Goal: Task Accomplishment & Management: Use online tool/utility

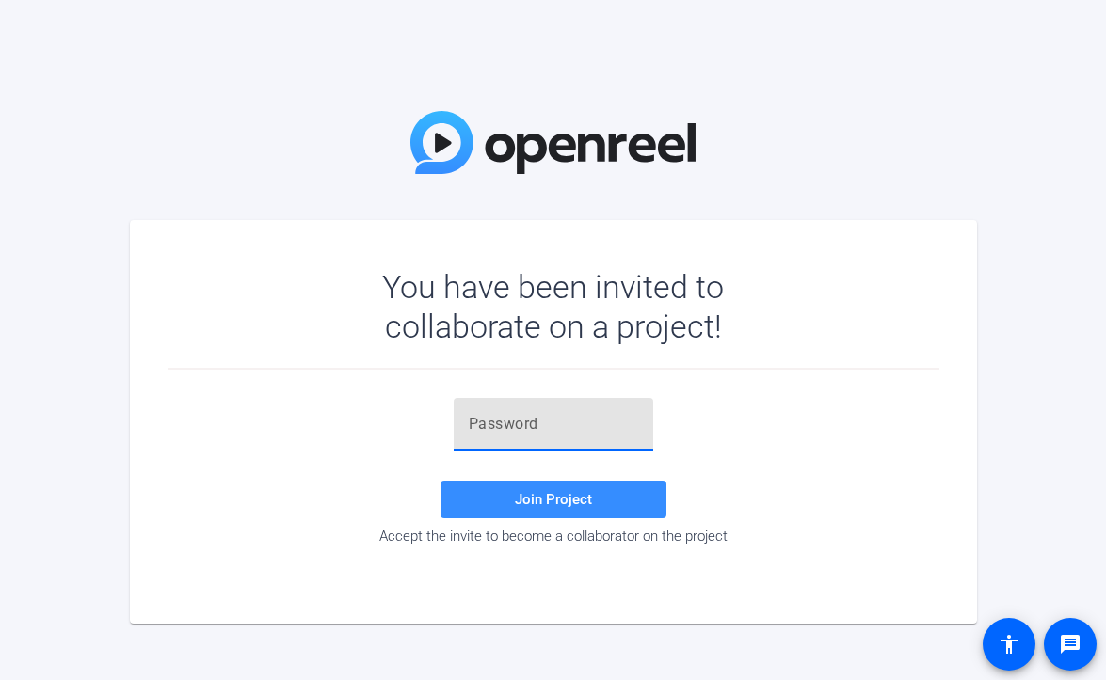
click at [508, 429] on input "text" at bounding box center [553, 424] width 169 height 23
paste input "-axG5k"
type input "-axG5k"
click at [509, 500] on span at bounding box center [553, 499] width 226 height 45
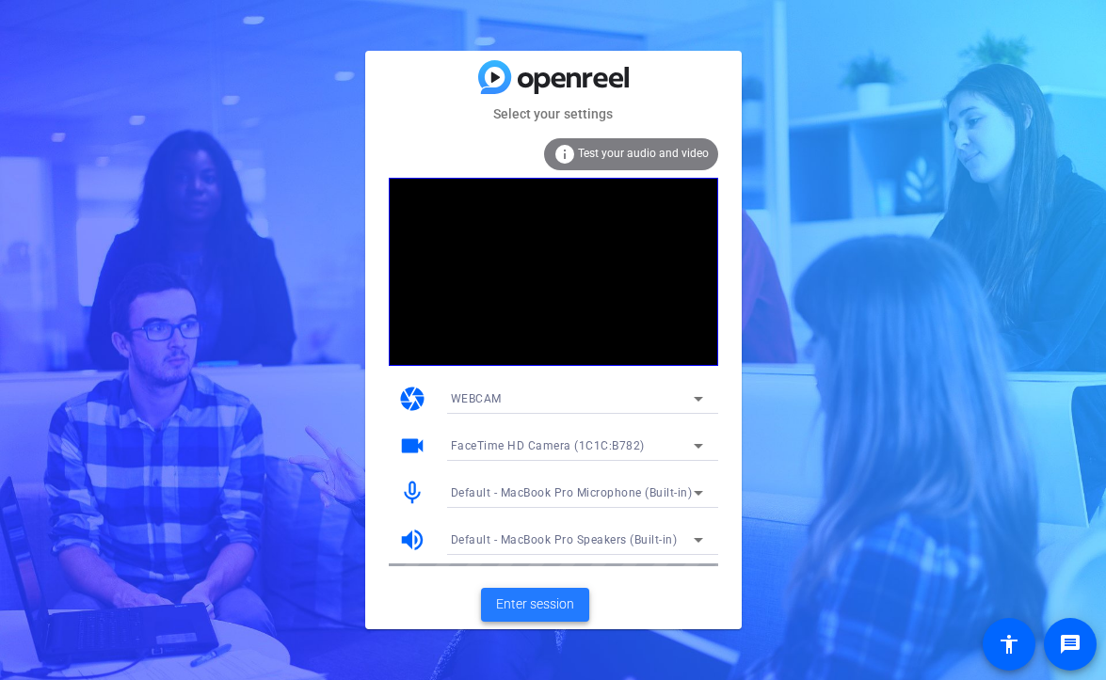
click at [534, 601] on span "Enter session" at bounding box center [535, 605] width 78 height 20
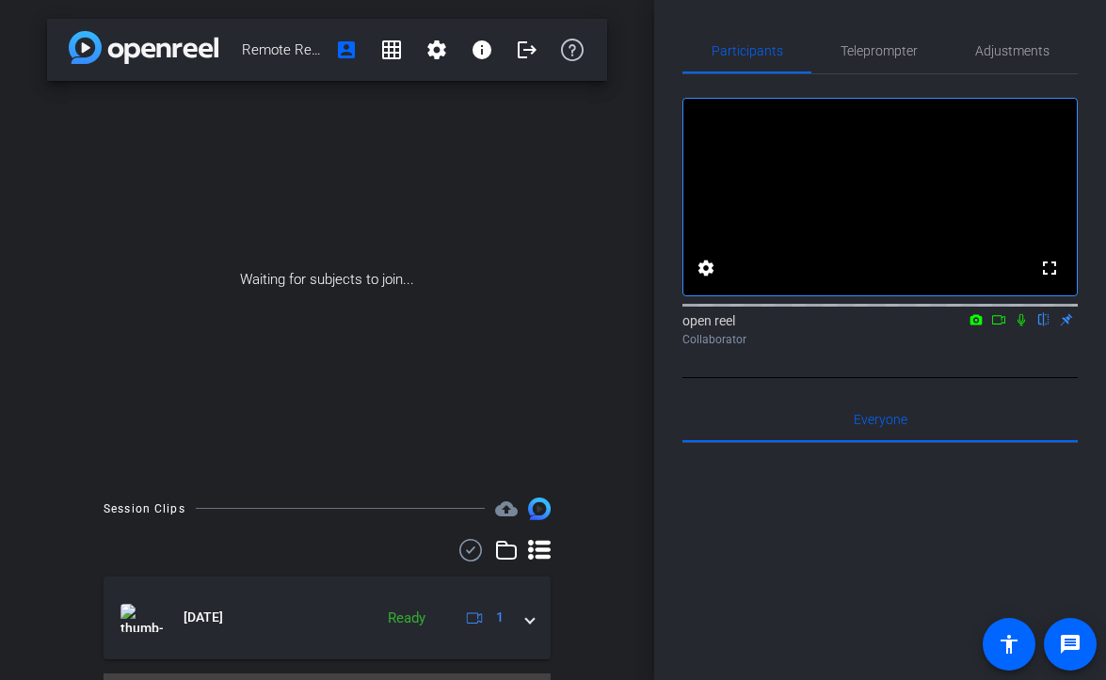
click at [996, 325] on icon at bounding box center [998, 319] width 13 height 9
click at [1042, 327] on icon at bounding box center [1044, 320] width 8 height 12
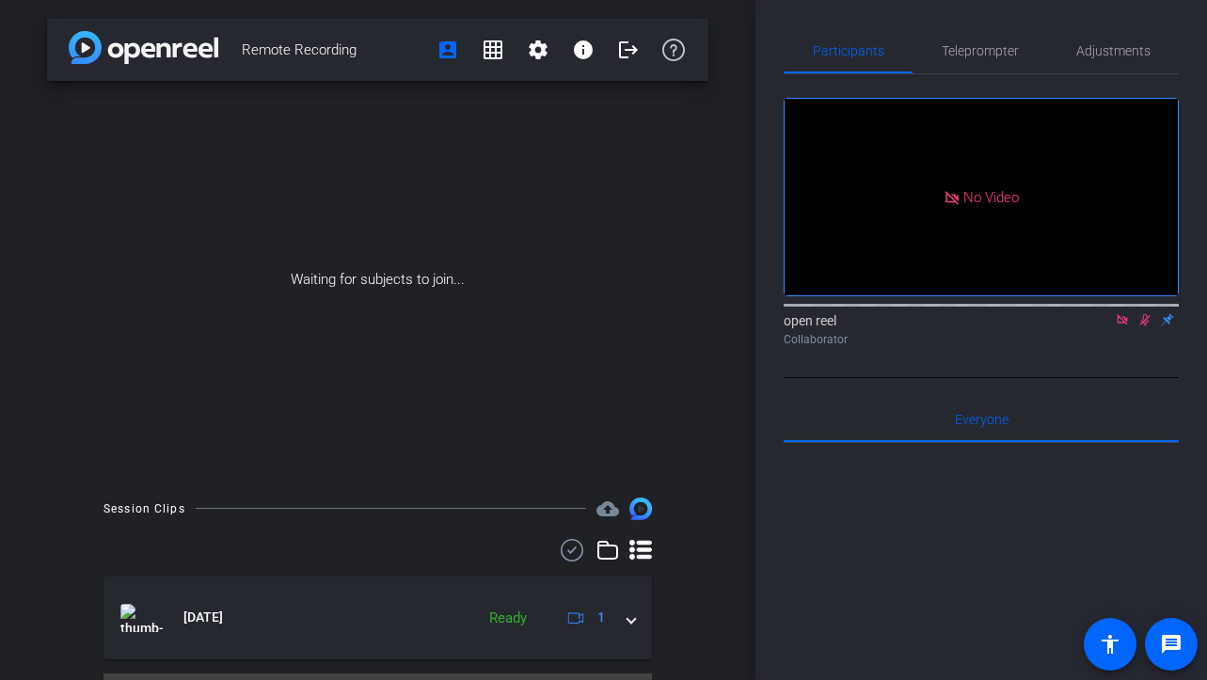
drag, startPoint x: 372, startPoint y: 56, endPoint x: 240, endPoint y: 56, distance: 131.7
click at [240, 56] on div "Remote Recording account_box grid_on settings info logout" at bounding box center [378, 50] width 662 height 62
copy span "Remote Recording"
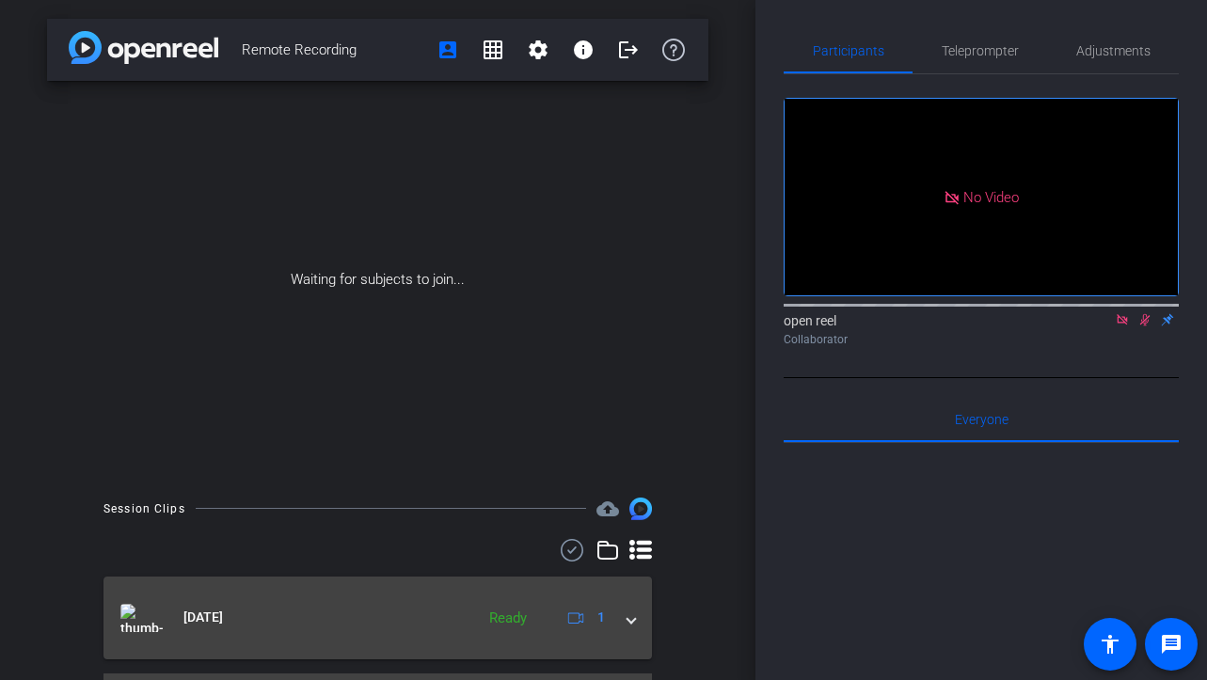
click at [210, 612] on span "[DATE]" at bounding box center [203, 618] width 40 height 20
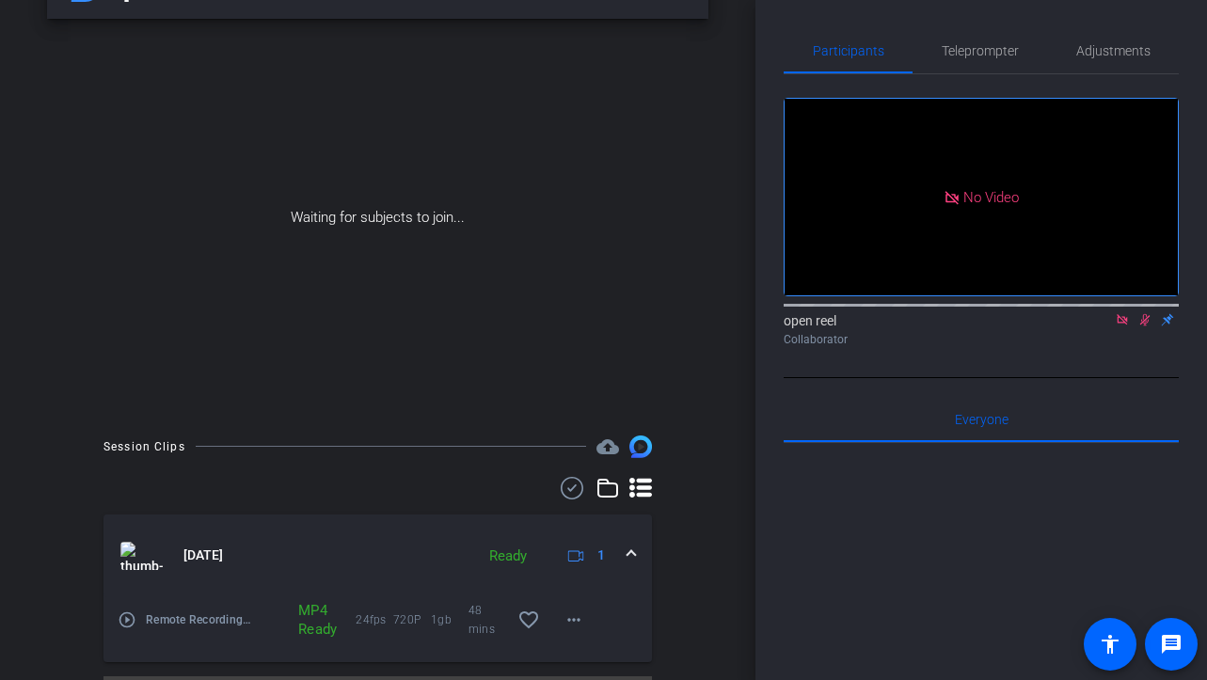
scroll to position [111, 0]
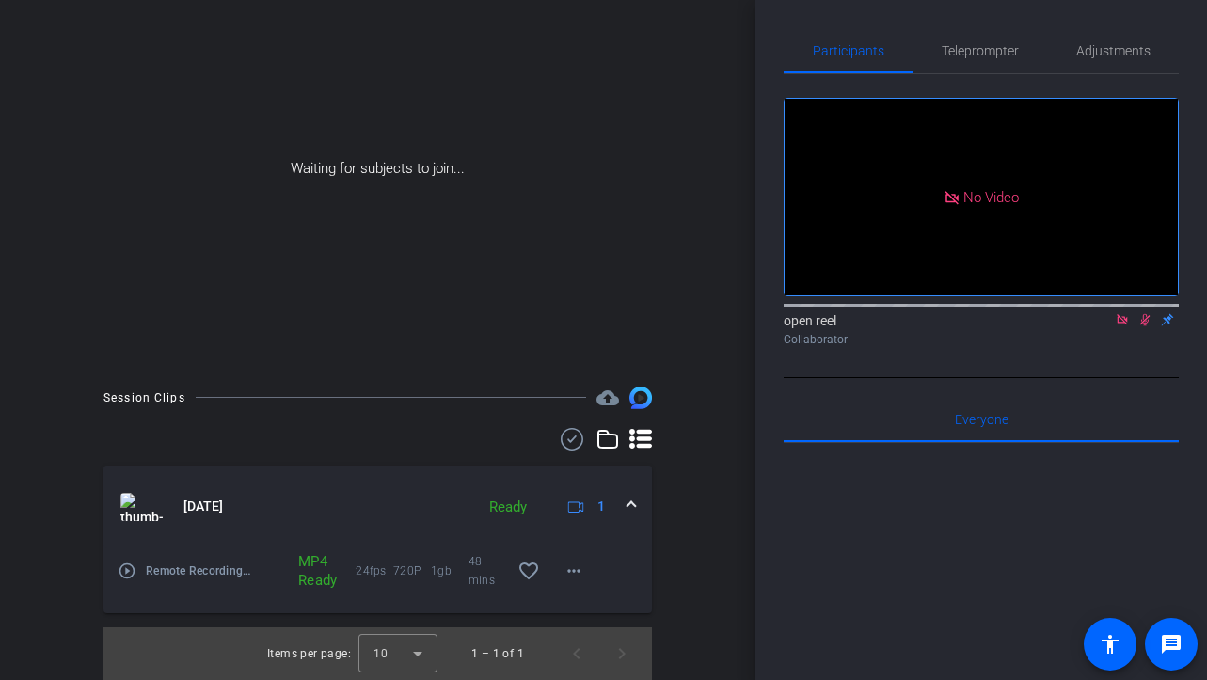
click at [131, 573] on mat-icon "play_circle_outline" at bounding box center [127, 571] width 19 height 19
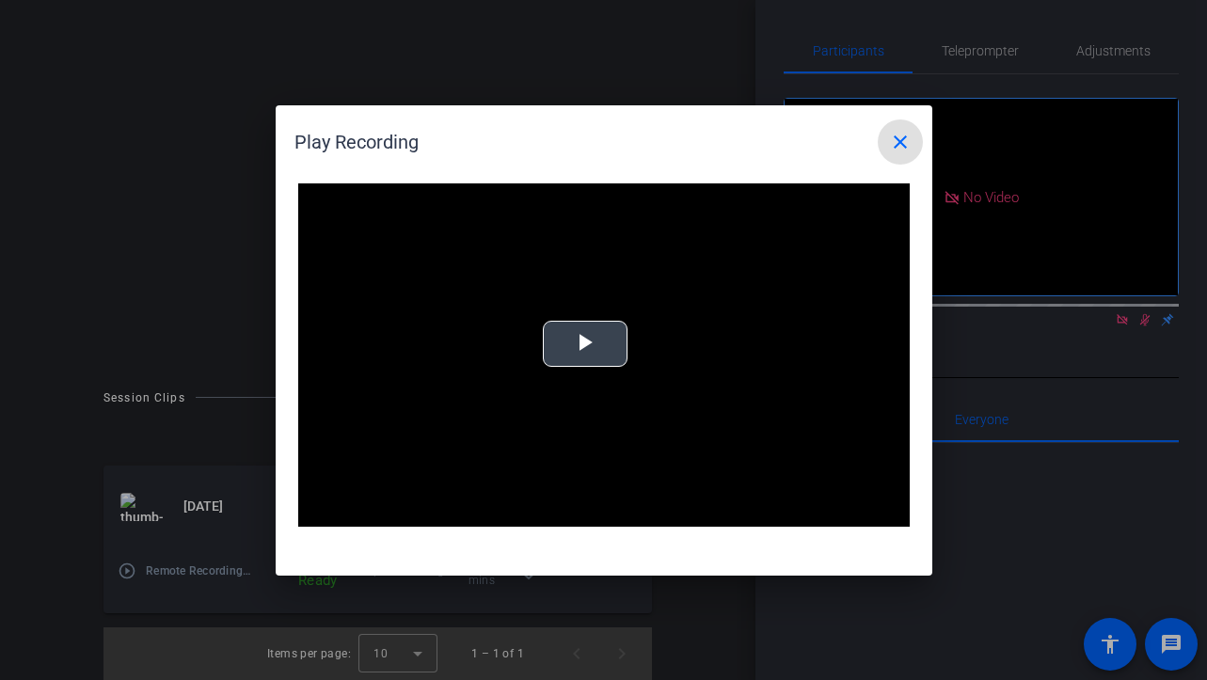
click at [590, 372] on video "Video Player" at bounding box center [604, 355] width 612 height 344
click at [897, 131] on mat-icon "close" at bounding box center [900, 142] width 23 height 23
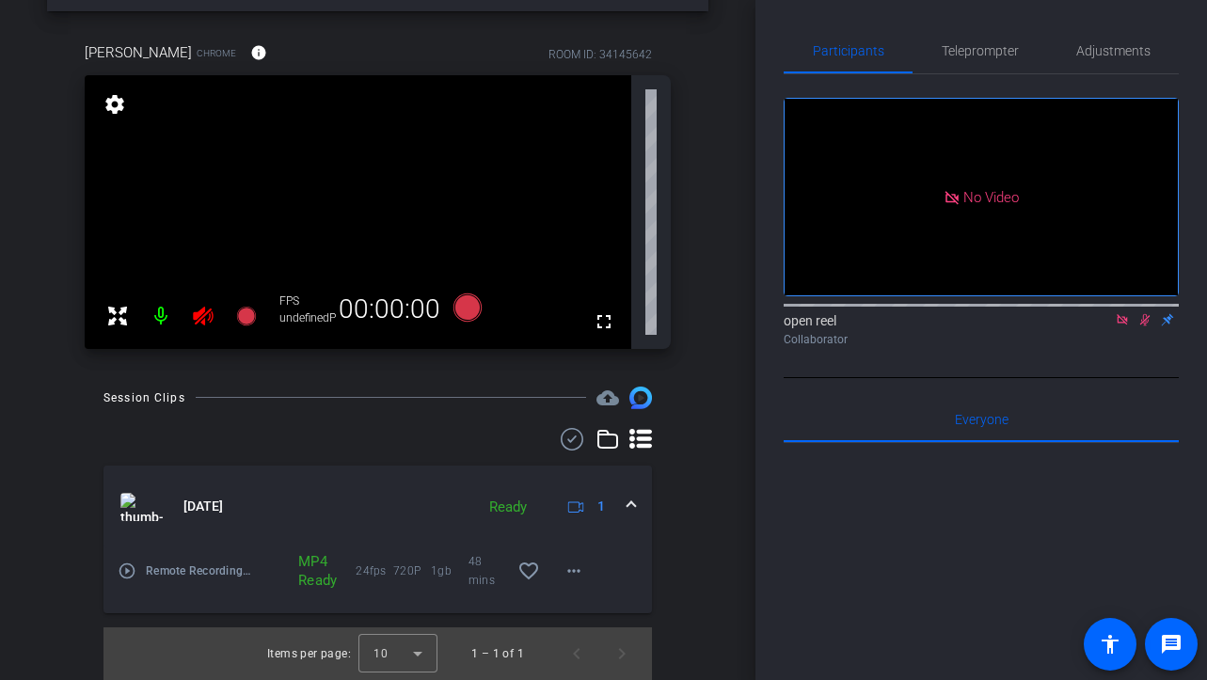
scroll to position [0, 0]
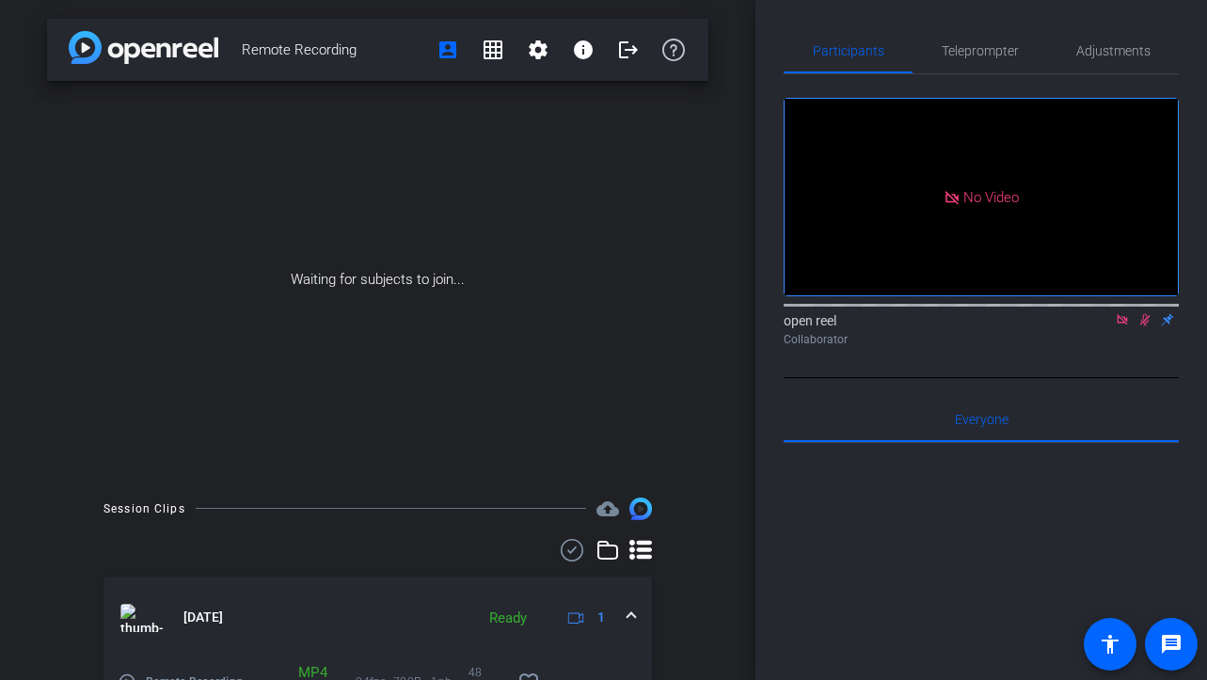
click at [1105, 327] on icon at bounding box center [1145, 319] width 15 height 13
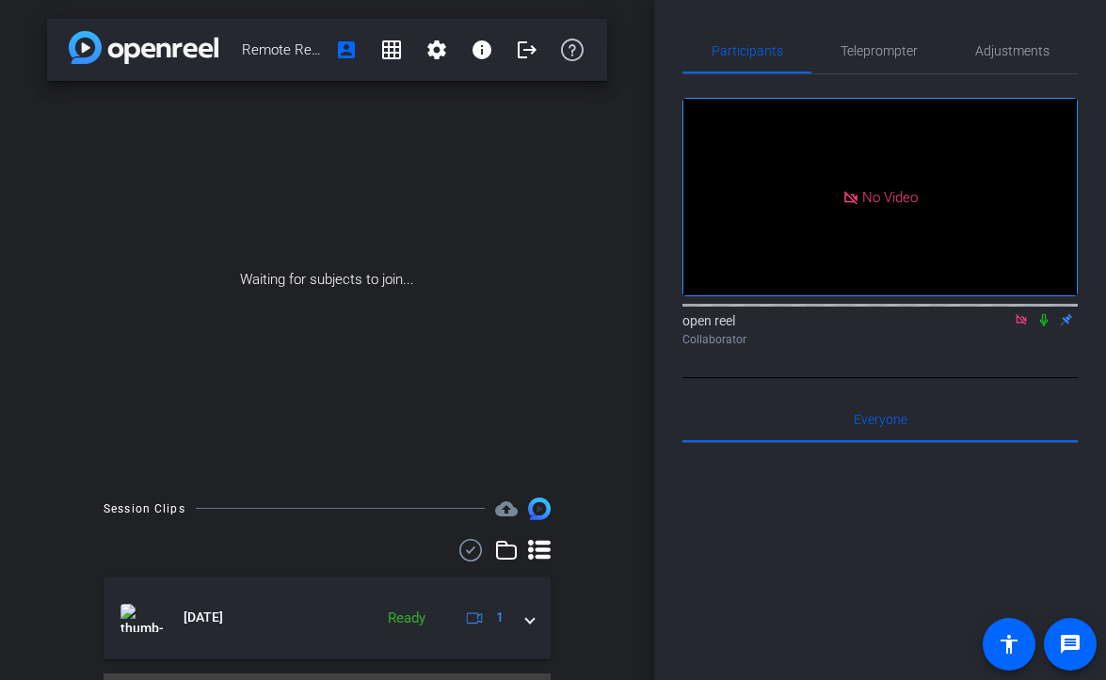
click at [1042, 314] on icon at bounding box center [1044, 320] width 8 height 12
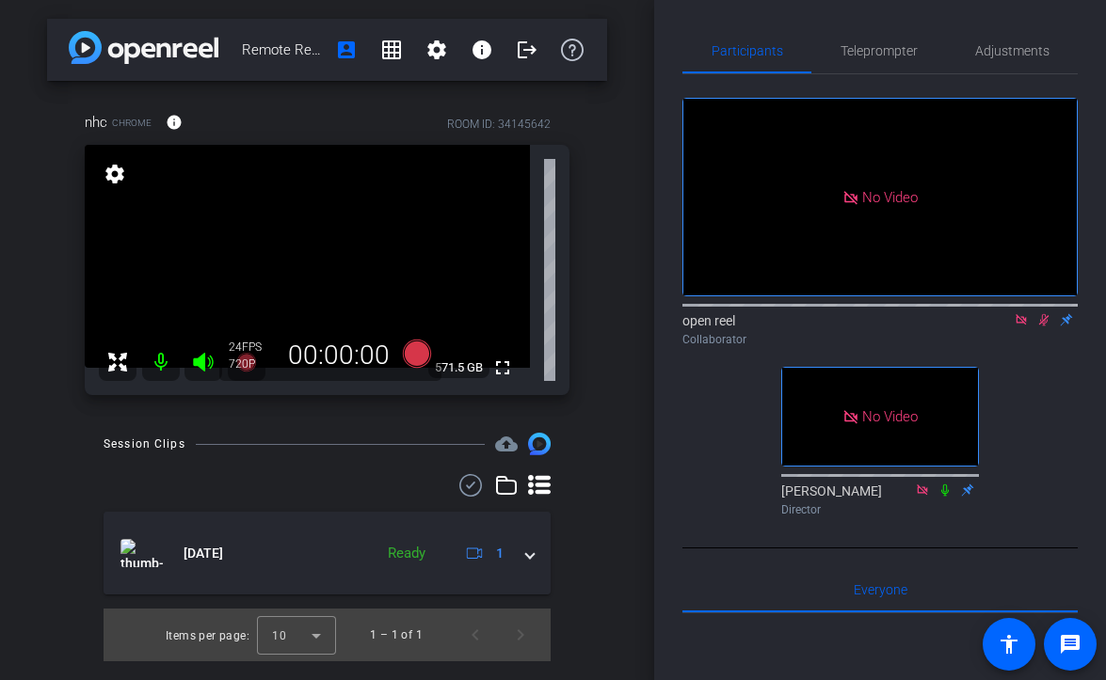
click at [1043, 327] on icon at bounding box center [1044, 320] width 10 height 12
click at [1022, 48] on span "Adjustments" at bounding box center [1012, 50] width 74 height 13
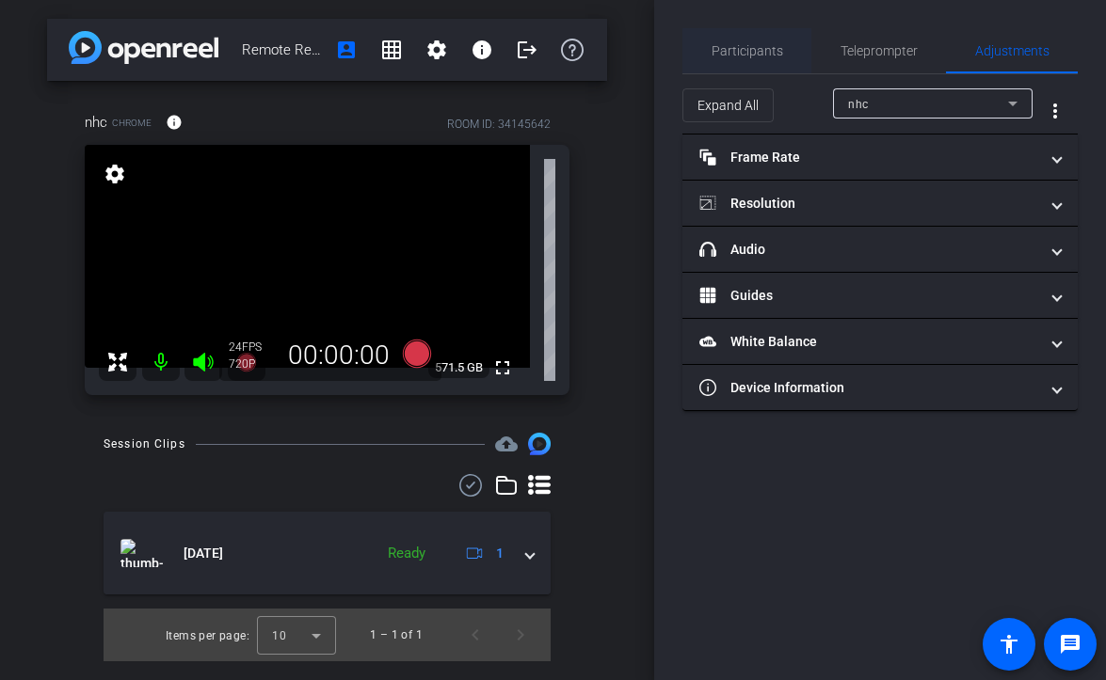
click at [762, 39] on span "Participants" at bounding box center [747, 50] width 72 height 45
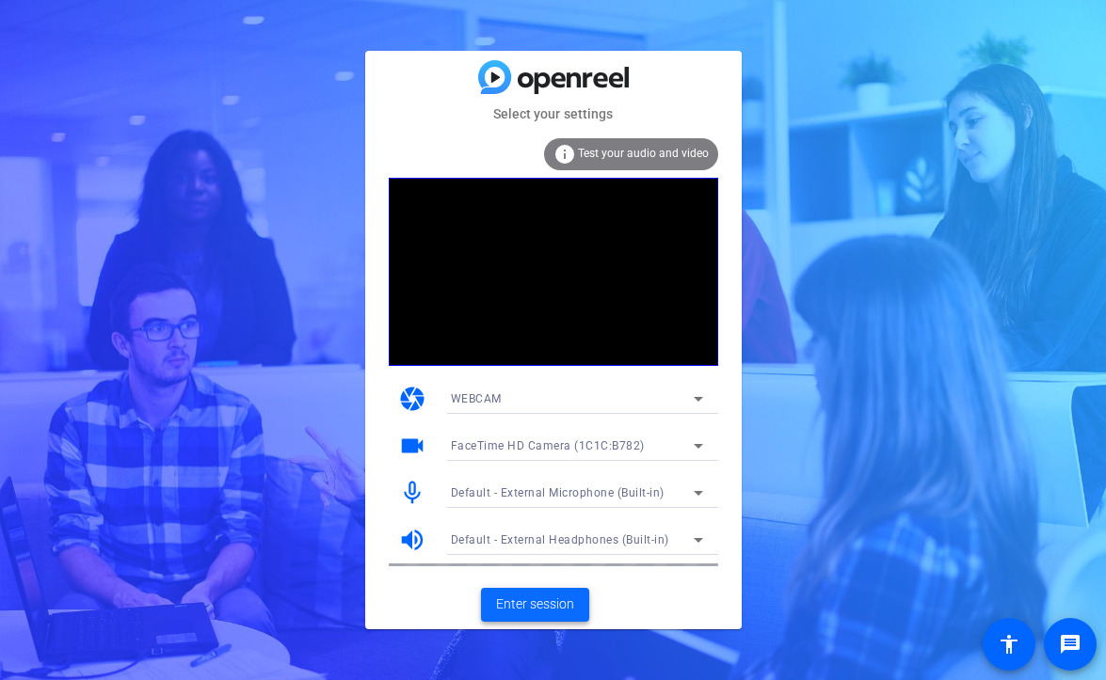
click at [544, 593] on span at bounding box center [535, 604] width 108 height 45
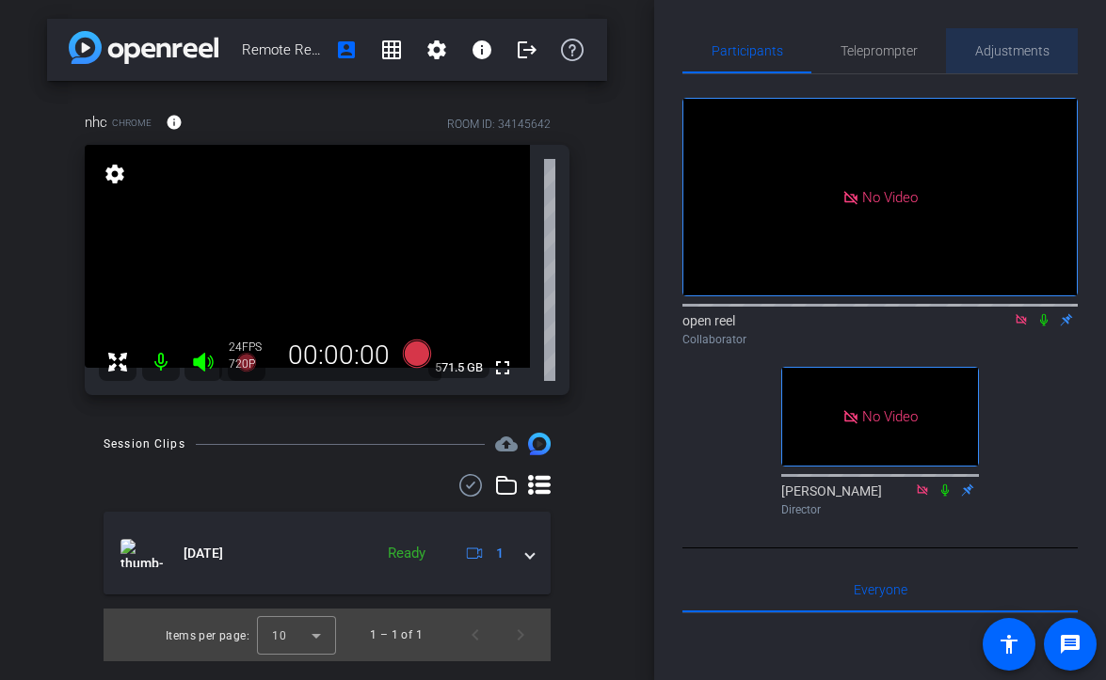
click at [1010, 56] on span "Adjustments" at bounding box center [1012, 50] width 74 height 13
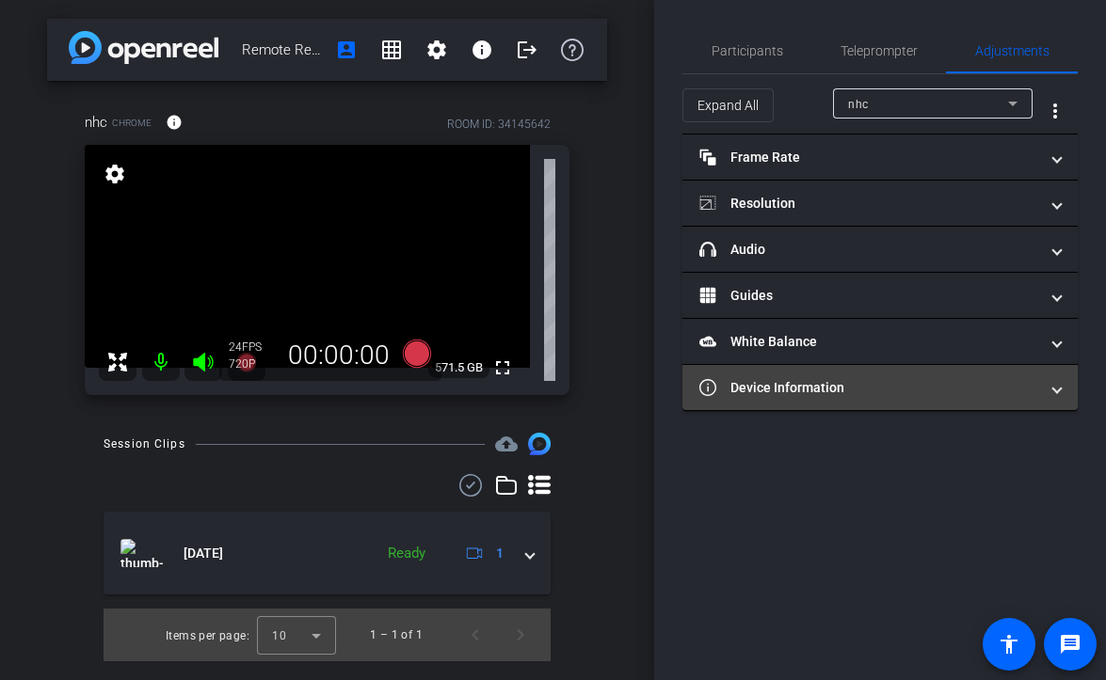
click at [834, 382] on mat-panel-title "Device Information" at bounding box center [868, 388] width 339 height 20
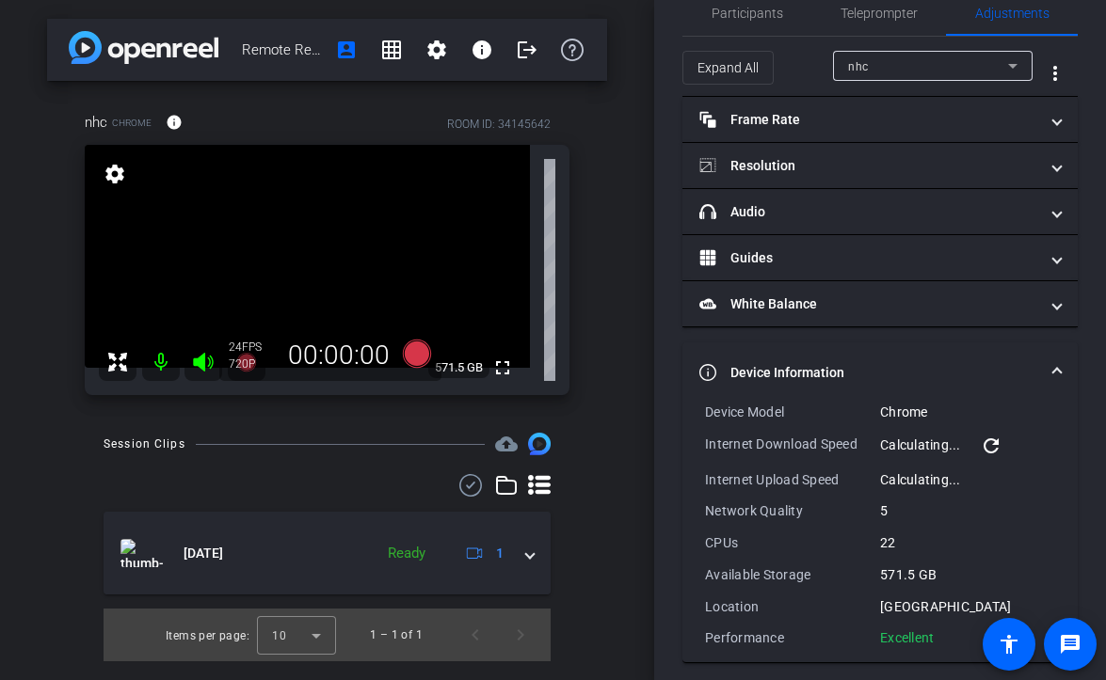
scroll to position [49, 0]
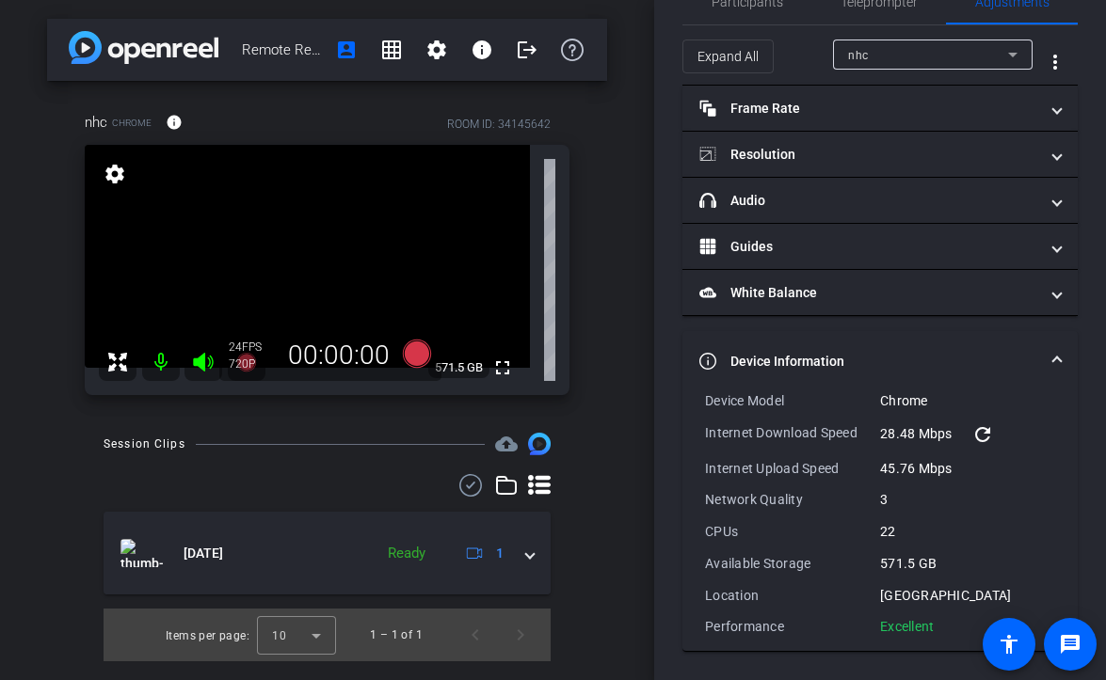
drag, startPoint x: 939, startPoint y: 631, endPoint x: 707, endPoint y: 402, distance: 326.7
click at [707, 402] on div "Device Model Chrome Internet Download Speed 28.48 Mbps refresh Internet Upload …" at bounding box center [880, 513] width 350 height 245
copy div "Device Model Chrome Internet Download Speed 28.48 Mbps refresh Internet Upload …"
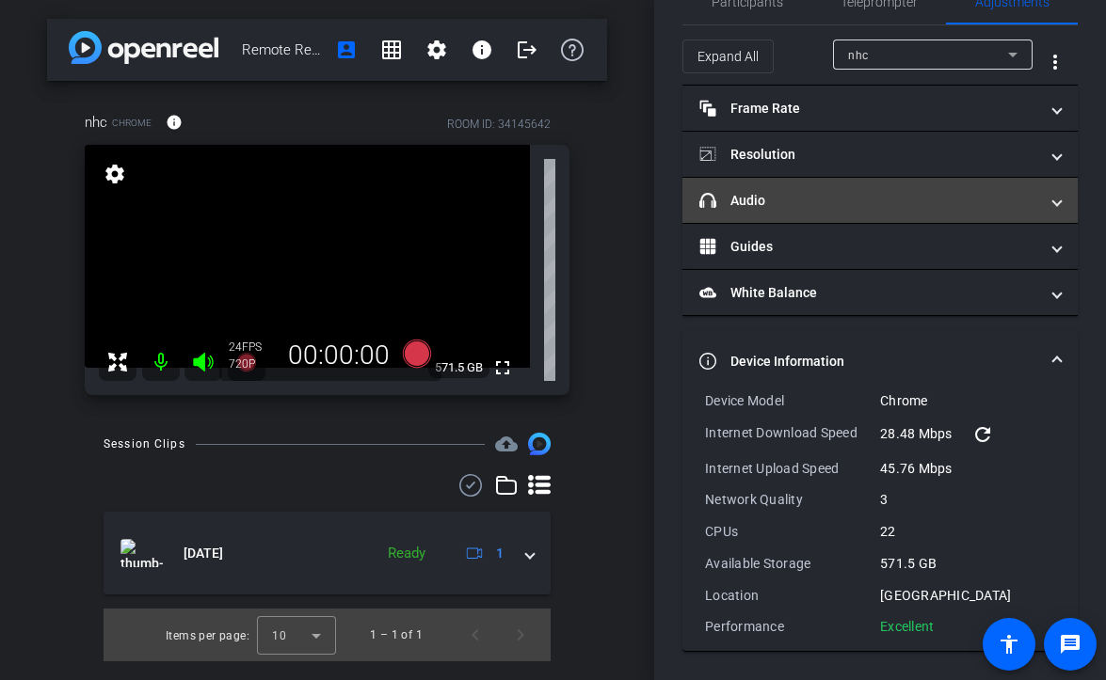
scroll to position [0, 0]
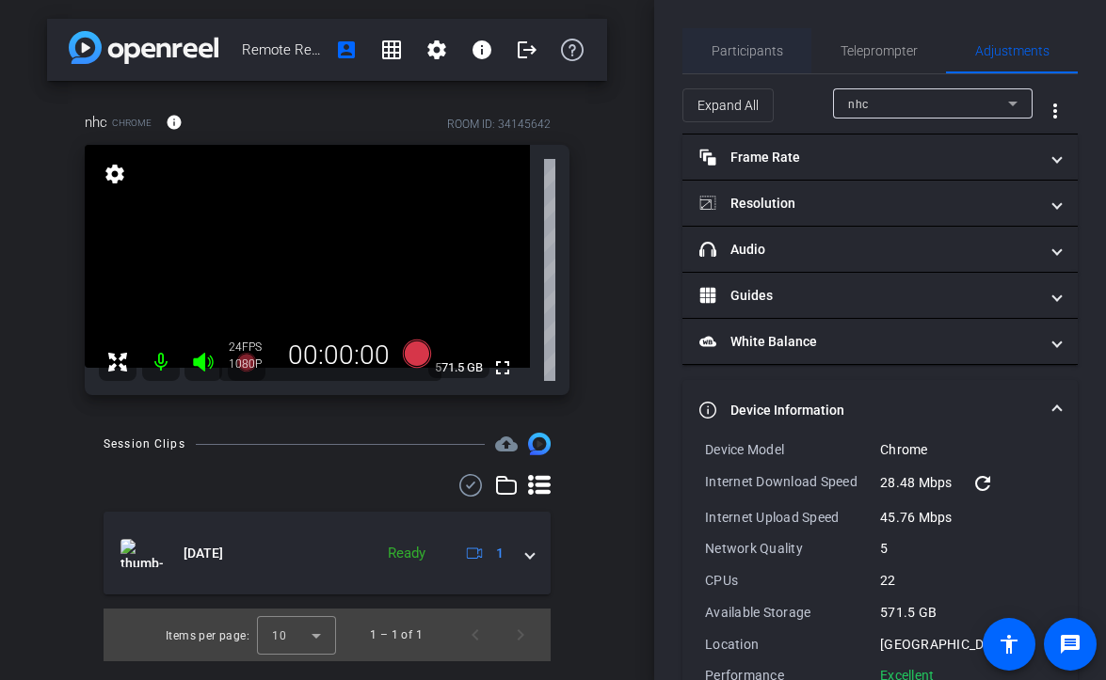
click at [741, 63] on span "Participants" at bounding box center [747, 50] width 72 height 45
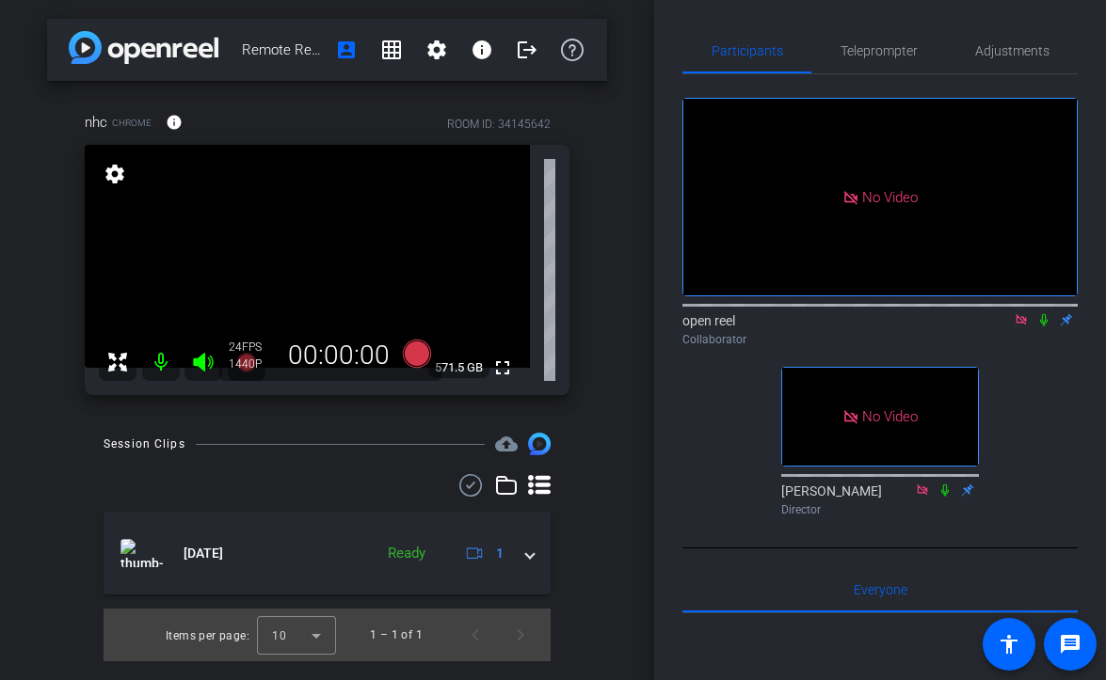
click at [838, 331] on div "Collaborator" at bounding box center [879, 339] width 395 height 17
click at [1002, 44] on span "Adjustments" at bounding box center [1012, 50] width 74 height 13
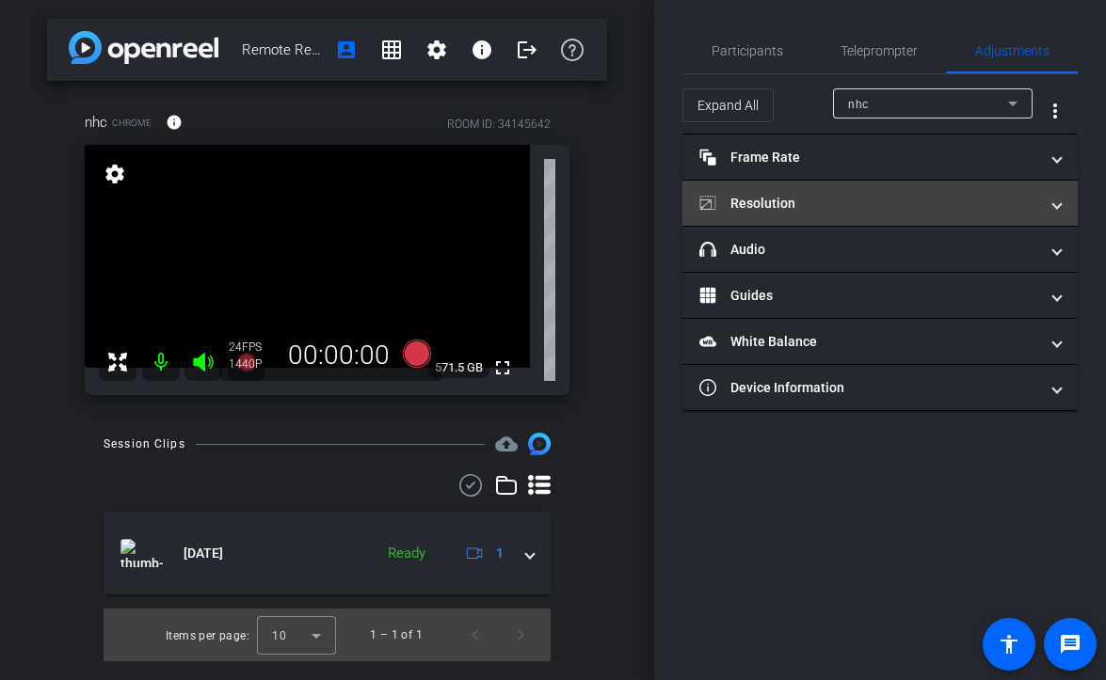
click at [831, 210] on mat-panel-title "Resolution" at bounding box center [868, 204] width 339 height 20
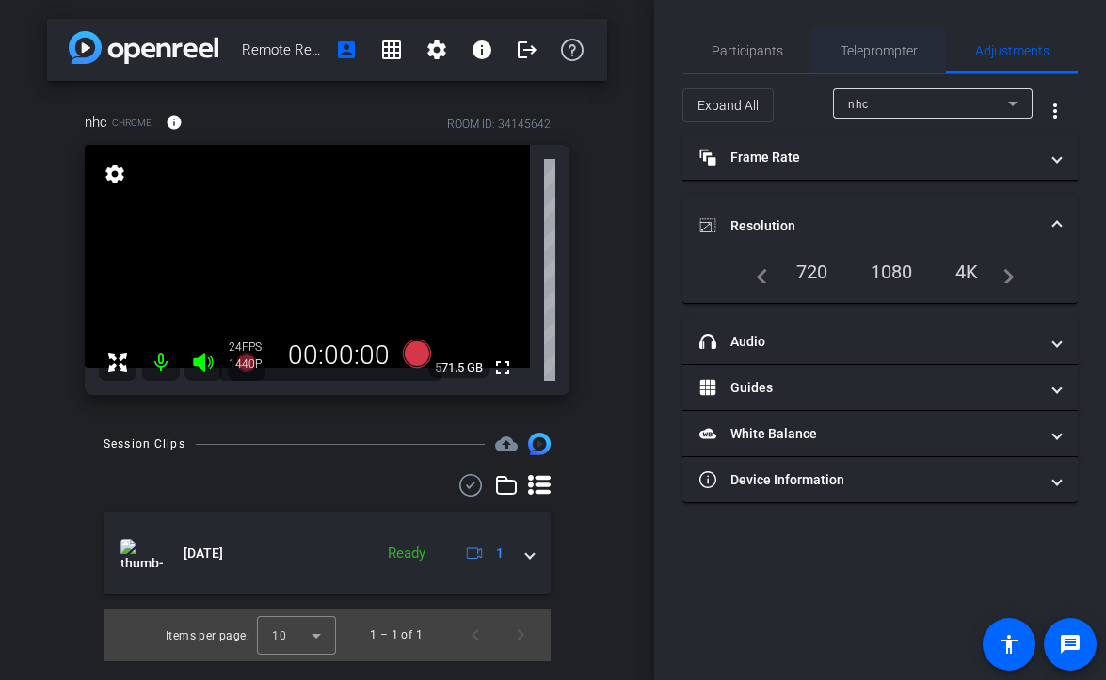
click at [877, 64] on span "Teleprompter" at bounding box center [878, 50] width 77 height 45
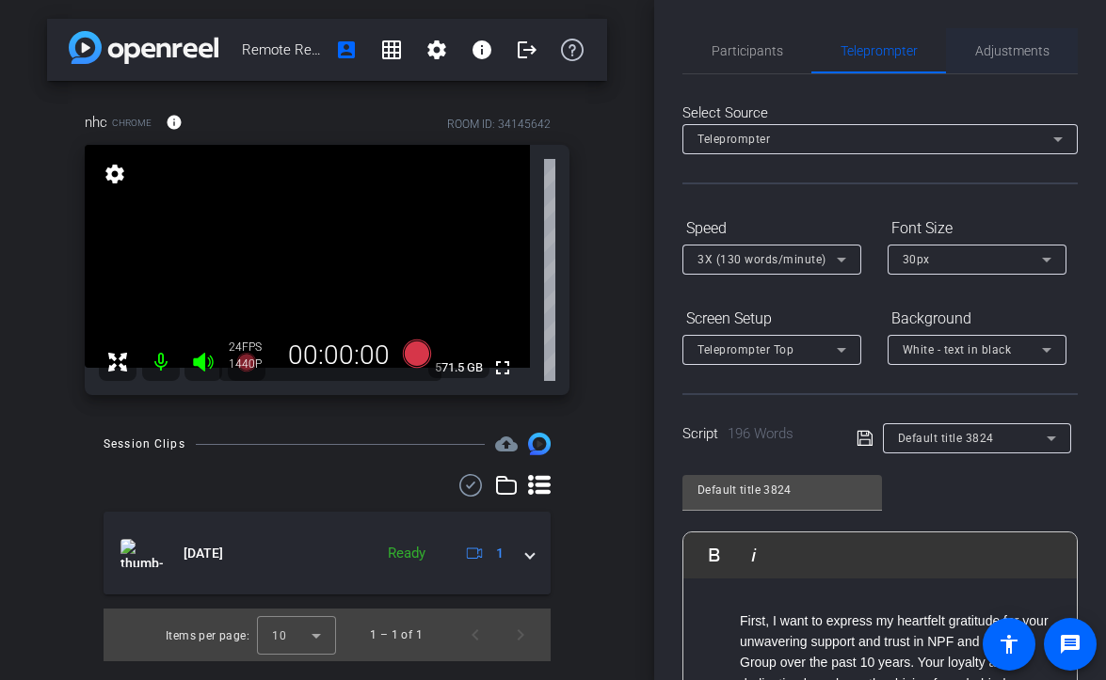
click at [965, 61] on div "Adjustments" at bounding box center [1012, 50] width 132 height 45
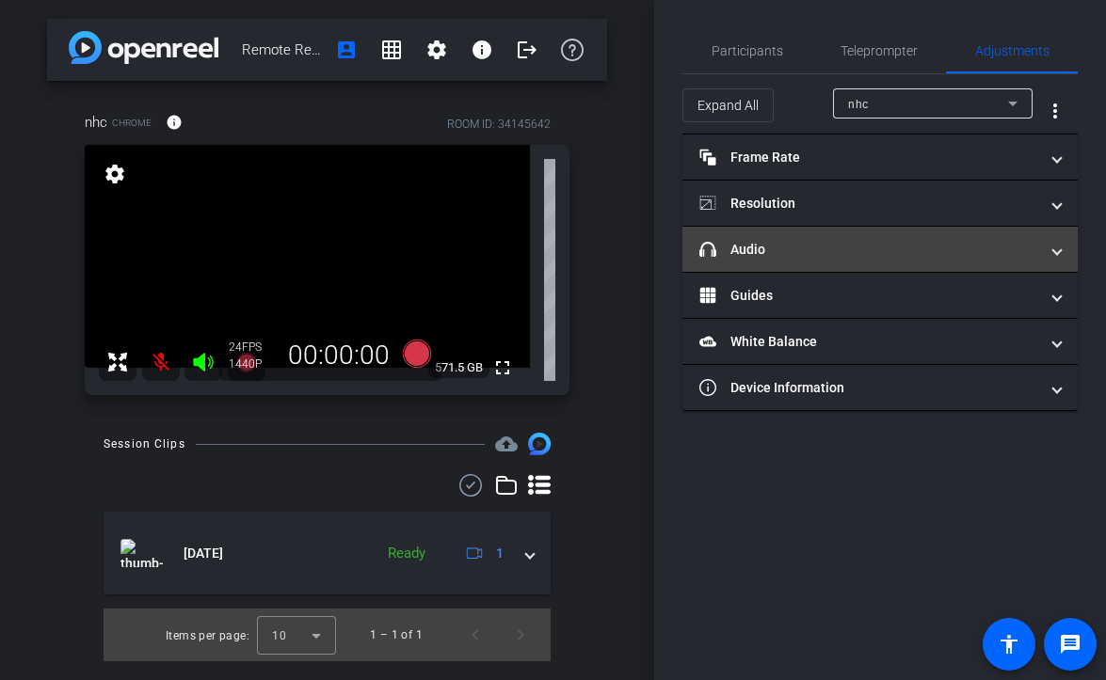
click at [842, 268] on mat-expansion-panel-header "headphone icon Audio" at bounding box center [879, 249] width 395 height 45
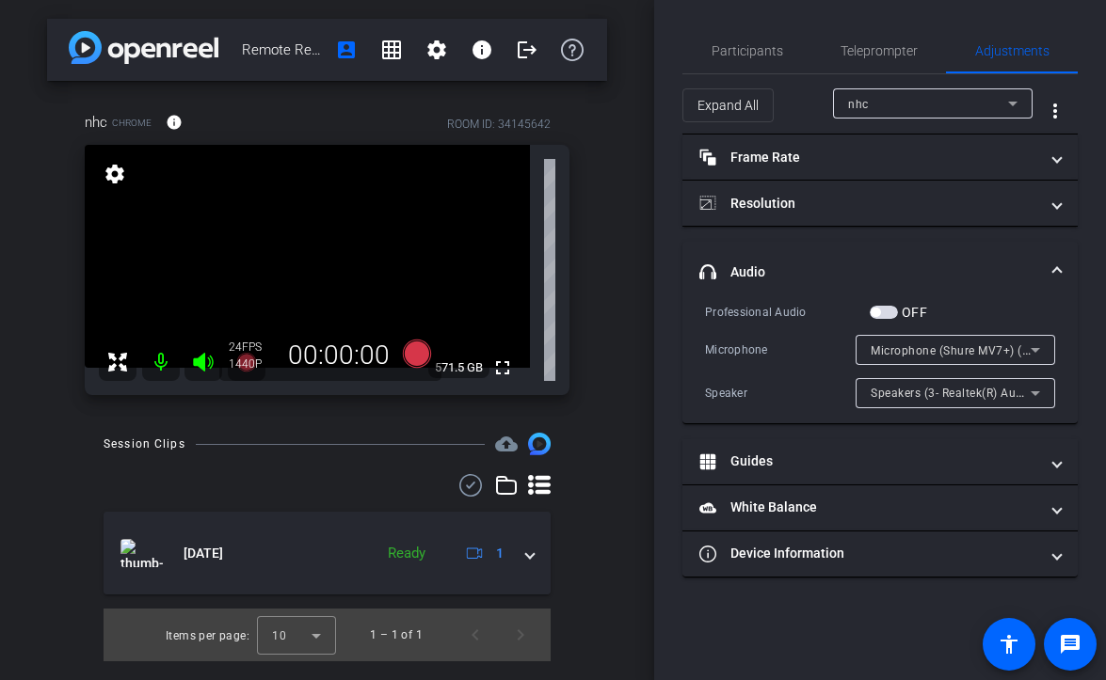
click at [959, 385] on div "Speakers (3- Realtek(R) Audio)" at bounding box center [950, 393] width 160 height 24
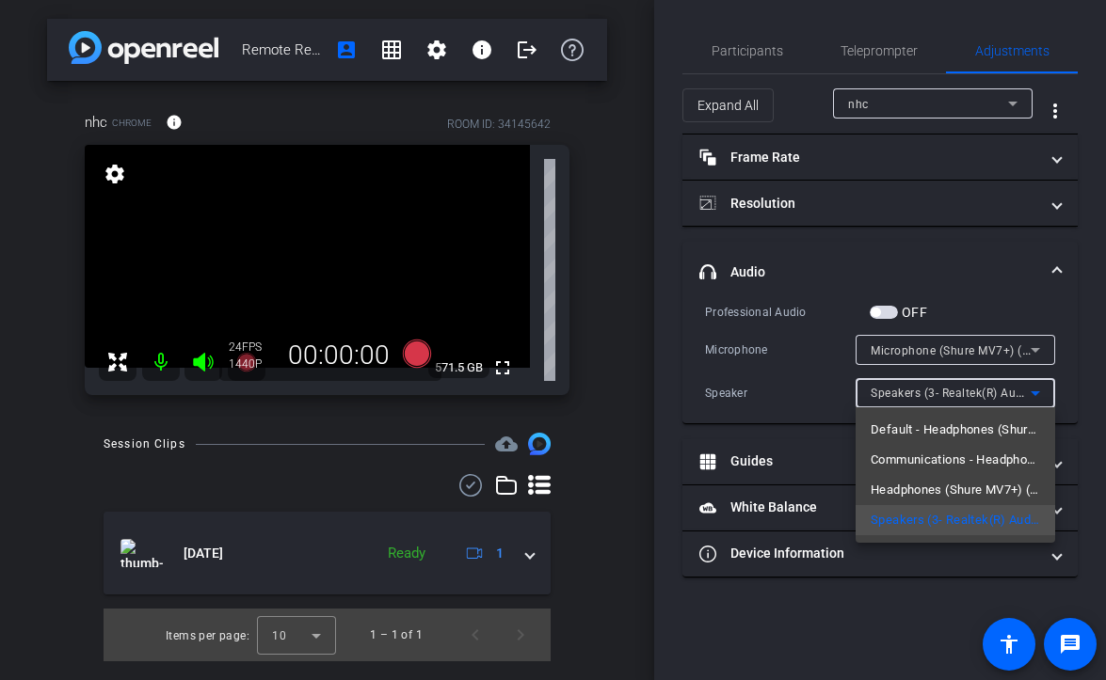
click at [751, 50] on div at bounding box center [553, 340] width 1106 height 680
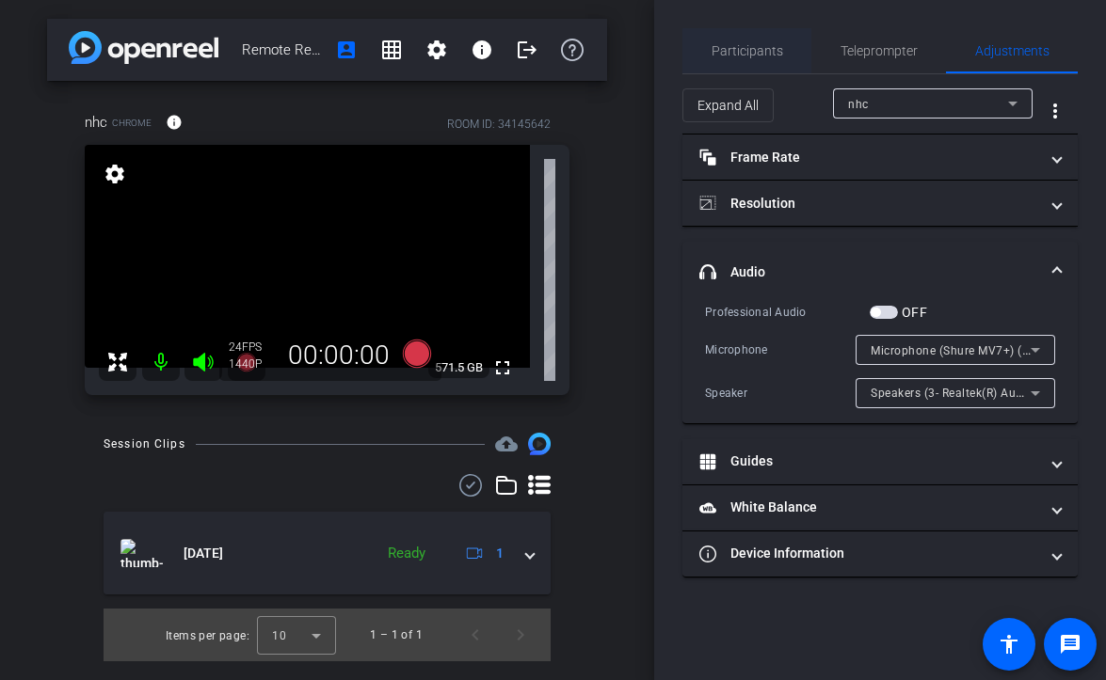
click at [761, 54] on span "Participants" at bounding box center [747, 50] width 72 height 13
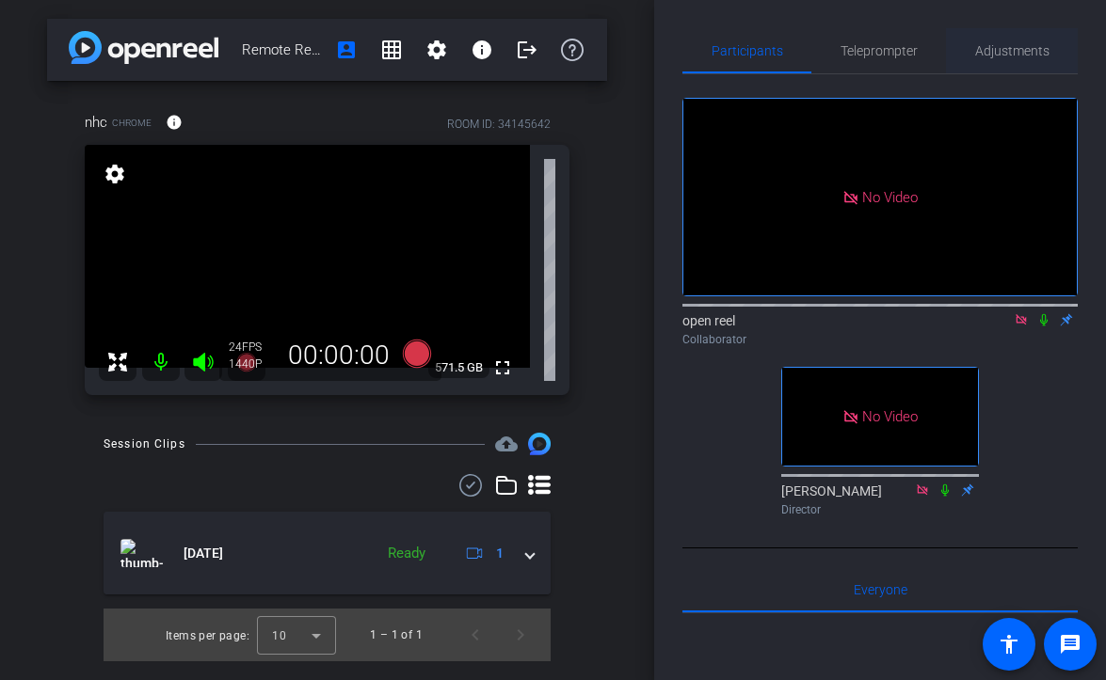
click at [996, 44] on span "Adjustments" at bounding box center [1012, 50] width 74 height 13
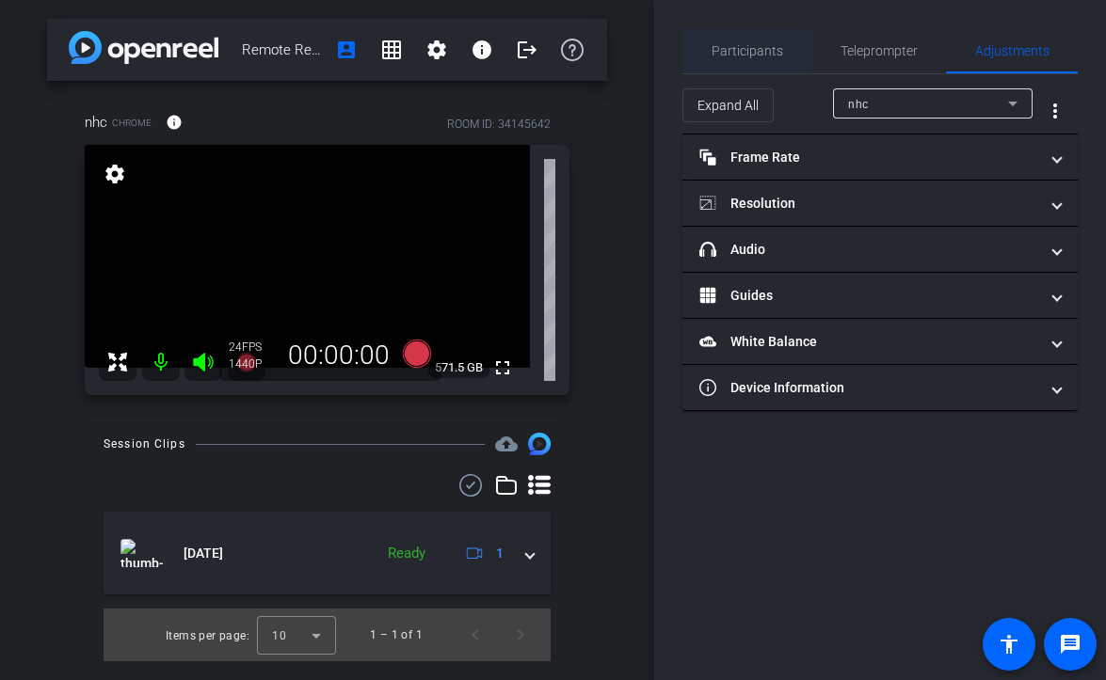
click at [736, 49] on span "Participants" at bounding box center [747, 50] width 72 height 13
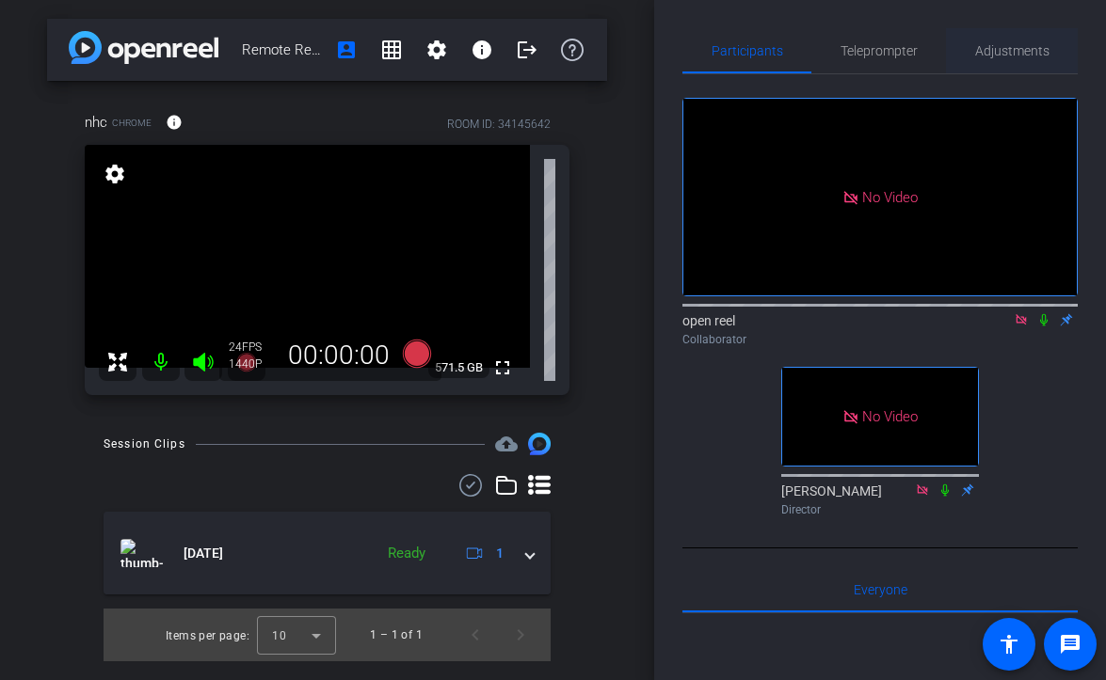
click at [1004, 47] on span "Adjustments" at bounding box center [1012, 50] width 74 height 13
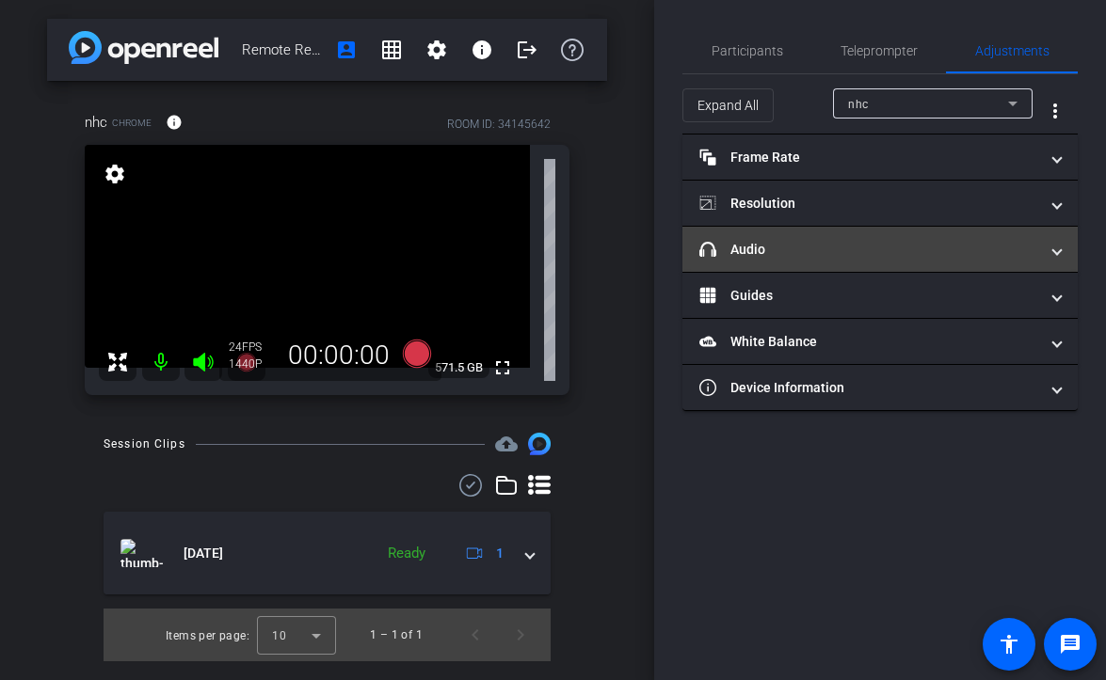
click at [816, 237] on mat-expansion-panel-header "headphone icon Audio" at bounding box center [879, 249] width 395 height 45
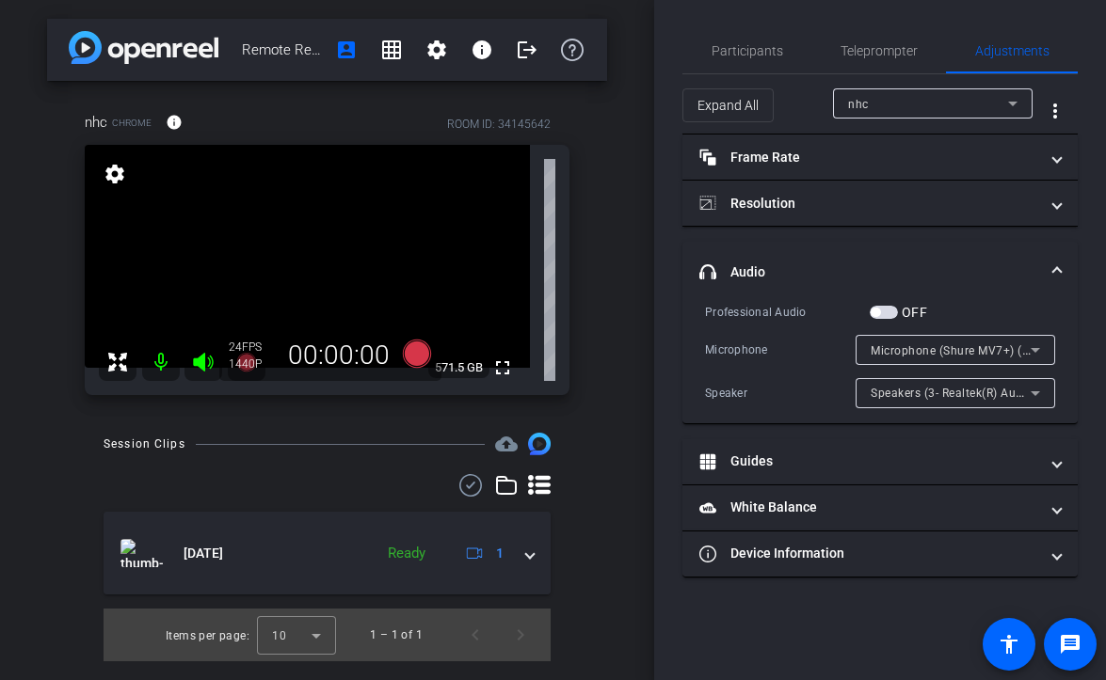
click at [987, 357] on div "Microphone (Shure MV7+) (14ed:1019)" at bounding box center [950, 351] width 160 height 24
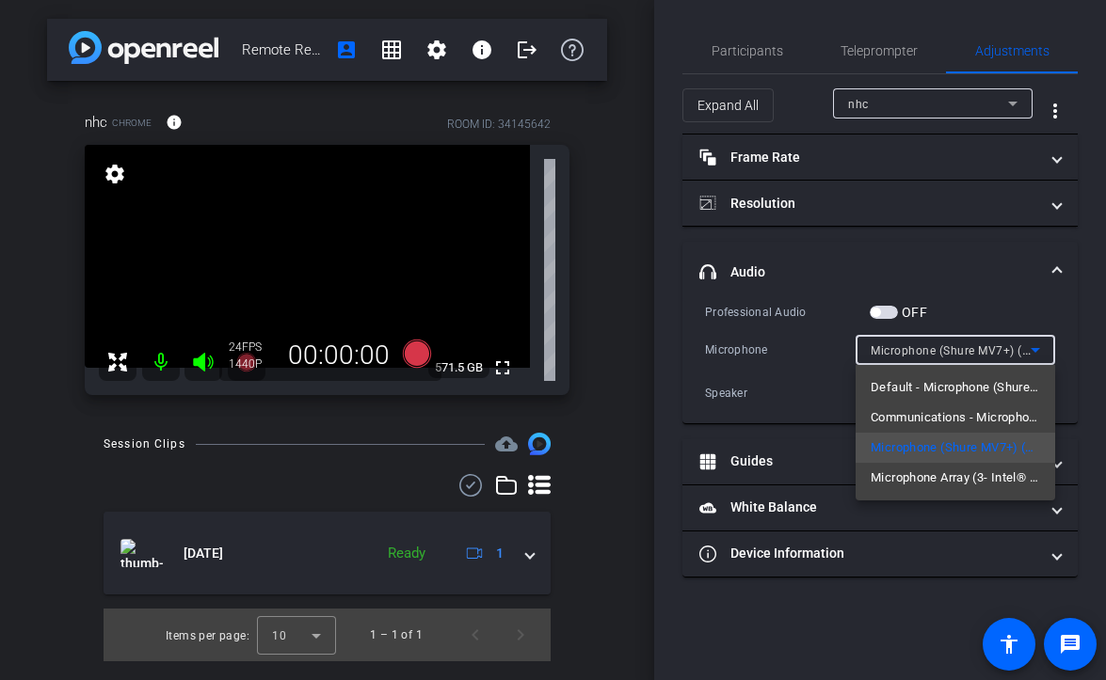
click at [850, 234] on div at bounding box center [553, 340] width 1106 height 680
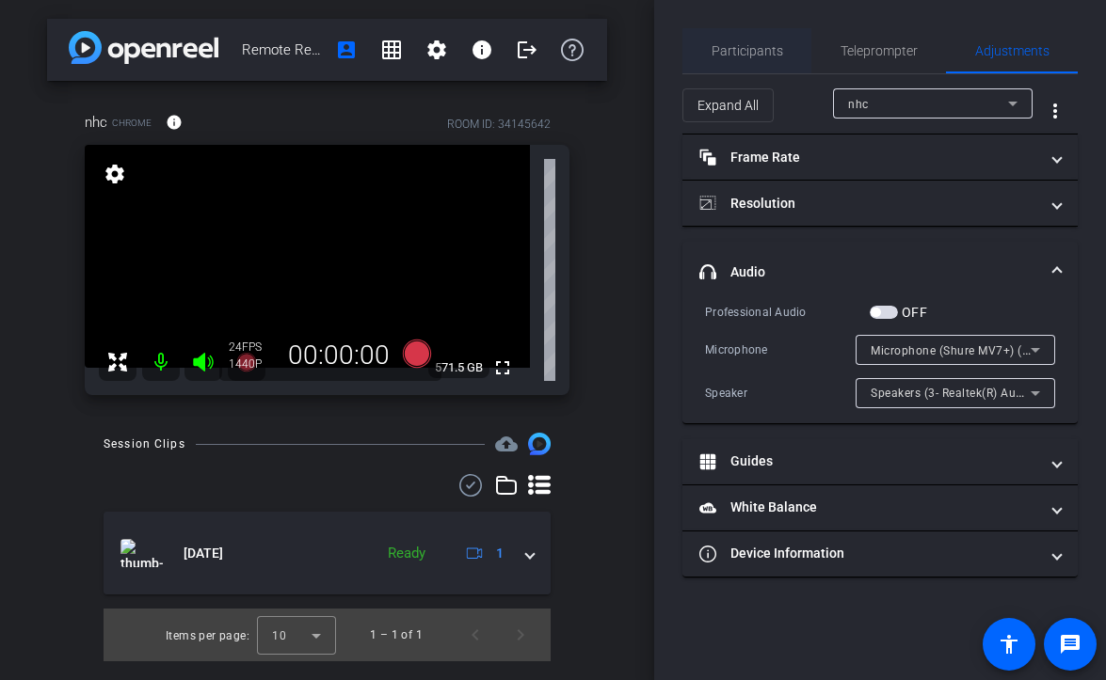
click at [734, 52] on span "Participants" at bounding box center [747, 50] width 72 height 13
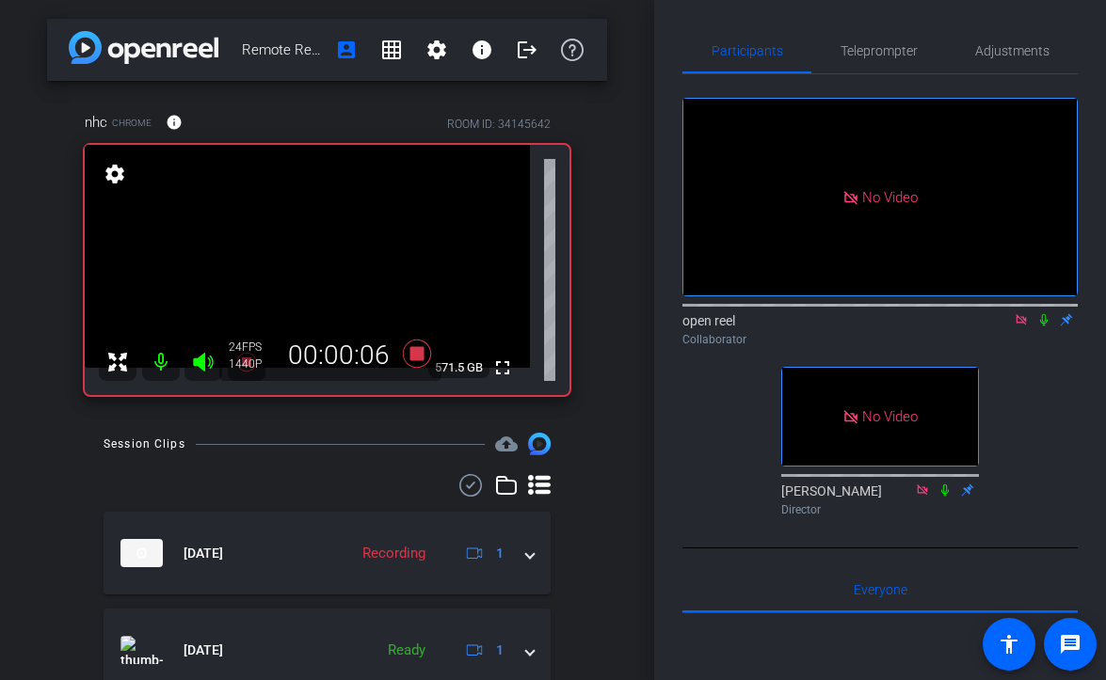
click at [1045, 331] on div "No Video open reel Collaborator No Video James Zaguroli Director" at bounding box center [879, 299] width 395 height 450
click at [1044, 313] on icon at bounding box center [1043, 319] width 15 height 13
click at [1028, 63] on span "Adjustments" at bounding box center [1012, 50] width 74 height 45
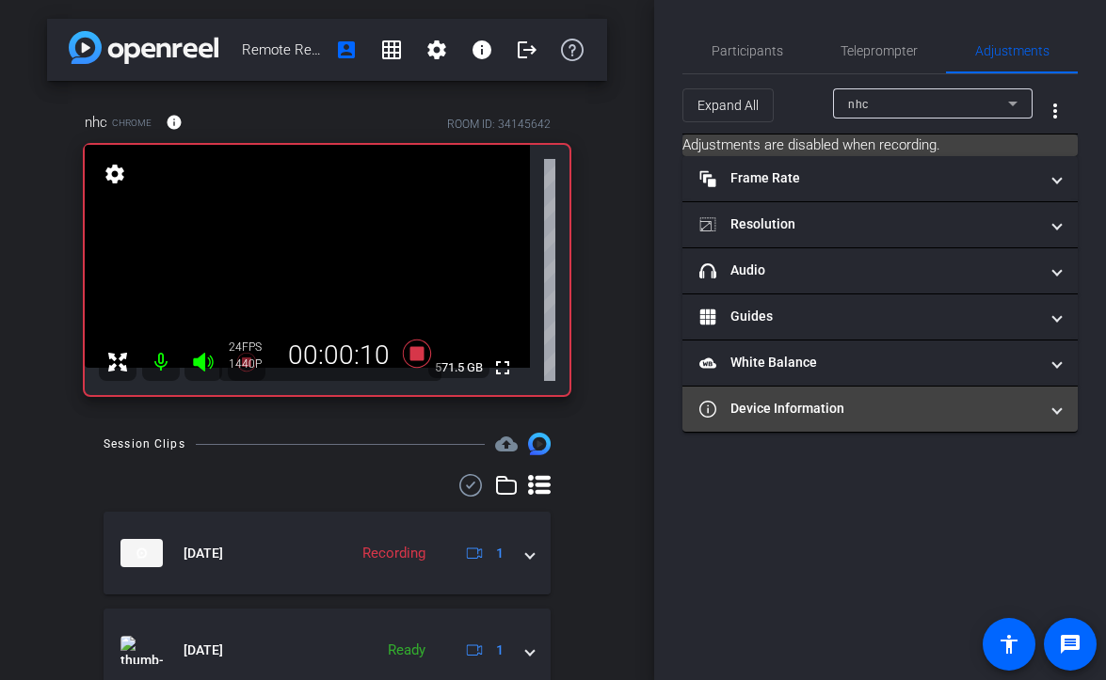
click at [814, 401] on mat-panel-title "Device Information" at bounding box center [868, 409] width 339 height 20
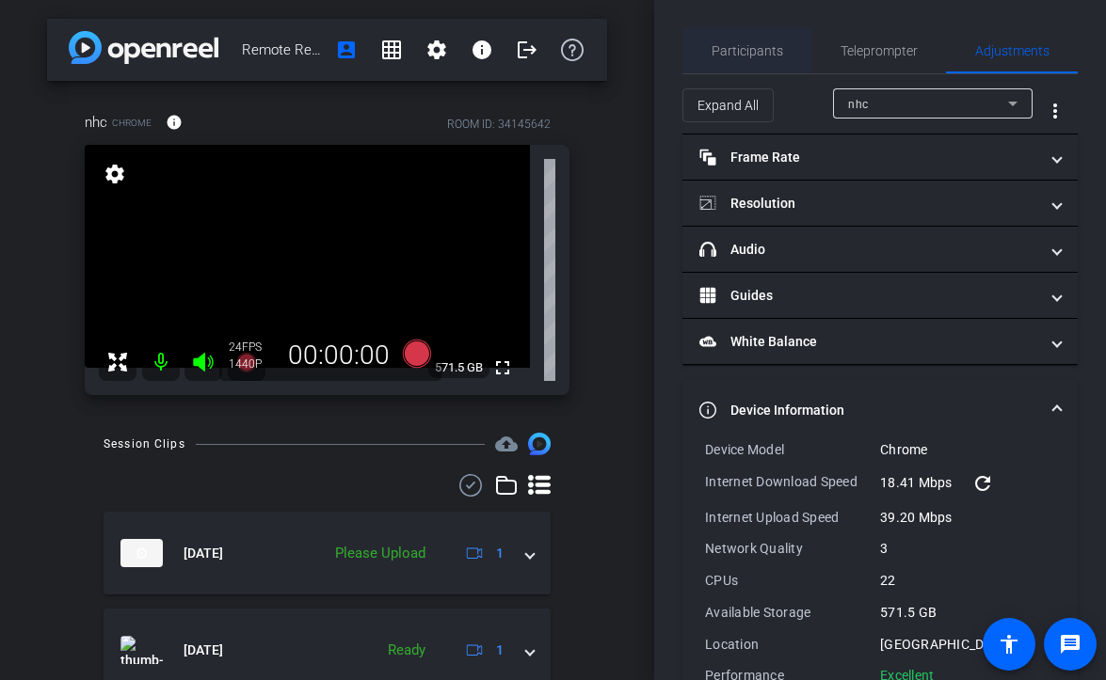
click at [735, 54] on span "Participants" at bounding box center [747, 50] width 72 height 13
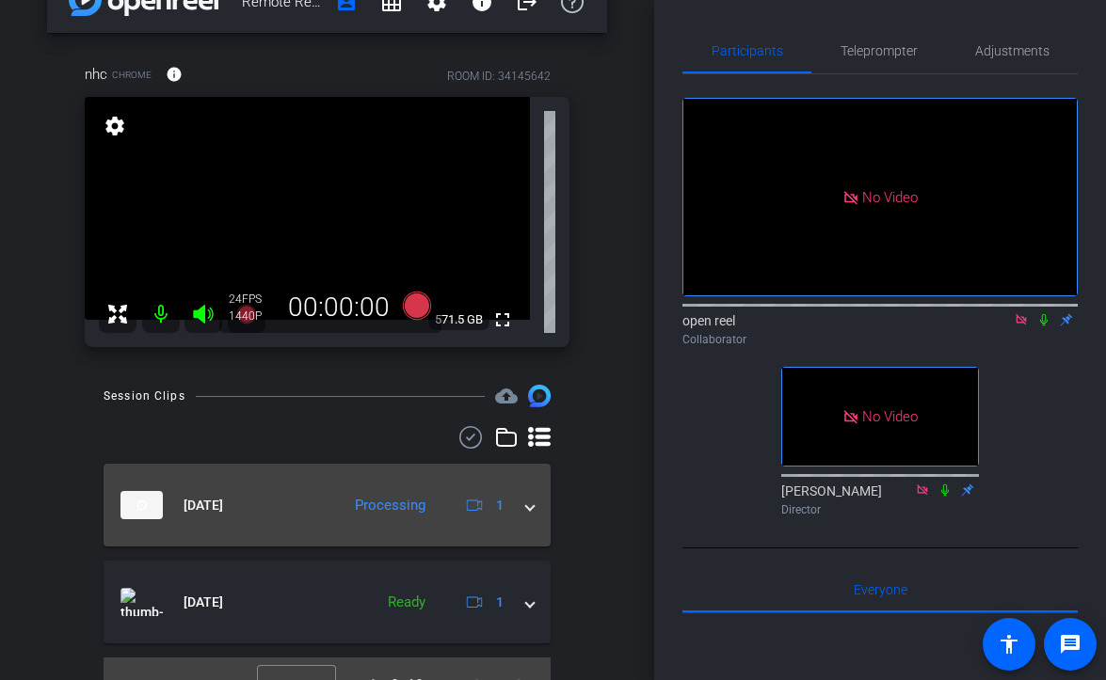
scroll to position [51, 0]
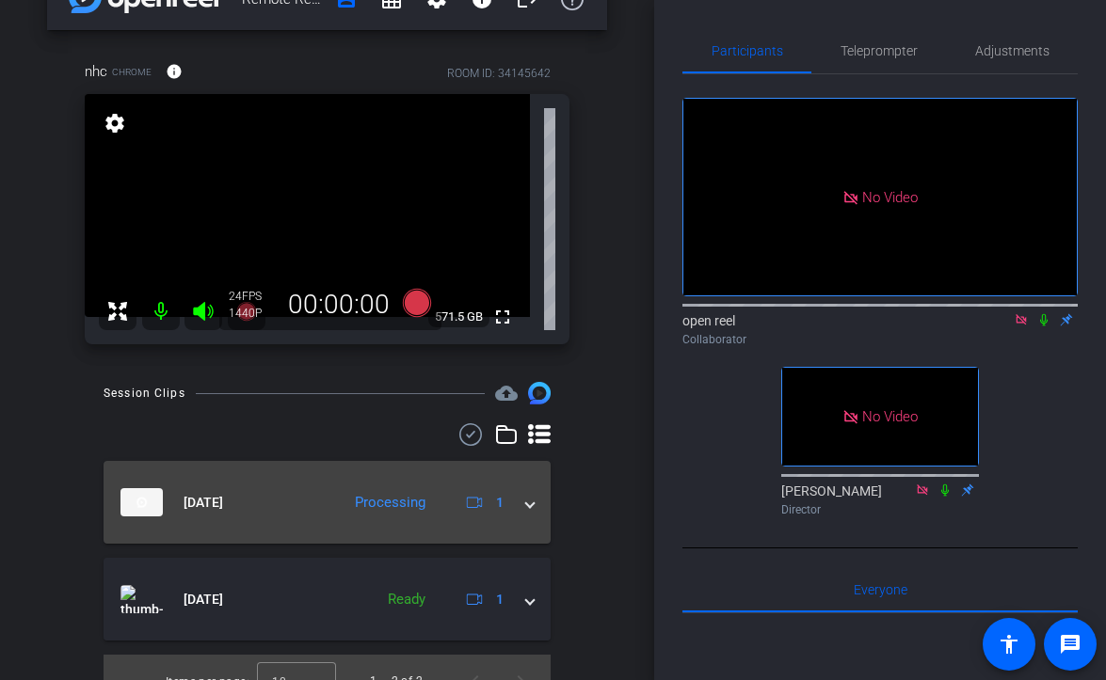
click at [420, 525] on mat-expansion-panel-header "[DATE] Processing 1" at bounding box center [327, 502] width 447 height 83
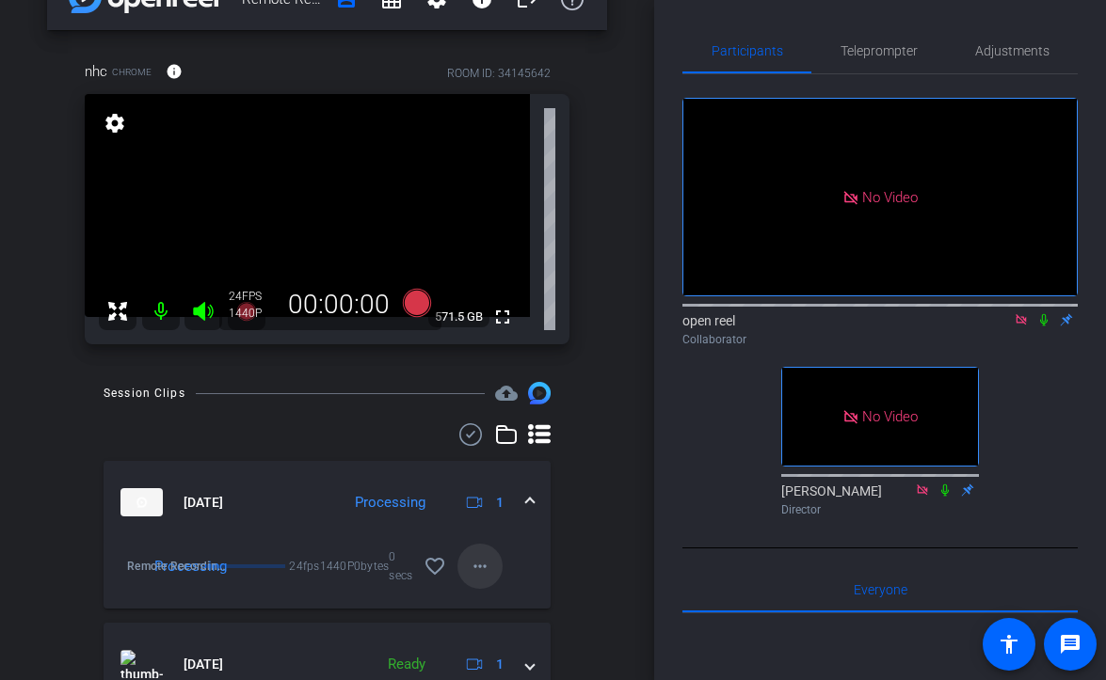
click at [480, 564] on mat-icon "more_horiz" at bounding box center [480, 566] width 23 height 23
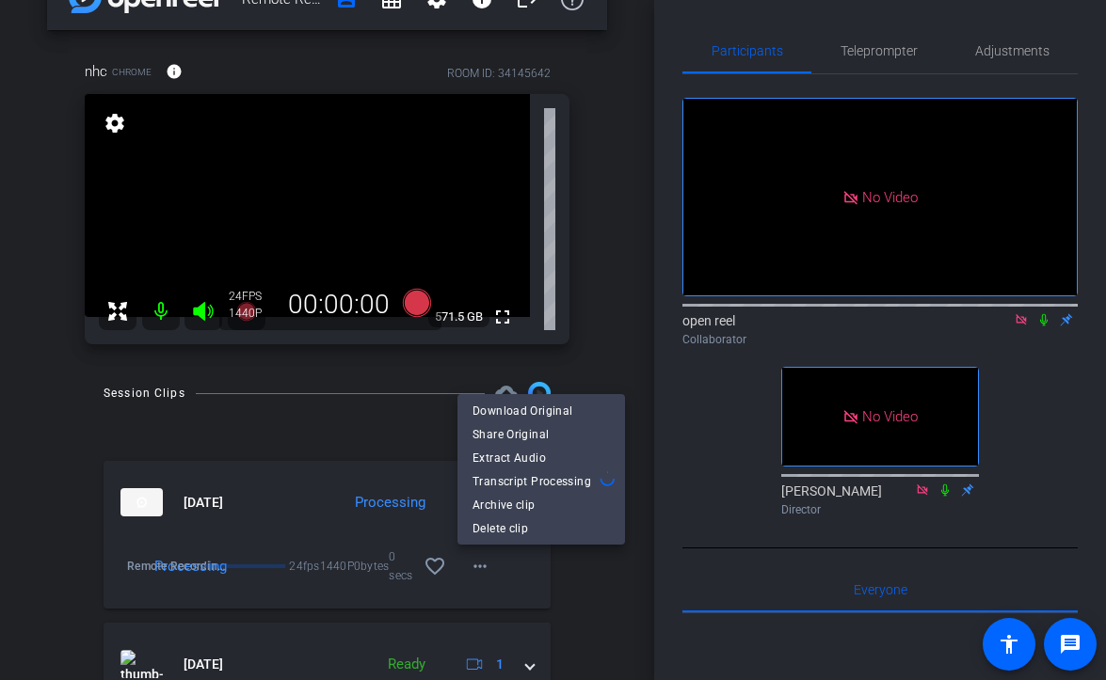
click at [534, 396] on div "Download Original Share Original Extract Audio Transcript Processing Archive cl…" at bounding box center [540, 469] width 167 height 151
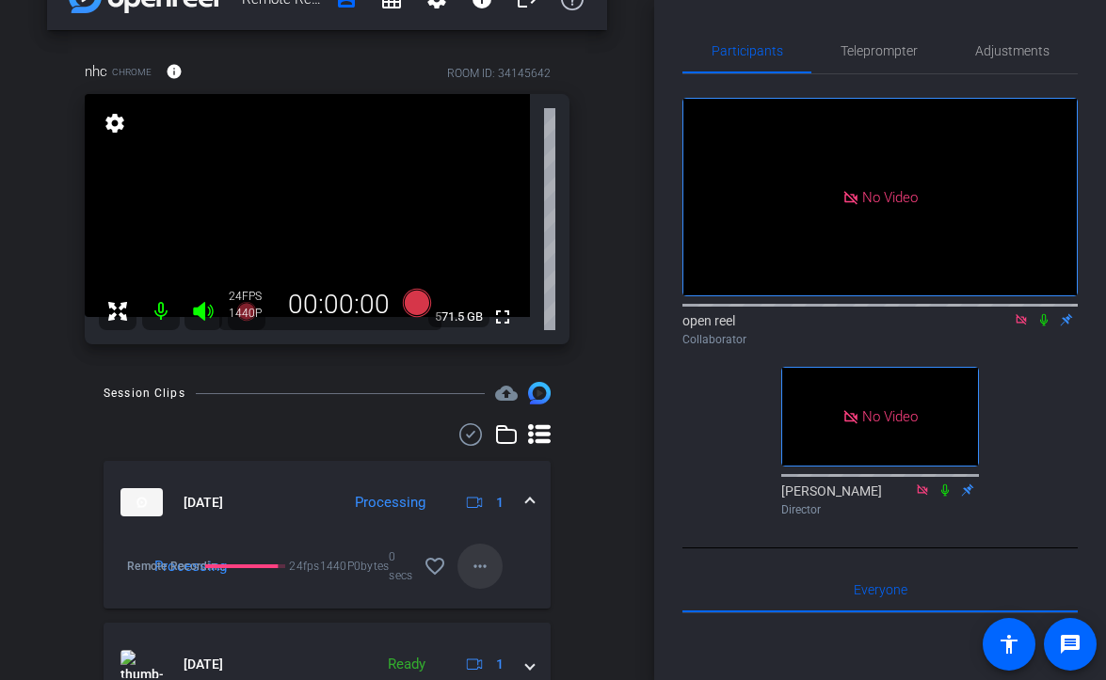
click at [462, 566] on span at bounding box center [479, 566] width 45 height 45
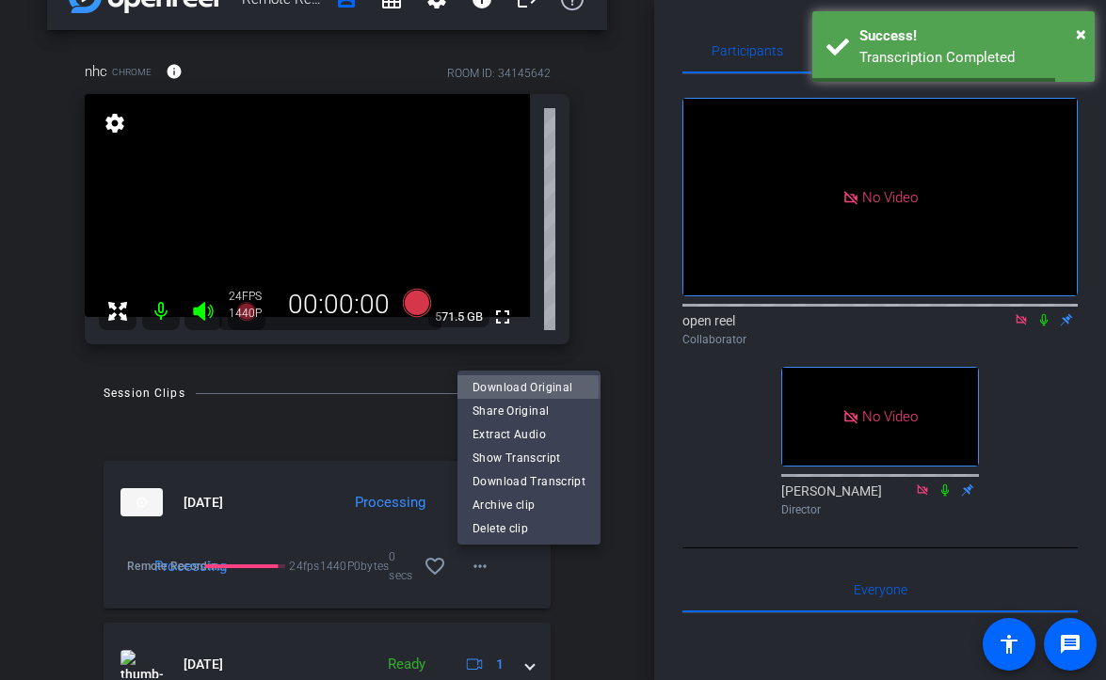
click at [512, 388] on span "Download Original" at bounding box center [528, 386] width 113 height 23
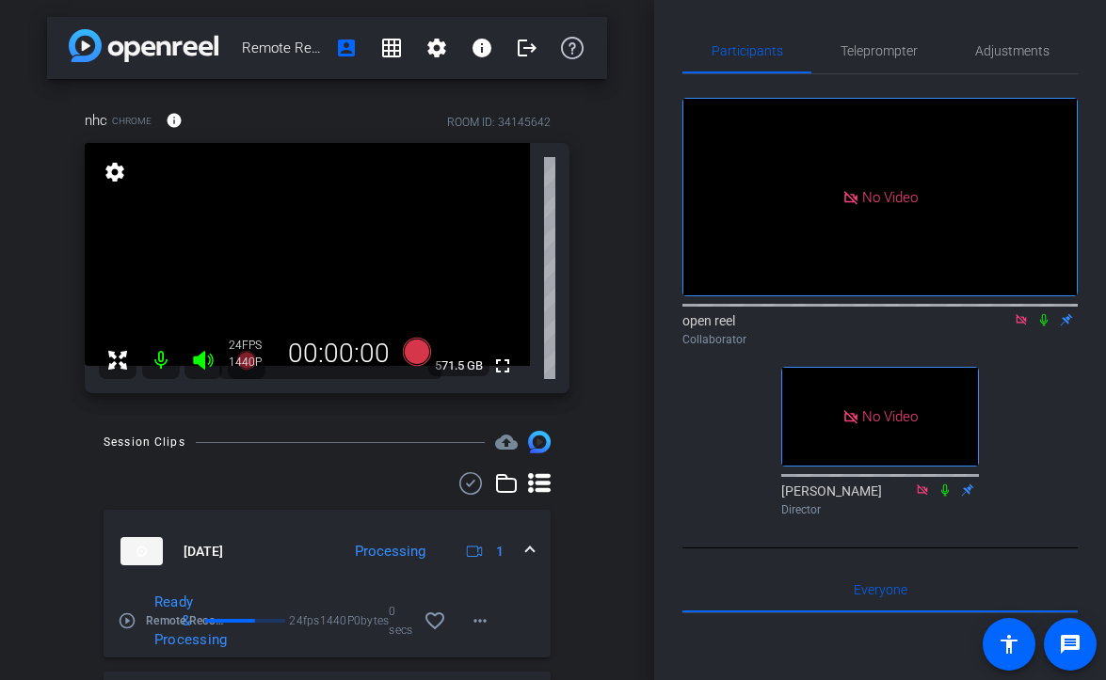
scroll to position [0, 0]
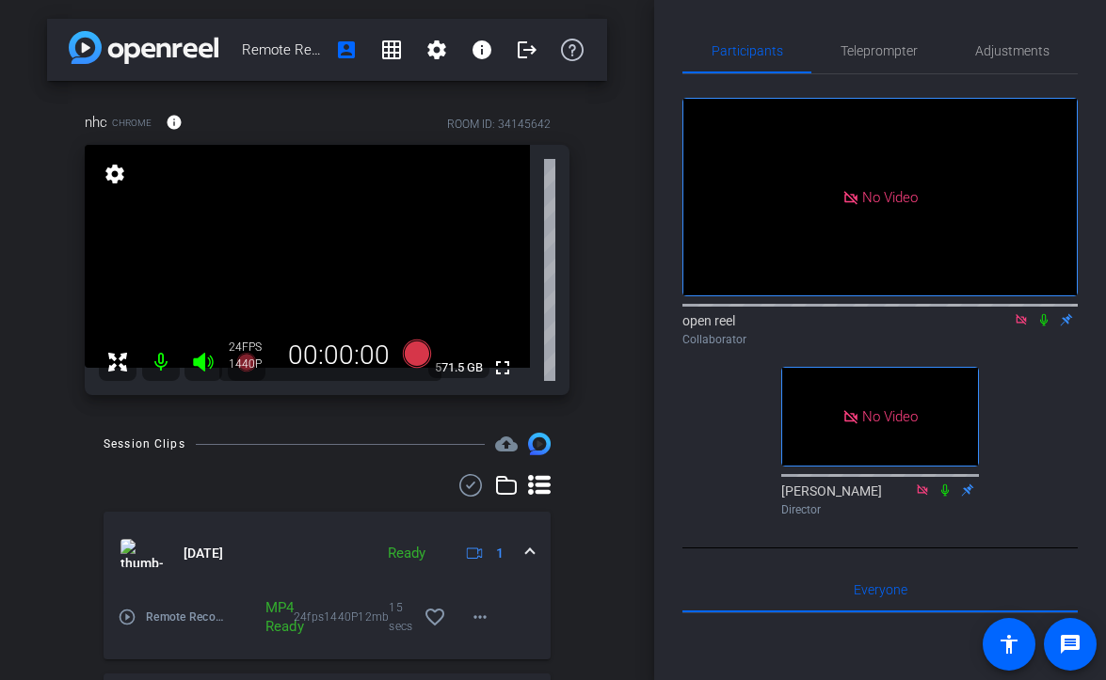
click at [1043, 313] on icon at bounding box center [1043, 319] width 15 height 13
click at [1043, 314] on icon at bounding box center [1044, 320] width 10 height 12
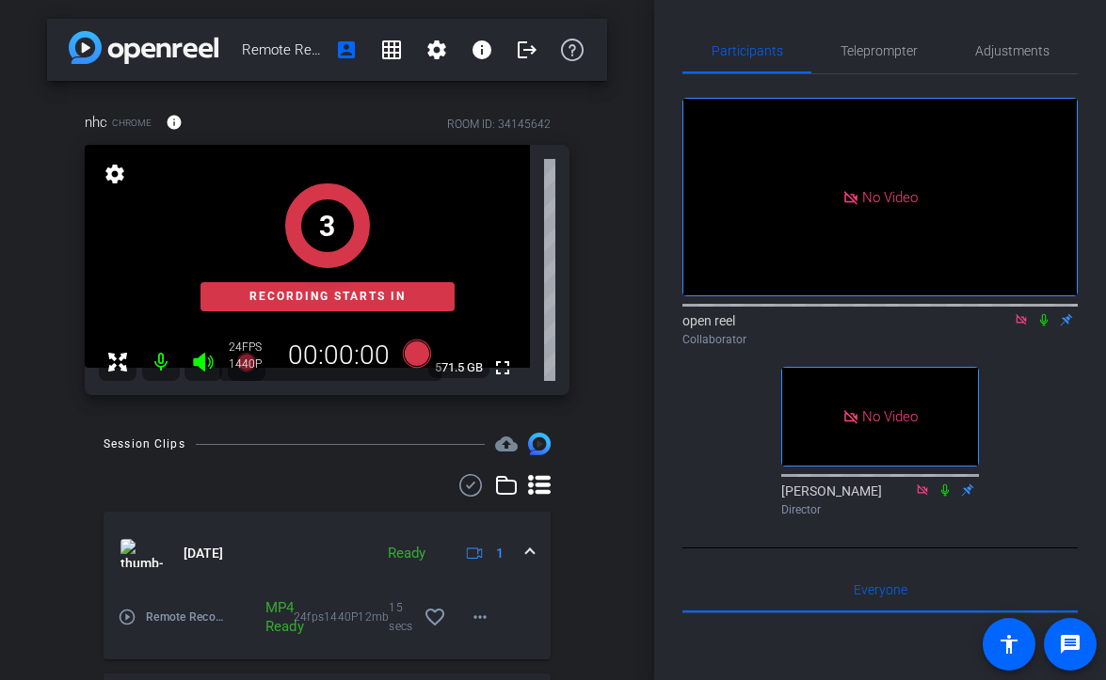
click at [1043, 313] on icon at bounding box center [1043, 319] width 15 height 13
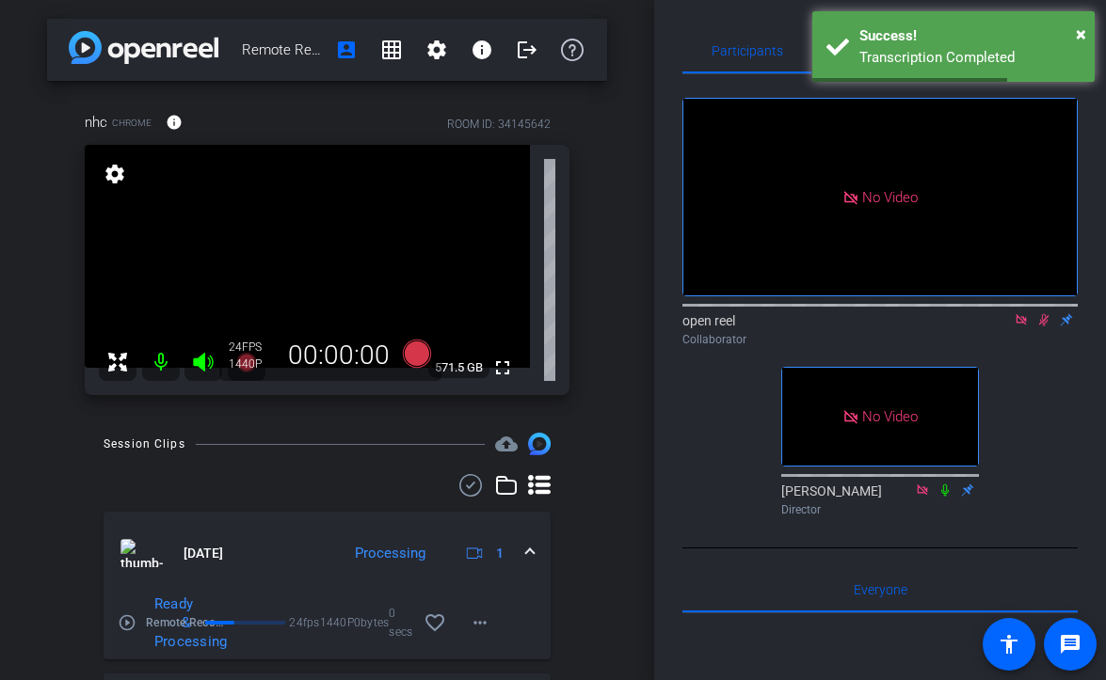
click at [129, 622] on div "Ready & Processing" at bounding box center [217, 623] width 183 height 56
click at [125, 618] on mat-icon "play_circle_outline" at bounding box center [127, 623] width 19 height 19
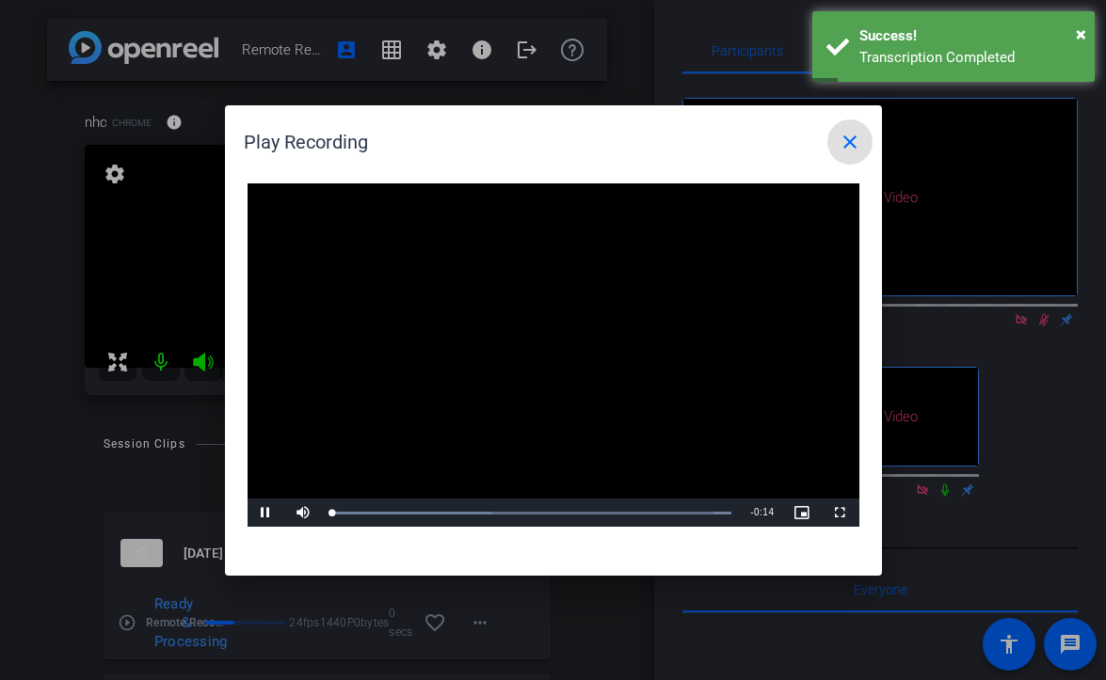
click at [563, 324] on video "Video Player" at bounding box center [553, 355] width 612 height 344
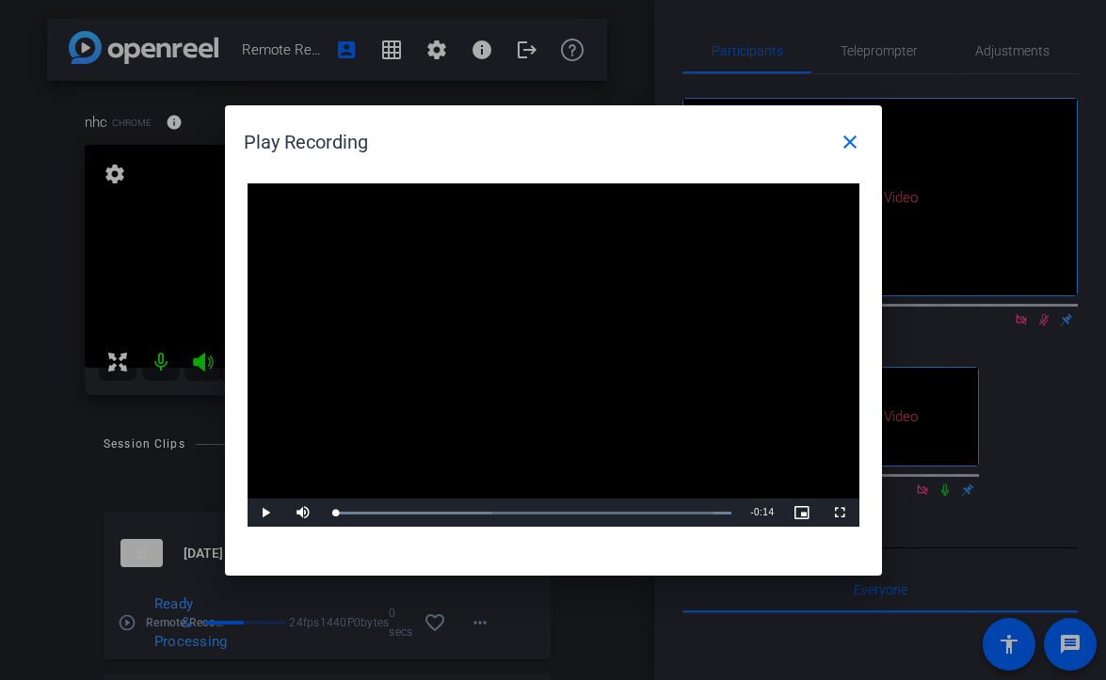
click at [563, 324] on video "Video Player" at bounding box center [553, 355] width 612 height 344
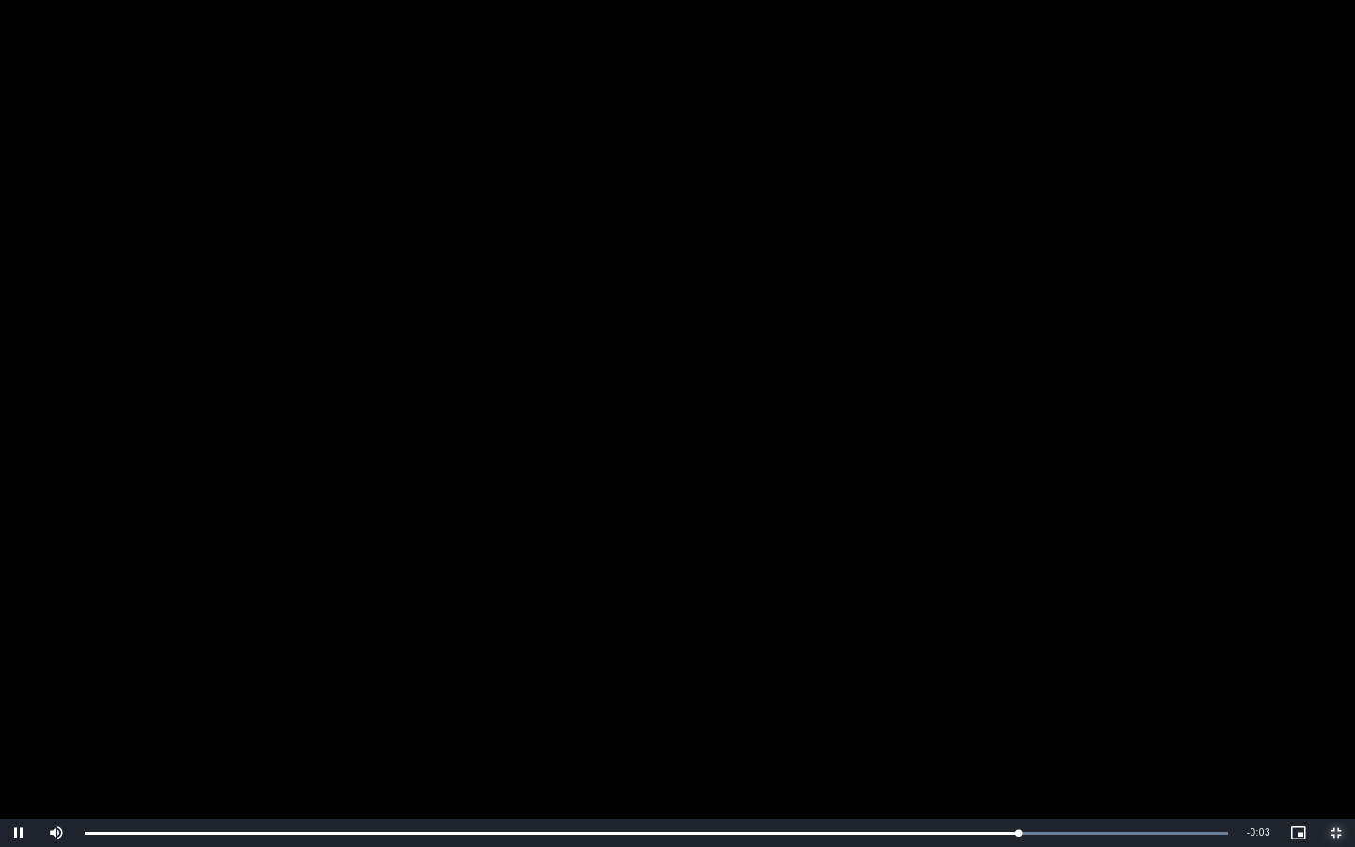
click at [1105, 679] on span "Video Player" at bounding box center [1336, 833] width 38 height 0
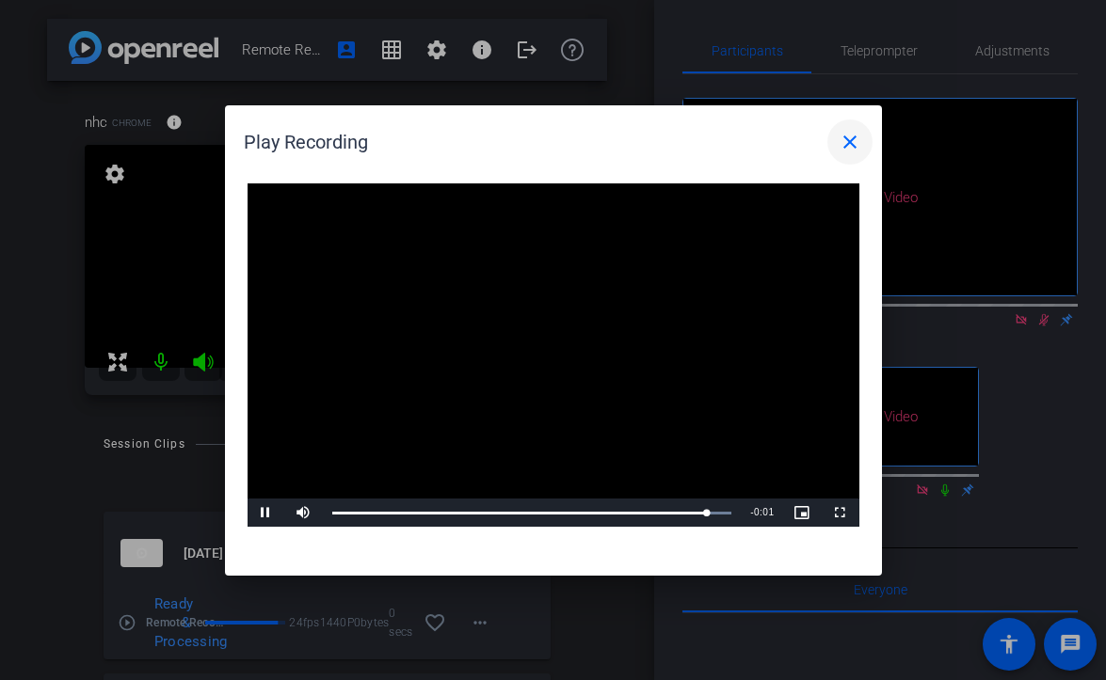
click at [840, 137] on mat-icon "close" at bounding box center [849, 142] width 23 height 23
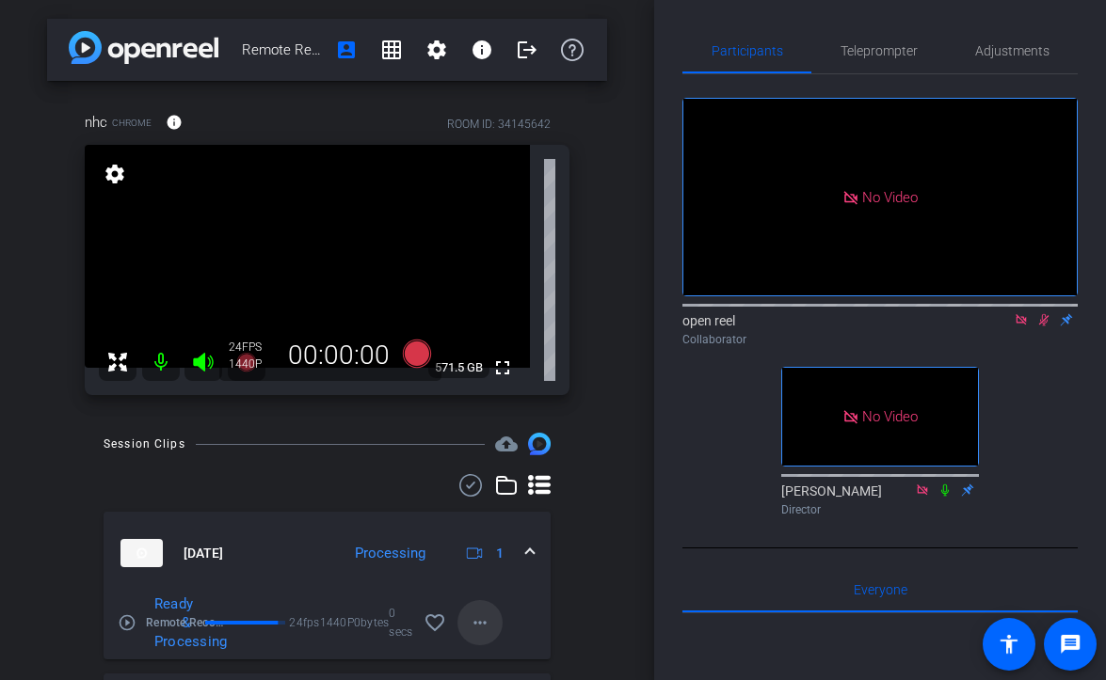
click at [480, 625] on mat-icon "more_horiz" at bounding box center [480, 623] width 23 height 23
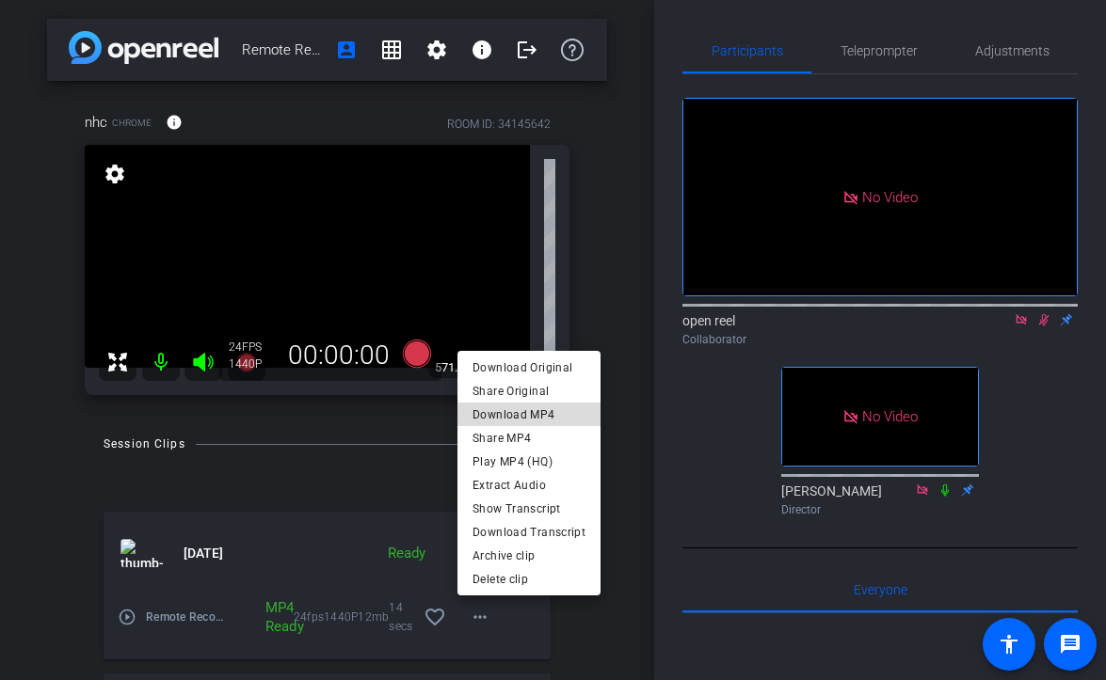
click at [563, 410] on span "Download MP4" at bounding box center [528, 414] width 113 height 23
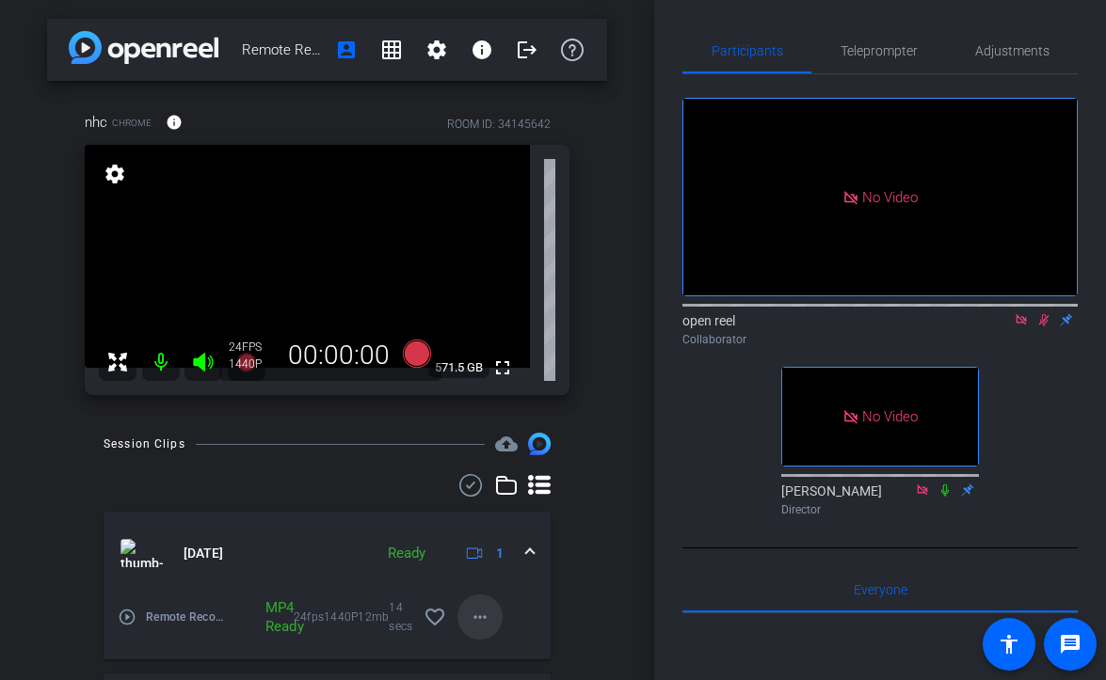
click at [486, 616] on mat-icon "more_horiz" at bounding box center [480, 617] width 23 height 23
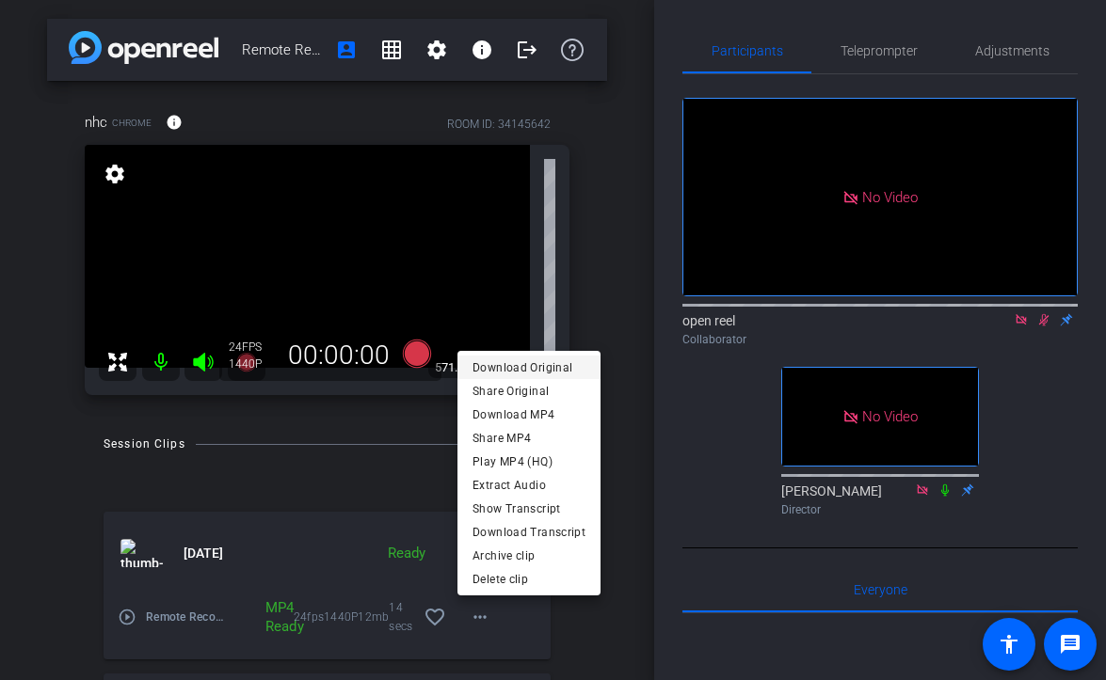
click at [550, 372] on span "Download Original" at bounding box center [528, 367] width 113 height 23
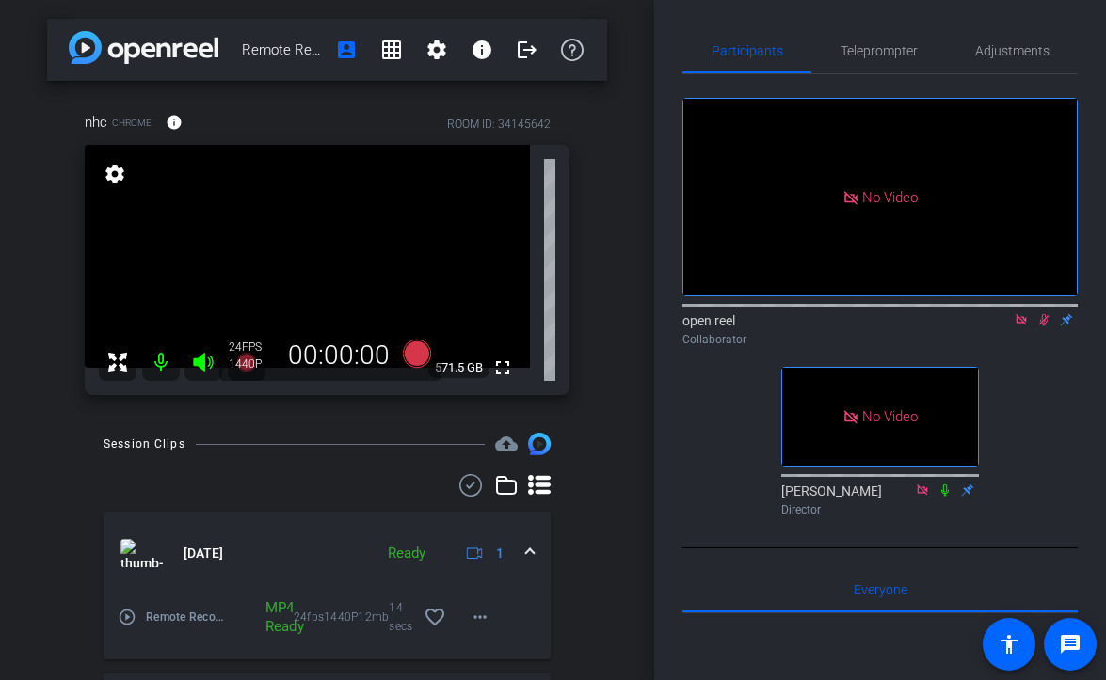
click at [1053, 299] on div "No Video open reel Collaborator No Video James Zaguroli Director" at bounding box center [879, 299] width 395 height 450
click at [1045, 313] on icon at bounding box center [1043, 319] width 15 height 13
click at [1044, 314] on icon at bounding box center [1044, 320] width 10 height 12
click at [515, 366] on span at bounding box center [502, 367] width 45 height 45
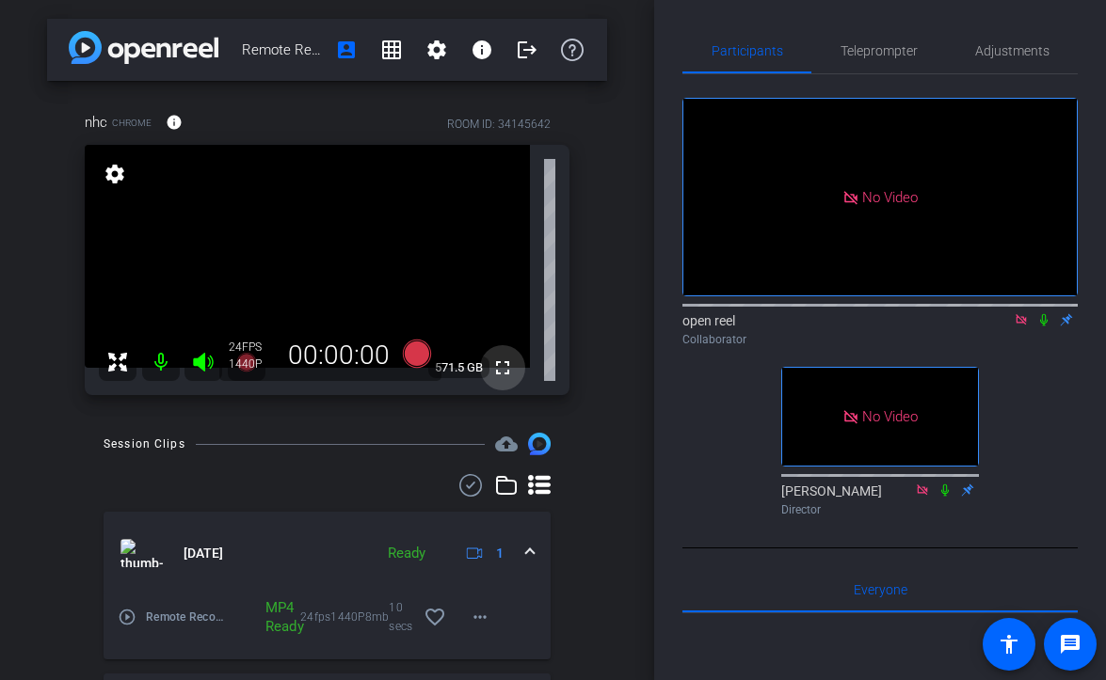
click at [498, 372] on mat-icon "fullscreen" at bounding box center [502, 368] width 23 height 23
click at [1042, 313] on icon at bounding box center [1043, 319] width 15 height 13
click at [1041, 313] on icon at bounding box center [1043, 319] width 15 height 13
click at [988, 41] on span "Adjustments" at bounding box center [1012, 50] width 74 height 45
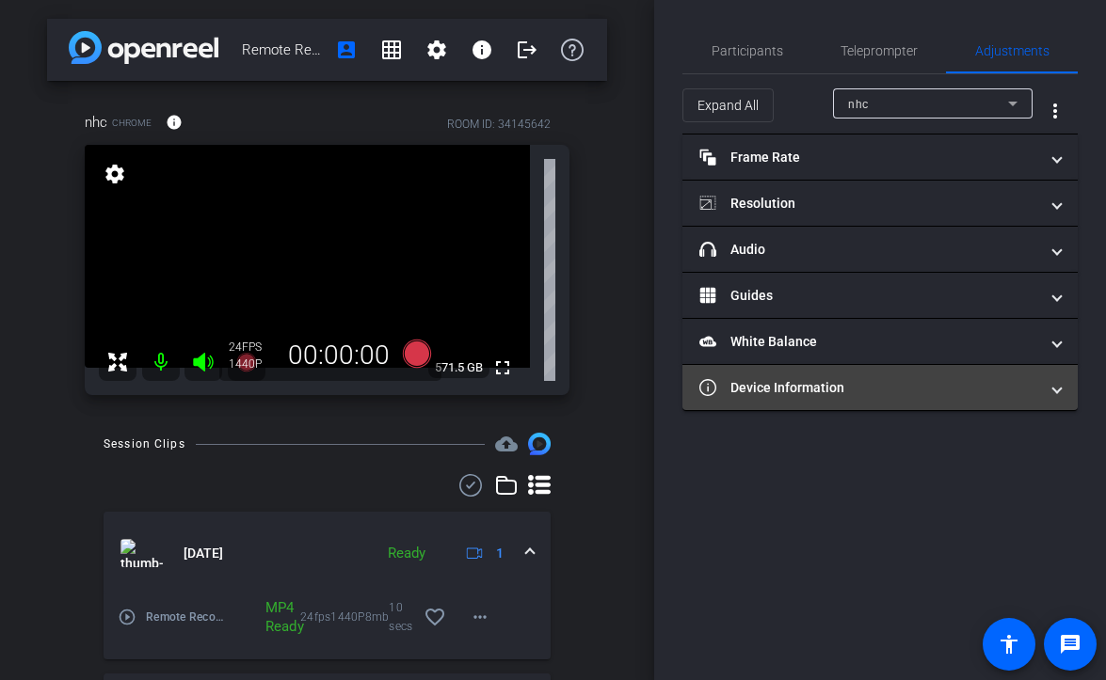
click at [837, 400] on mat-expansion-panel-header "Device Information" at bounding box center [879, 387] width 395 height 45
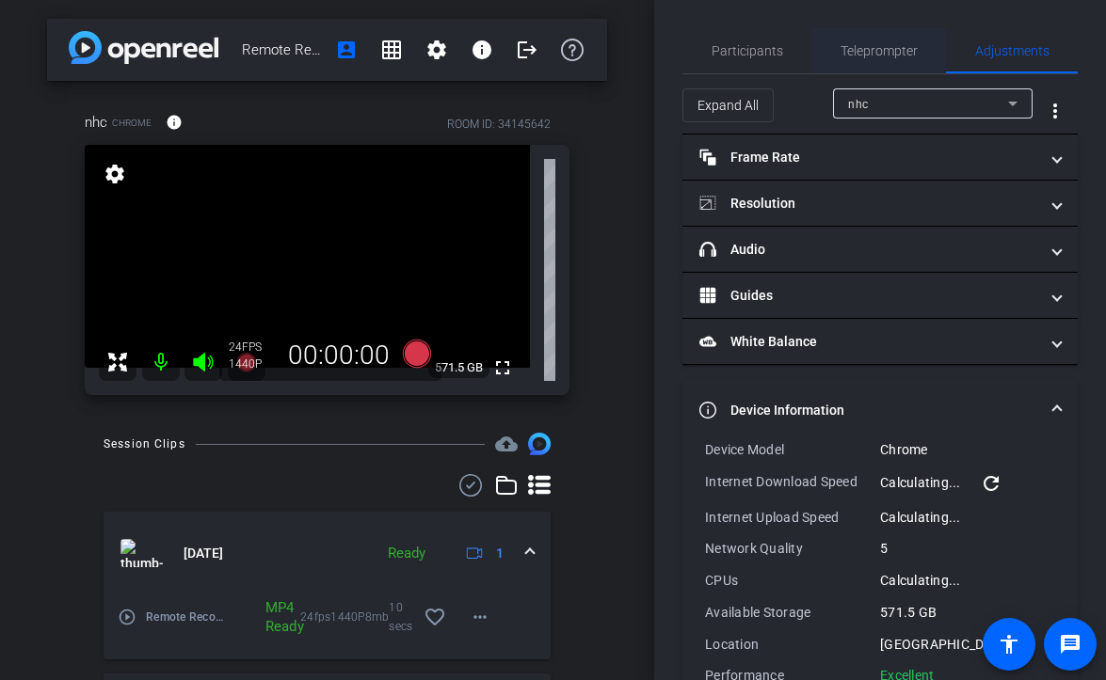
click at [884, 49] on span "Teleprompter" at bounding box center [878, 50] width 77 height 13
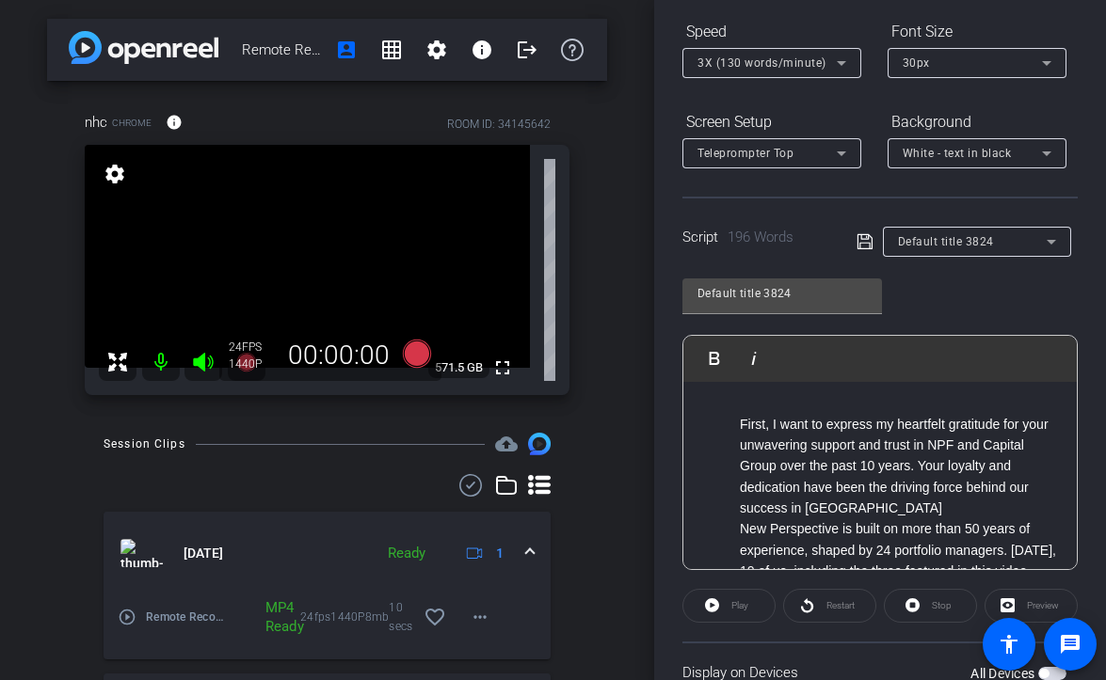
scroll to position [219, 0]
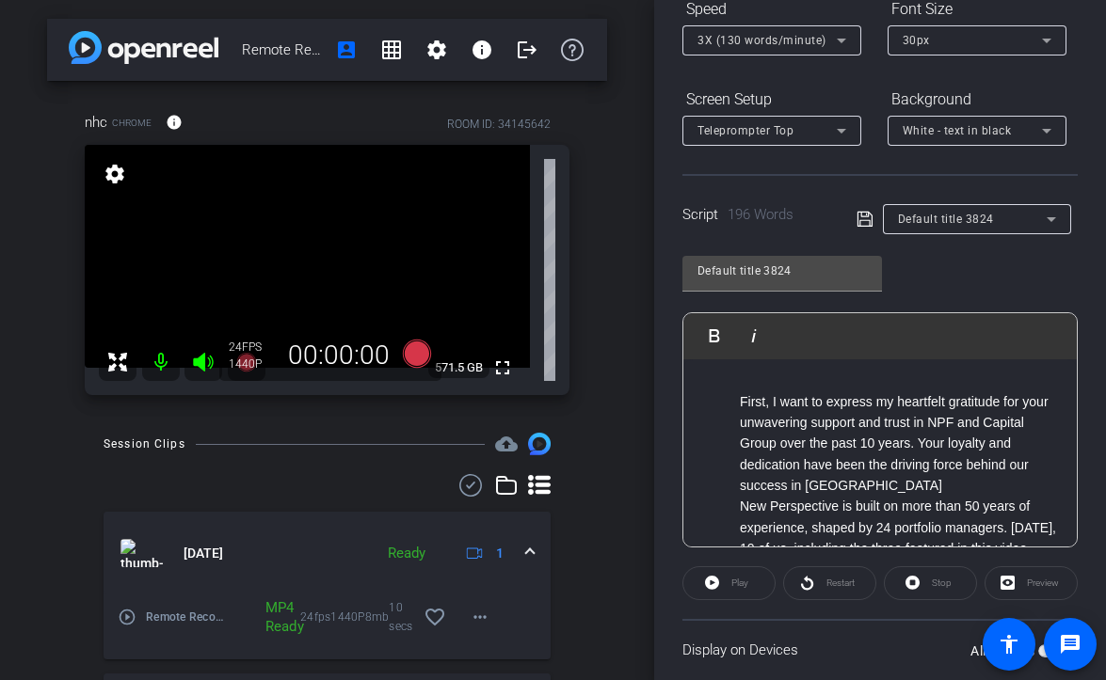
click at [984, 221] on span "Default title 3824" at bounding box center [946, 219] width 96 height 13
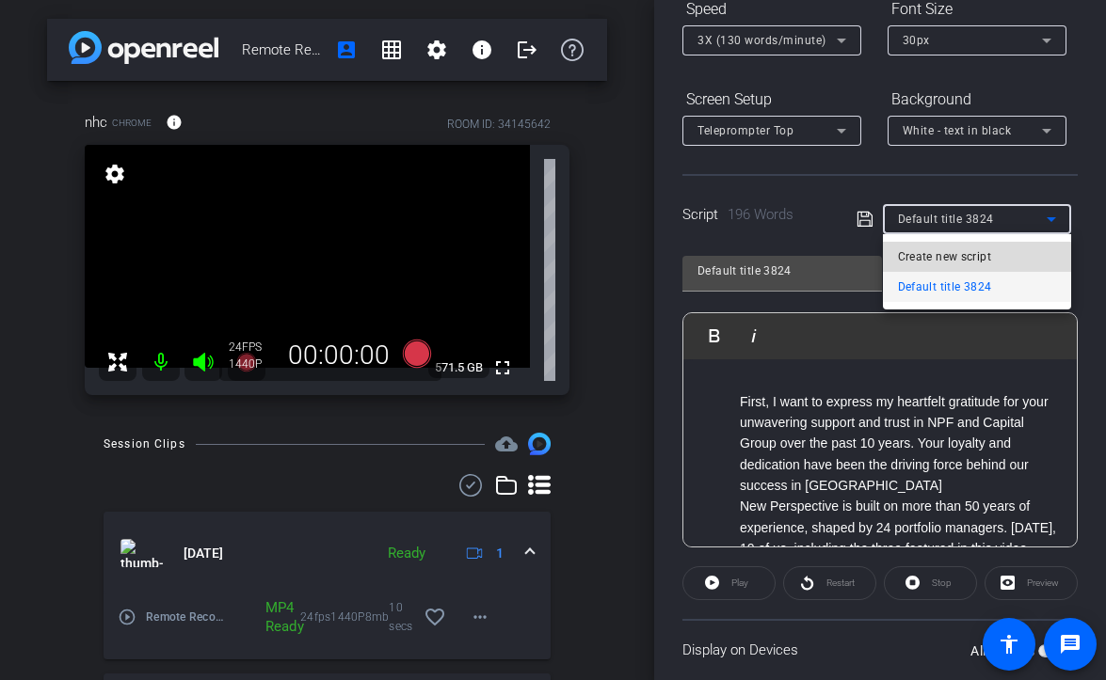
click at [954, 258] on span "Create new script" at bounding box center [944, 257] width 93 height 23
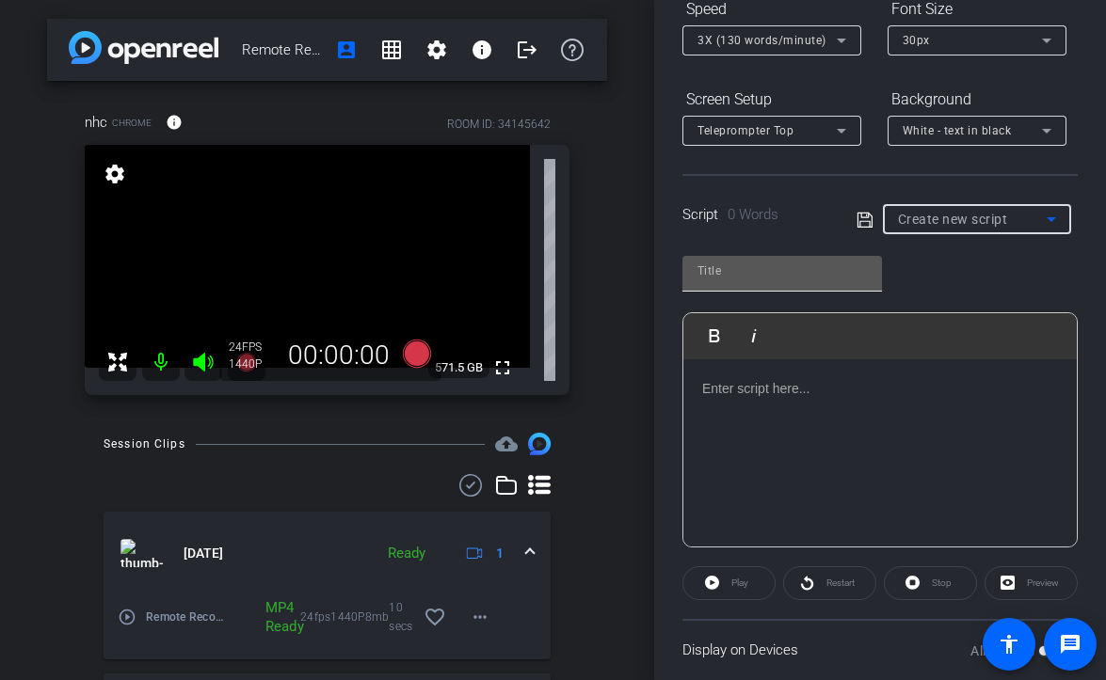
click at [768, 264] on input "text" at bounding box center [781, 271] width 169 height 23
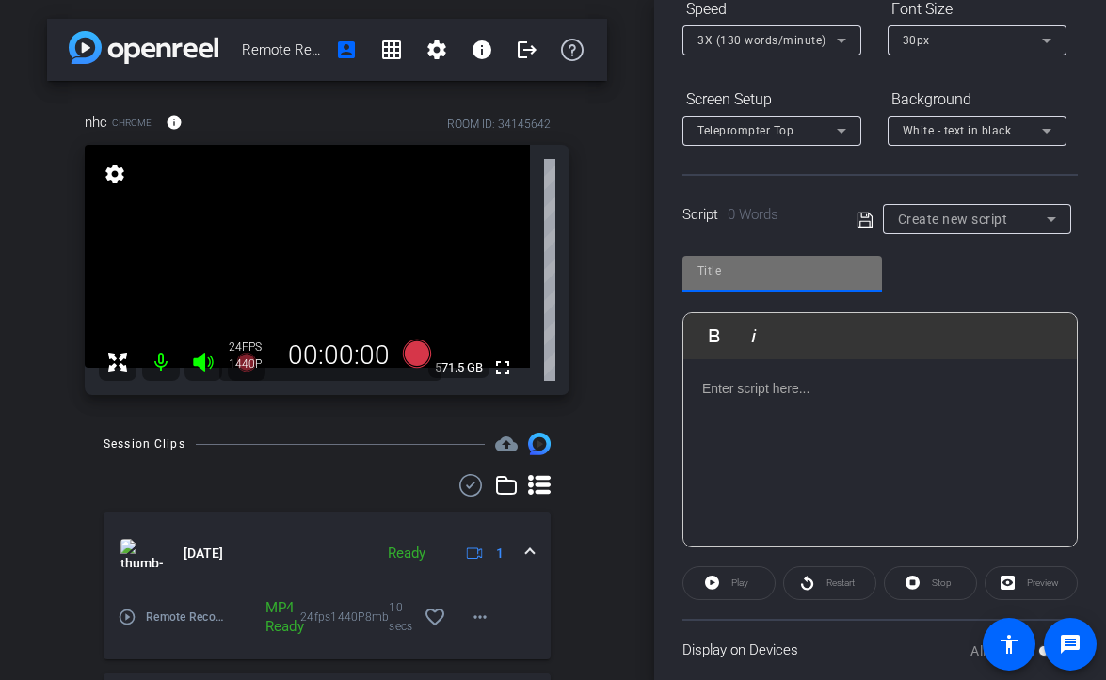
type input "w"
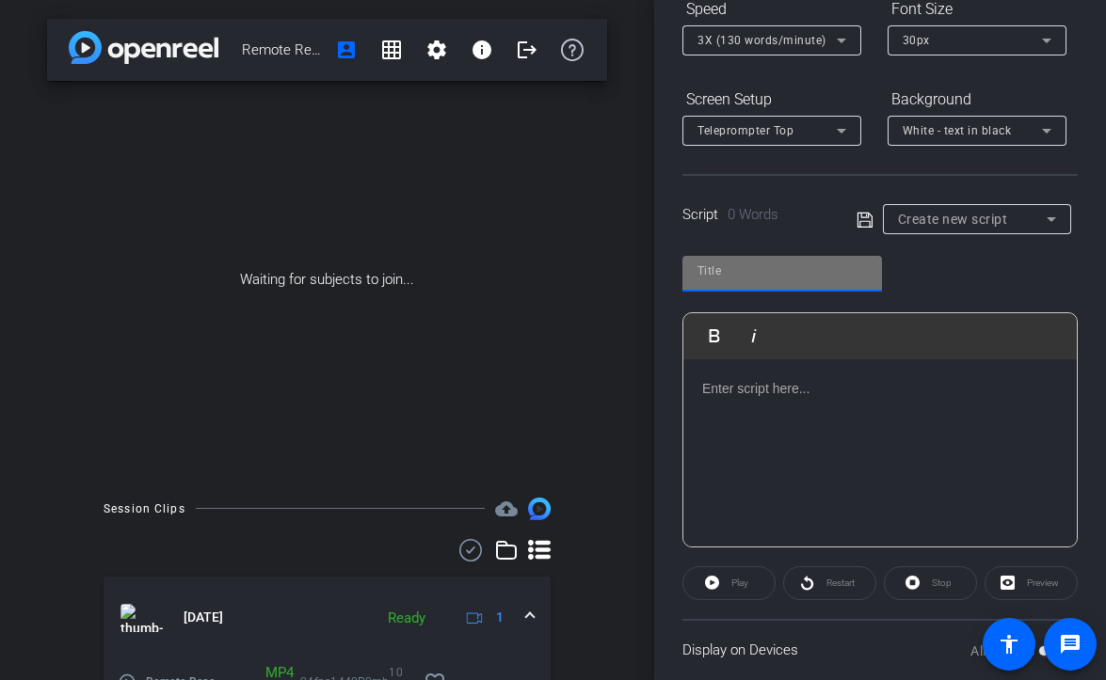
click at [945, 220] on span "Create new script" at bounding box center [953, 219] width 110 height 15
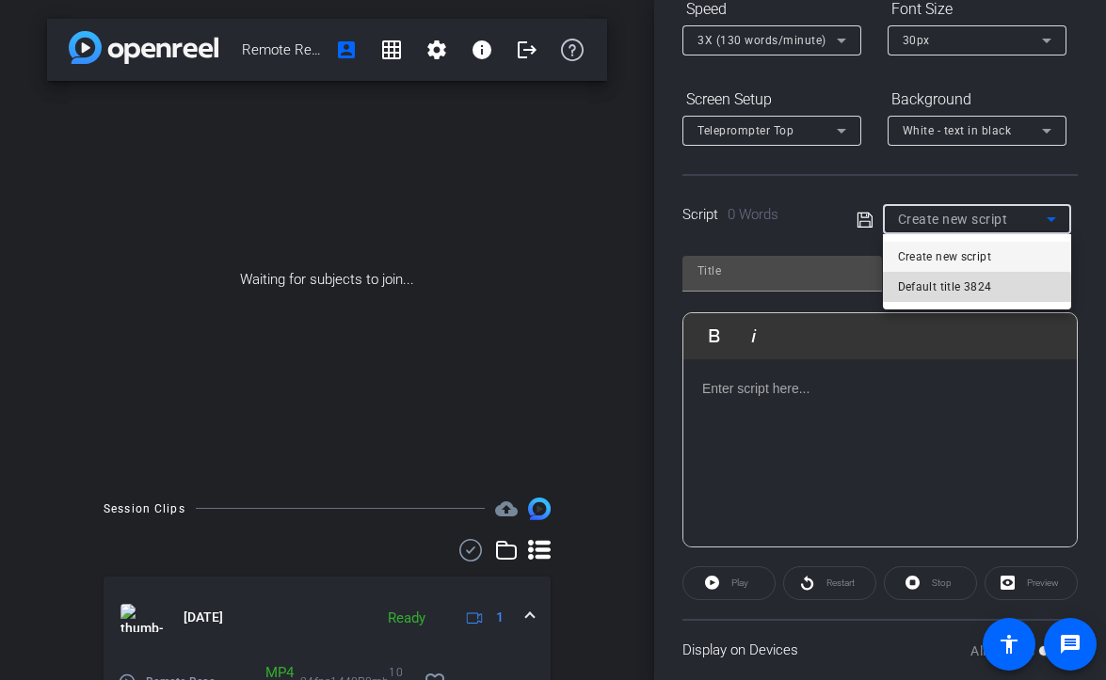
click at [931, 292] on span "Default title 3824" at bounding box center [945, 287] width 94 height 23
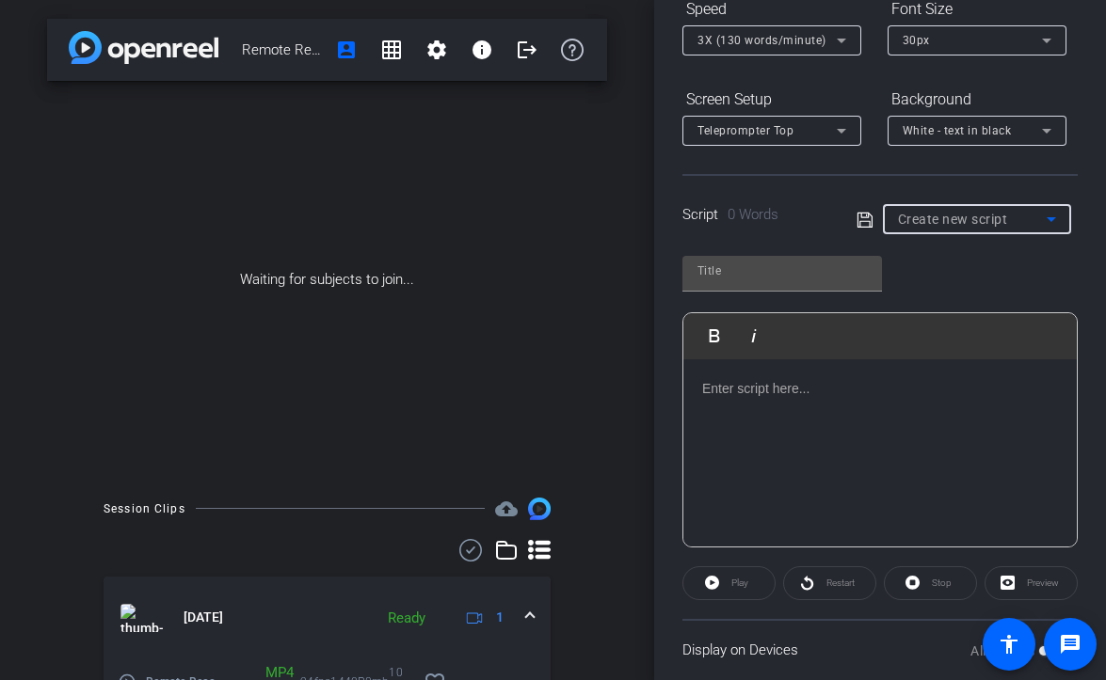
type input "Default title 3824"
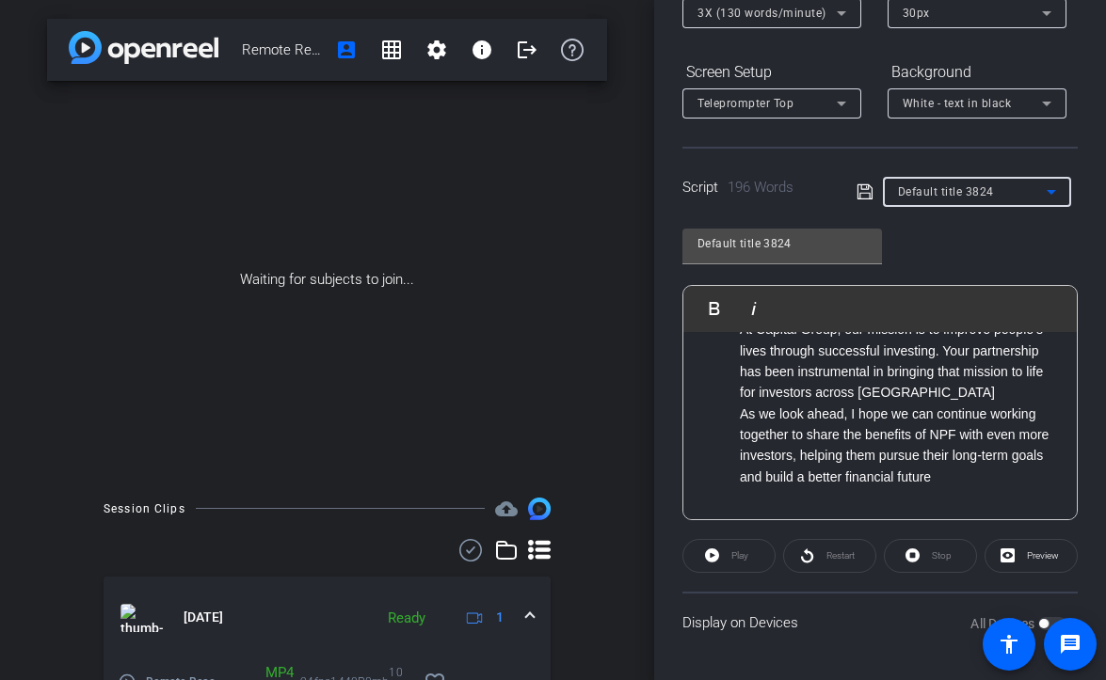
scroll to position [0, 0]
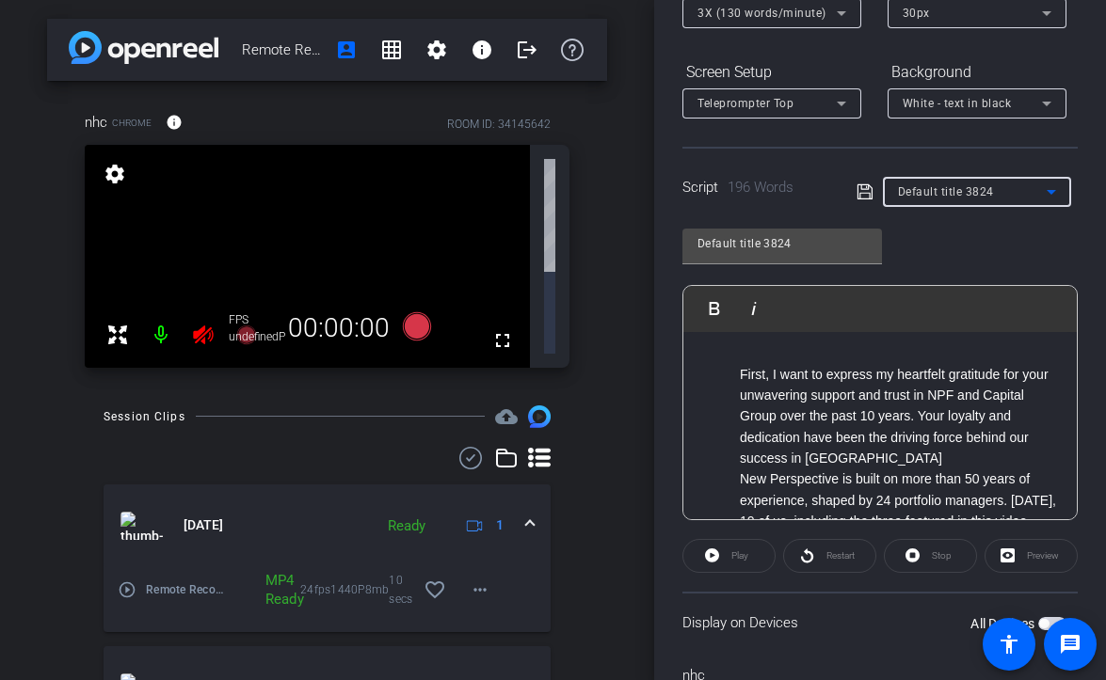
click at [710, 412] on ul "First, I want to express my heartfelt gratitude for your unwavering support and…" at bounding box center [880, 627] width 356 height 527
click at [789, 456] on span "First, I want to express my heartfelt gratitude for your unwavering support and…" at bounding box center [894, 417] width 309 height 100
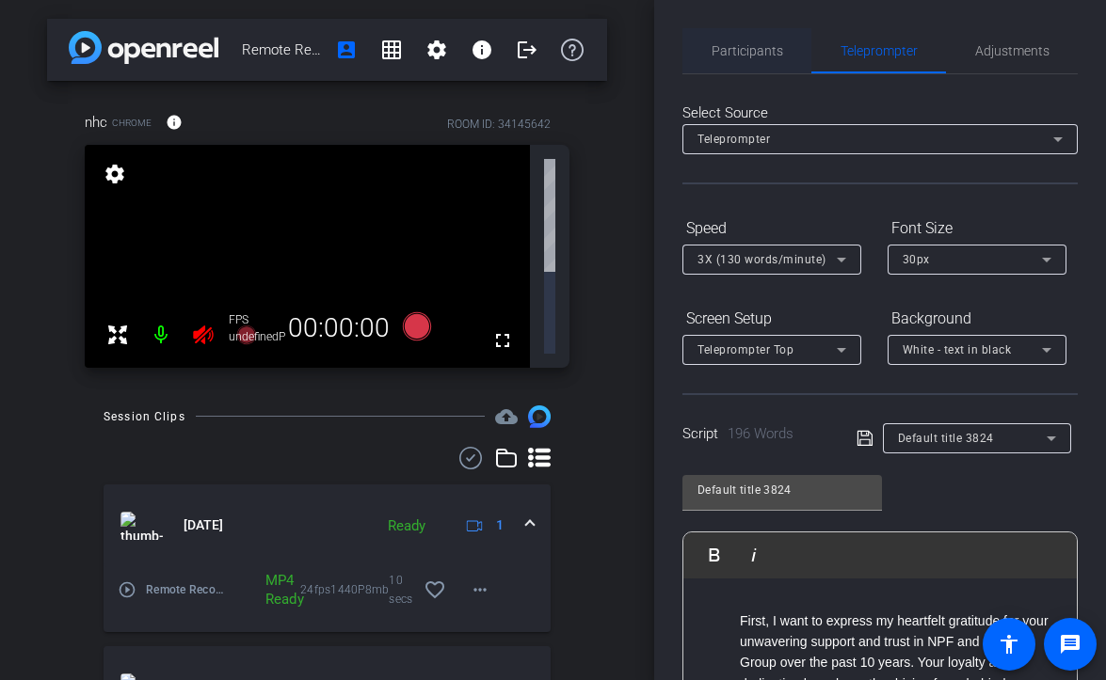
click at [733, 55] on span "Participants" at bounding box center [747, 50] width 72 height 13
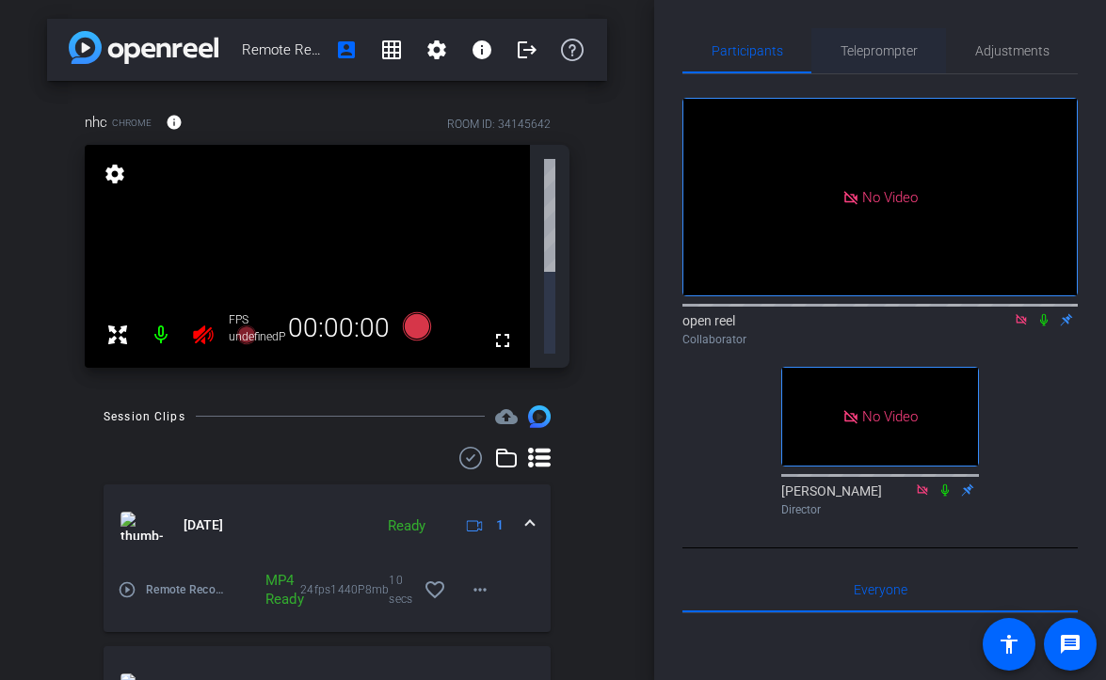
click at [867, 55] on span "Teleprompter" at bounding box center [878, 50] width 77 height 13
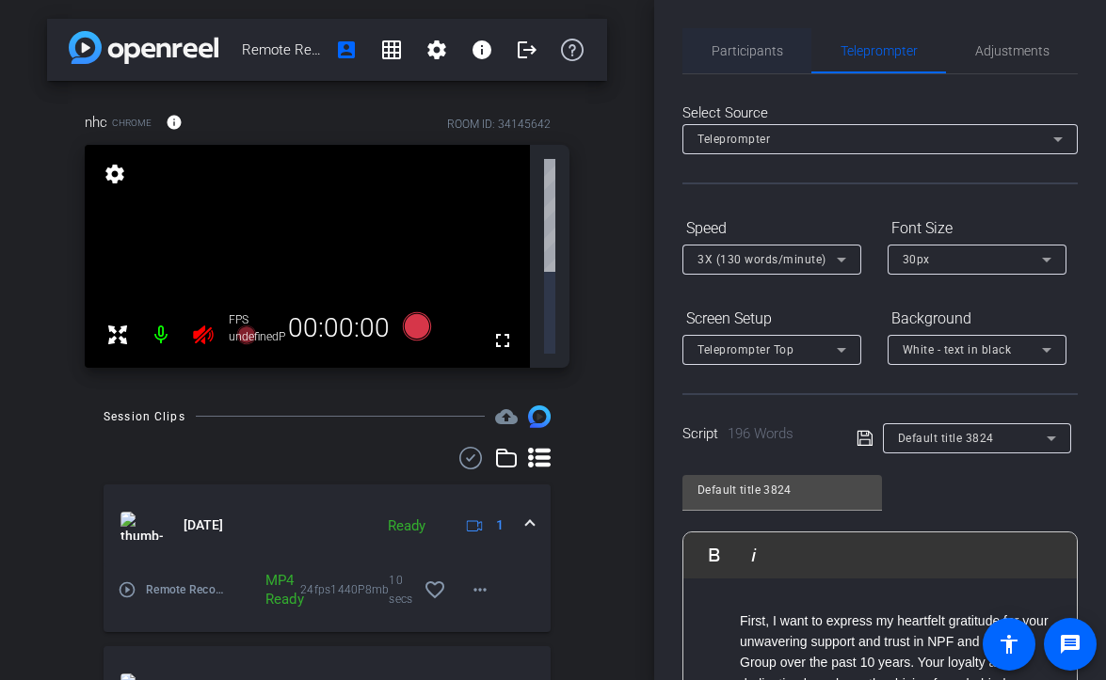
click at [756, 46] on span "Participants" at bounding box center [747, 50] width 72 height 13
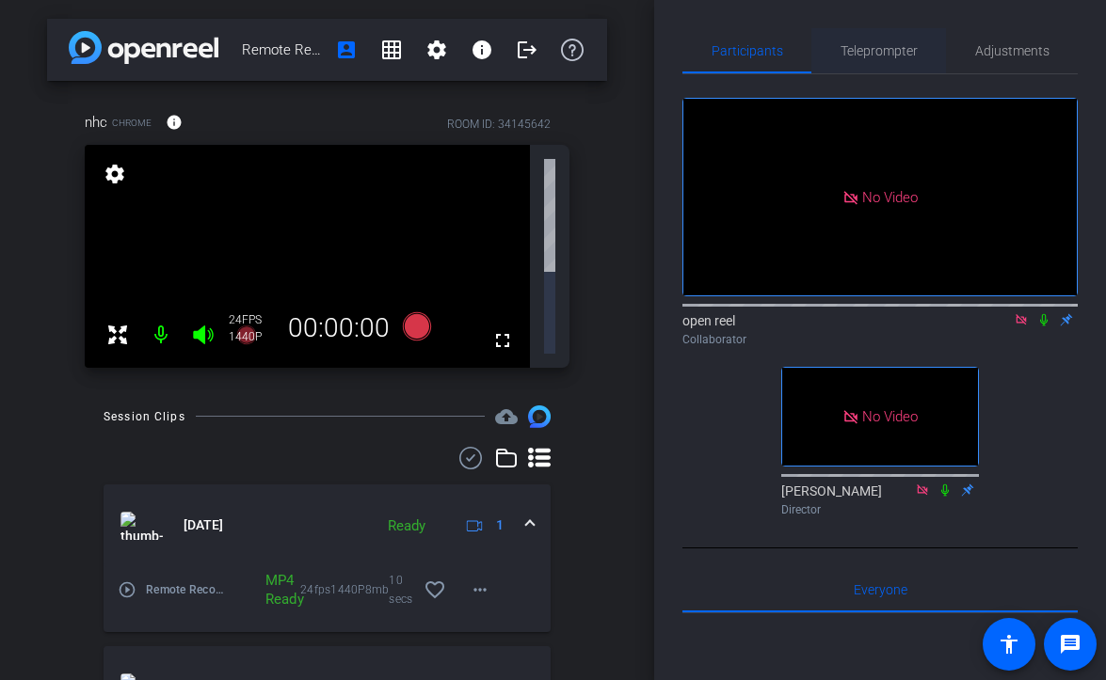
click at [872, 44] on span "Teleprompter" at bounding box center [878, 50] width 77 height 13
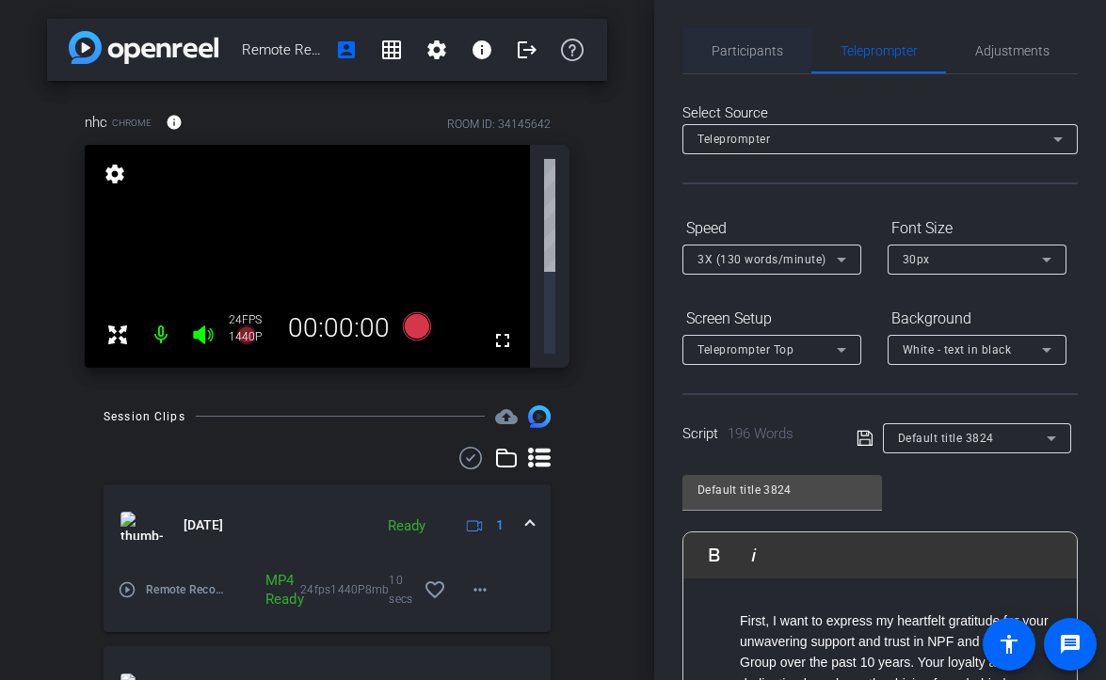
click at [735, 54] on span "Participants" at bounding box center [747, 50] width 72 height 13
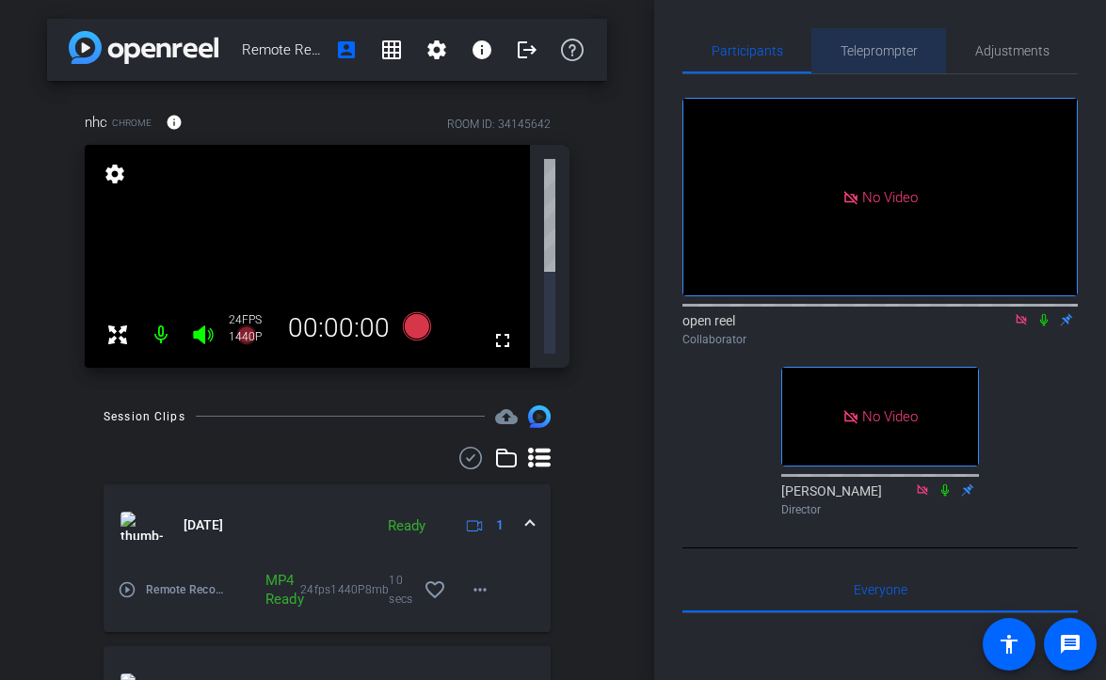
click at [887, 56] on span "Teleprompter" at bounding box center [878, 50] width 77 height 13
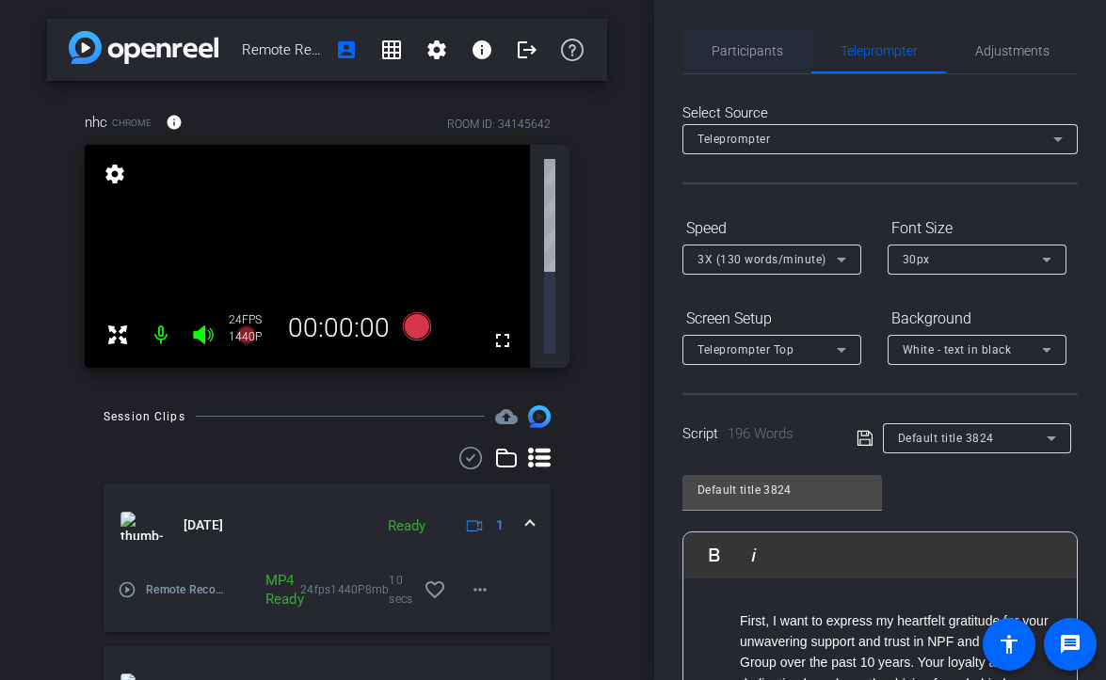
click at [767, 53] on span "Participants" at bounding box center [747, 50] width 72 height 13
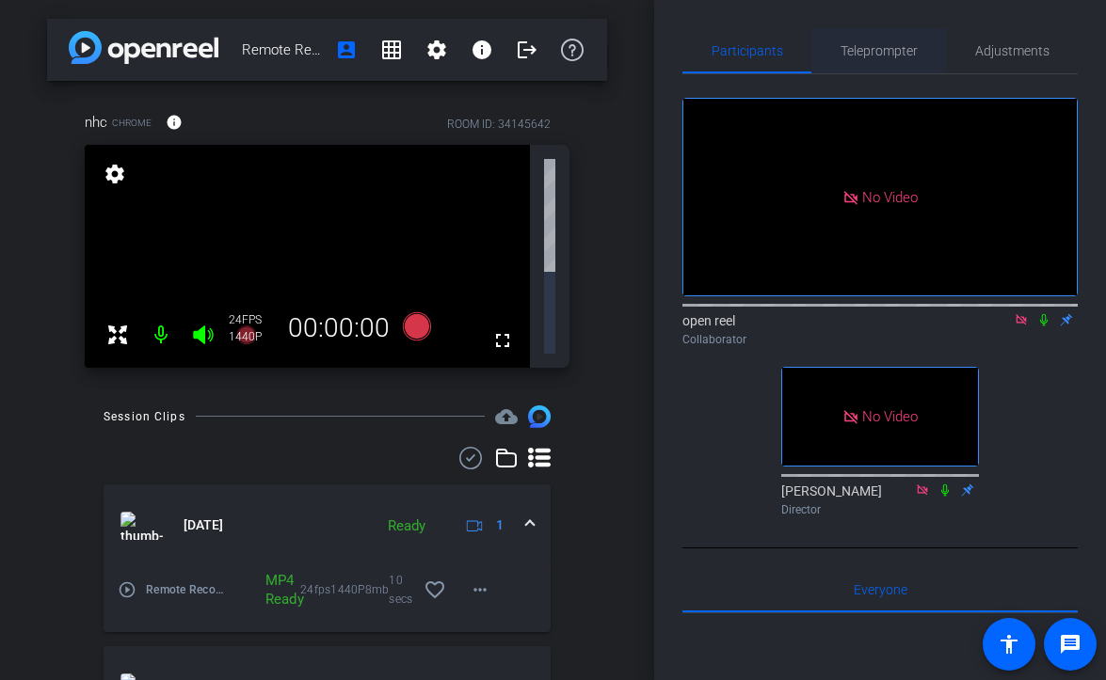
click at [933, 34] on div "Teleprompter" at bounding box center [878, 50] width 135 height 45
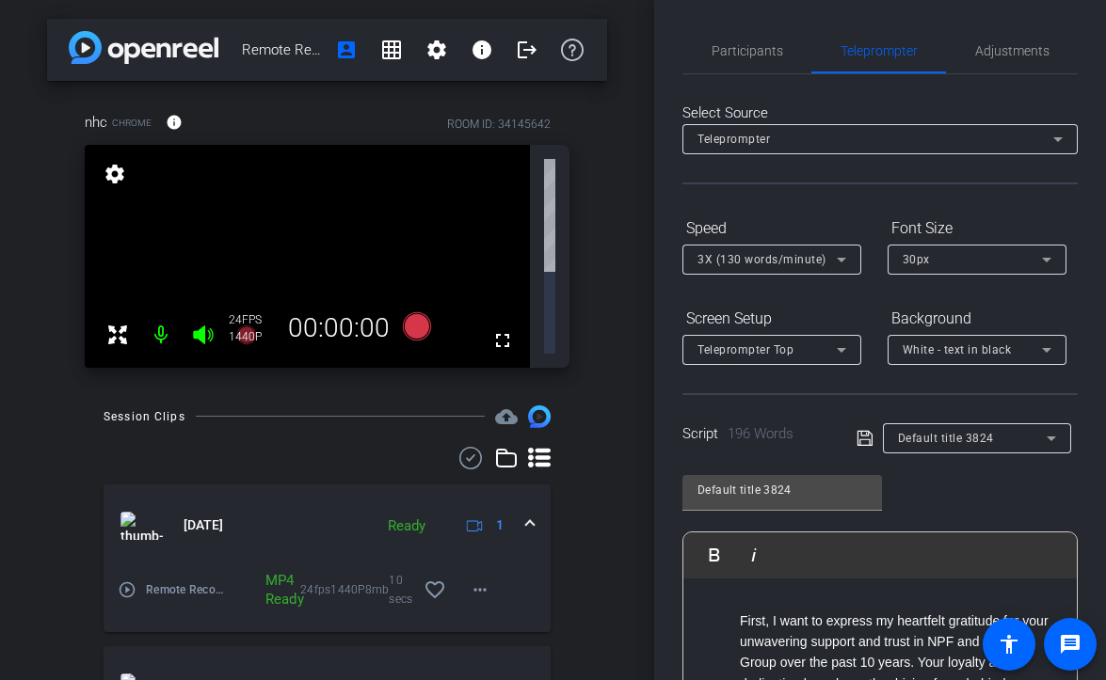
click at [992, 432] on div "Default title 3824" at bounding box center [972, 438] width 149 height 24
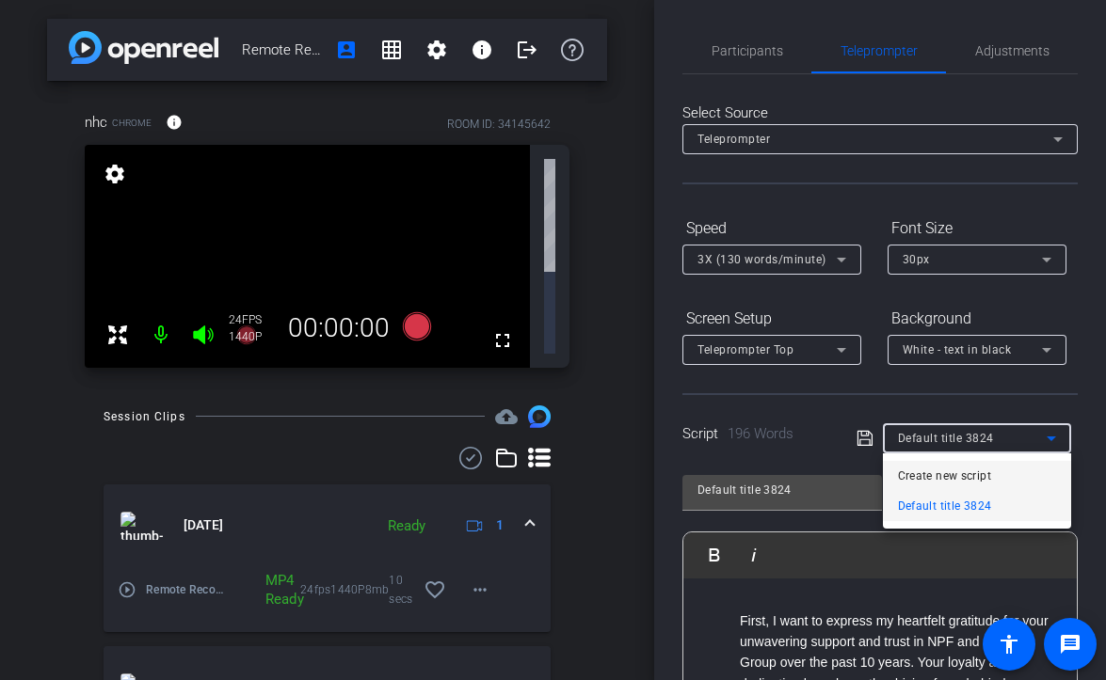
click at [964, 467] on span "Create new script" at bounding box center [944, 476] width 93 height 23
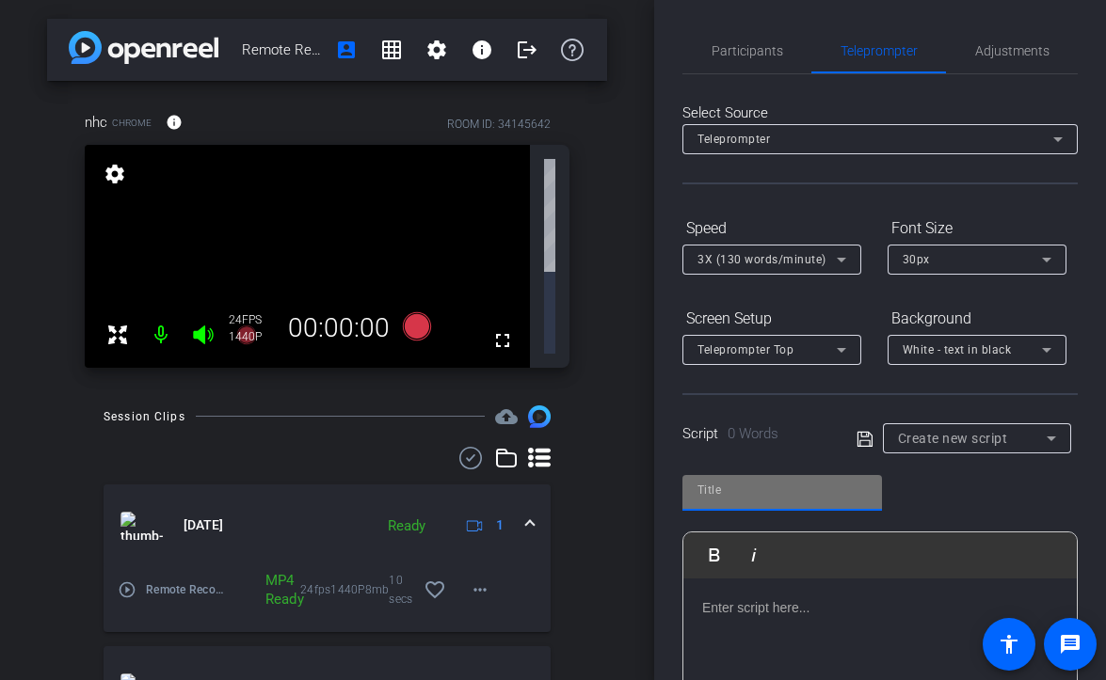
click at [716, 486] on input "text" at bounding box center [781, 490] width 169 height 23
type input "message"
click at [741, 623] on div at bounding box center [879, 673] width 393 height 188
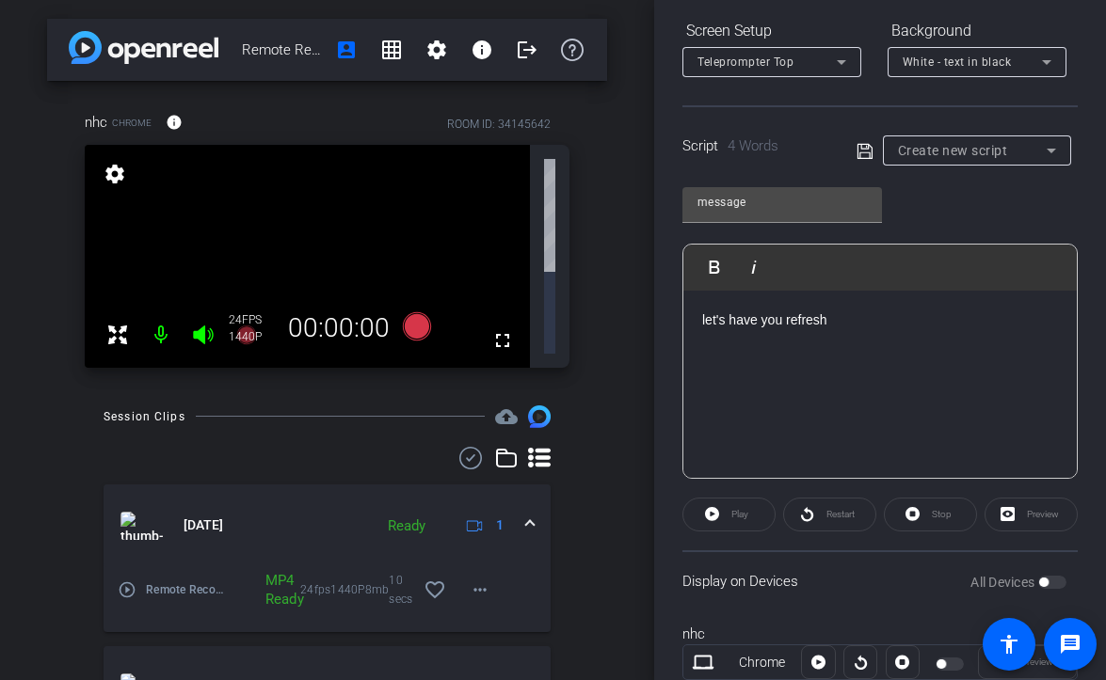
scroll to position [323, 0]
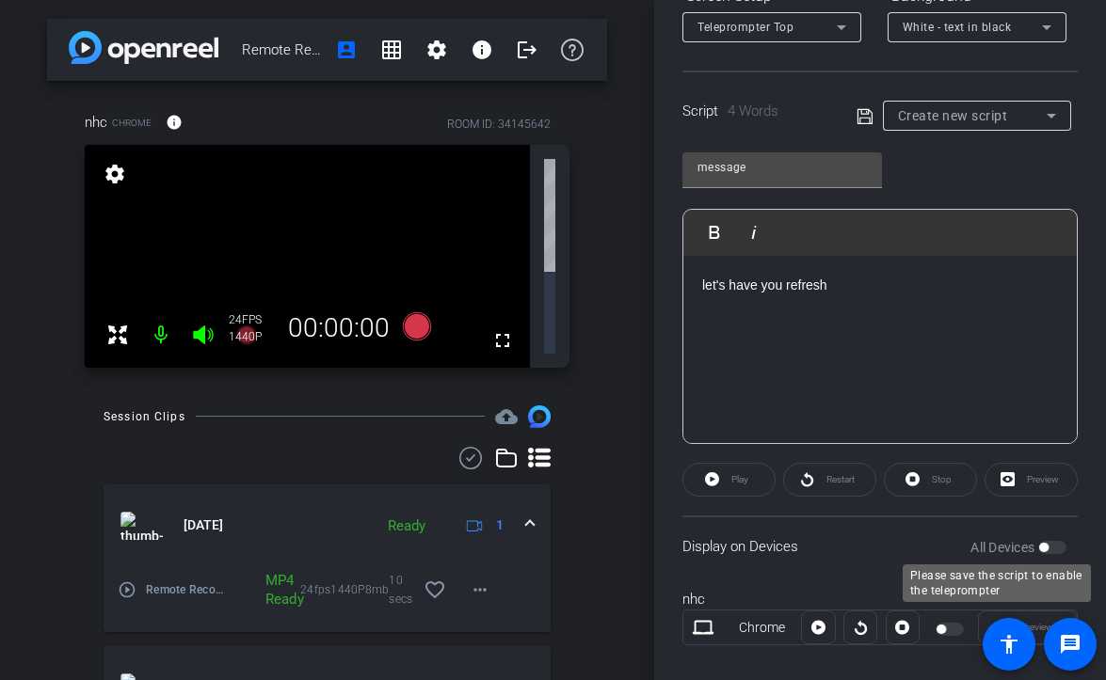
click at [1052, 549] on div "All Devices" at bounding box center [1018, 547] width 96 height 19
click at [1036, 547] on label "All Devices" at bounding box center [1004, 547] width 68 height 19
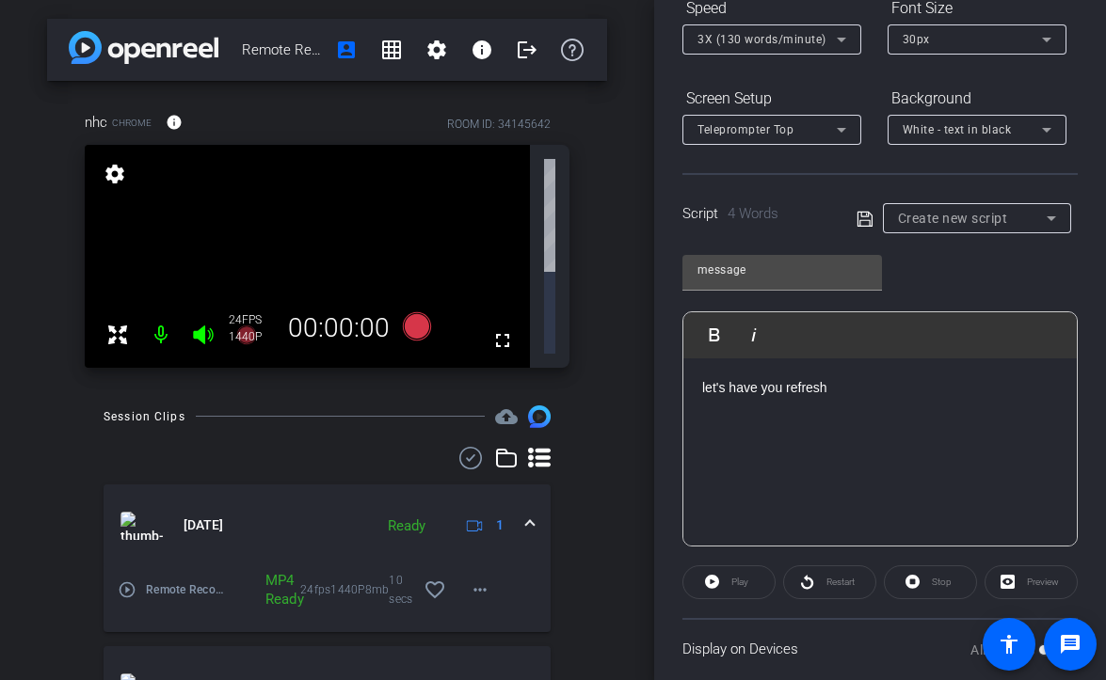
scroll to position [0, 0]
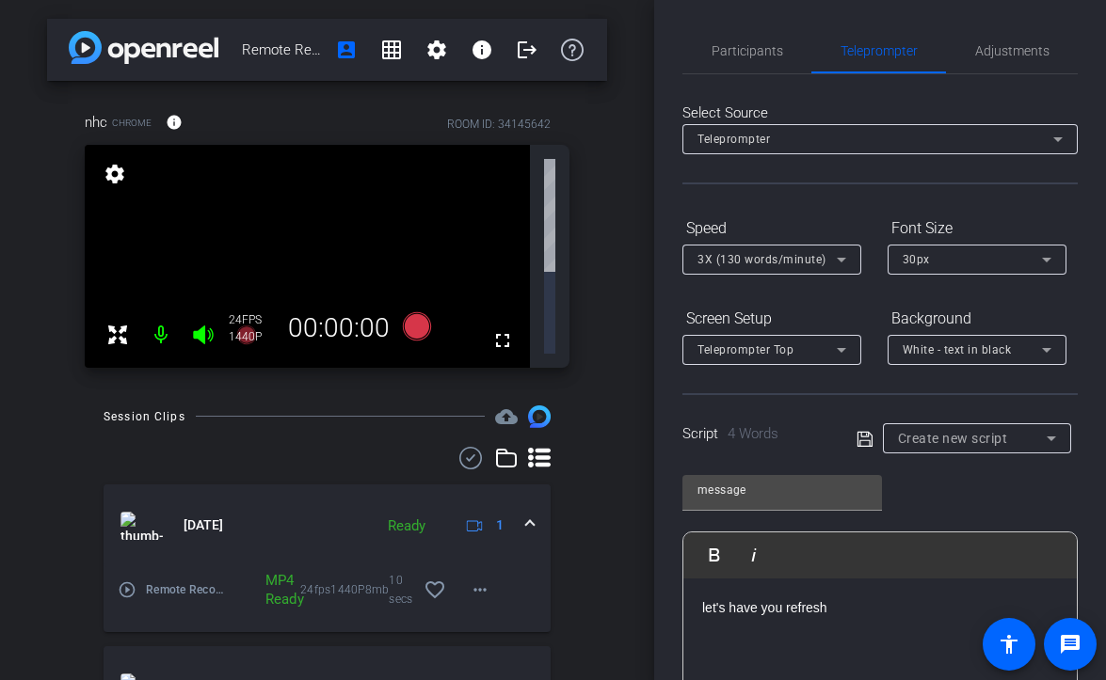
click at [927, 437] on span "Create new script" at bounding box center [953, 438] width 110 height 15
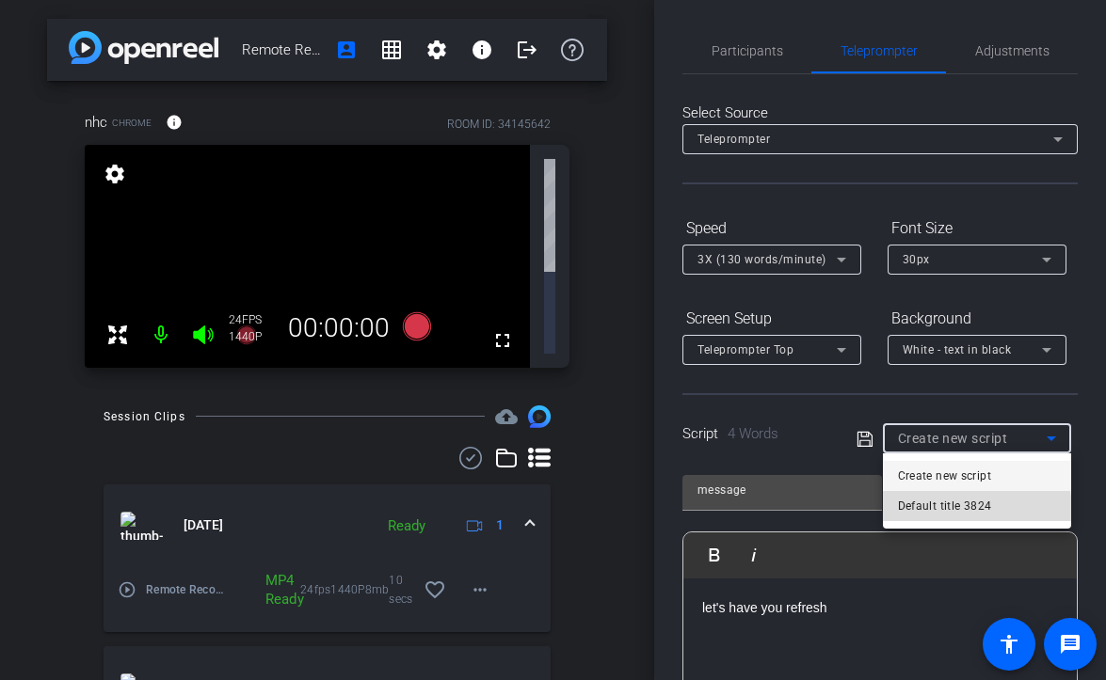
click at [939, 512] on span "Default title 3824" at bounding box center [945, 506] width 94 height 23
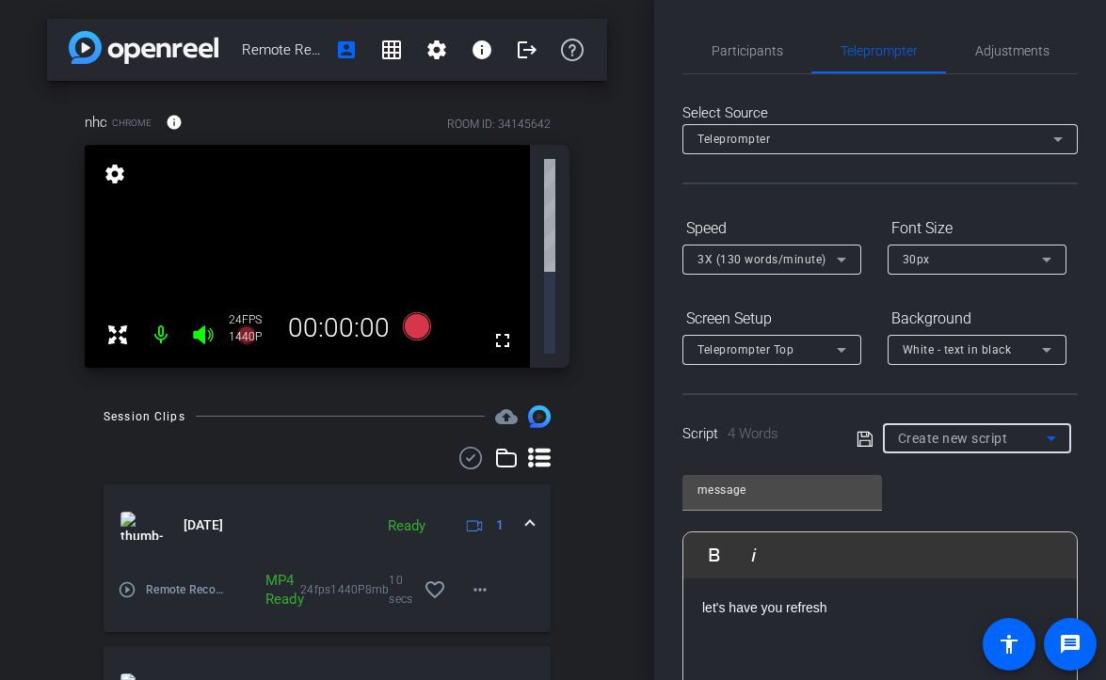
type input "Default title 3824"
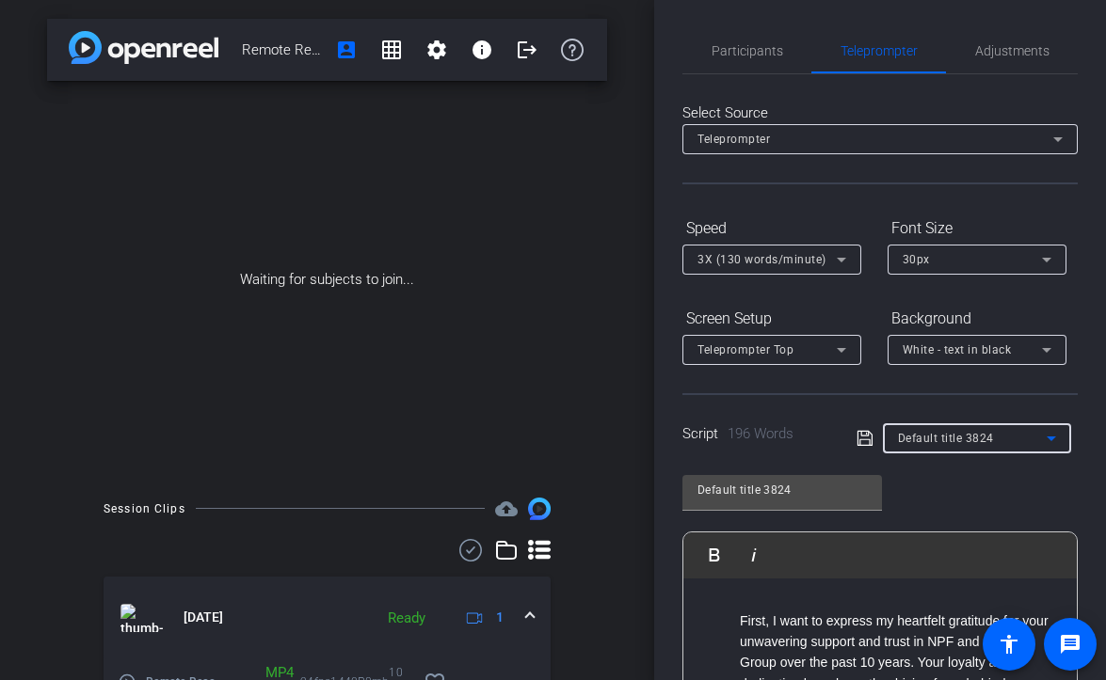
click at [955, 439] on span "Default title 3824" at bounding box center [946, 438] width 96 height 13
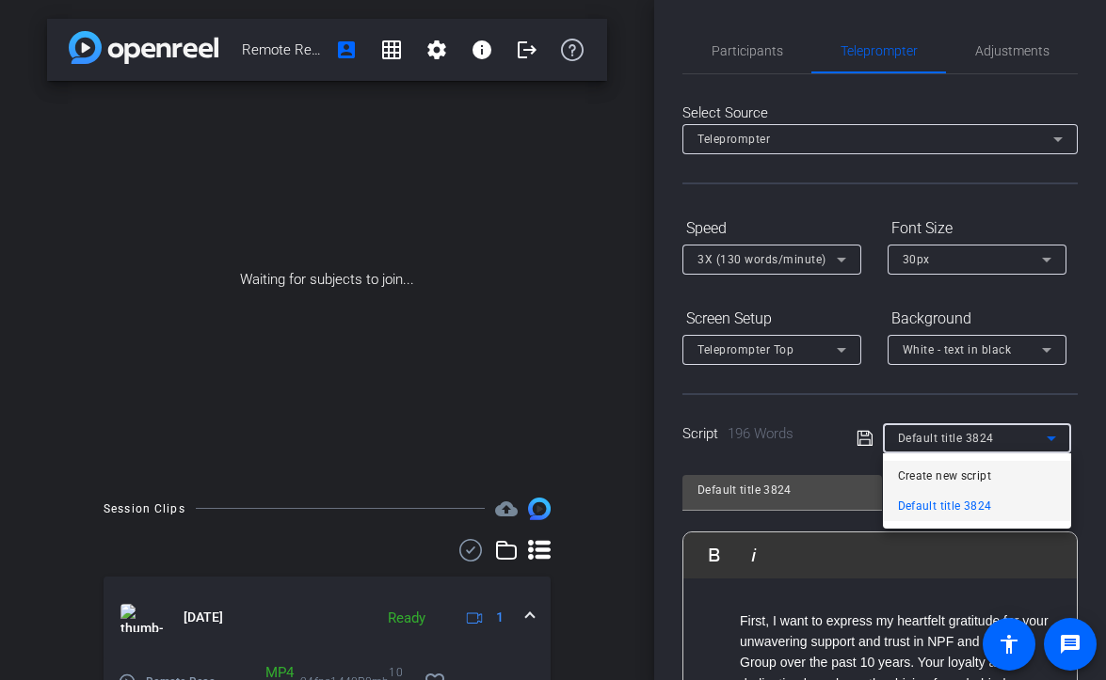
click at [946, 482] on span "Create new script" at bounding box center [944, 476] width 93 height 23
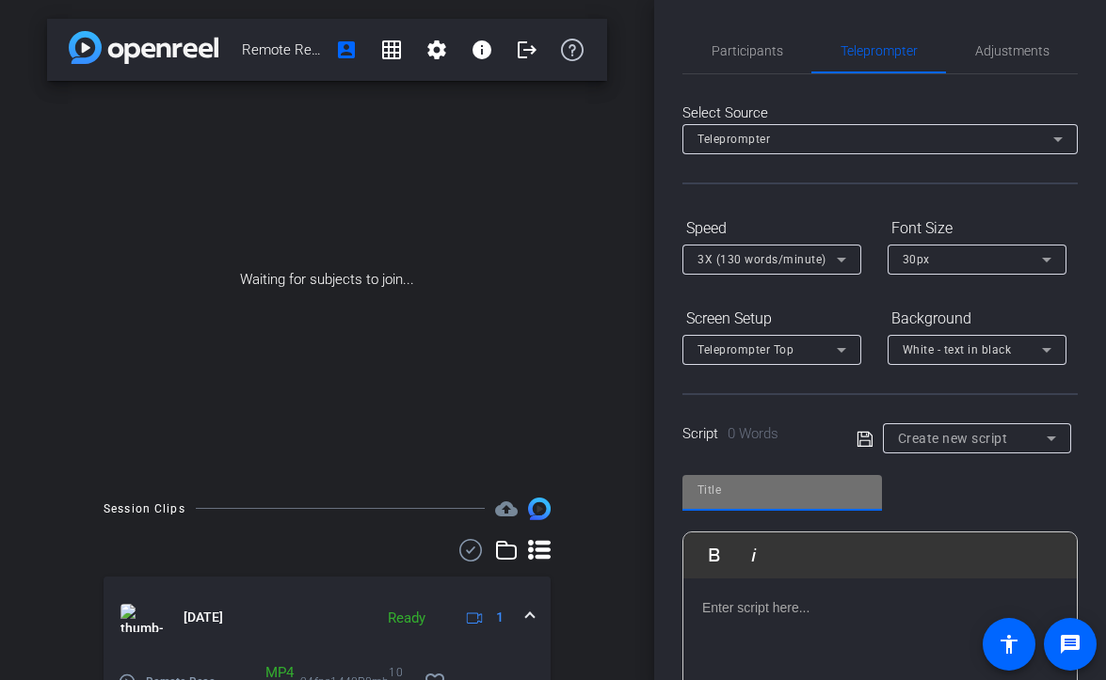
click at [835, 488] on input "text" at bounding box center [781, 490] width 169 height 23
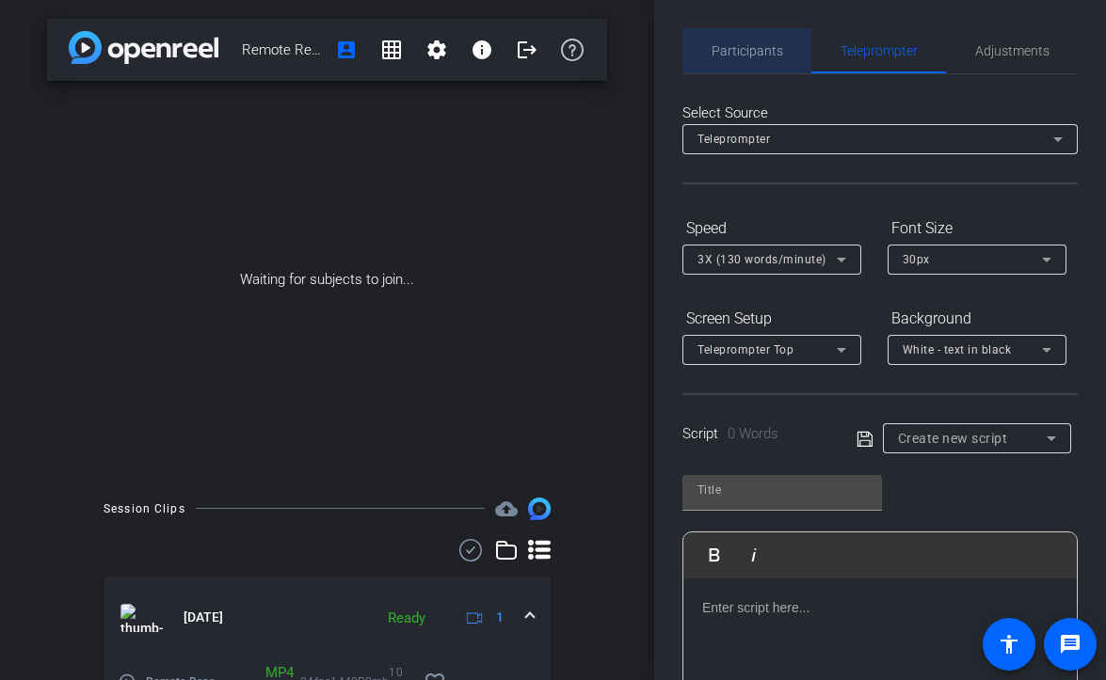
click at [733, 34] on span "Participants" at bounding box center [747, 50] width 72 height 45
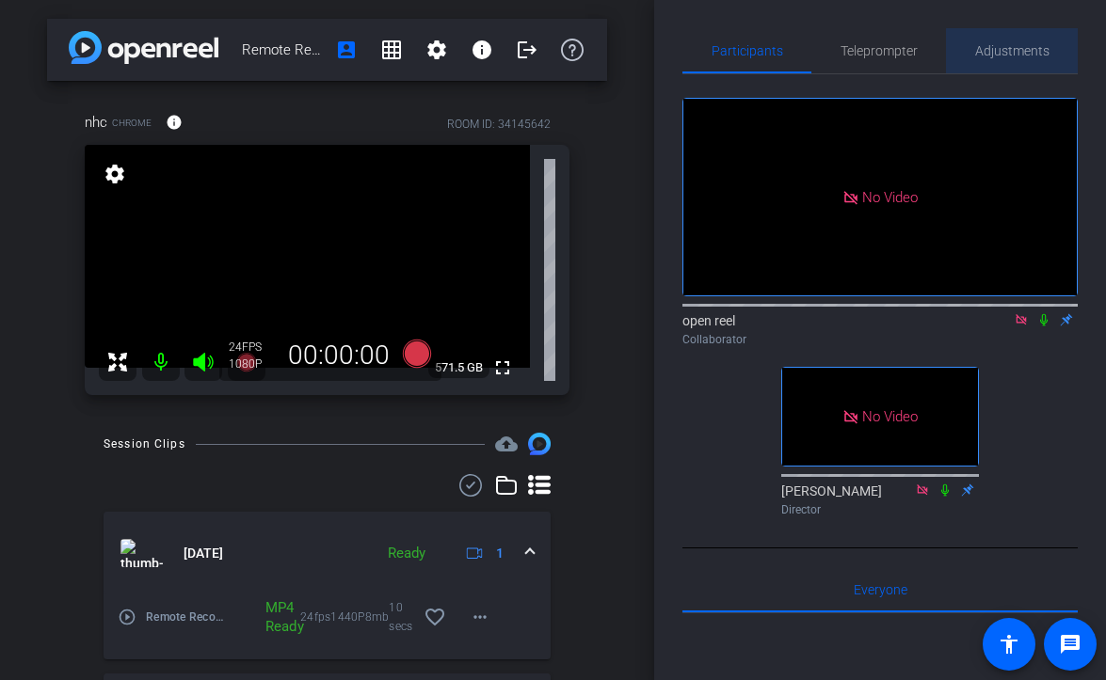
click at [1020, 63] on span "Adjustments" at bounding box center [1012, 50] width 74 height 45
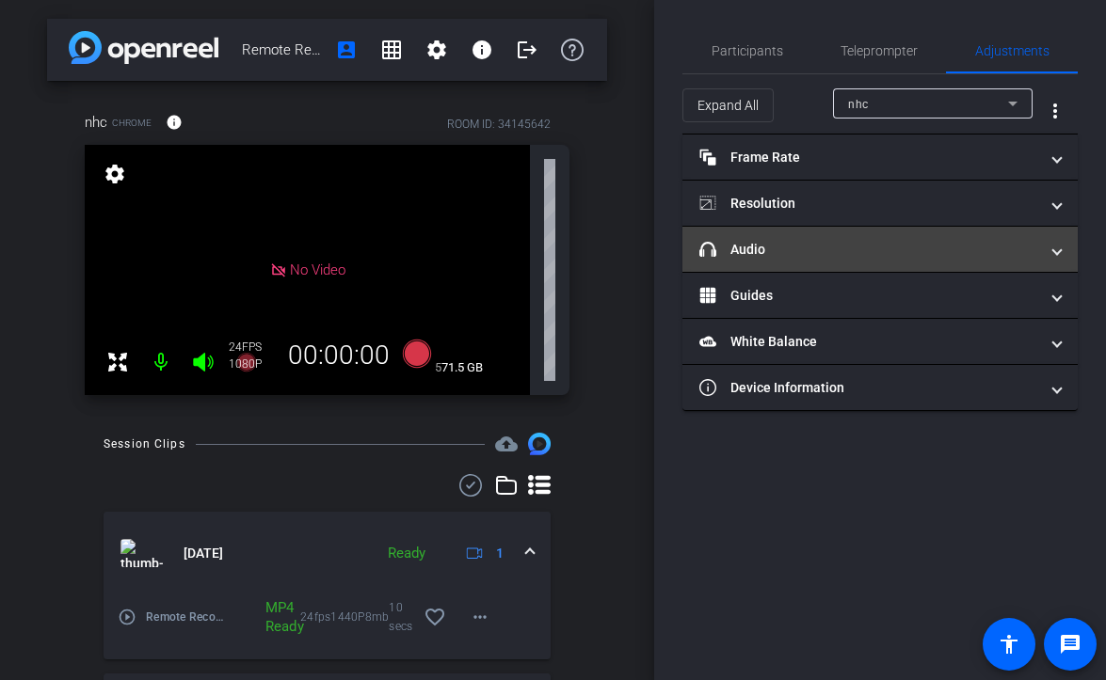
click at [843, 235] on mat-expansion-panel-header "headphone icon Audio" at bounding box center [879, 249] width 395 height 45
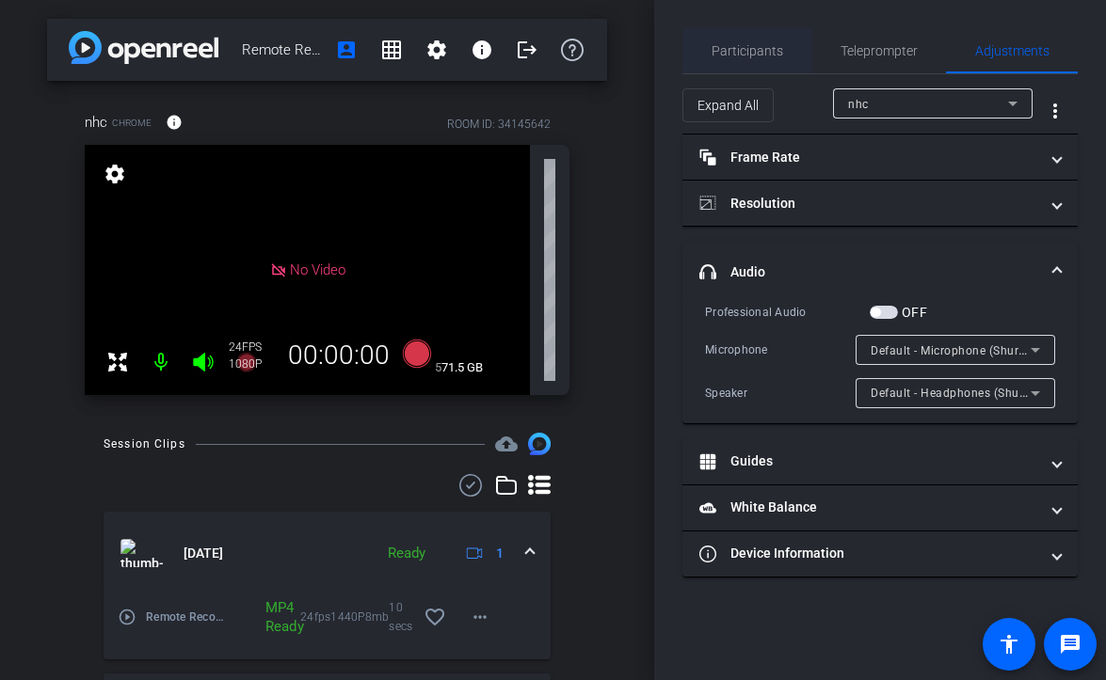
click at [759, 48] on span "Participants" at bounding box center [747, 50] width 72 height 13
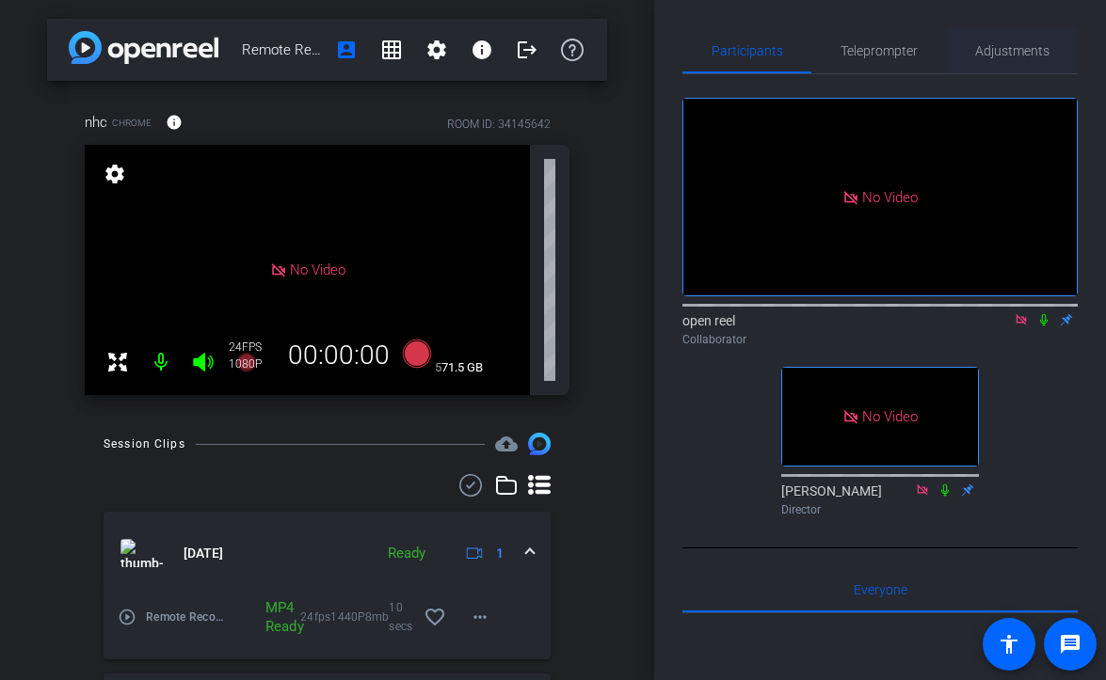
click at [1022, 47] on span "Adjustments" at bounding box center [1012, 50] width 74 height 13
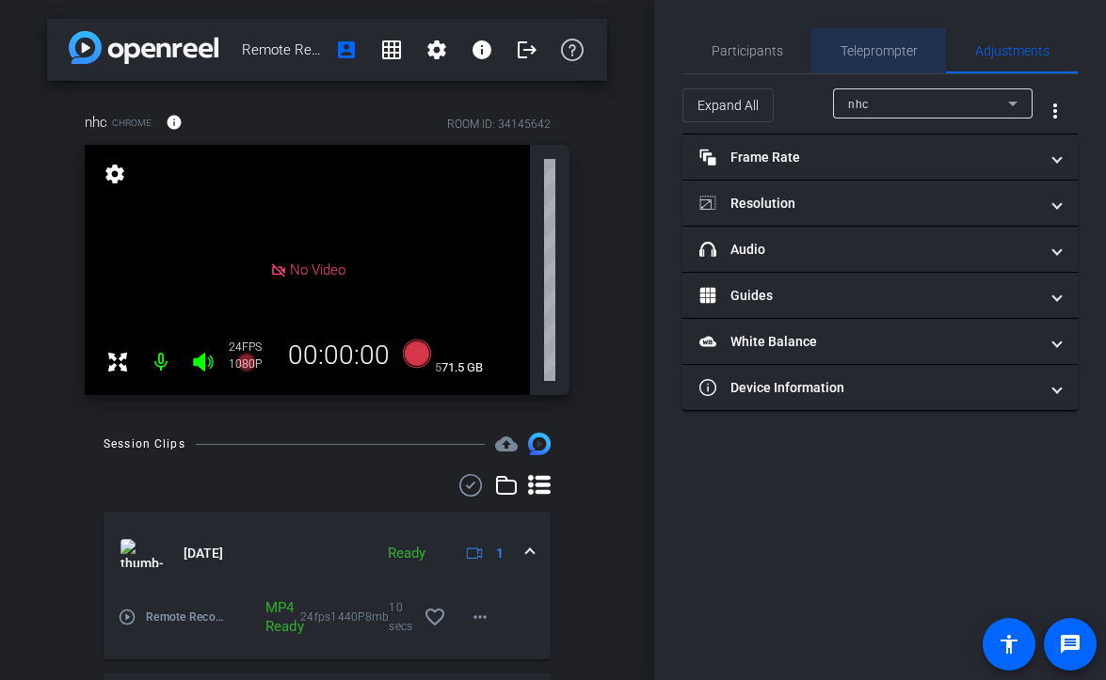
click at [867, 53] on span "Teleprompter" at bounding box center [878, 50] width 77 height 13
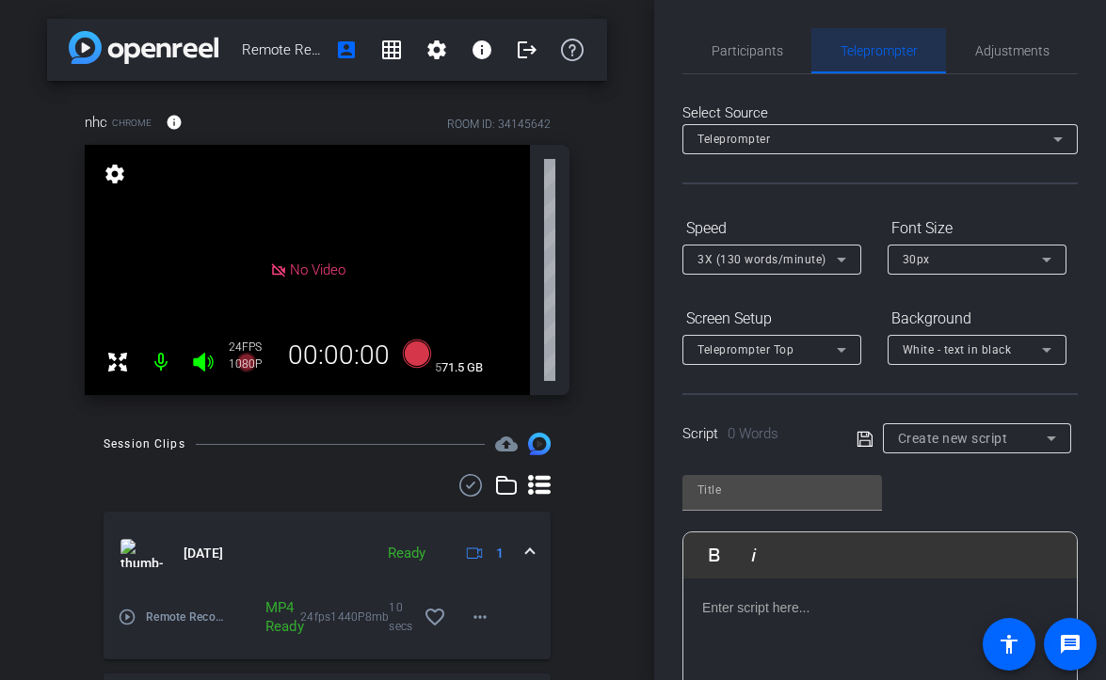
click at [898, 53] on span "Teleprompter" at bounding box center [878, 50] width 77 height 13
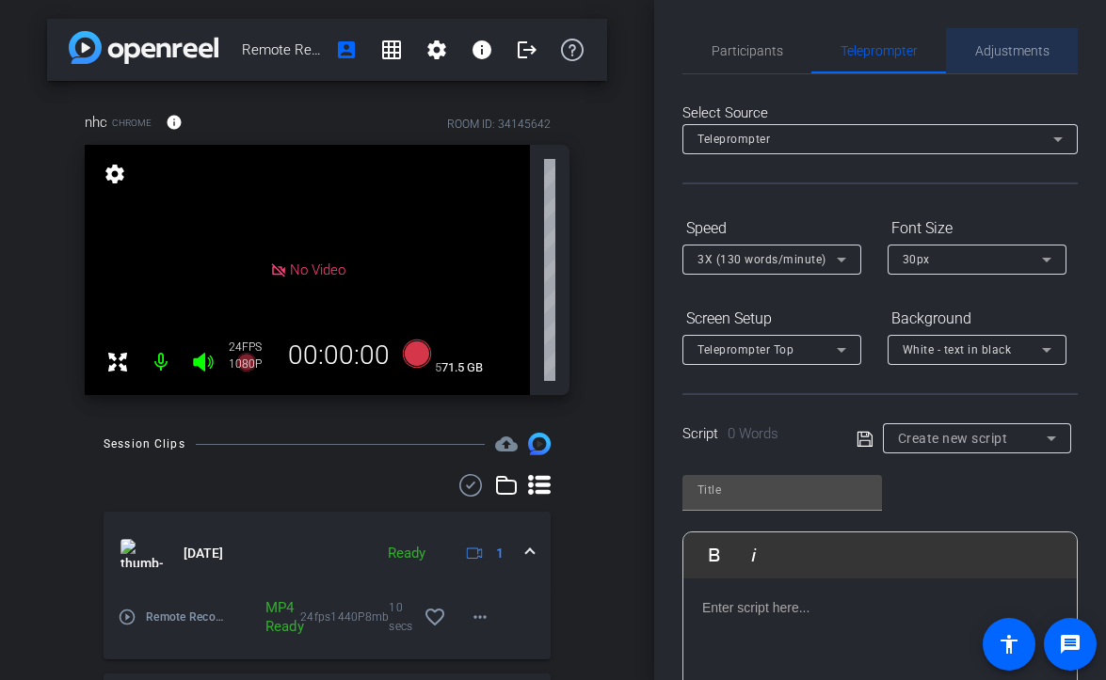
click at [997, 56] on span "Adjustments" at bounding box center [1012, 50] width 74 height 13
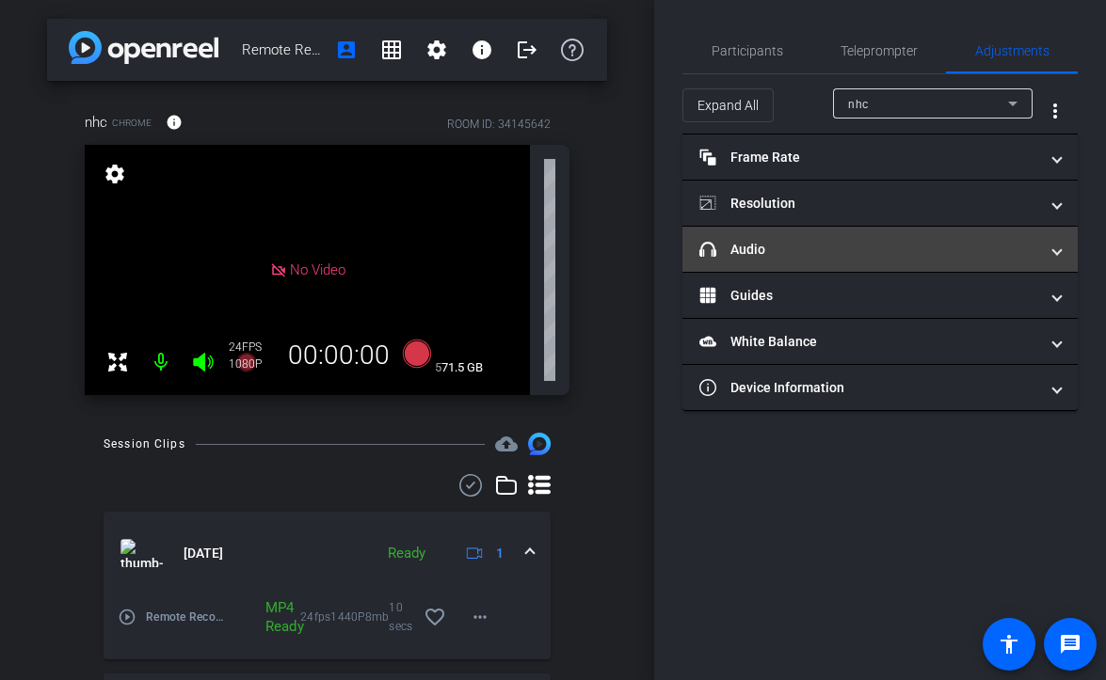
click at [843, 240] on mat-panel-title "headphone icon Audio" at bounding box center [868, 250] width 339 height 20
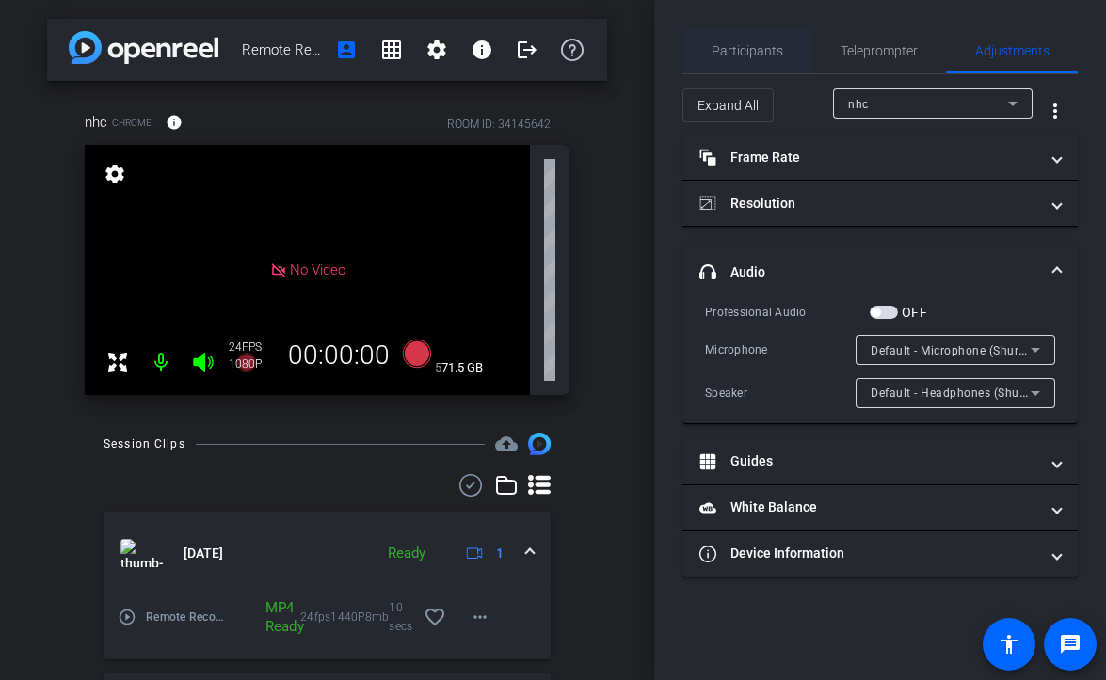
click at [734, 71] on span "Participants" at bounding box center [747, 50] width 72 height 45
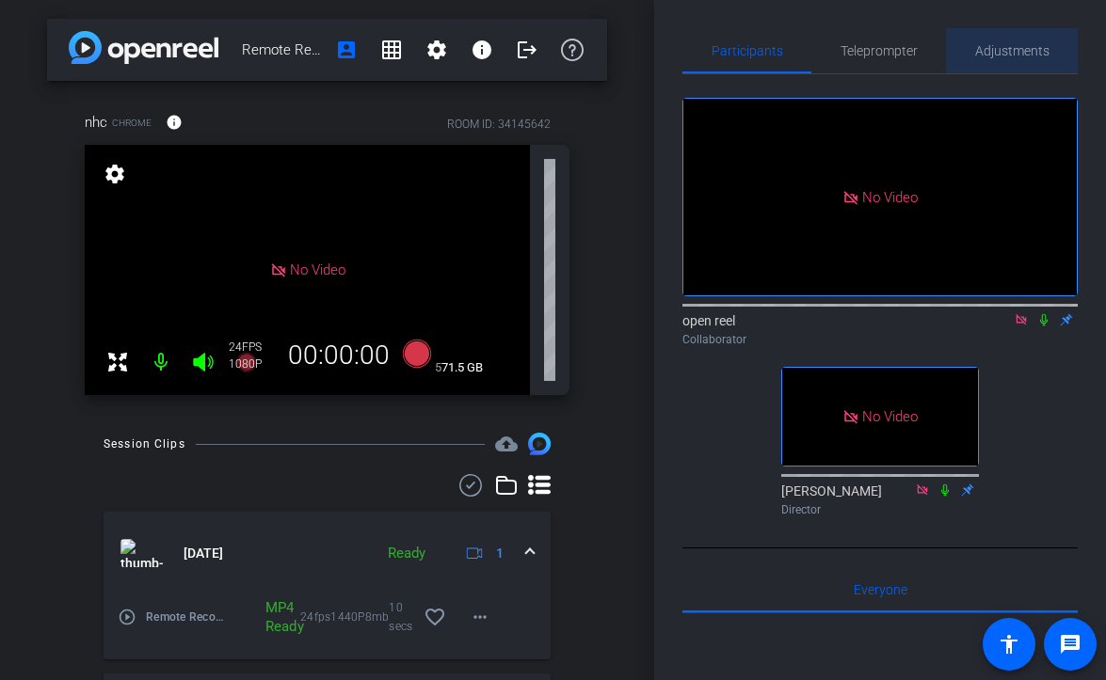
click at [1012, 52] on span "Adjustments" at bounding box center [1012, 50] width 74 height 13
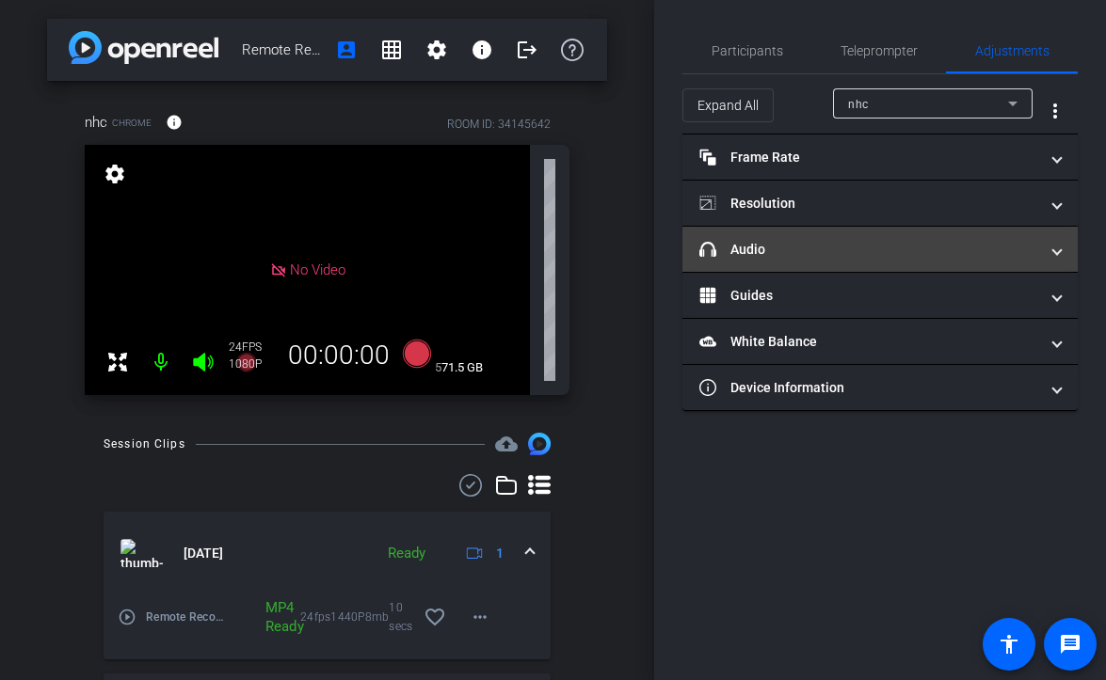
click at [837, 244] on mat-panel-title "headphone icon Audio" at bounding box center [868, 250] width 339 height 20
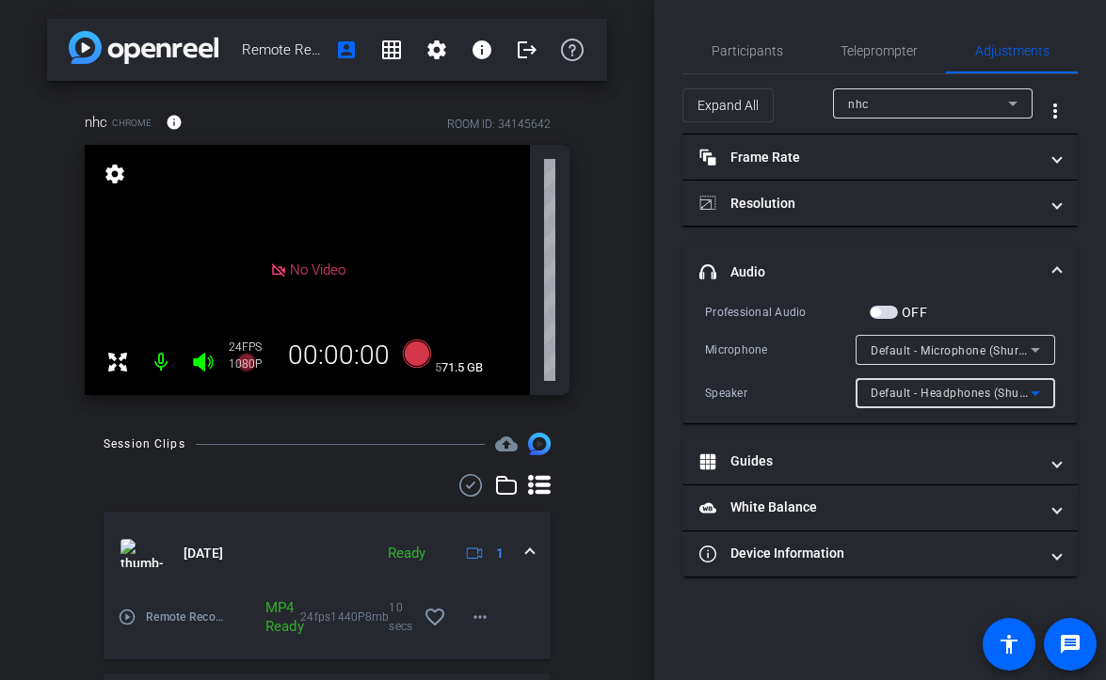
click at [901, 399] on span "Default - Headphones (Shure MV7+) (14ed:1019)" at bounding box center [1004, 392] width 269 height 15
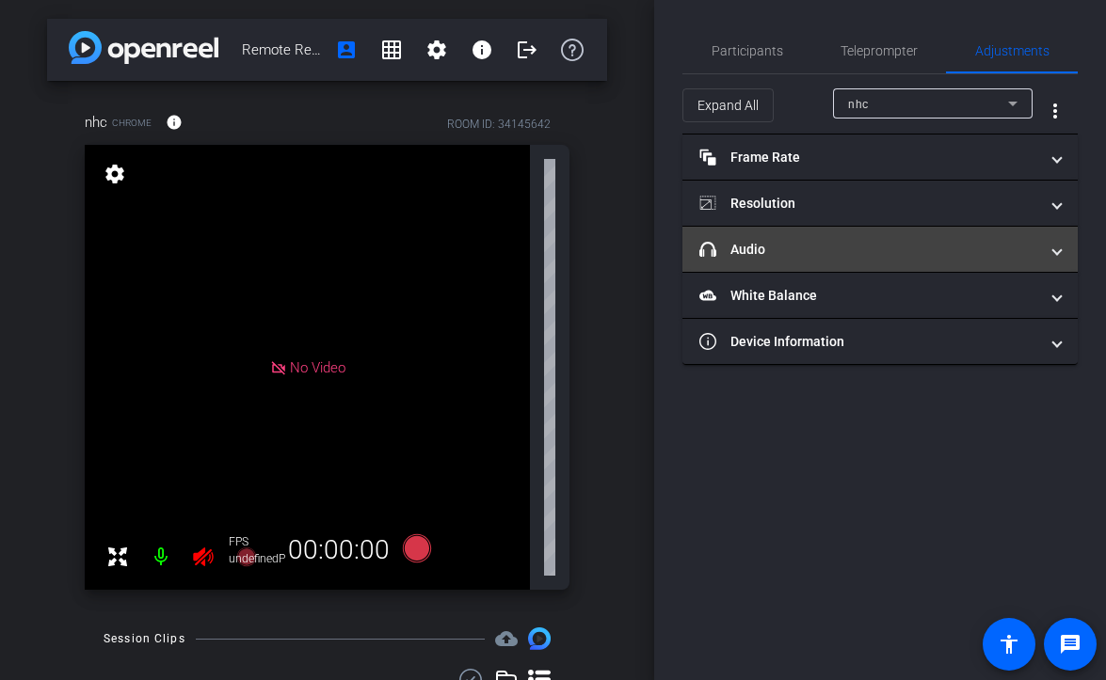
click at [886, 231] on mat-expansion-panel-header "headphone icon Audio" at bounding box center [879, 249] width 395 height 45
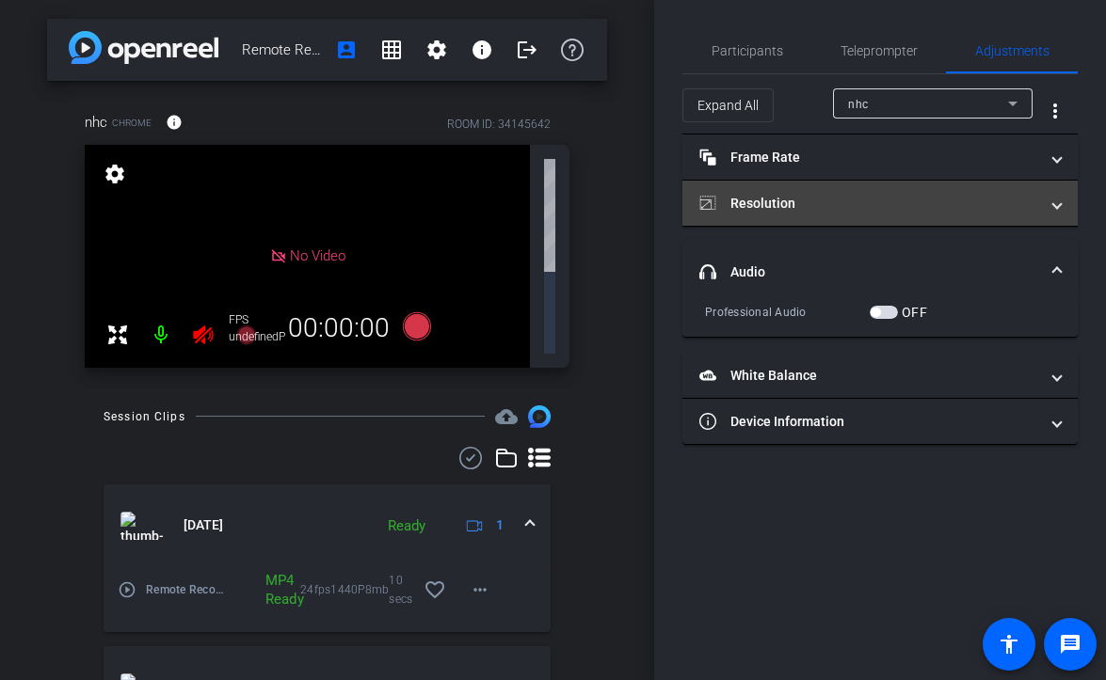
type input "11000"
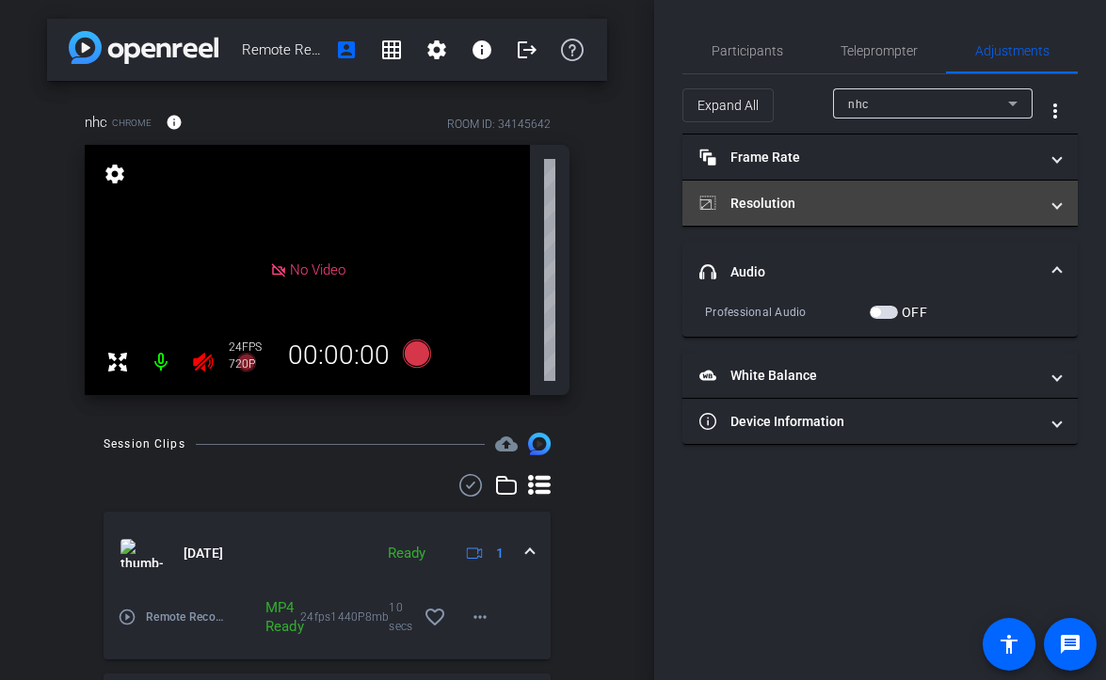
click at [901, 199] on mat-panel-title "Resolution" at bounding box center [868, 204] width 339 height 20
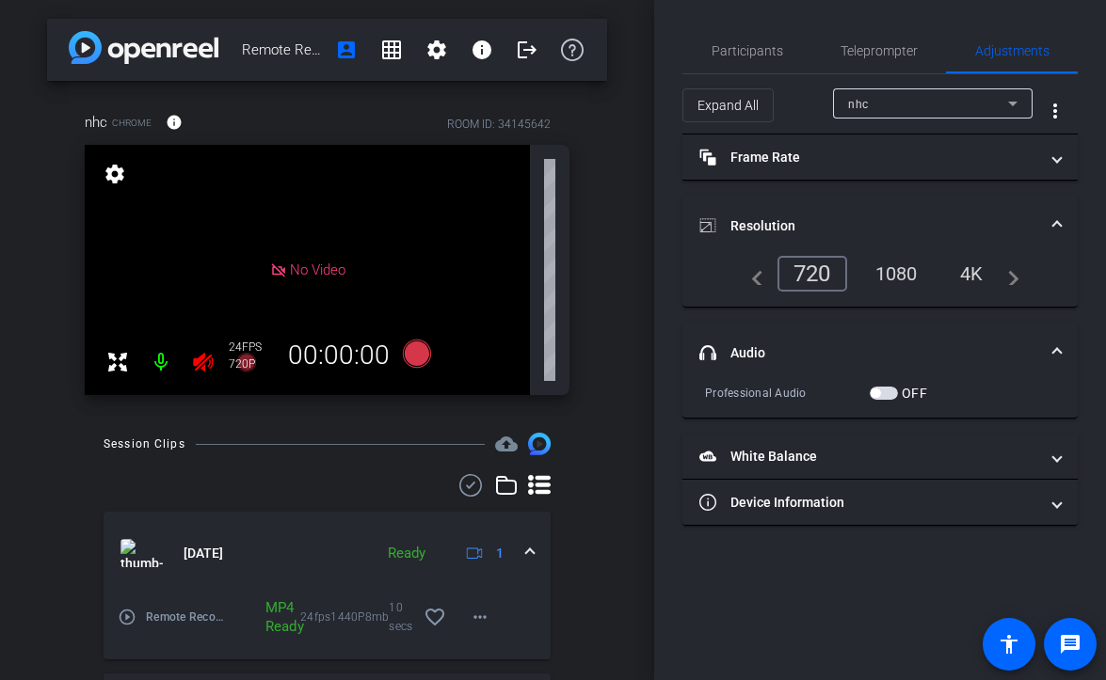
click at [869, 332] on mat-expansion-panel-header "headphone icon Audio" at bounding box center [879, 353] width 395 height 60
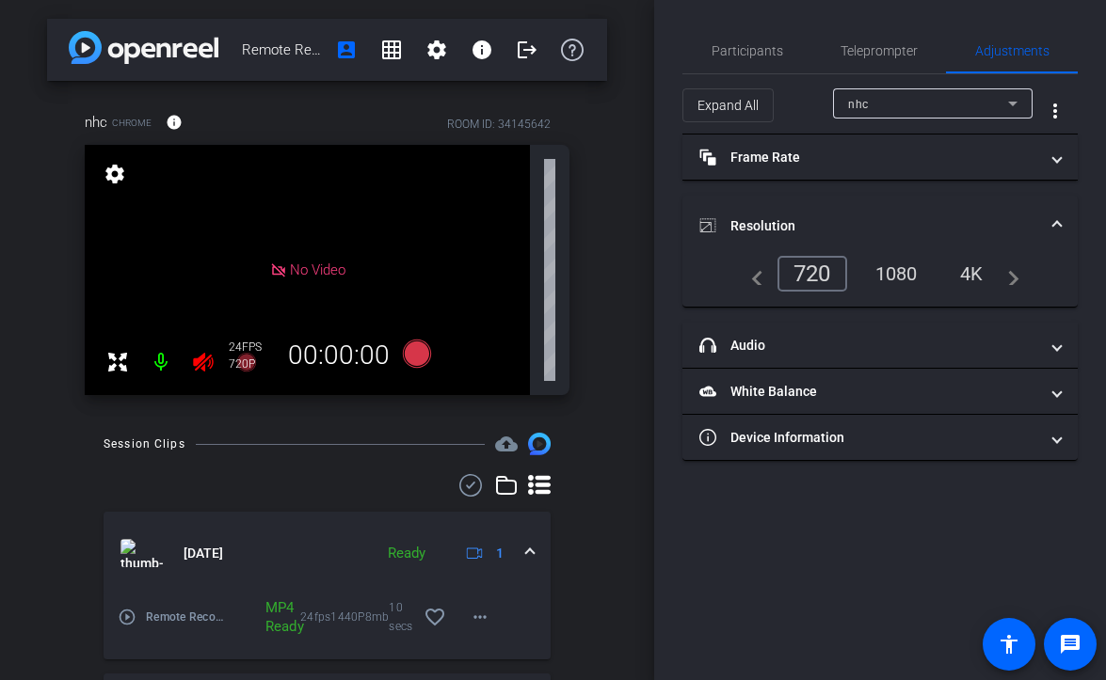
click at [203, 362] on icon at bounding box center [203, 362] width 20 height 19
click at [744, 59] on span "Participants" at bounding box center [747, 50] width 72 height 45
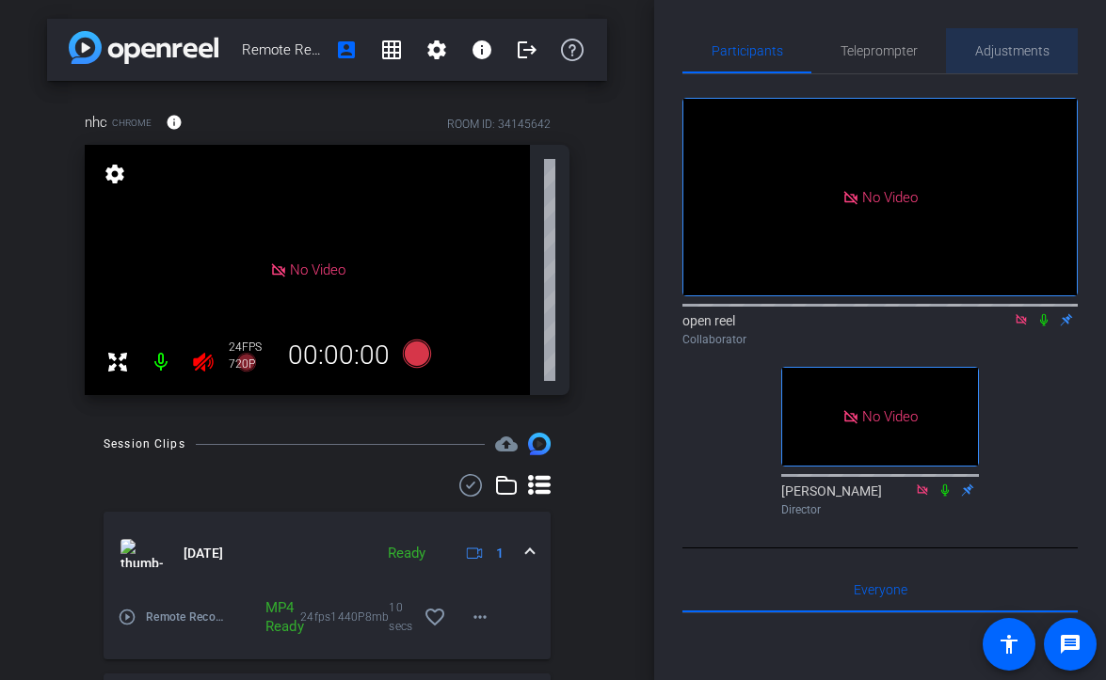
click at [1028, 37] on span "Adjustments" at bounding box center [1012, 50] width 74 height 45
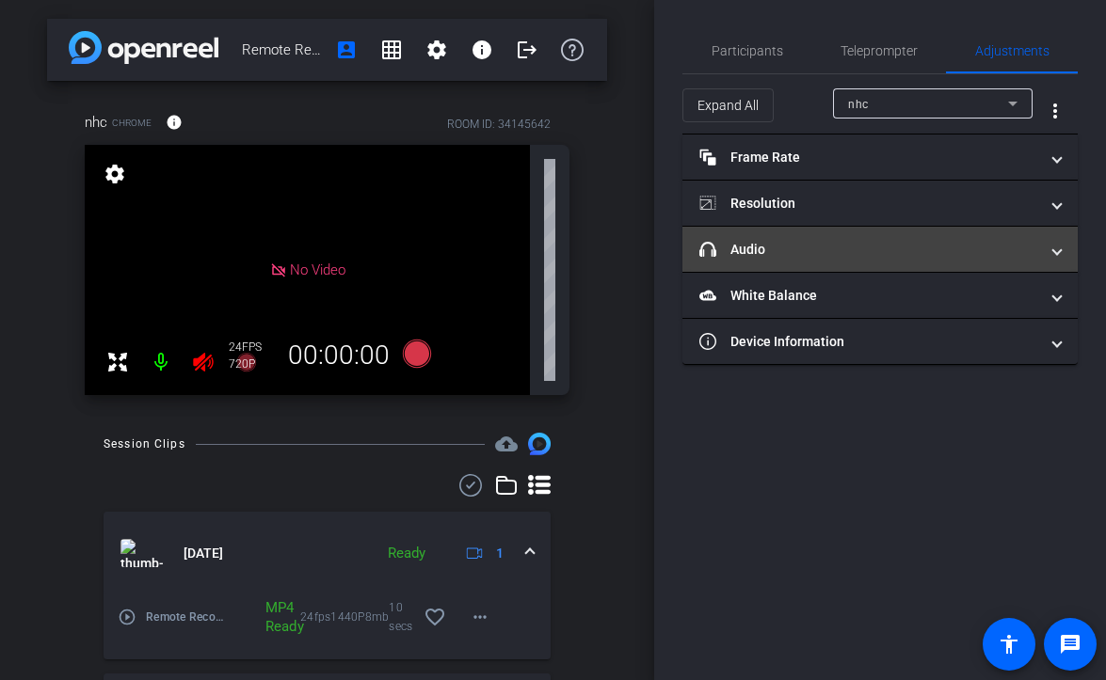
click at [862, 252] on mat-panel-title "headphone icon Audio" at bounding box center [868, 250] width 339 height 20
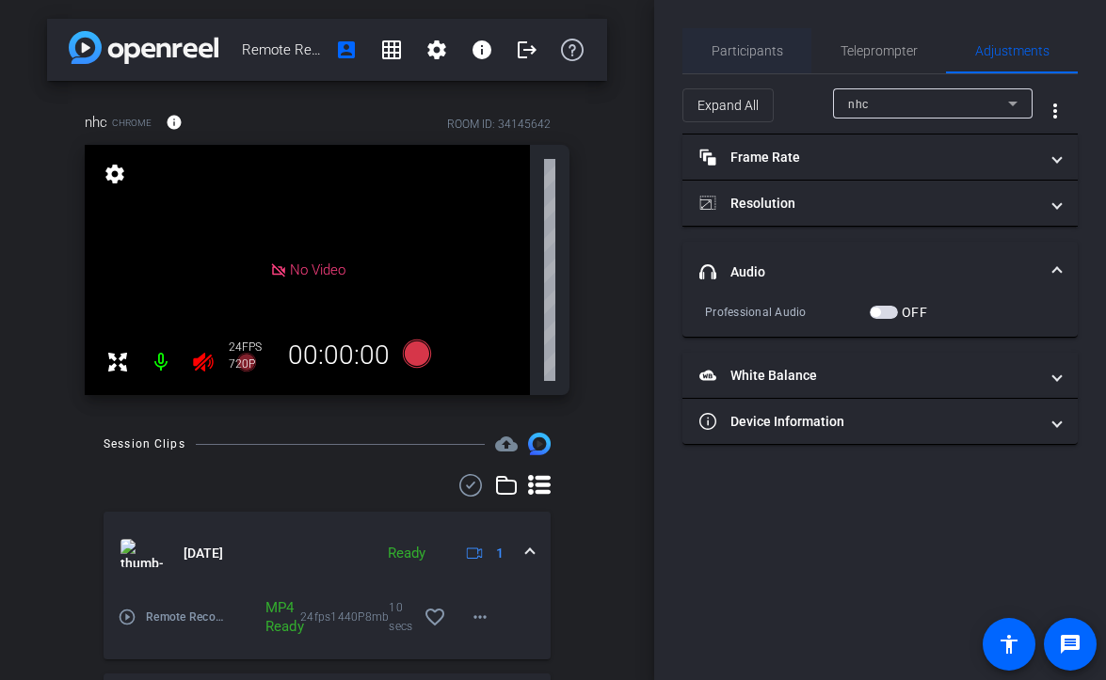
click at [746, 45] on span "Participants" at bounding box center [747, 50] width 72 height 13
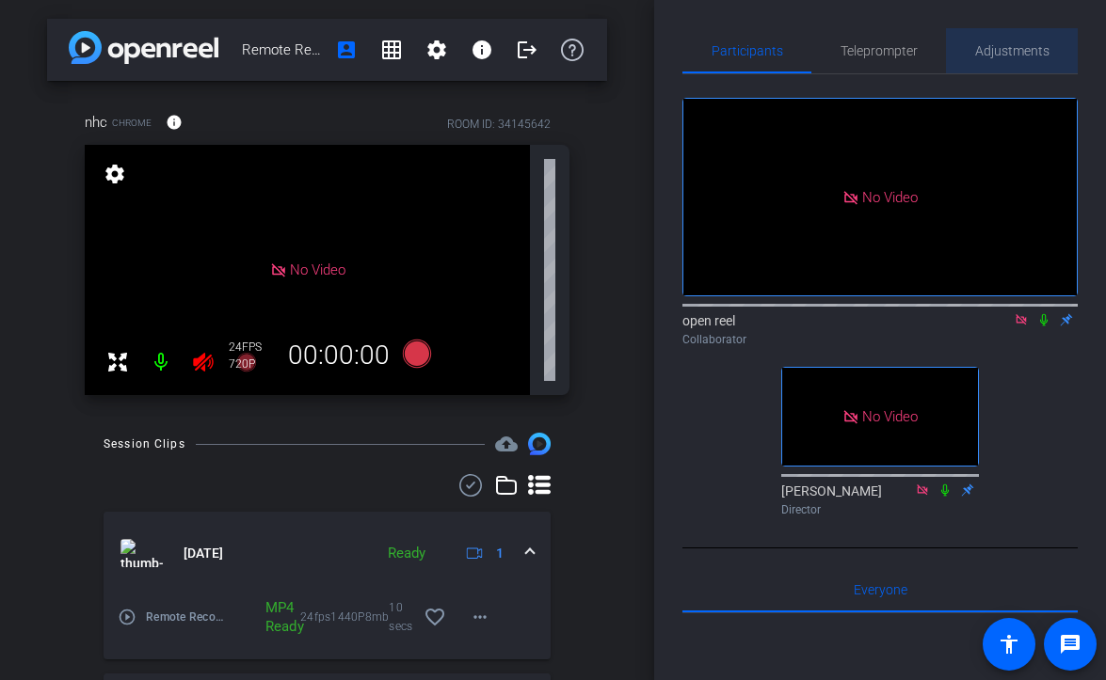
click at [1013, 49] on span "Adjustments" at bounding box center [1012, 50] width 74 height 13
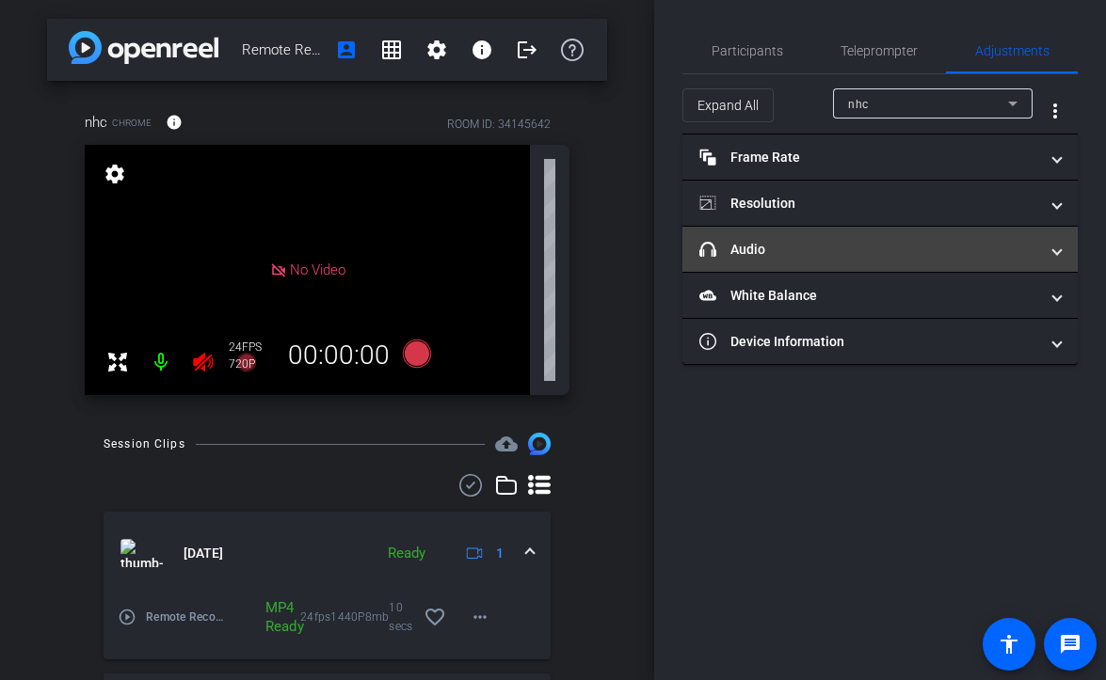
click at [824, 258] on mat-panel-title "headphone icon Audio" at bounding box center [868, 250] width 339 height 20
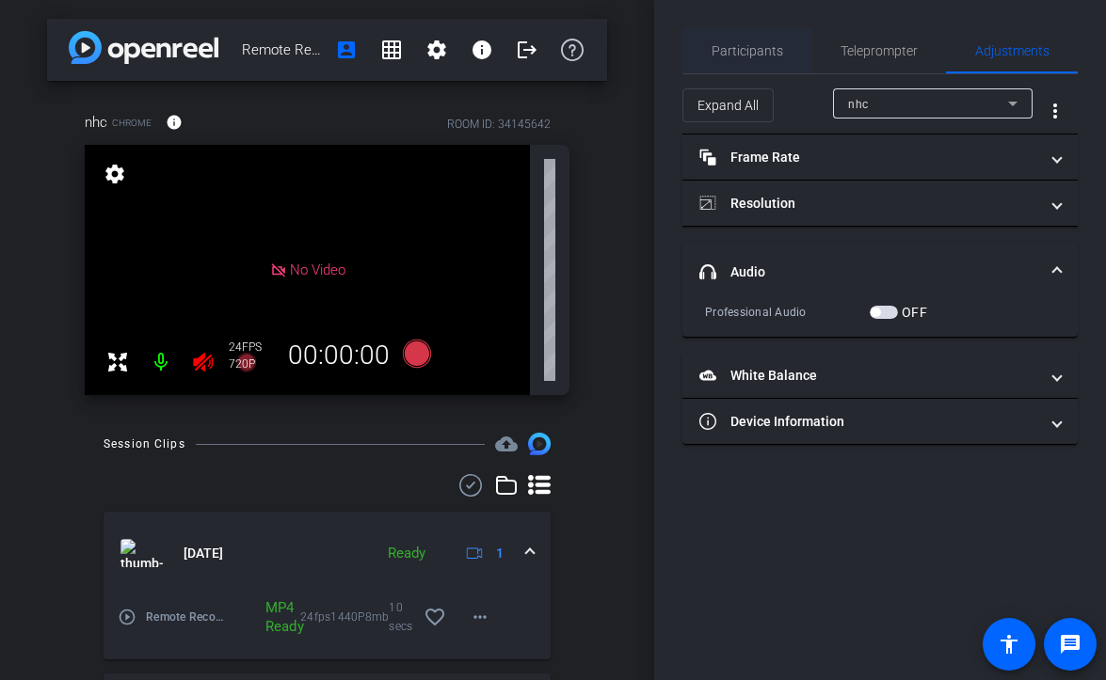
click at [767, 44] on span "Participants" at bounding box center [747, 50] width 72 height 13
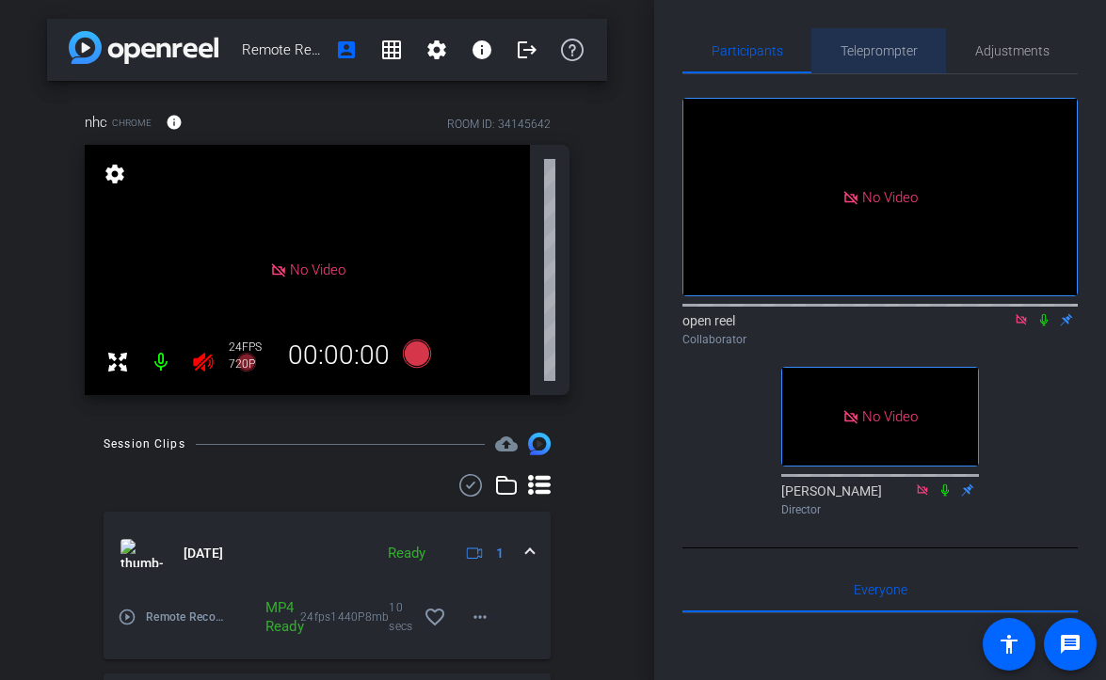
click at [859, 38] on span "Teleprompter" at bounding box center [878, 50] width 77 height 45
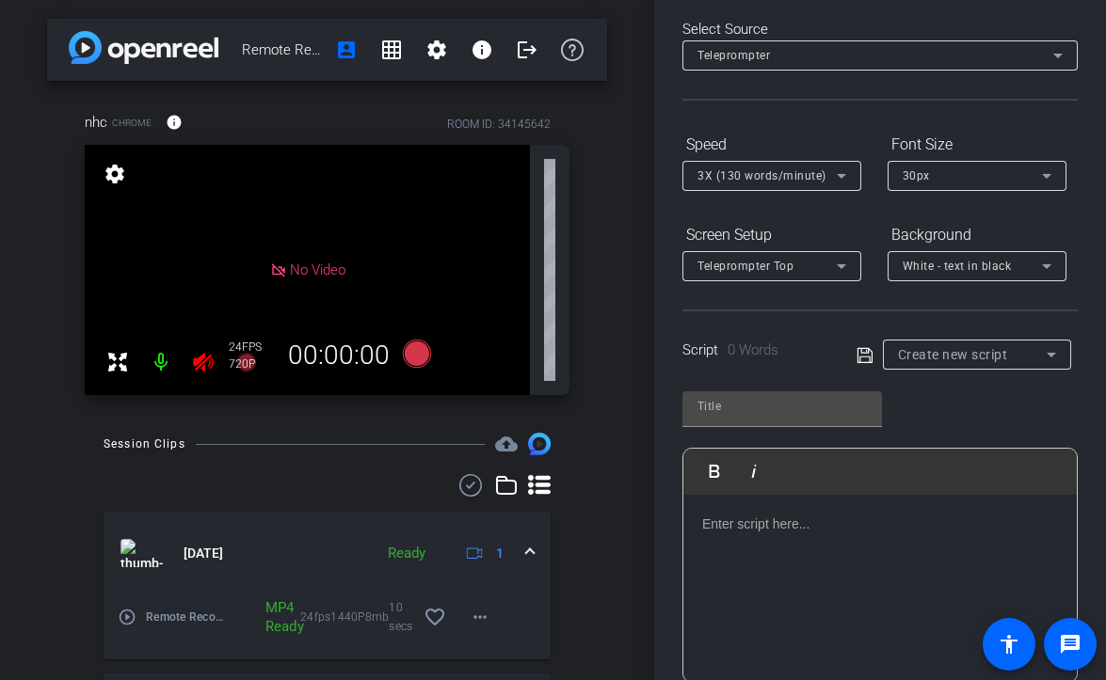
scroll to position [107, 0]
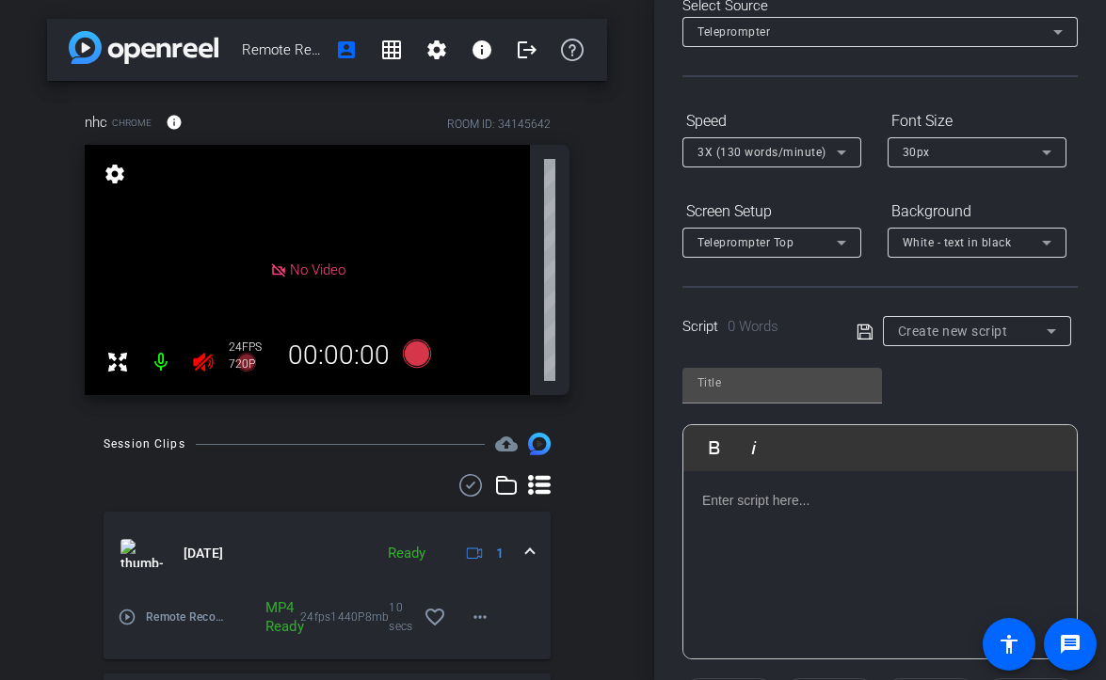
click at [972, 327] on span "Create new script" at bounding box center [953, 331] width 110 height 15
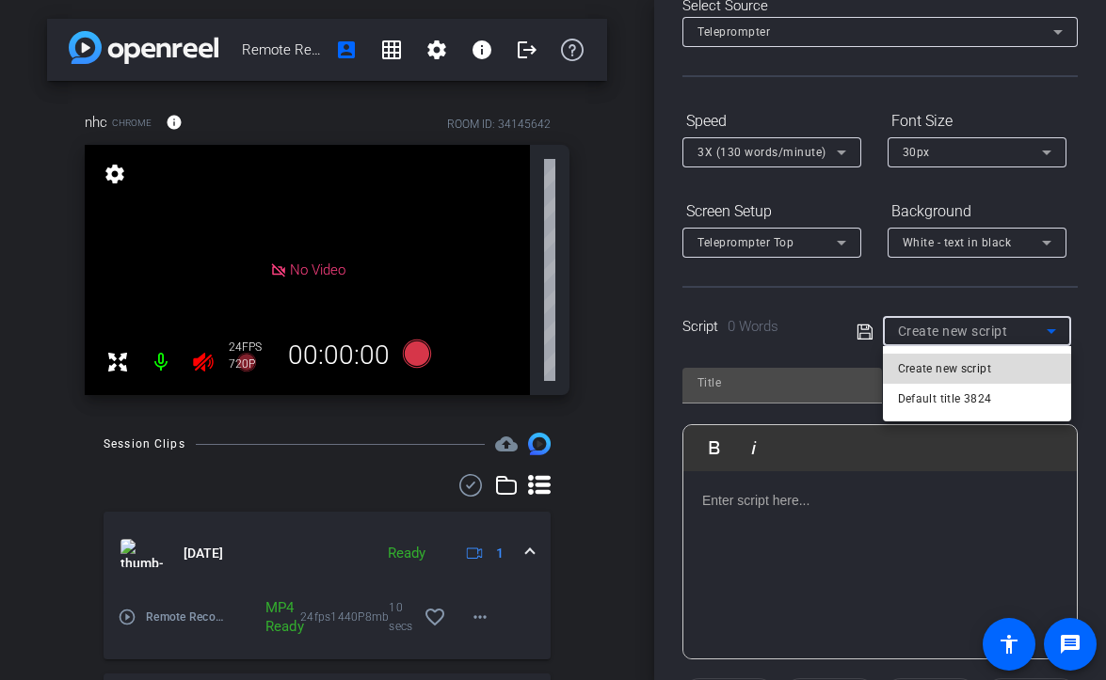
click at [953, 369] on span "Create new script" at bounding box center [944, 369] width 93 height 23
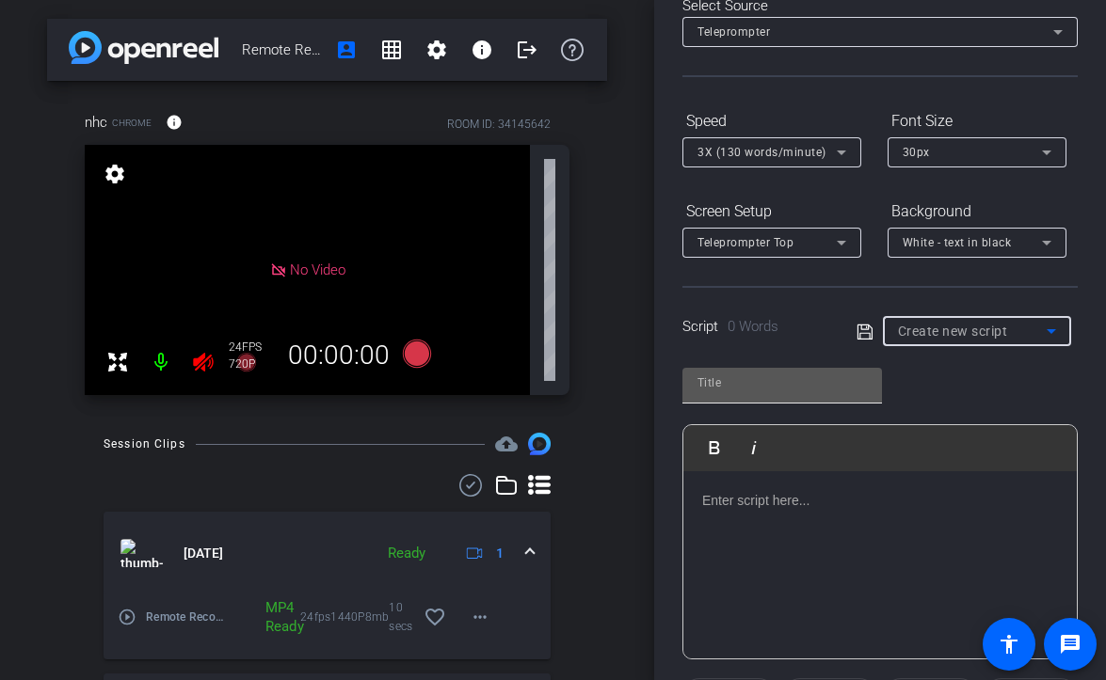
click at [814, 385] on input "text" at bounding box center [781, 383] width 169 height 23
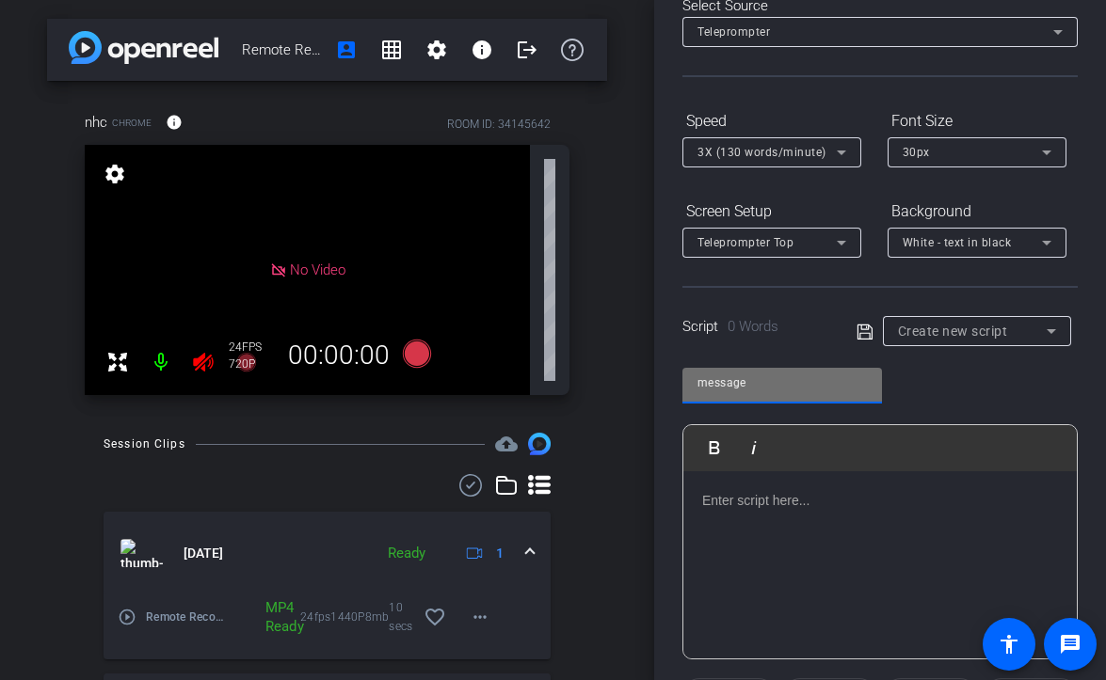
type input "message"
click at [825, 550] on div at bounding box center [879, 565] width 393 height 188
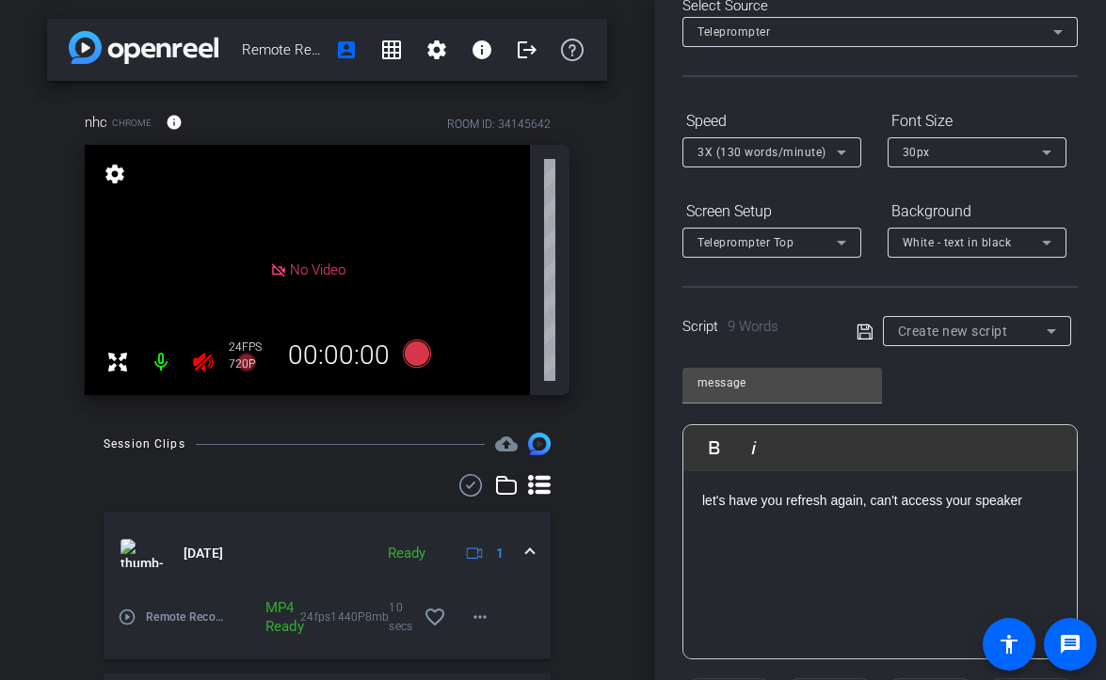
click at [863, 331] on icon at bounding box center [864, 332] width 17 height 23
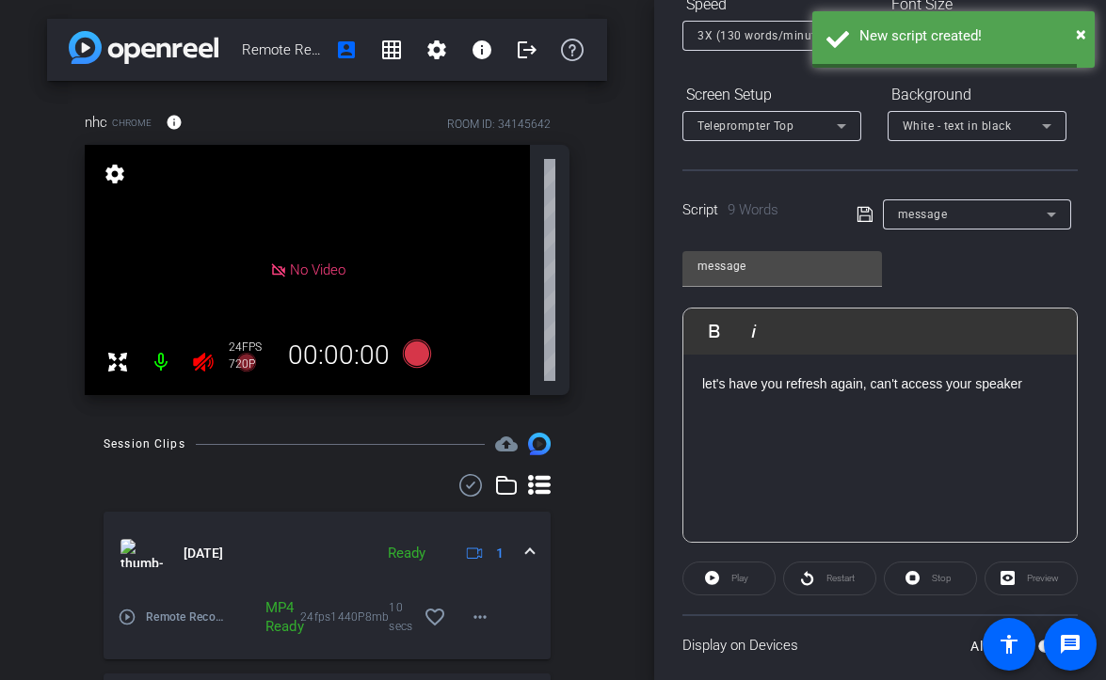
scroll to position [307, 0]
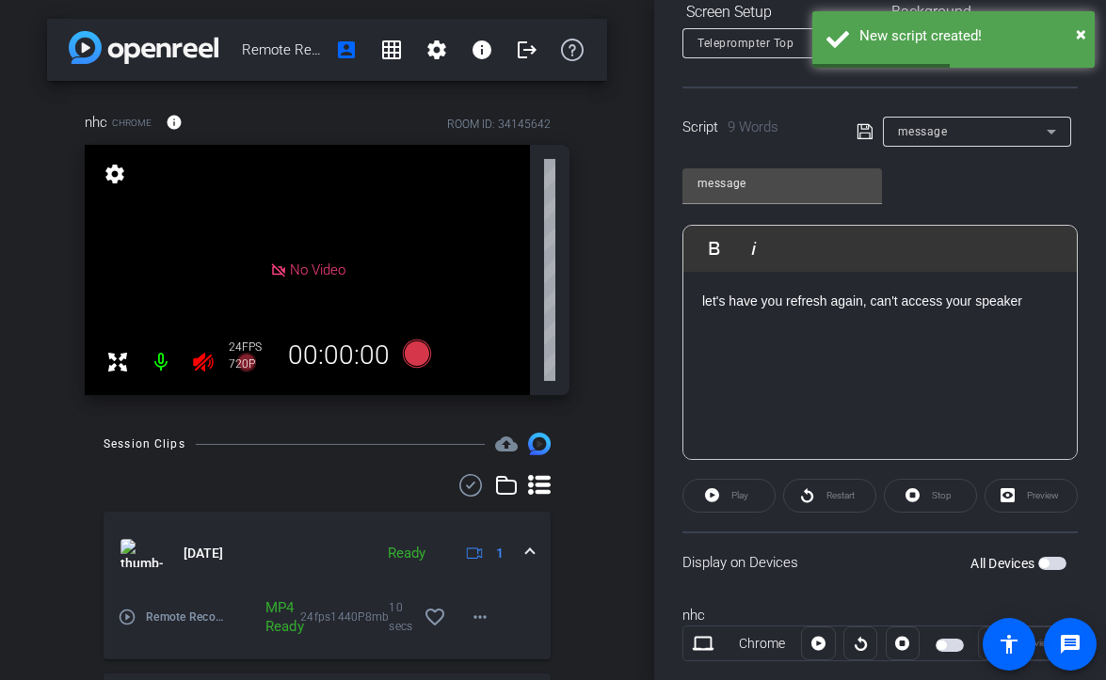
click at [1054, 575] on div "Display on Devices All Devices" at bounding box center [879, 562] width 395 height 61
click at [1054, 572] on div "All Devices" at bounding box center [1018, 563] width 96 height 19
click at [1061, 561] on span "button" at bounding box center [1052, 563] width 28 height 13
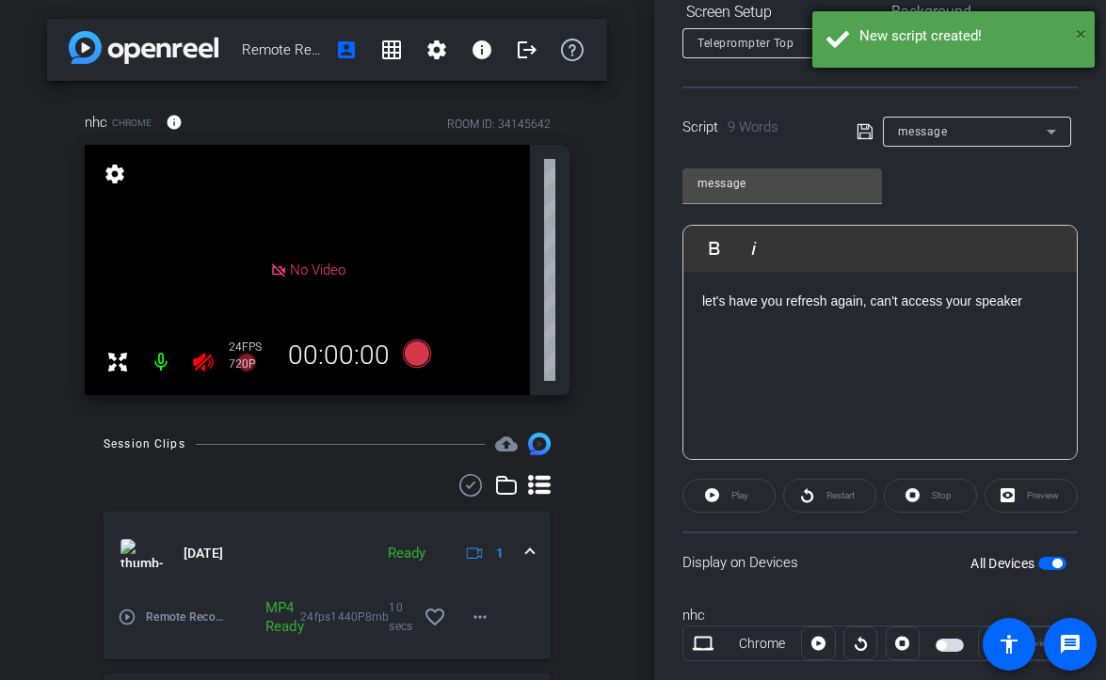
click at [1082, 28] on span "×" at bounding box center [1081, 34] width 10 height 23
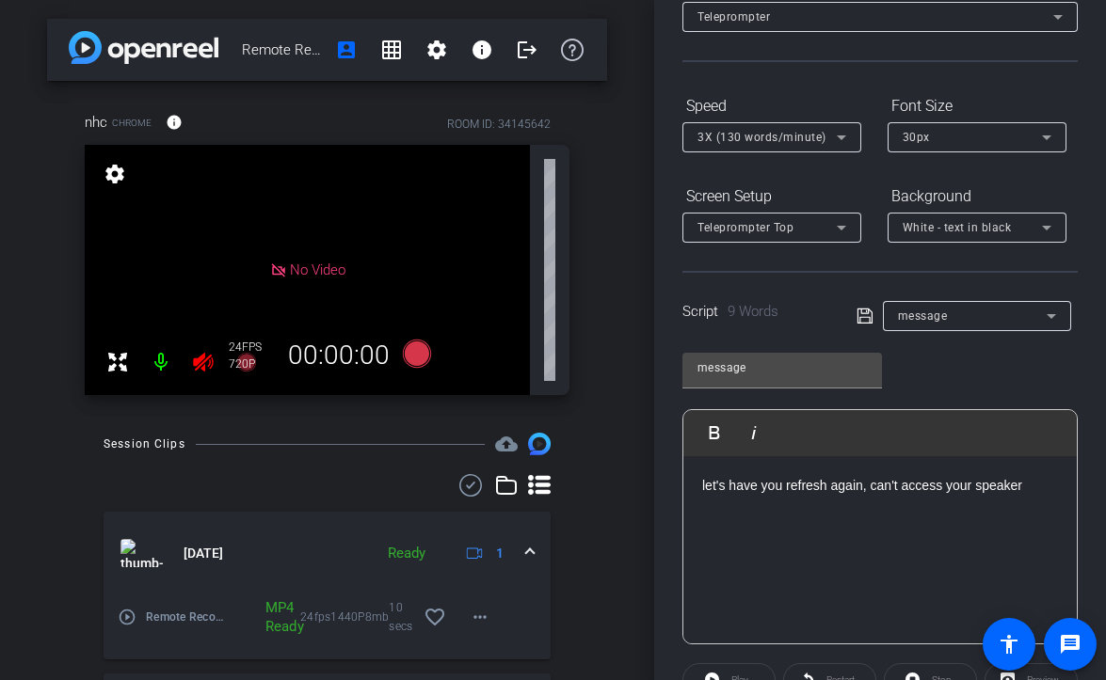
scroll to position [0, 0]
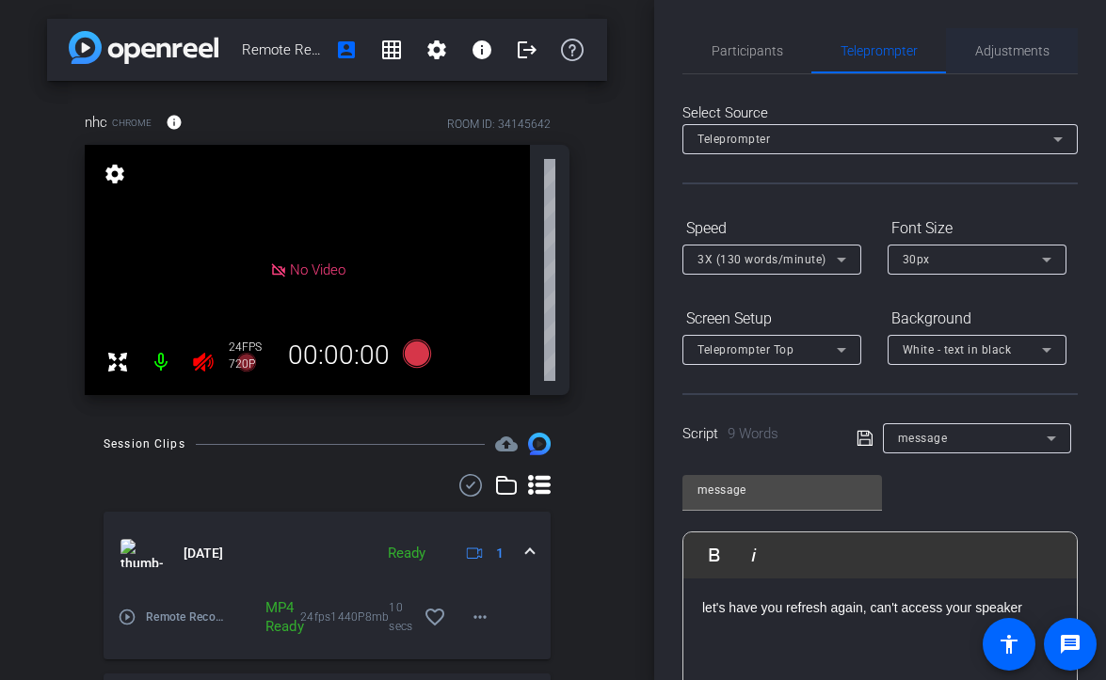
click at [998, 56] on span "Adjustments" at bounding box center [1012, 50] width 74 height 13
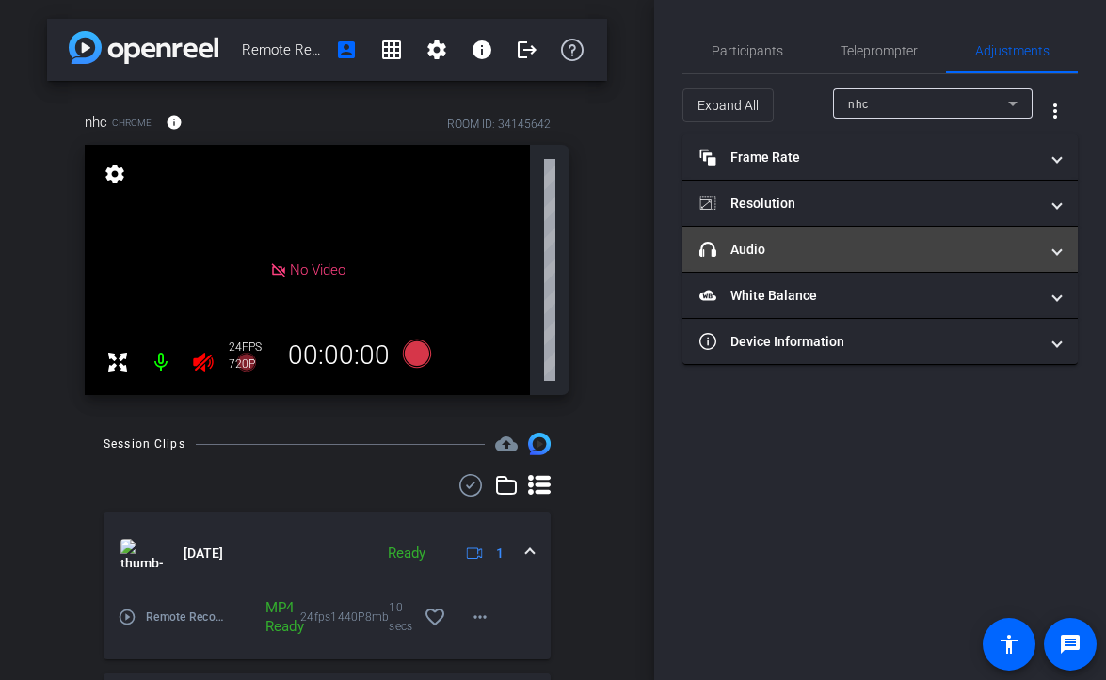
click at [818, 256] on mat-panel-title "headphone icon Audio" at bounding box center [868, 250] width 339 height 20
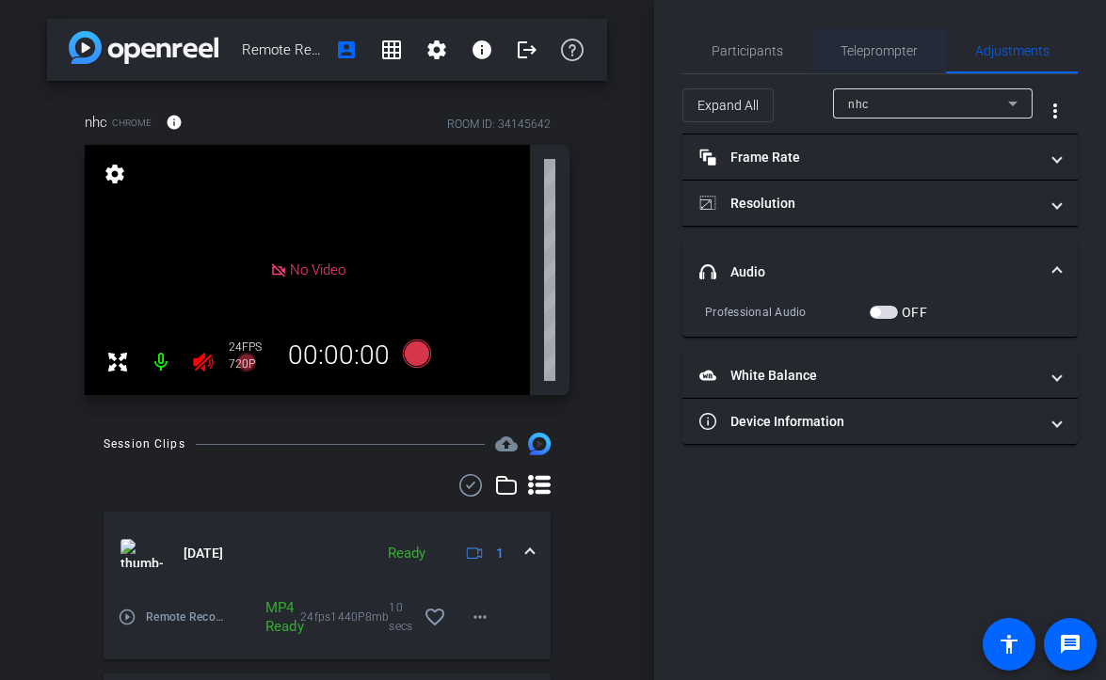
click at [877, 69] on span "Teleprompter" at bounding box center [878, 50] width 77 height 45
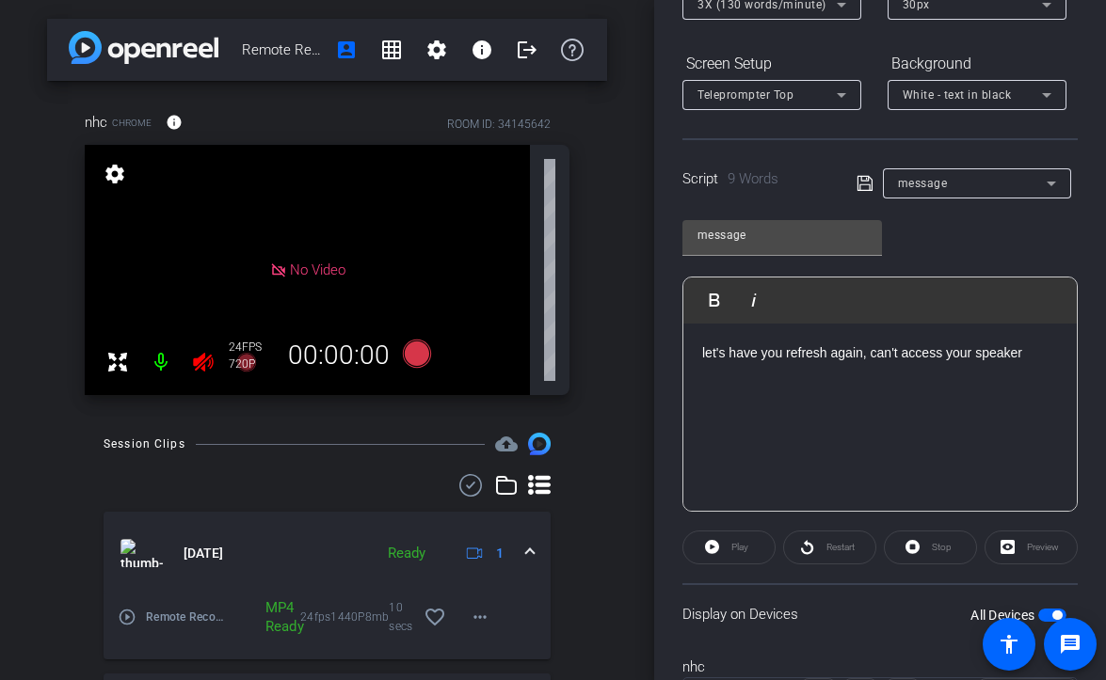
scroll to position [348, 0]
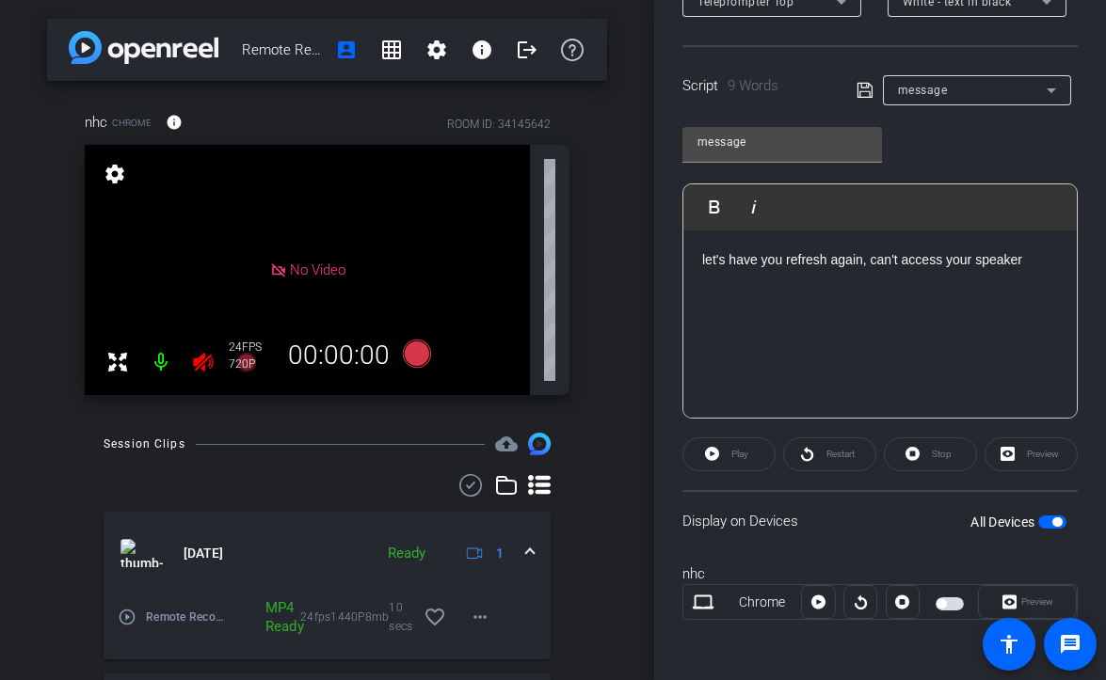
click at [1041, 267] on p "let's have you refresh again, can't access your speaker" at bounding box center [880, 259] width 356 height 21
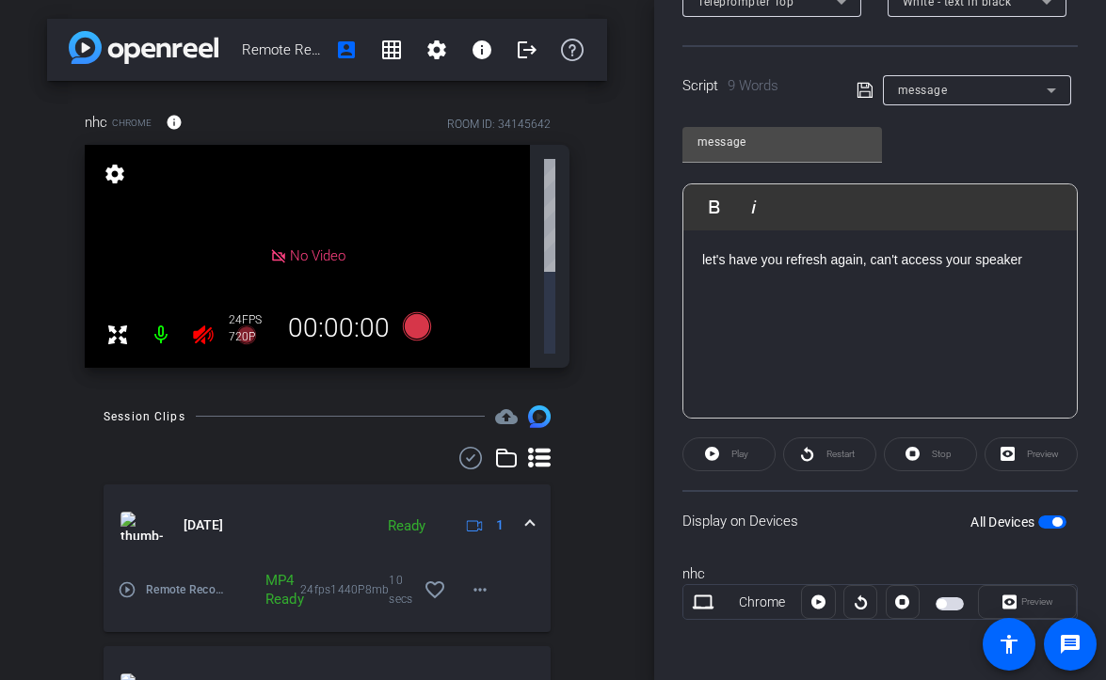
click at [1041, 267] on p "let's have you refresh again, can't access your speaker" at bounding box center [880, 259] width 356 height 21
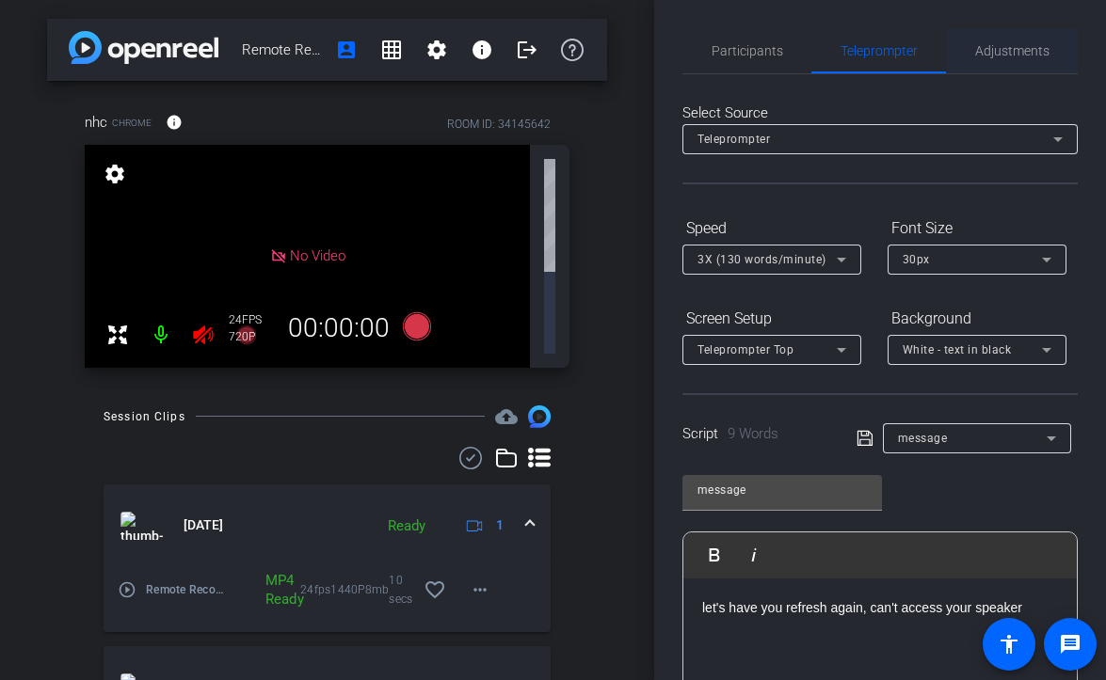
click at [1019, 58] on span "Adjustments" at bounding box center [1012, 50] width 74 height 45
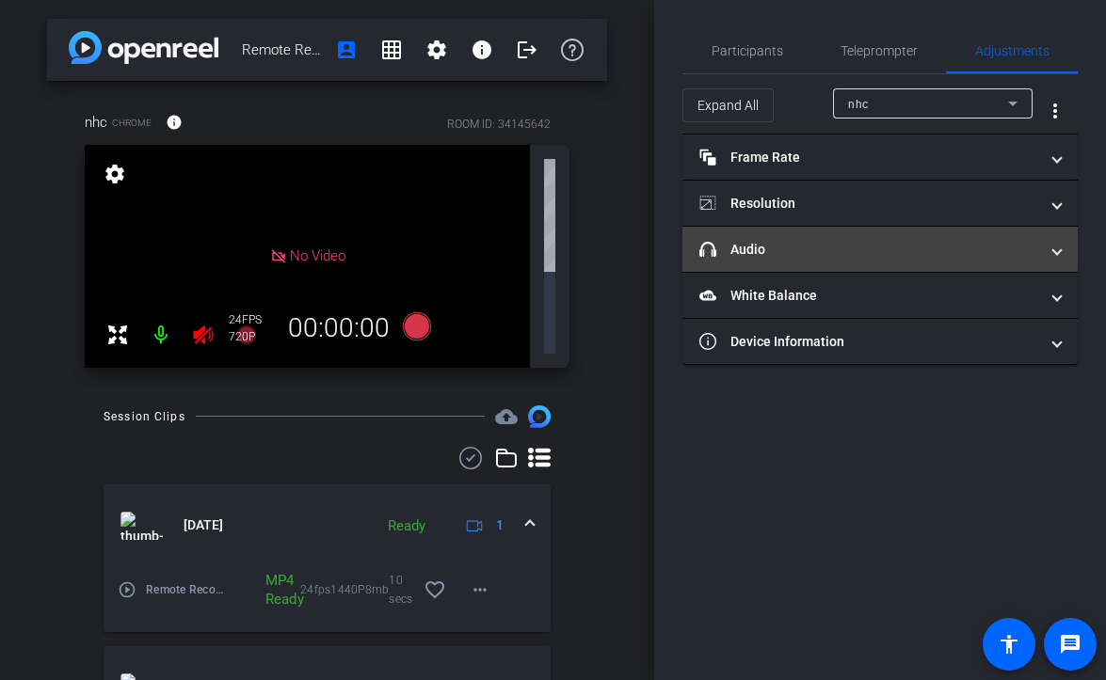
click at [885, 237] on mat-expansion-panel-header "headphone icon Audio" at bounding box center [879, 249] width 395 height 45
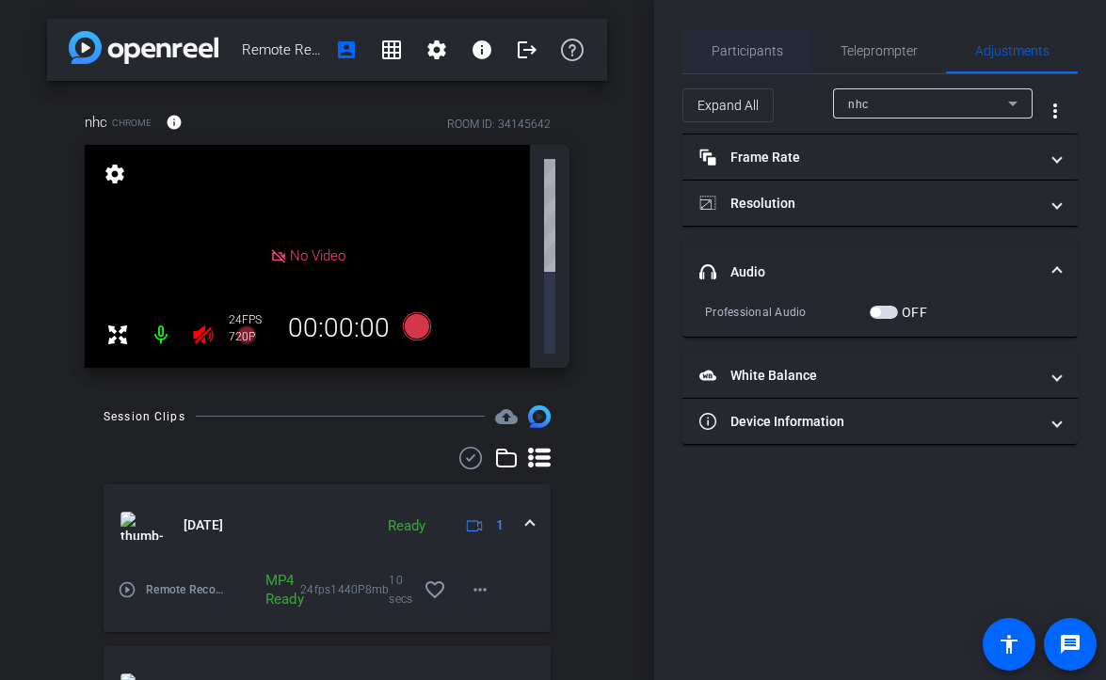
click at [705, 44] on div "Participants" at bounding box center [746, 50] width 129 height 45
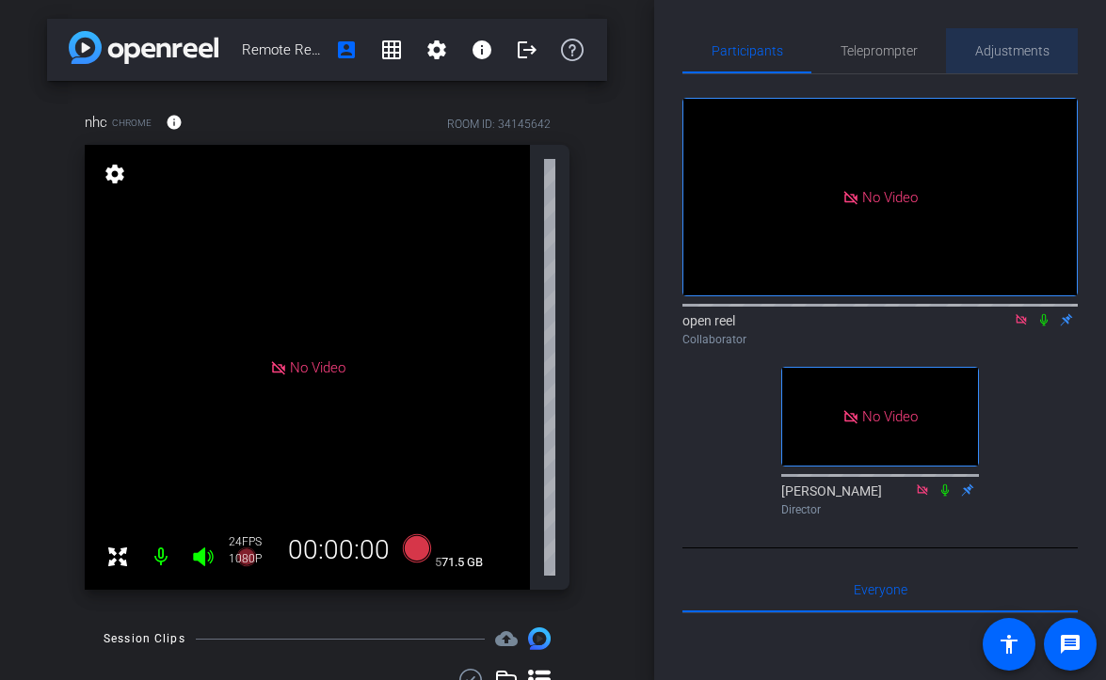
click at [1020, 48] on span "Adjustments" at bounding box center [1012, 50] width 74 height 13
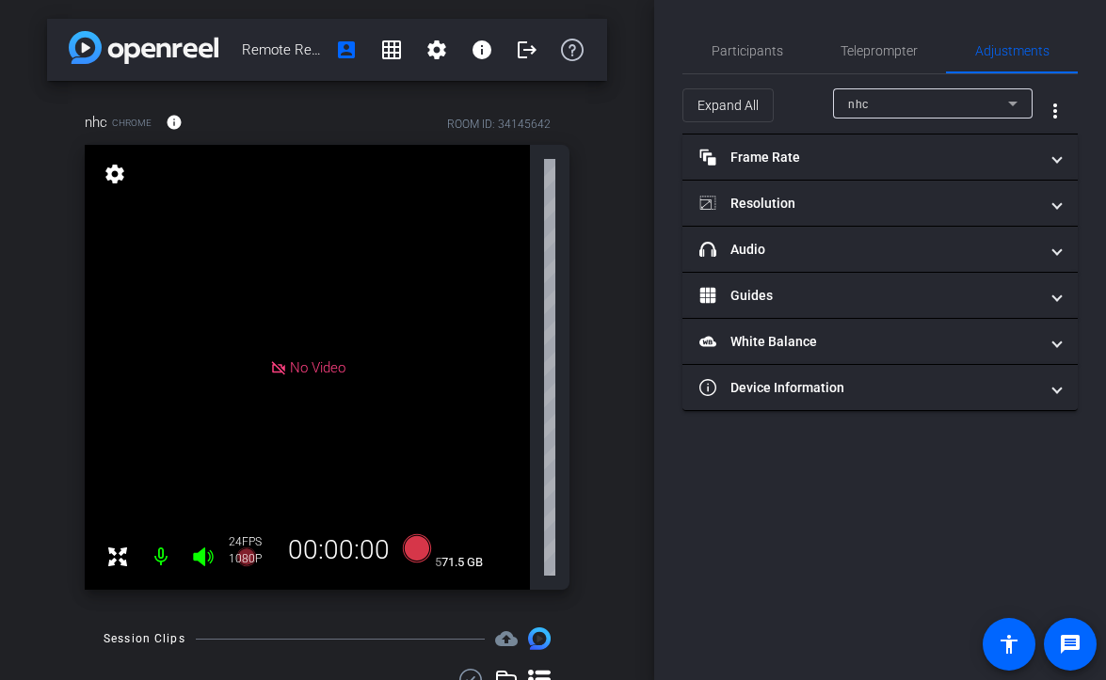
click at [882, 226] on mat-expansion-panel "Resolution navigate_before 720 1080 4K navigate_next" at bounding box center [879, 204] width 395 height 46
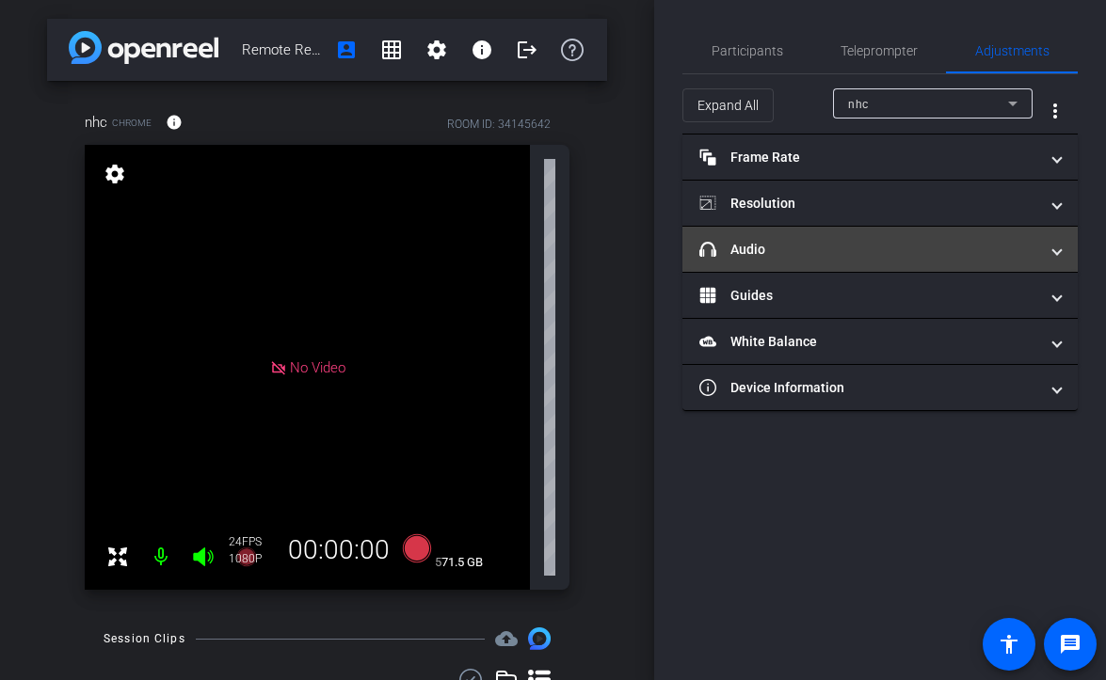
click at [870, 236] on mat-expansion-panel-header "headphone icon Audio" at bounding box center [879, 249] width 395 height 45
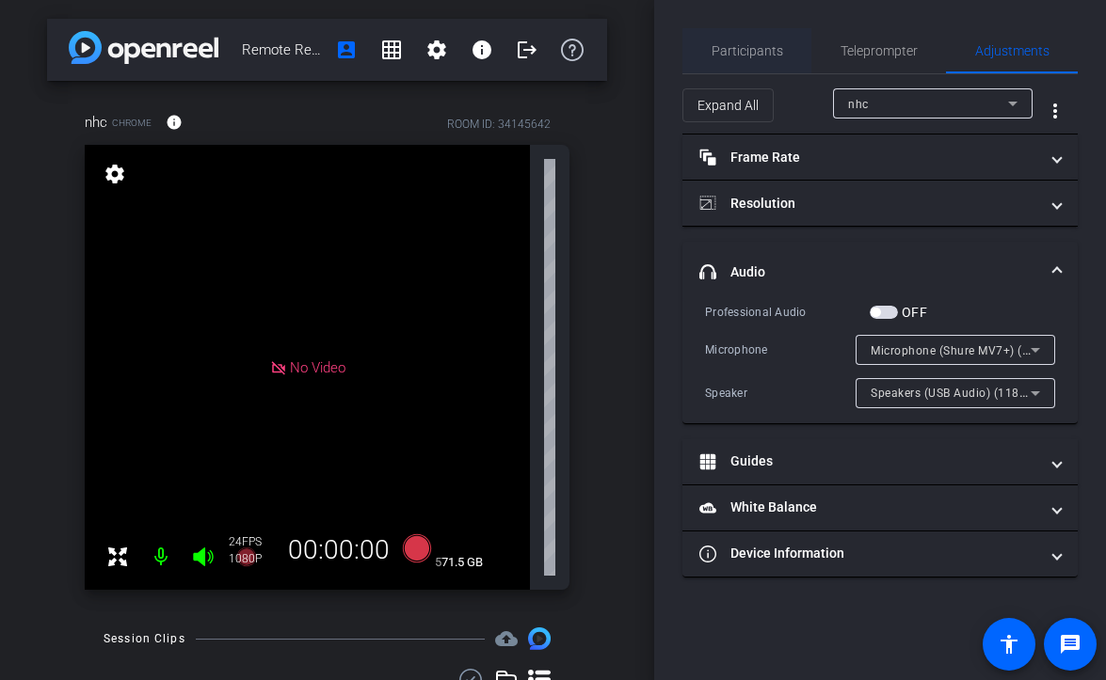
click at [744, 45] on span "Participants" at bounding box center [747, 50] width 72 height 13
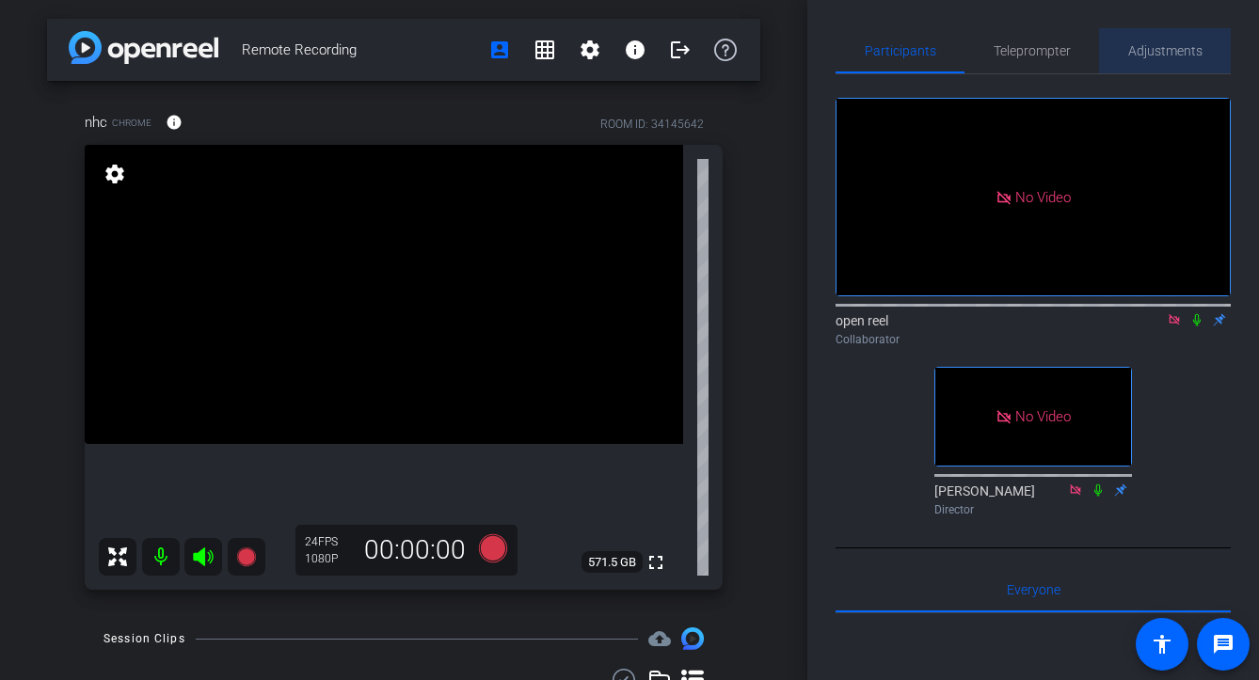
click at [1105, 62] on span "Adjustments" at bounding box center [1165, 50] width 74 height 45
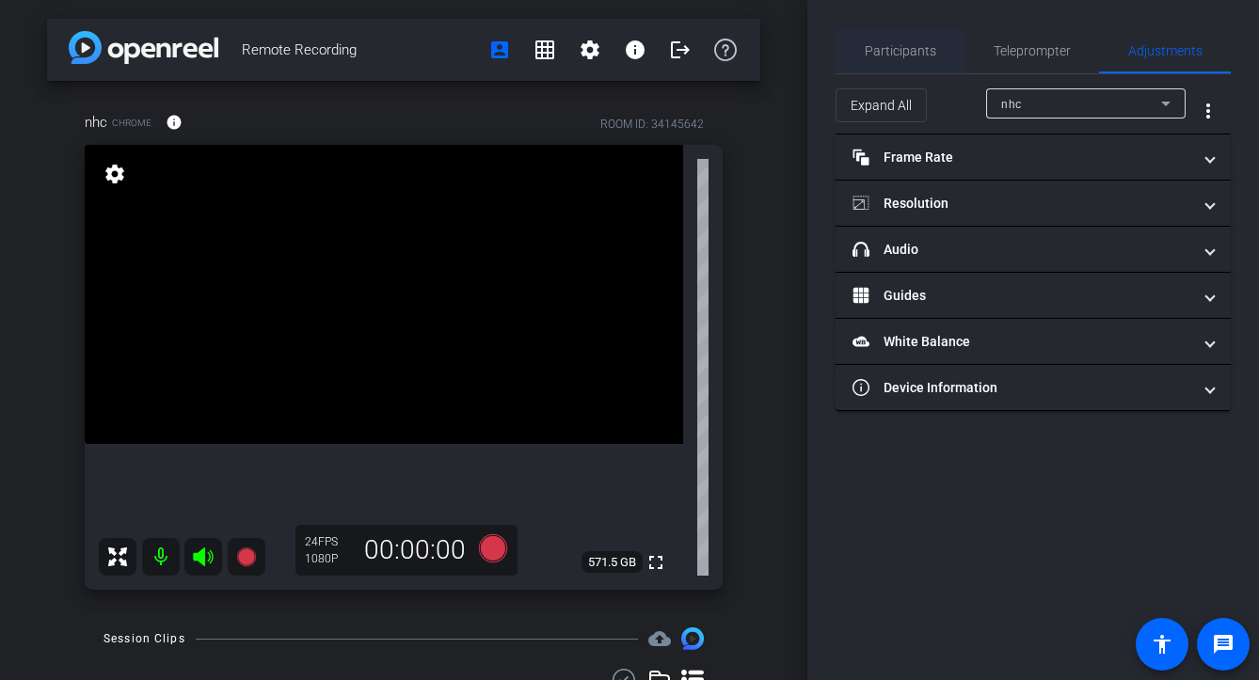
click at [873, 51] on span "Participants" at bounding box center [901, 50] width 72 height 13
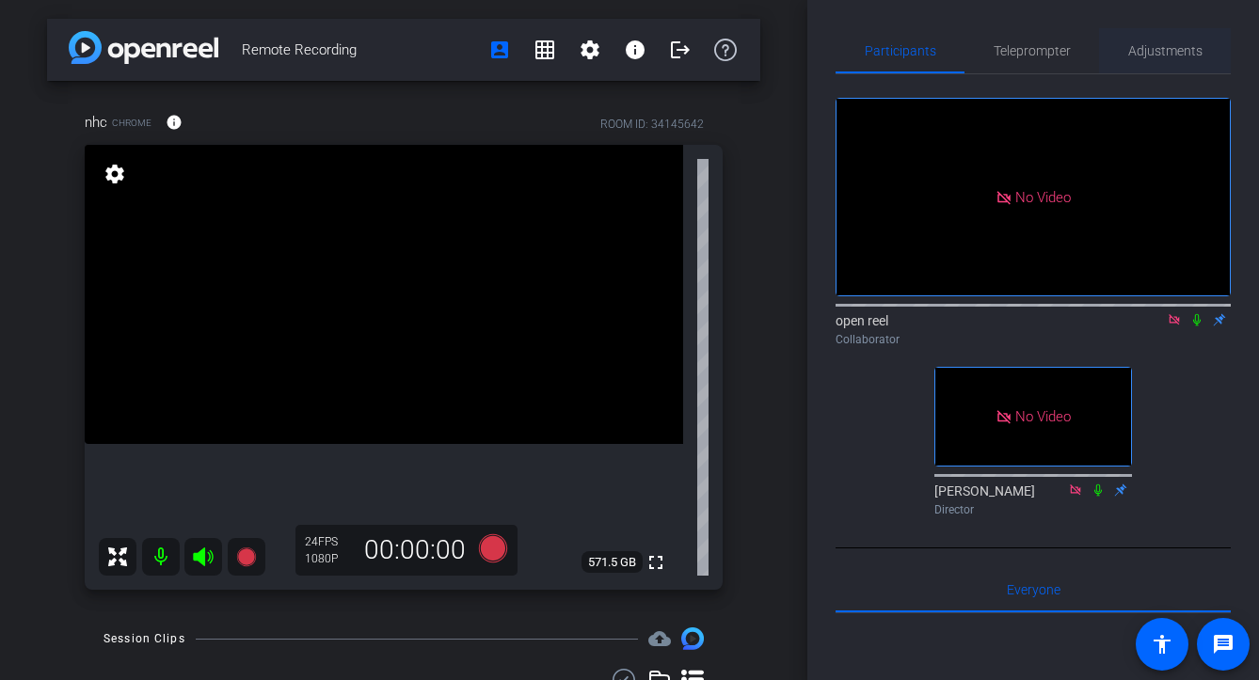
click at [1105, 57] on span "Adjustments" at bounding box center [1165, 50] width 74 height 13
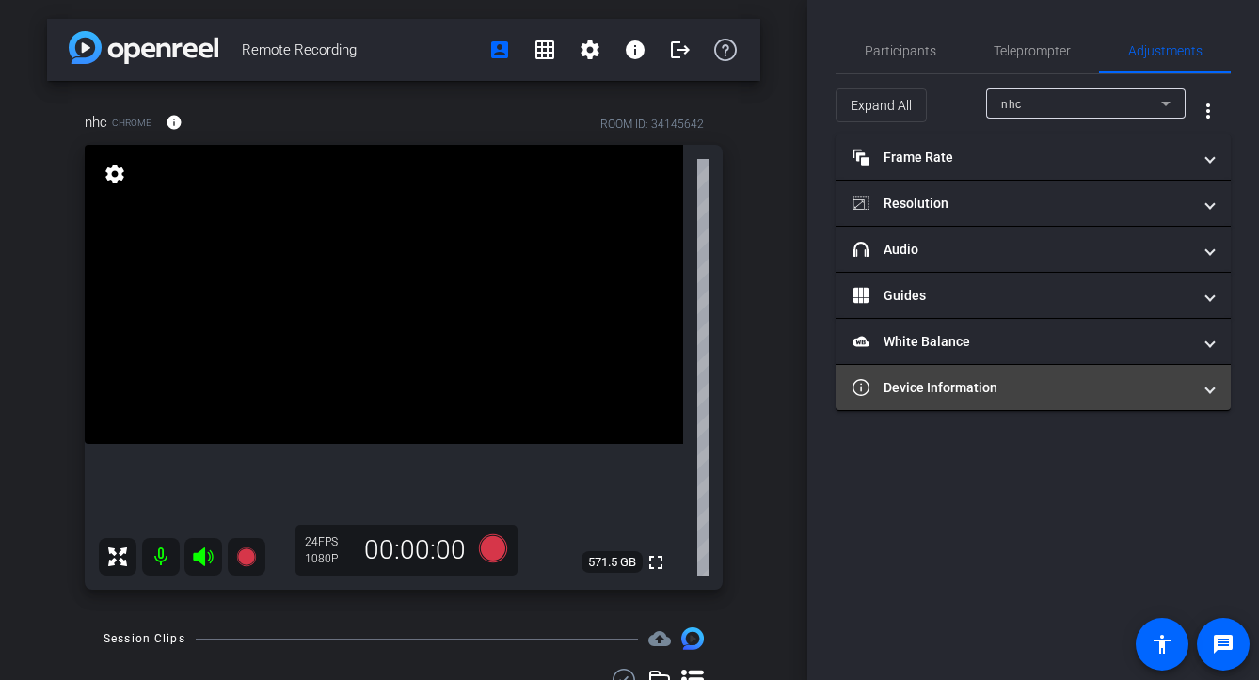
click at [1054, 386] on mat-panel-title "Device Information" at bounding box center [1022, 388] width 339 height 20
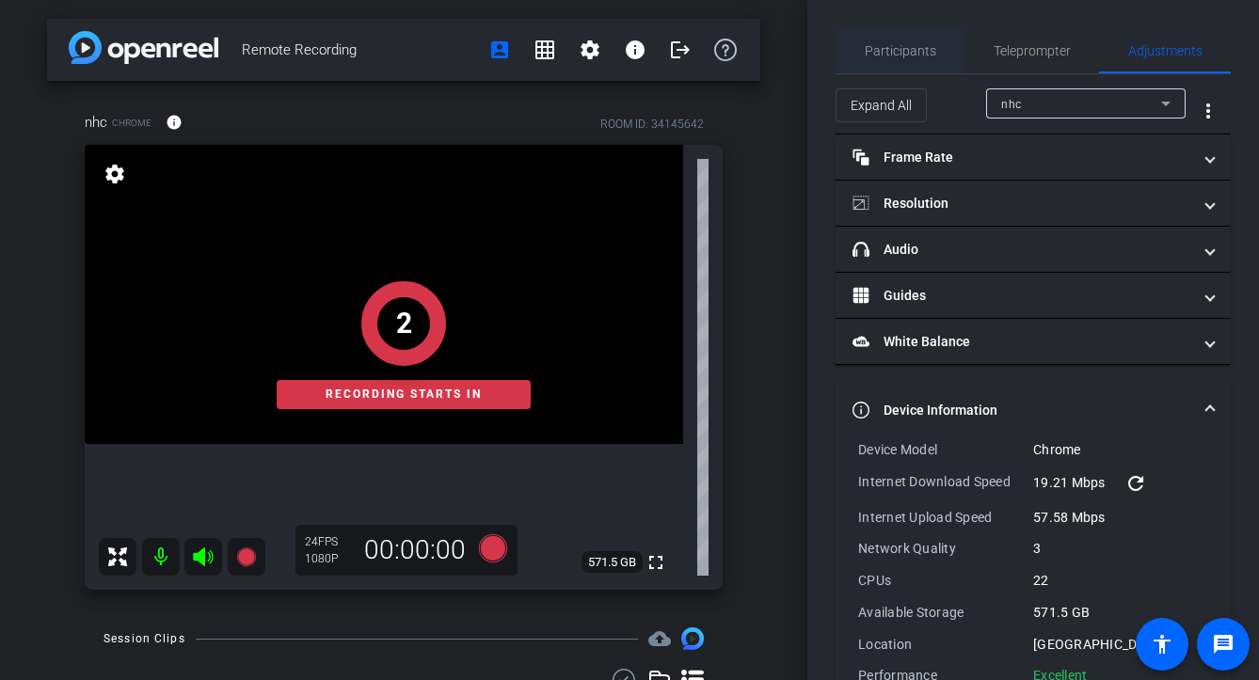
click at [915, 46] on span "Participants" at bounding box center [901, 50] width 72 height 13
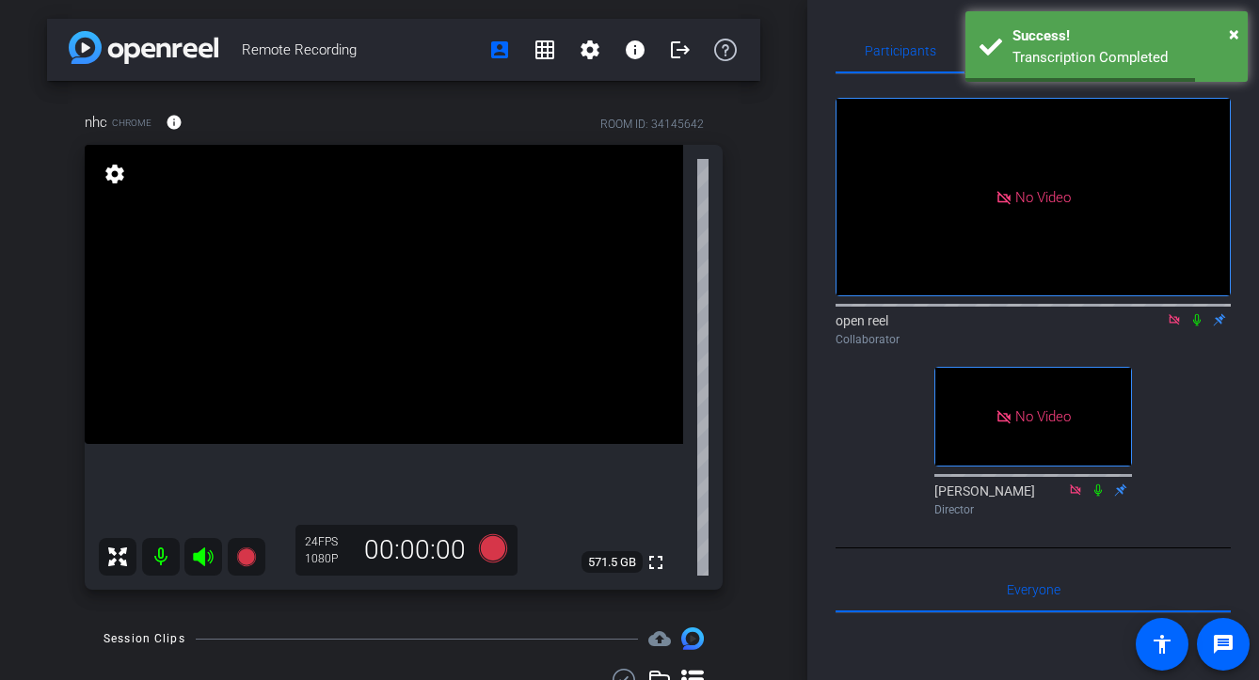
click at [1105, 313] on icon at bounding box center [1196, 319] width 15 height 13
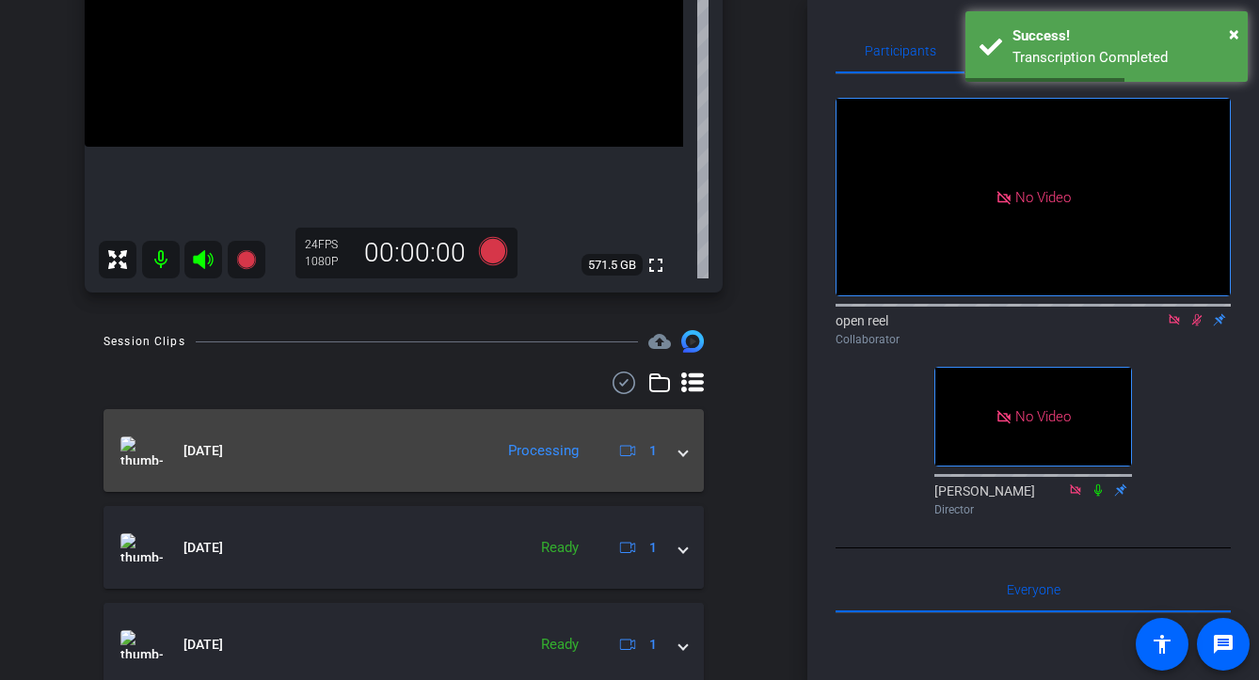
scroll to position [299, 0]
click at [564, 447] on div "Processing" at bounding box center [543, 449] width 89 height 22
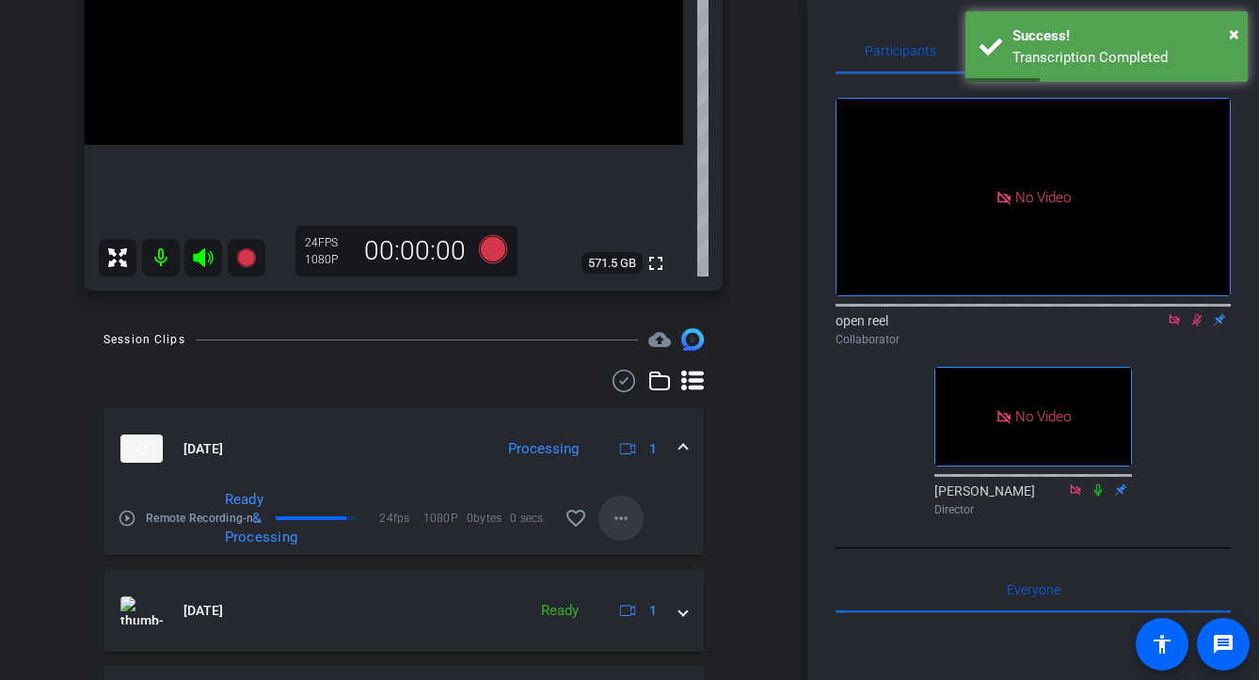
click at [638, 507] on span at bounding box center [620, 518] width 45 height 45
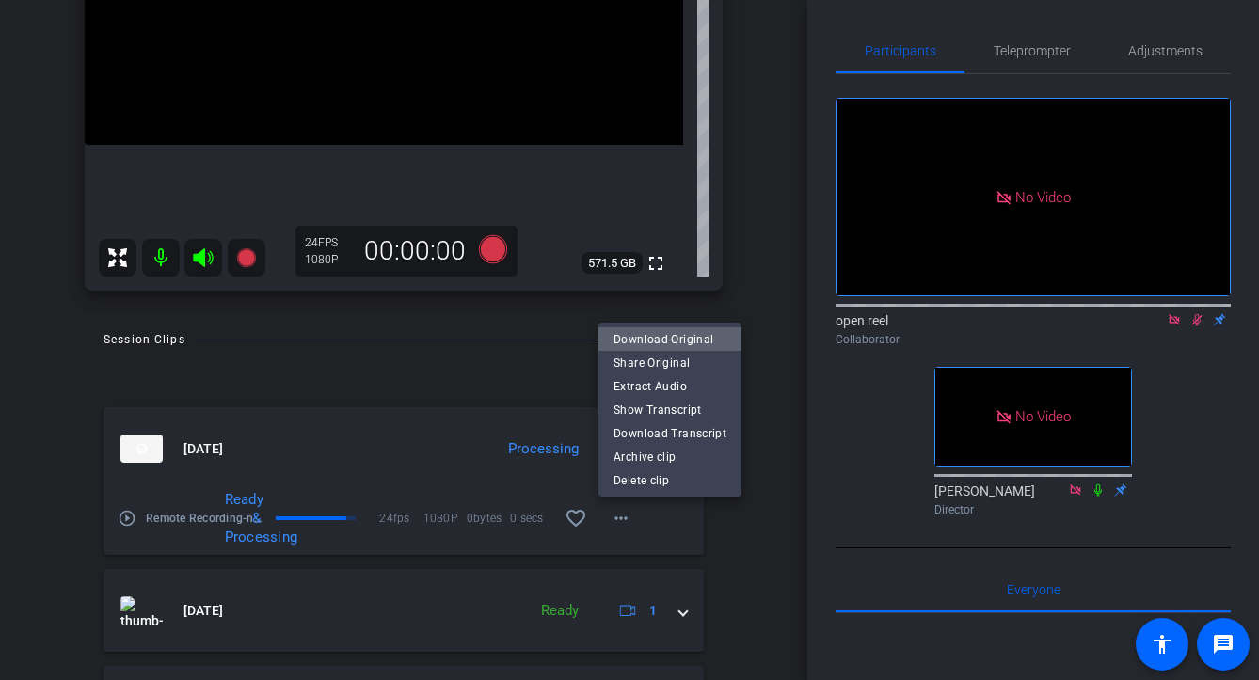
click at [697, 342] on span "Download Original" at bounding box center [670, 338] width 113 height 23
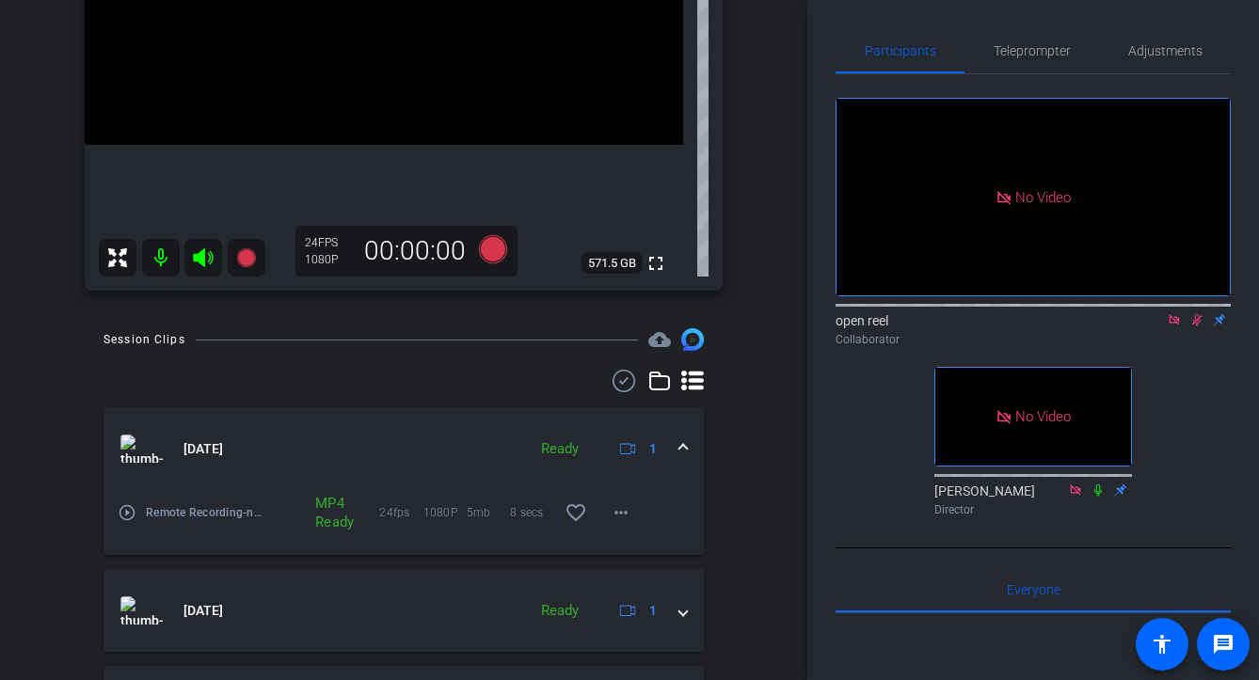
click at [1105, 314] on icon at bounding box center [1197, 320] width 10 height 12
click at [1105, 314] on icon at bounding box center [1197, 320] width 8 height 12
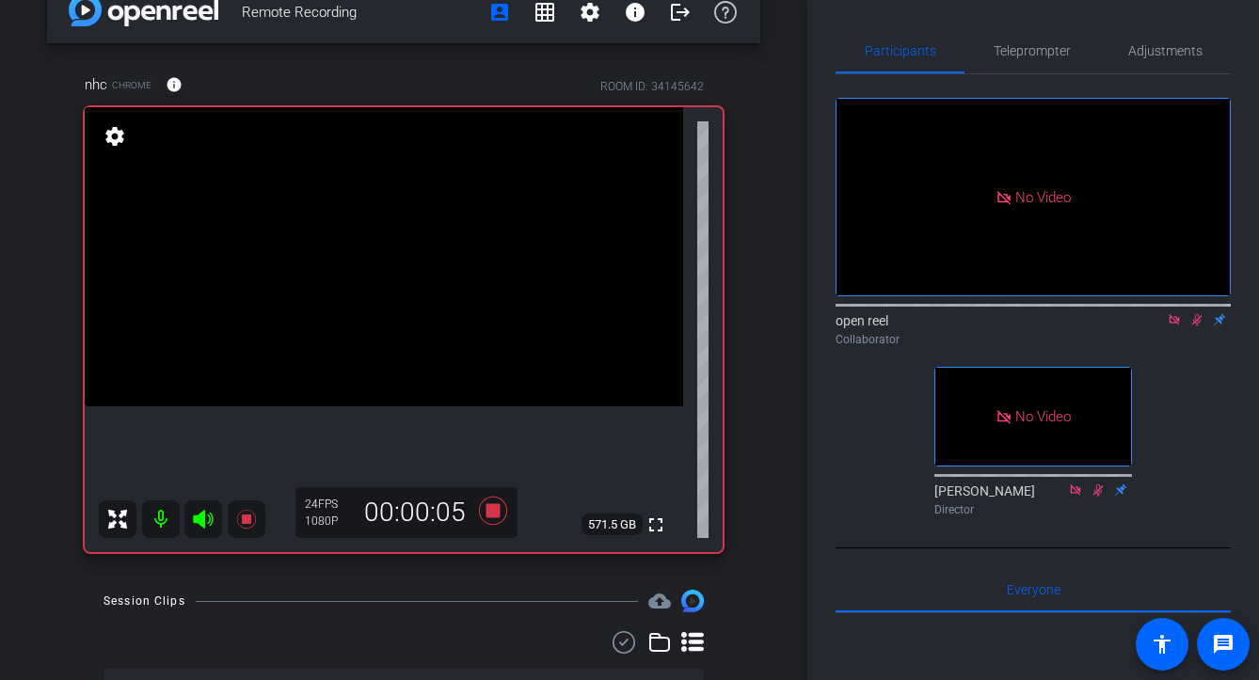
scroll to position [0, 0]
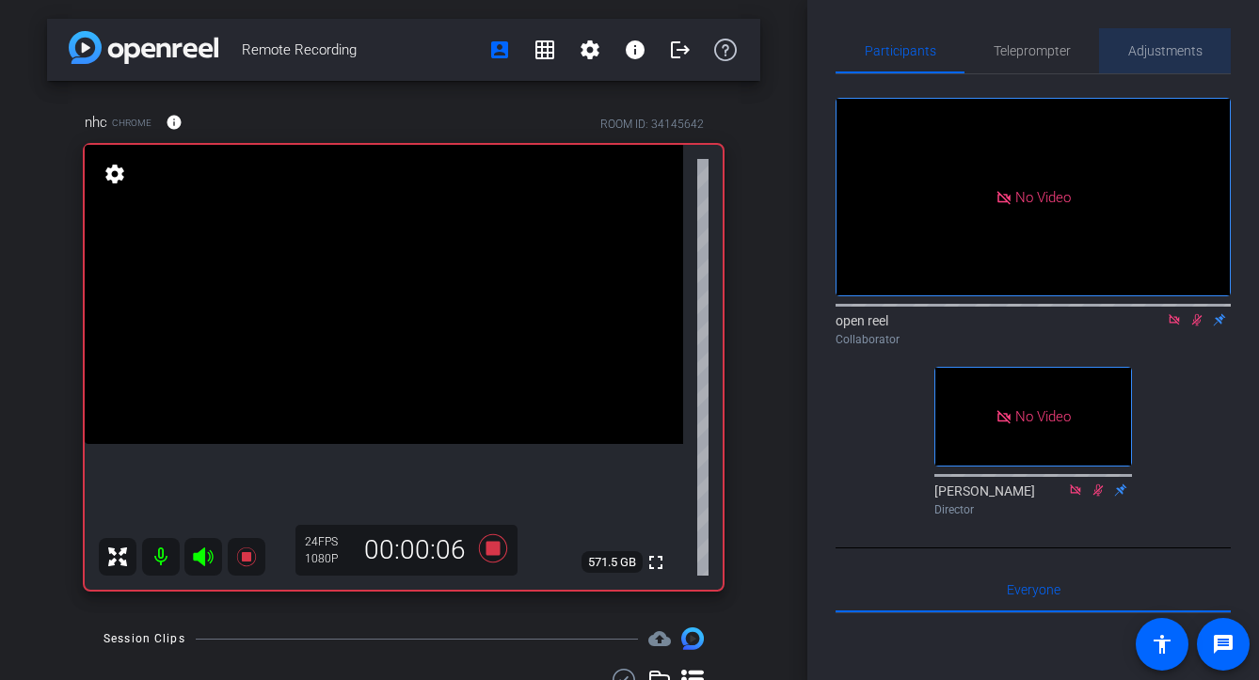
click at [1105, 44] on span "Adjustments" at bounding box center [1165, 50] width 74 height 13
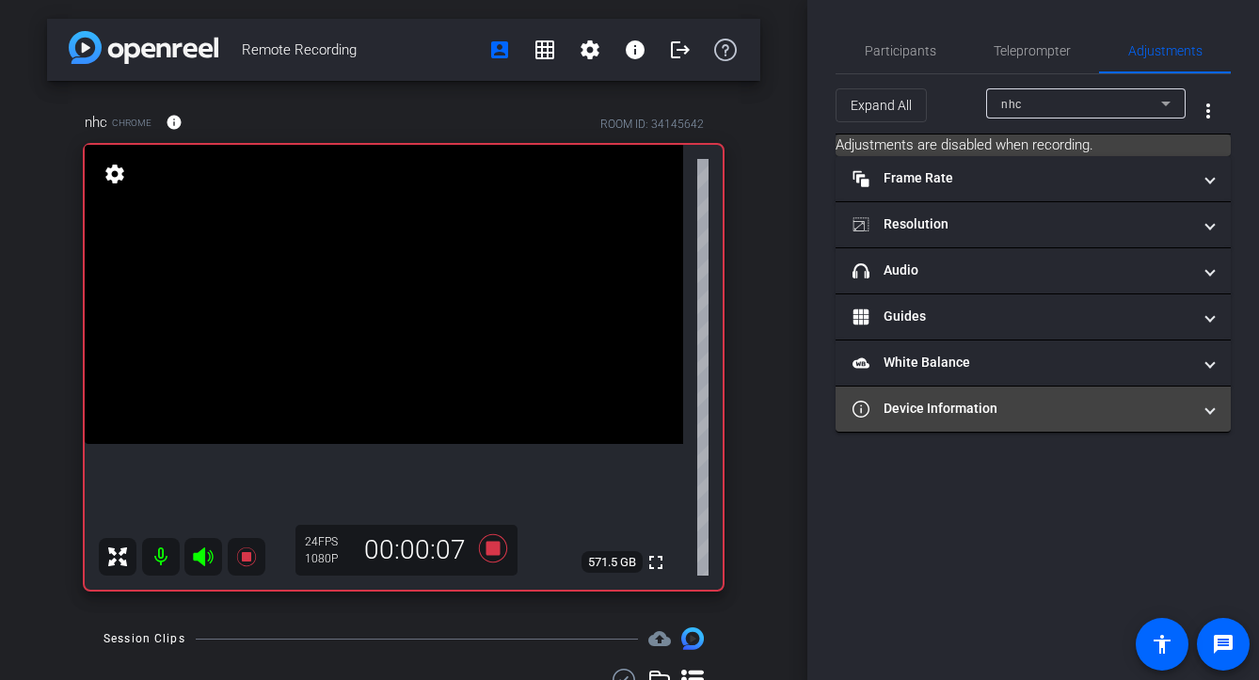
click at [992, 415] on mat-panel-title "Device Information" at bounding box center [1022, 409] width 339 height 20
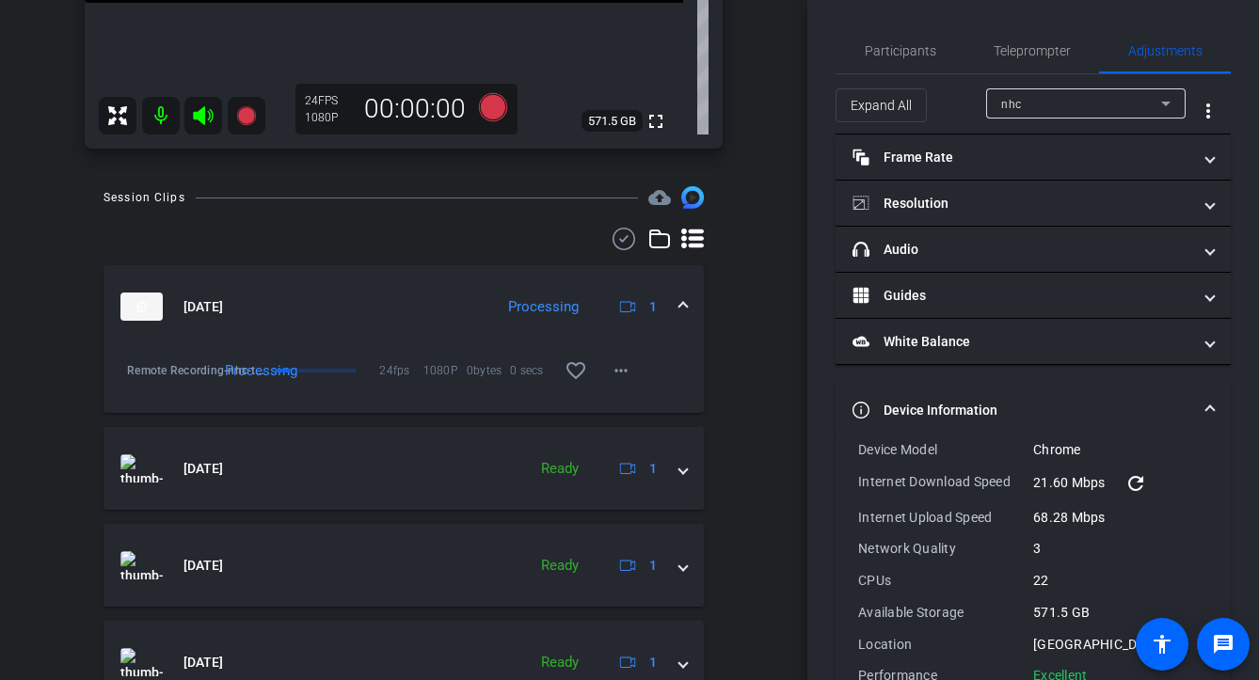
scroll to position [542, 0]
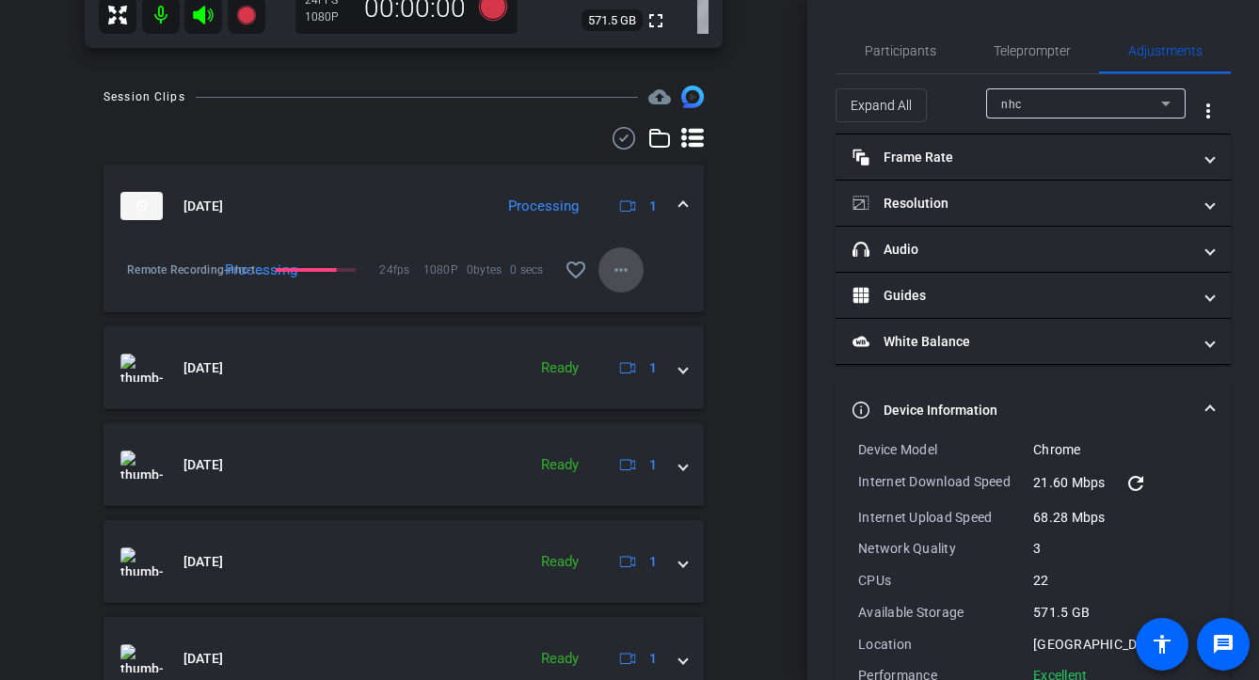
click at [636, 269] on span at bounding box center [620, 269] width 45 height 45
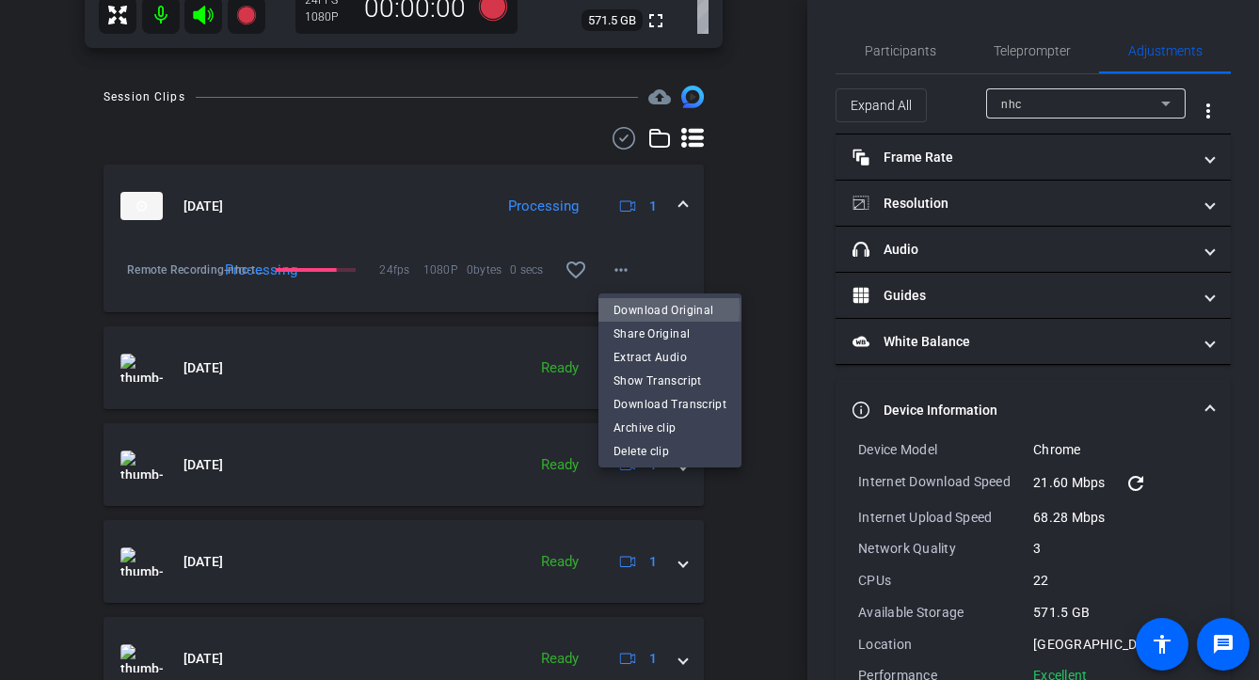
click at [645, 310] on span "Download Original" at bounding box center [670, 309] width 113 height 23
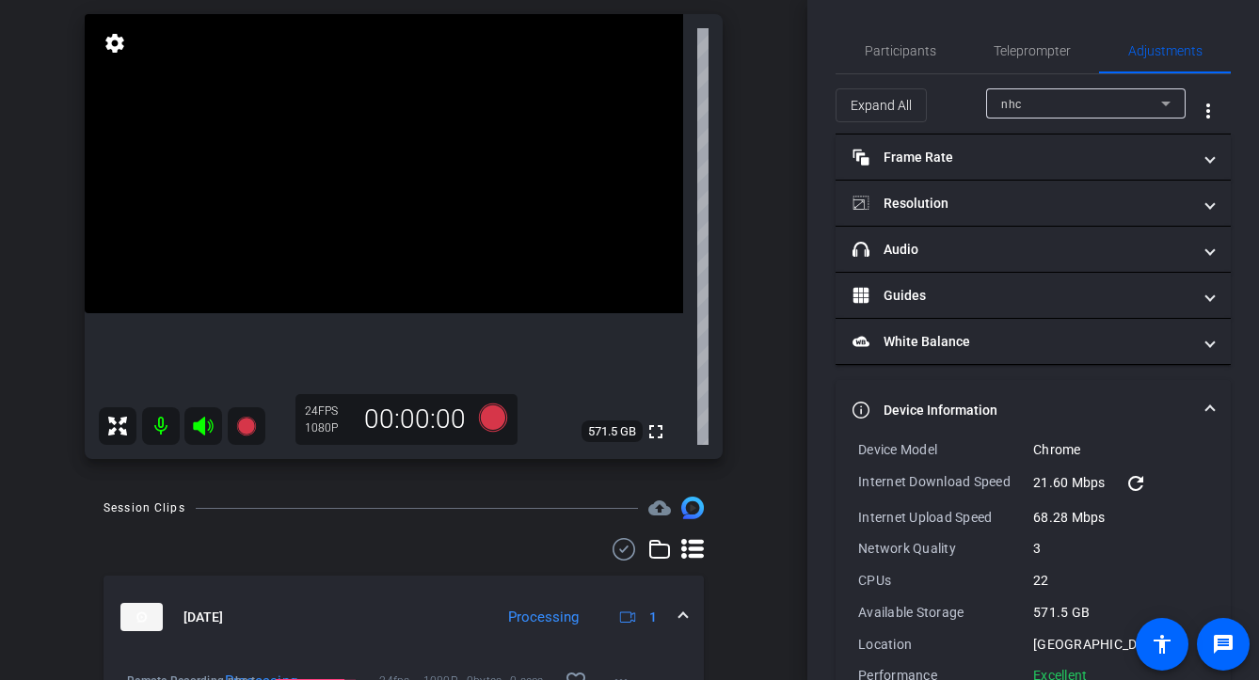
scroll to position [122, 0]
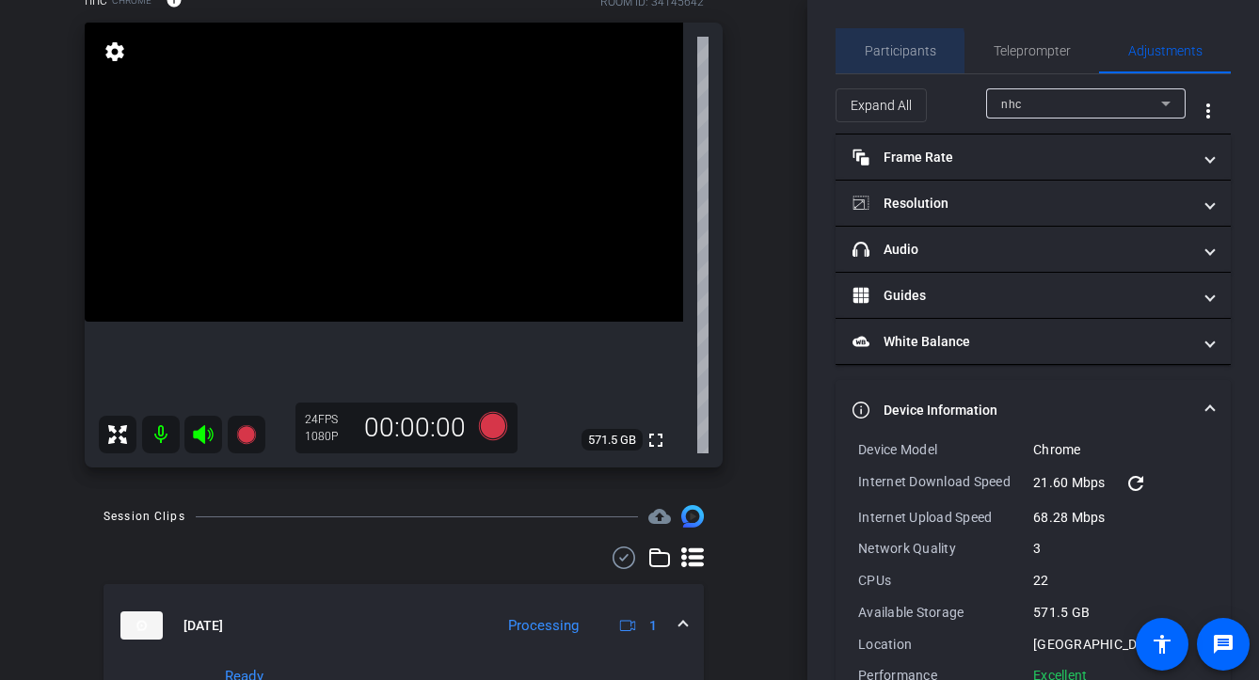
click at [881, 55] on span "Participants" at bounding box center [901, 50] width 72 height 13
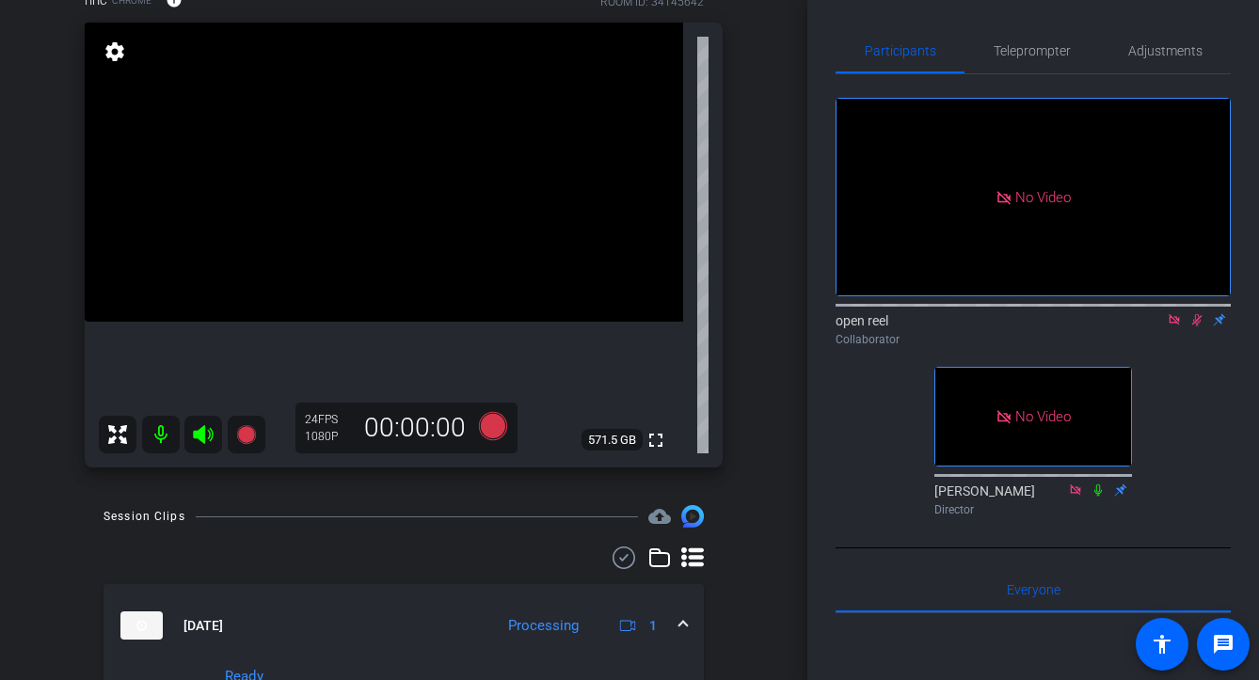
click at [1055, 27] on div "Participants Teleprompter Adjustments No Video open reel Collaborator No Video …" at bounding box center [1033, 340] width 452 height 680
click at [1044, 44] on span "Teleprompter" at bounding box center [1032, 50] width 77 height 13
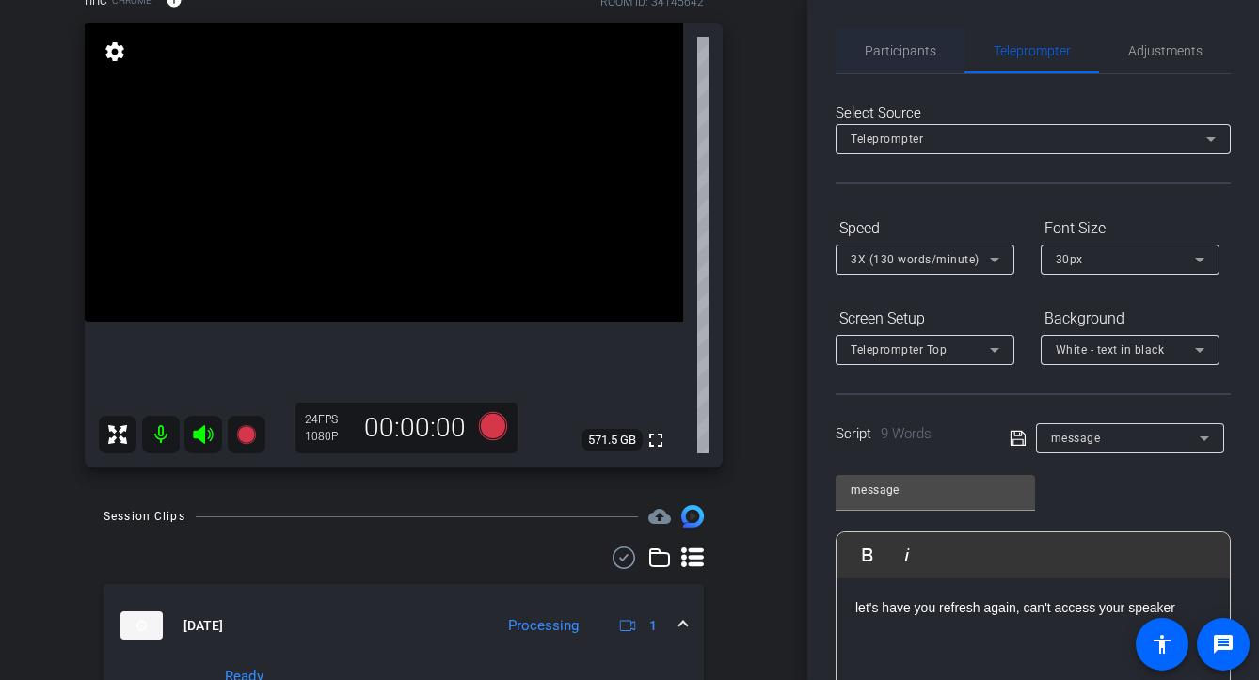
click at [887, 56] on span "Participants" at bounding box center [901, 50] width 72 height 13
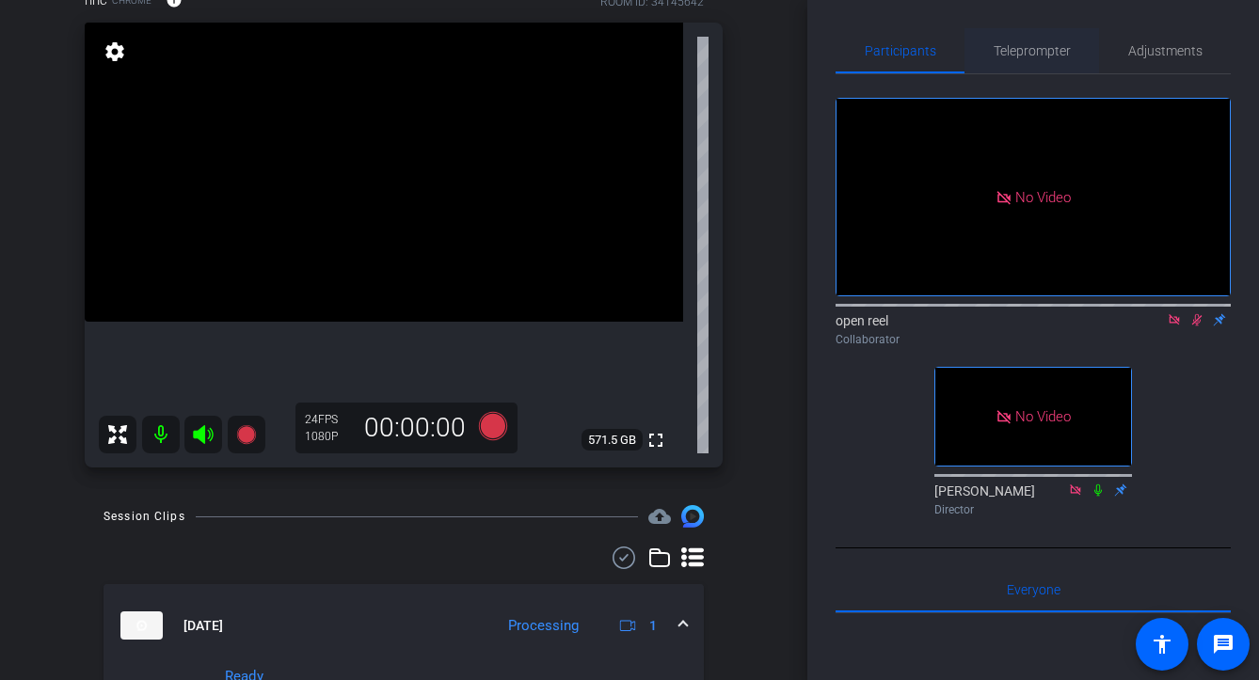
click at [1002, 40] on span "Teleprompter" at bounding box center [1032, 50] width 77 height 45
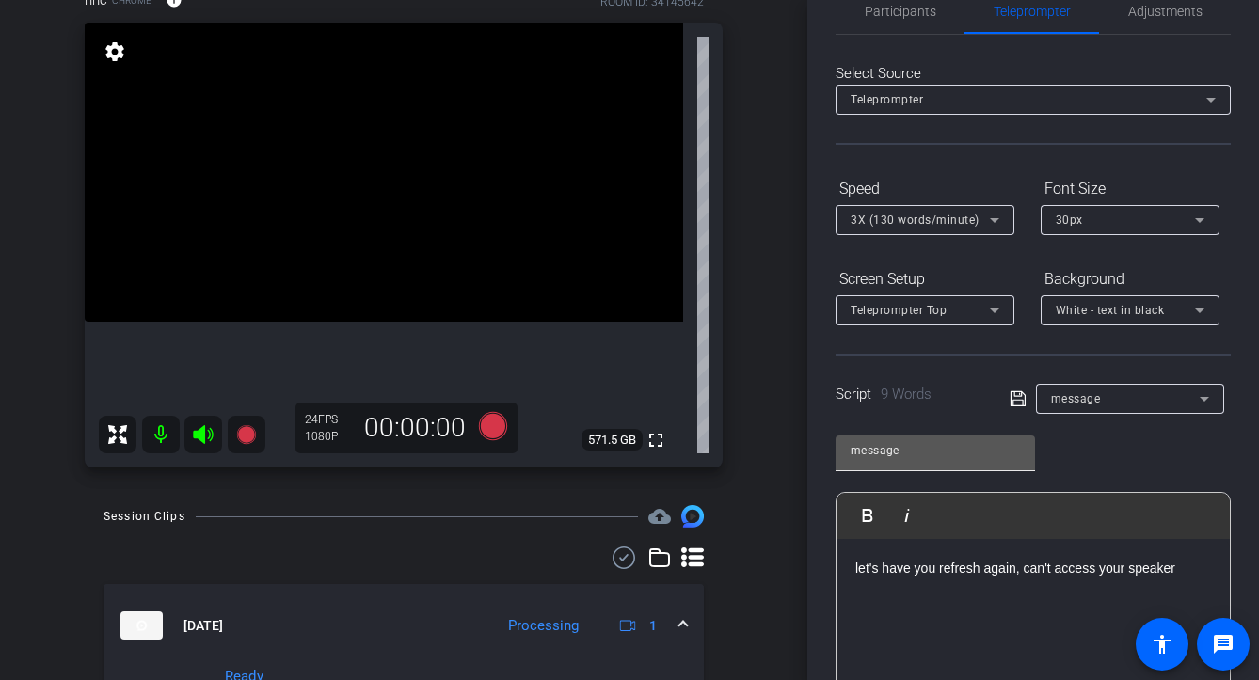
scroll to position [0, 0]
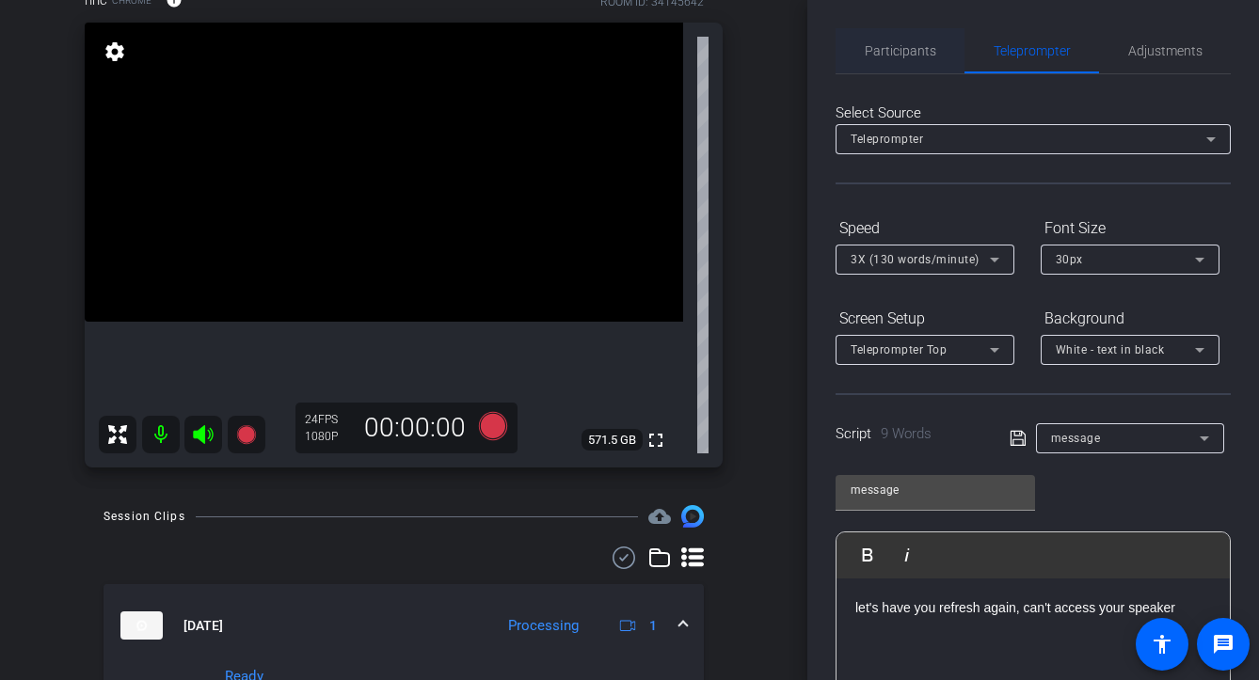
click at [869, 44] on span "Participants" at bounding box center [901, 50] width 72 height 13
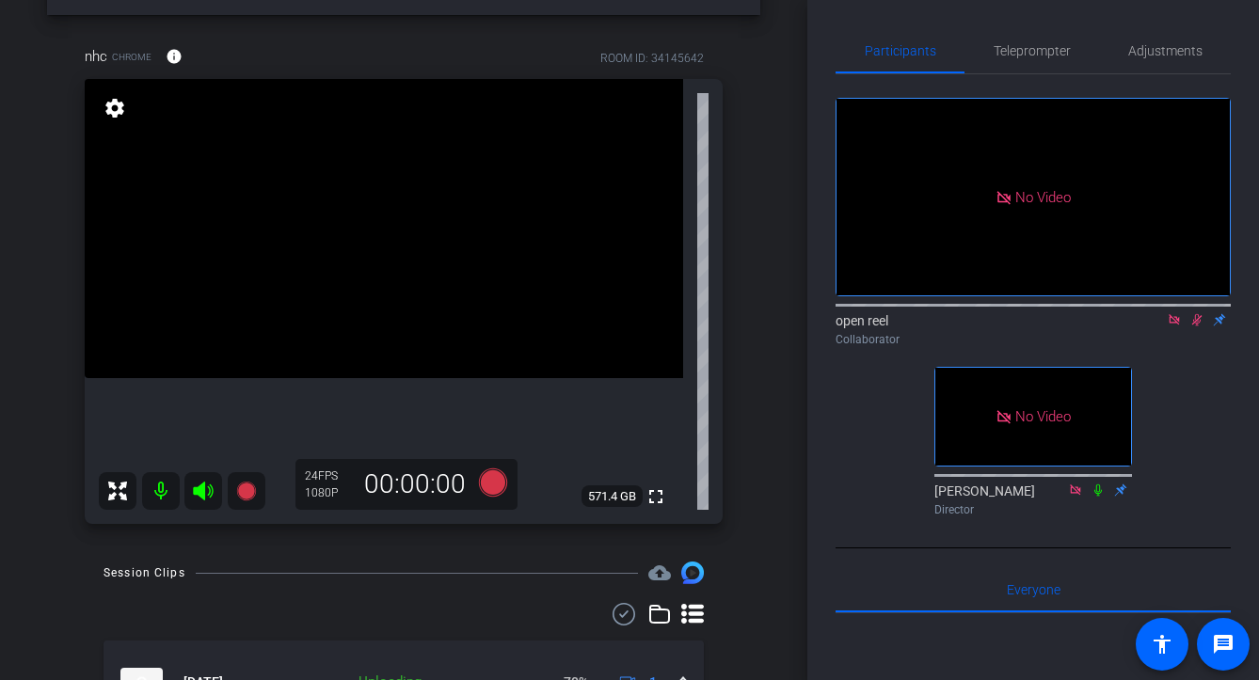
scroll to position [9, 0]
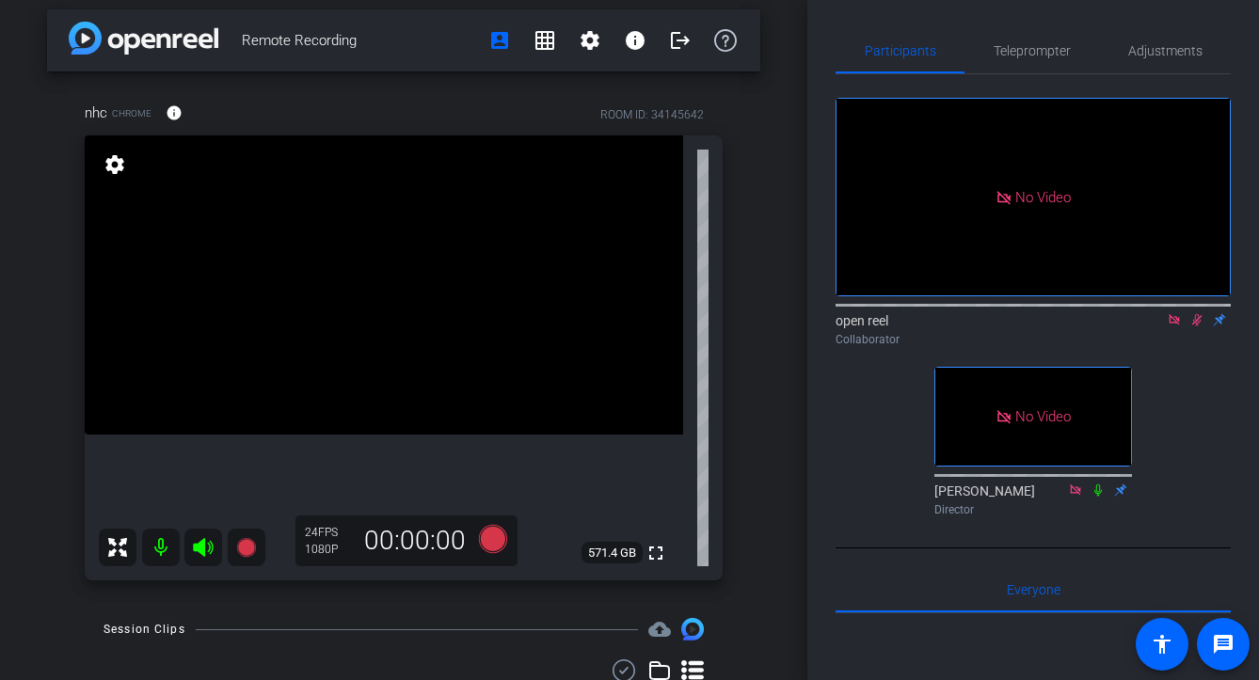
click at [1105, 314] on icon at bounding box center [1197, 320] width 10 height 12
click at [1105, 314] on icon at bounding box center [1197, 320] width 8 height 12
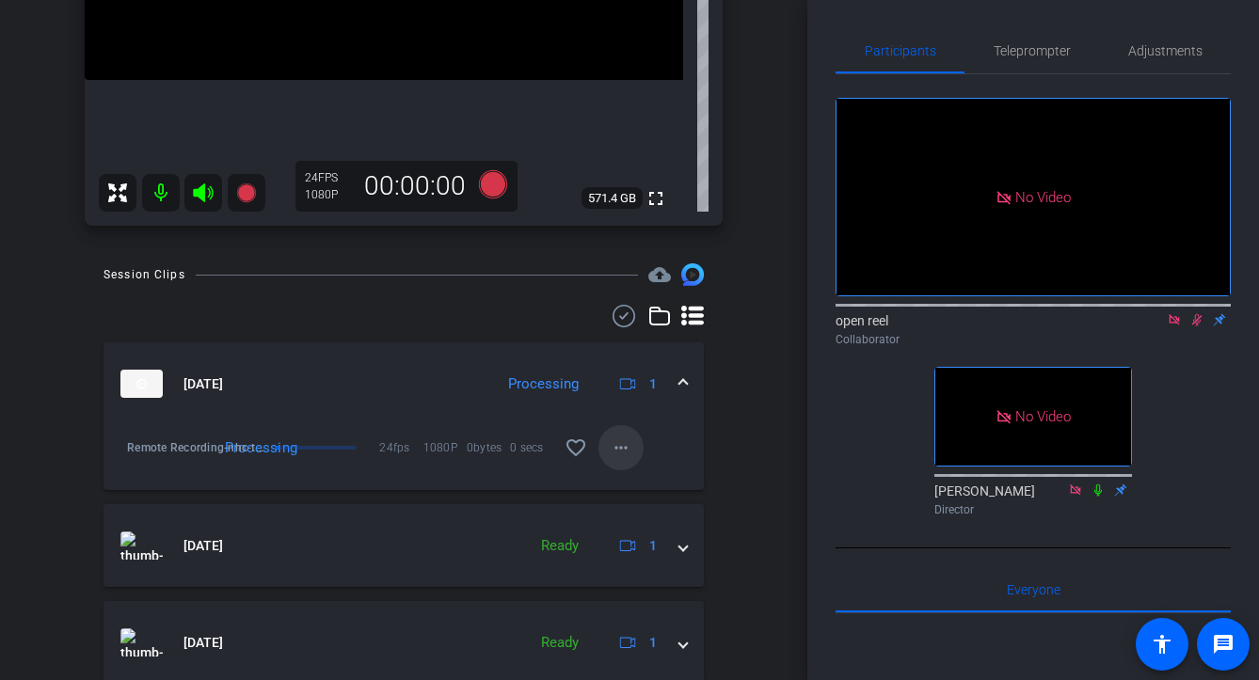
scroll to position [412, 0]
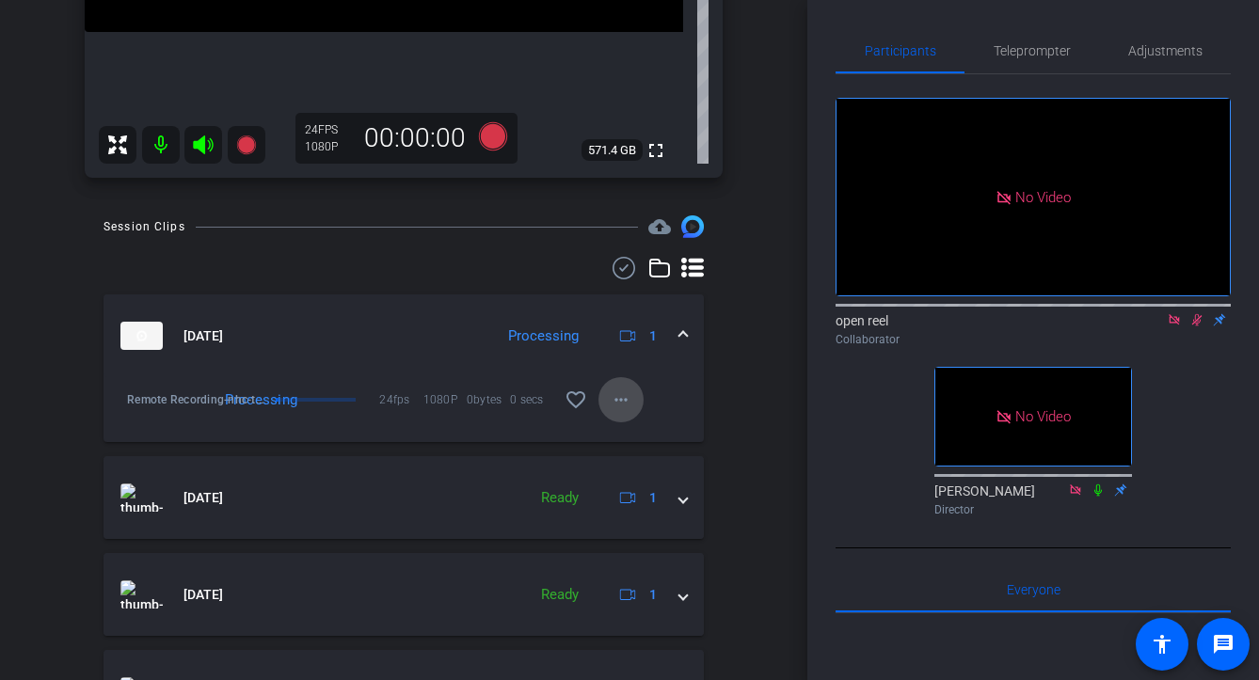
click at [617, 391] on mat-icon "more_horiz" at bounding box center [621, 400] width 23 height 23
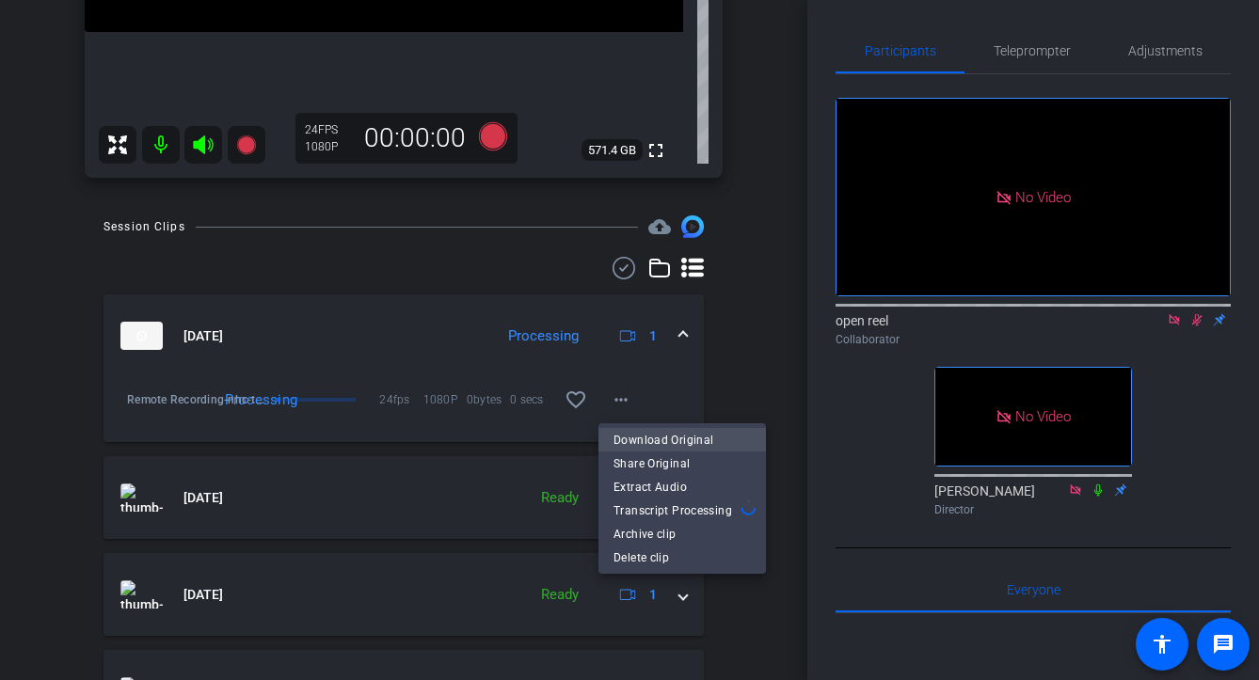
click at [654, 430] on span "Download Original" at bounding box center [682, 439] width 137 height 23
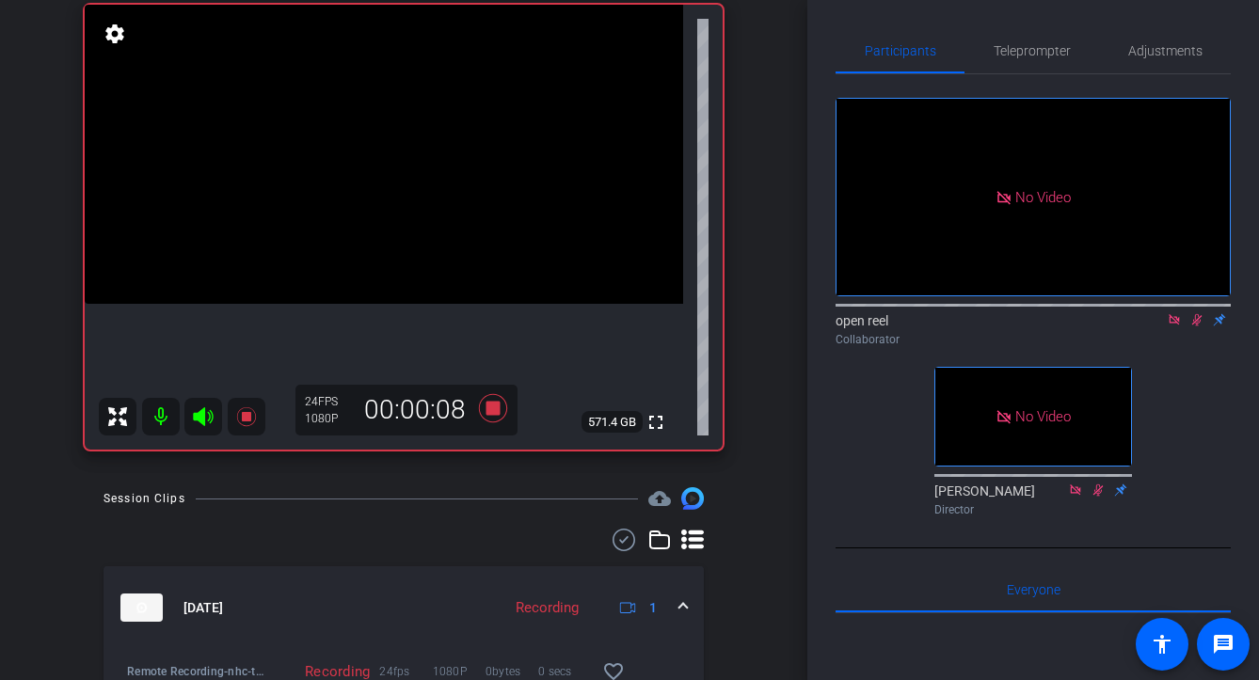
scroll to position [0, 0]
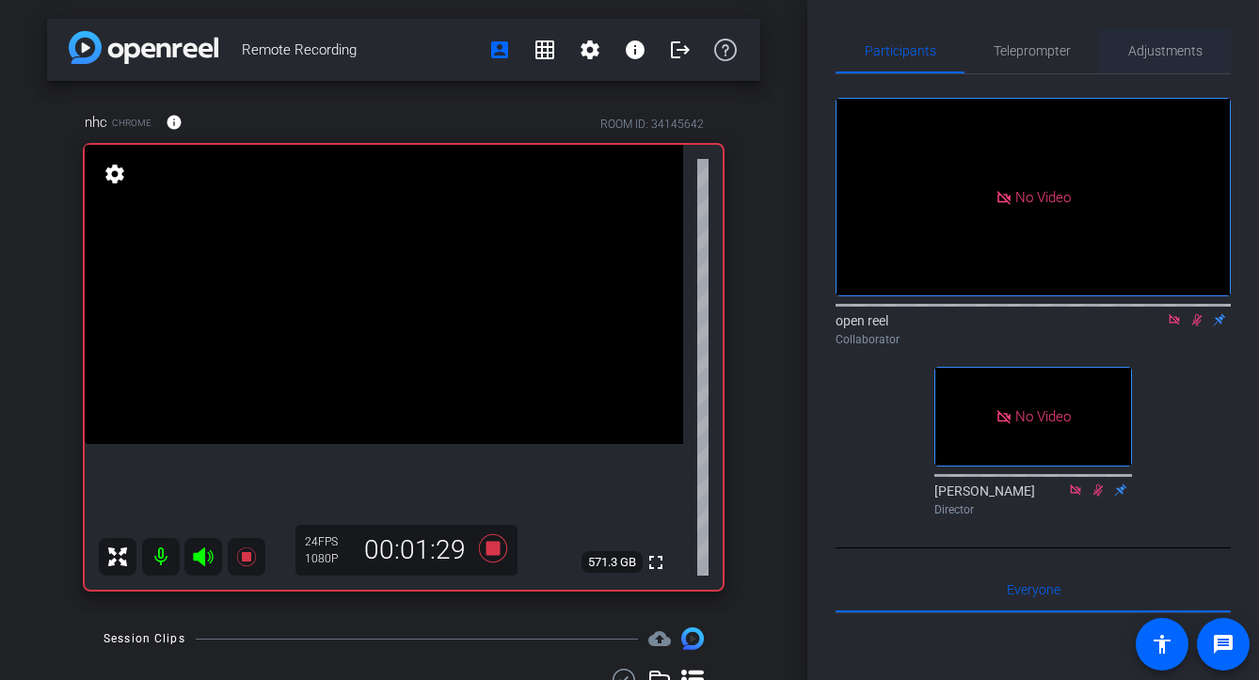
click at [1105, 49] on span "Adjustments" at bounding box center [1165, 50] width 74 height 13
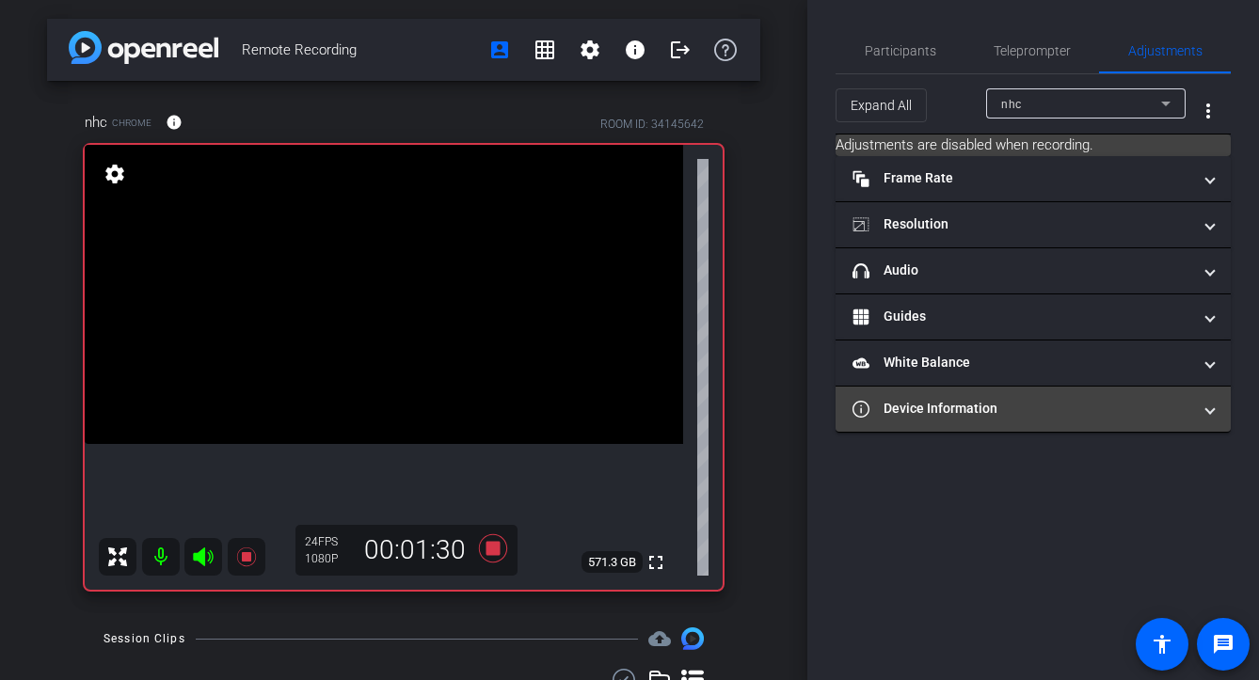
click at [1005, 420] on mat-expansion-panel-header "Device Information" at bounding box center [1033, 409] width 395 height 45
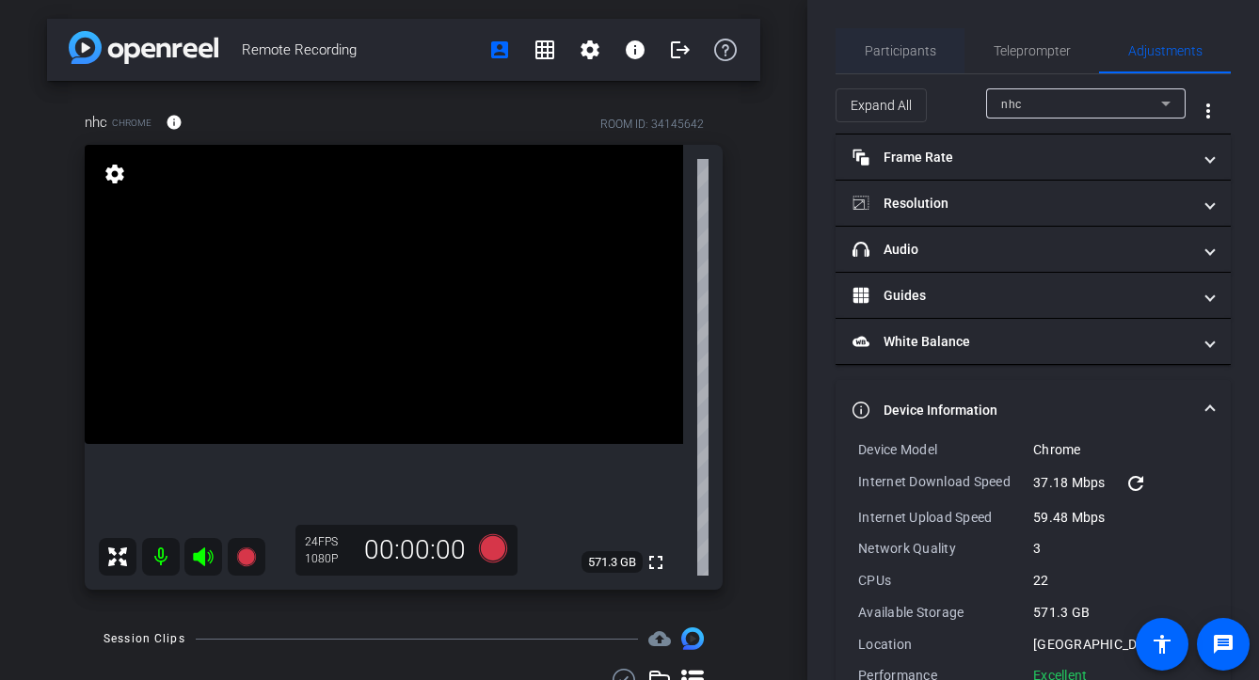
click at [926, 69] on span "Participants" at bounding box center [901, 50] width 72 height 45
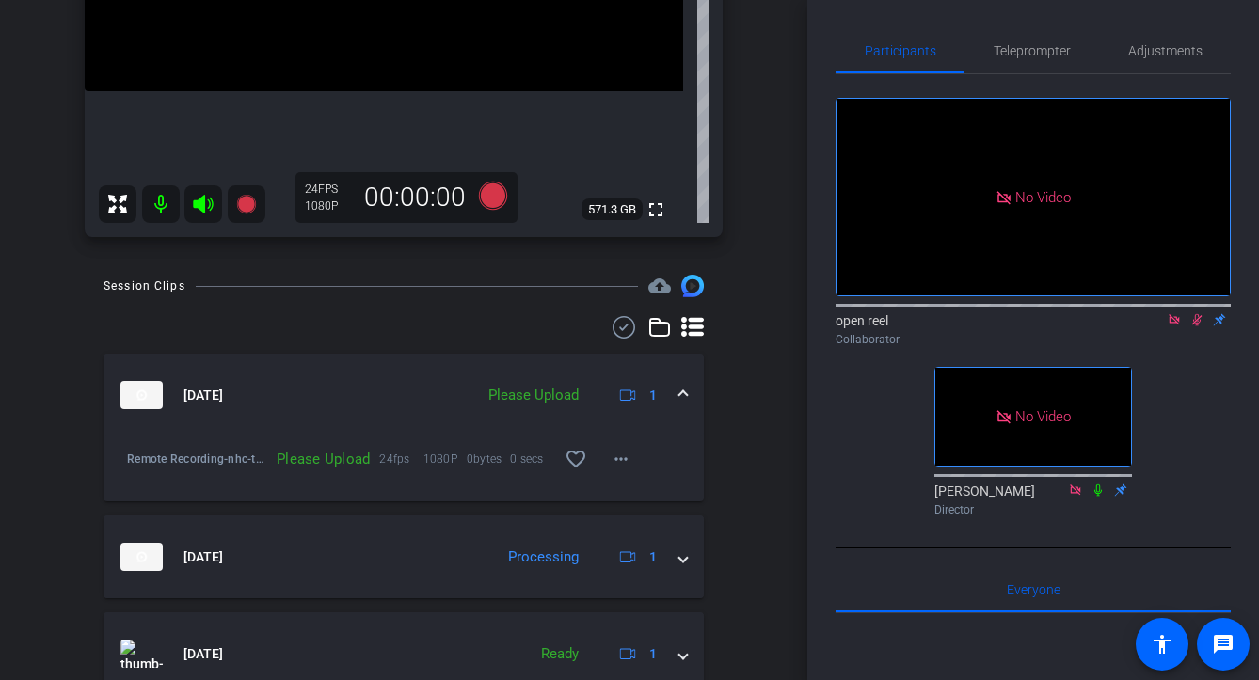
scroll to position [383, 0]
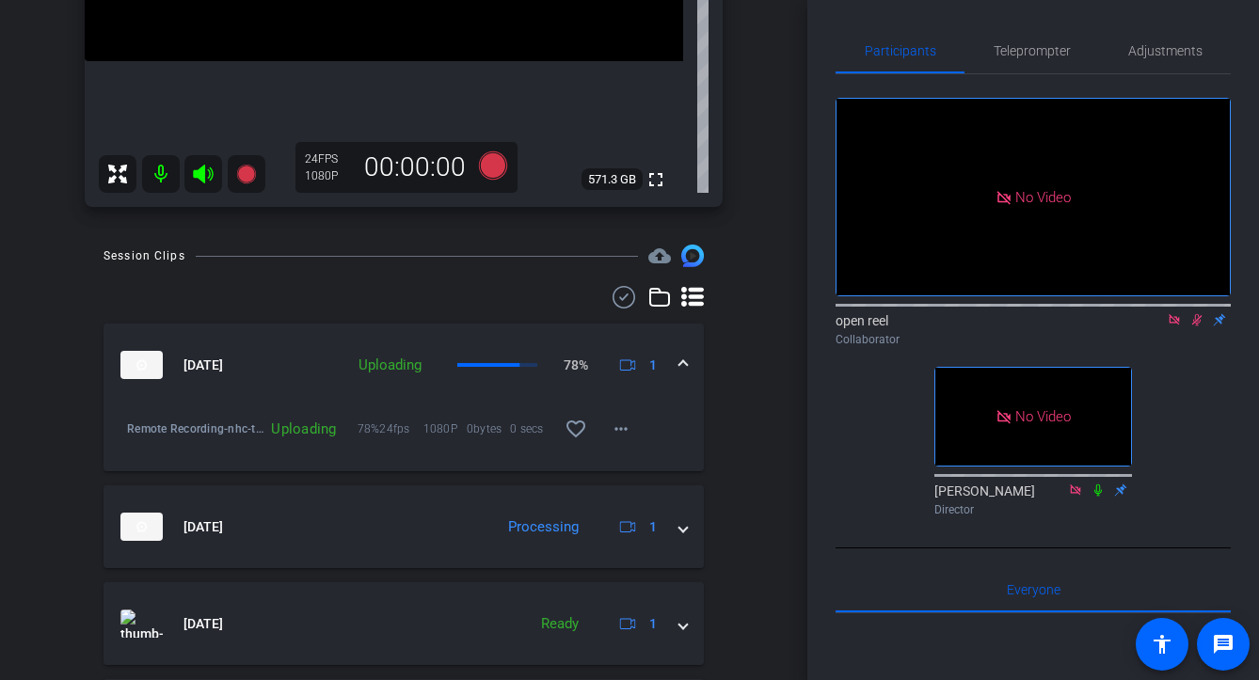
click at [1105, 313] on icon at bounding box center [1196, 319] width 15 height 13
click at [613, 438] on mat-icon "more_horiz" at bounding box center [621, 429] width 23 height 23
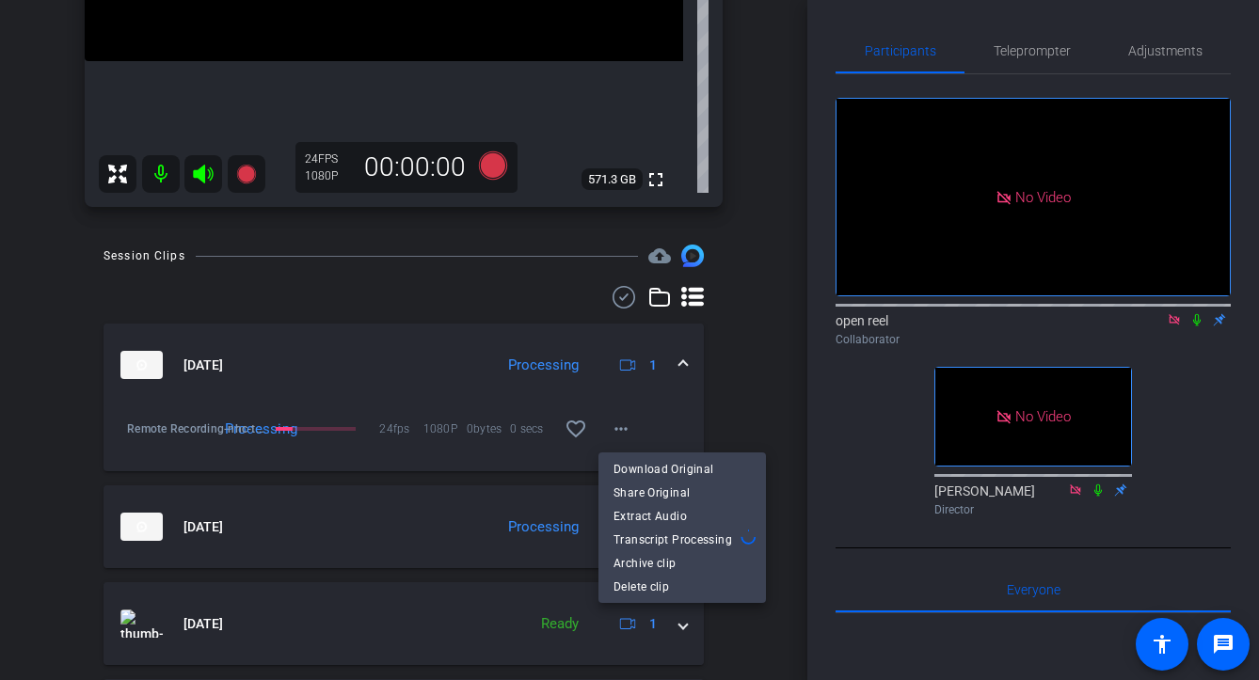
click at [729, 396] on div at bounding box center [629, 340] width 1259 height 680
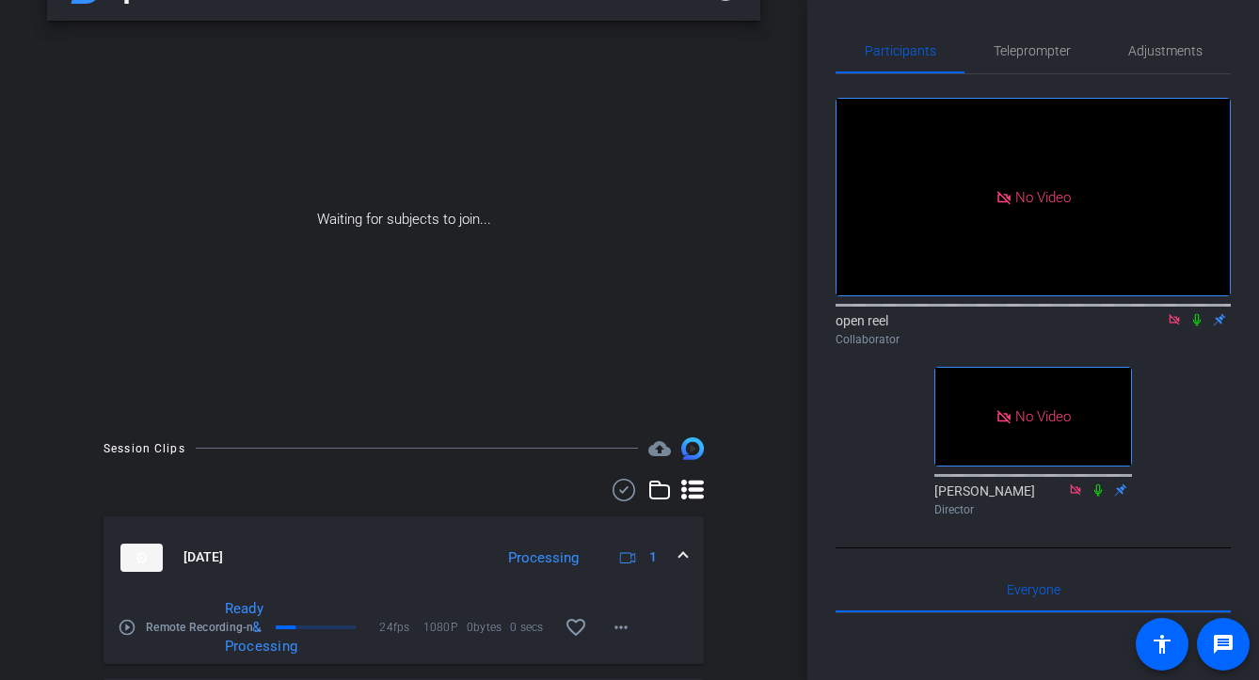
scroll to position [8, 0]
